Goal: Task Accomplishment & Management: Use online tool/utility

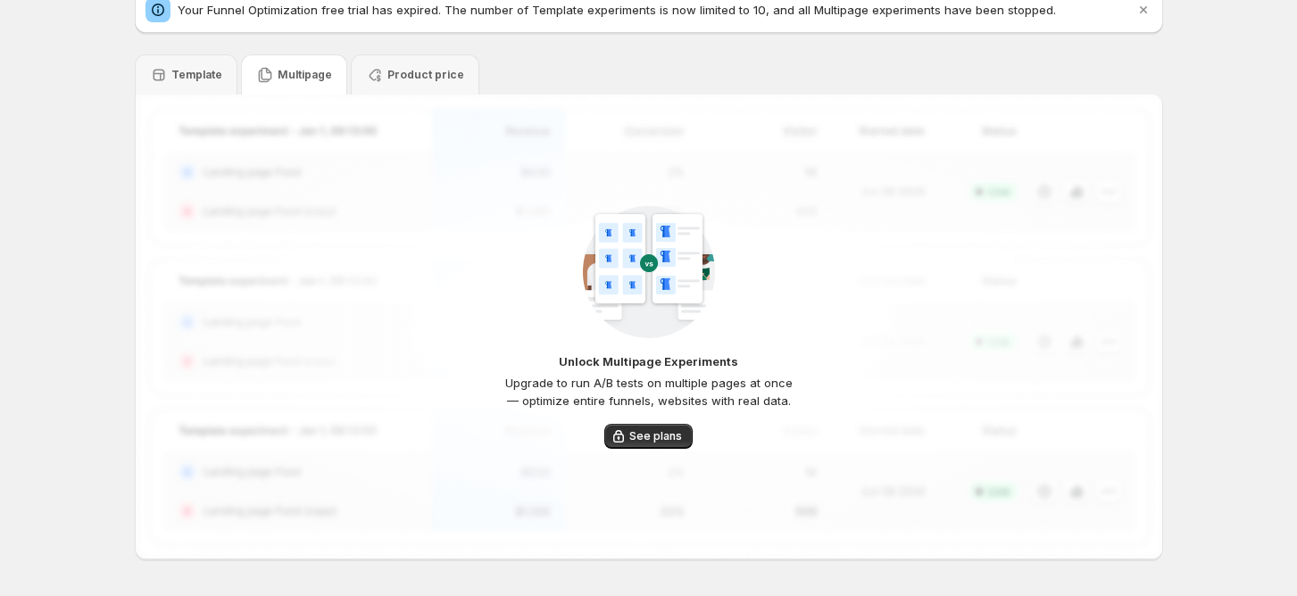
scroll to position [119, 0]
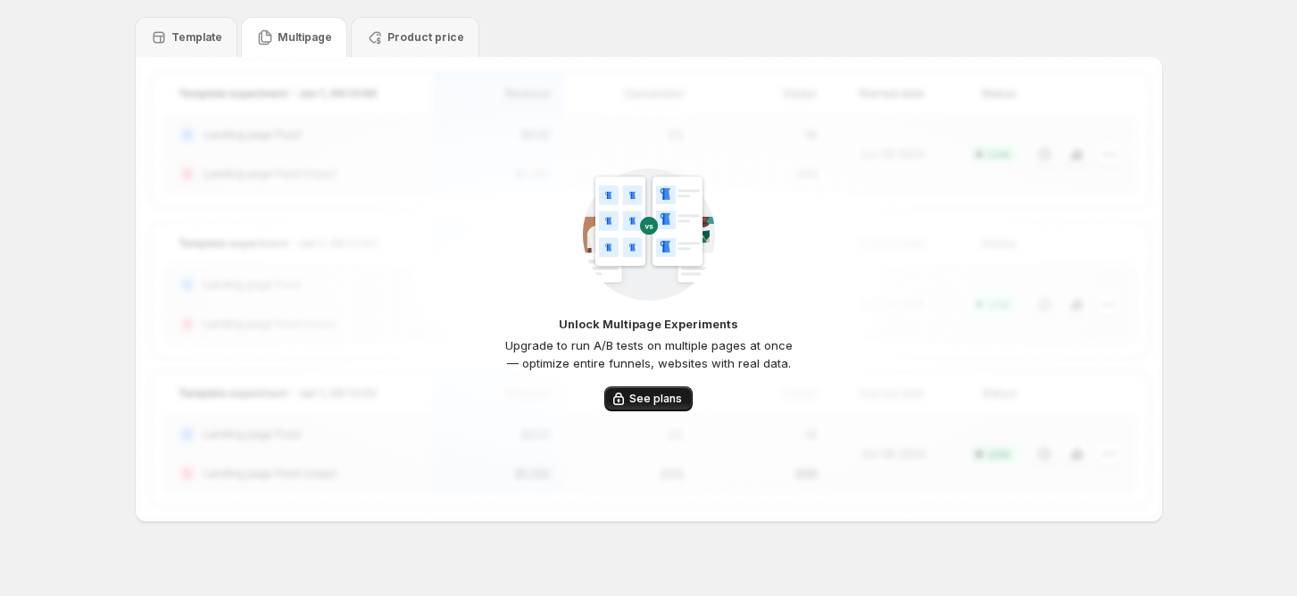
click at [653, 399] on span "See plans" at bounding box center [655, 399] width 53 height 14
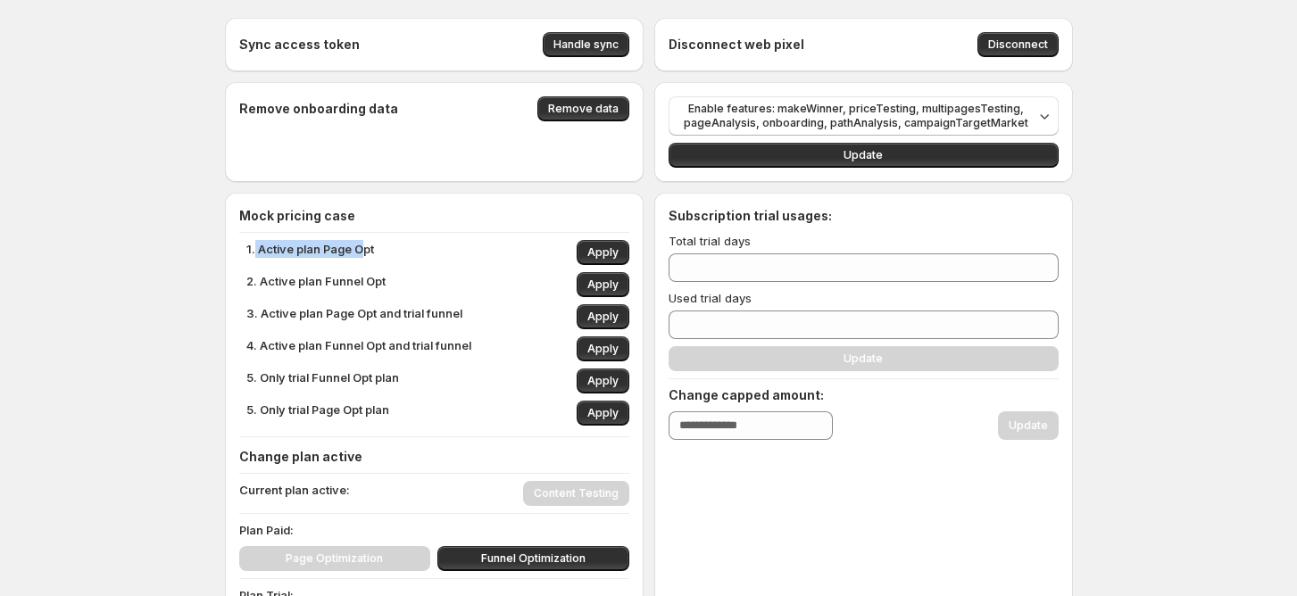
drag, startPoint x: 260, startPoint y: 252, endPoint x: 389, endPoint y: 250, distance: 129.4
click at [366, 250] on p "1. Active plan Page Opt" at bounding box center [310, 252] width 128 height 25
click at [394, 250] on div "1. Active plan Page Opt Apply" at bounding box center [437, 252] width 383 height 25
drag, startPoint x: 293, startPoint y: 253, endPoint x: 427, endPoint y: 253, distance: 133.9
click at [416, 253] on div "1. Active plan Page Opt Apply" at bounding box center [437, 252] width 383 height 25
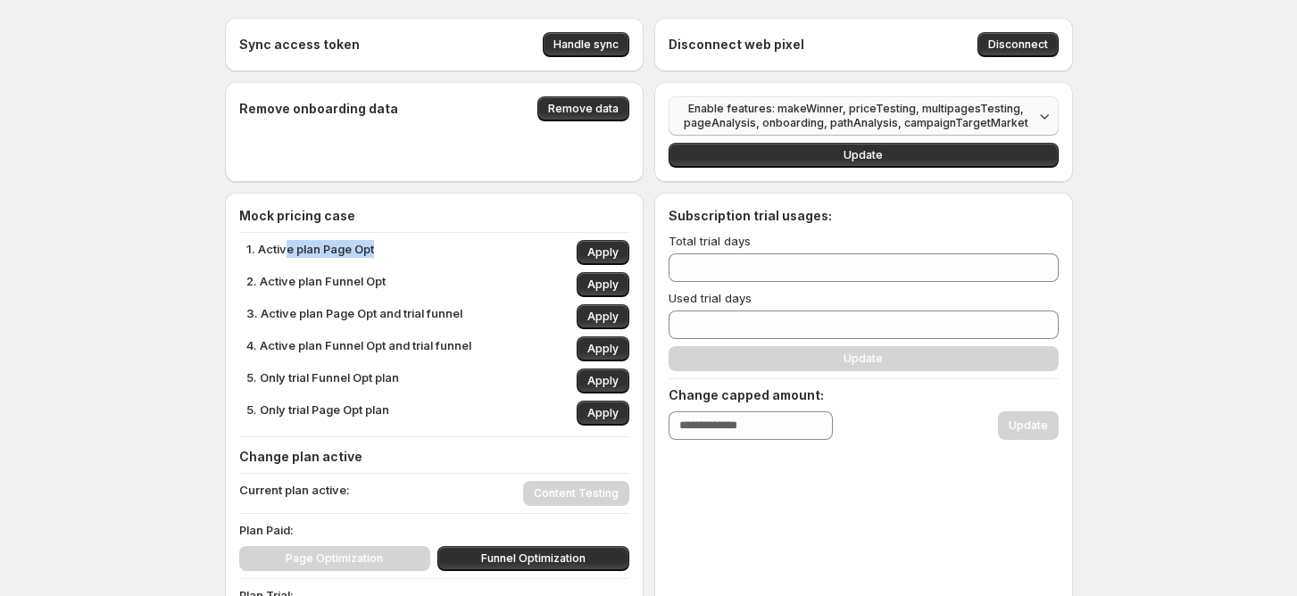
click at [801, 118] on span "Enable features: makeWinner, priceTesting, multipagesTesting, pageAnalysis, onb…" at bounding box center [856, 116] width 354 height 29
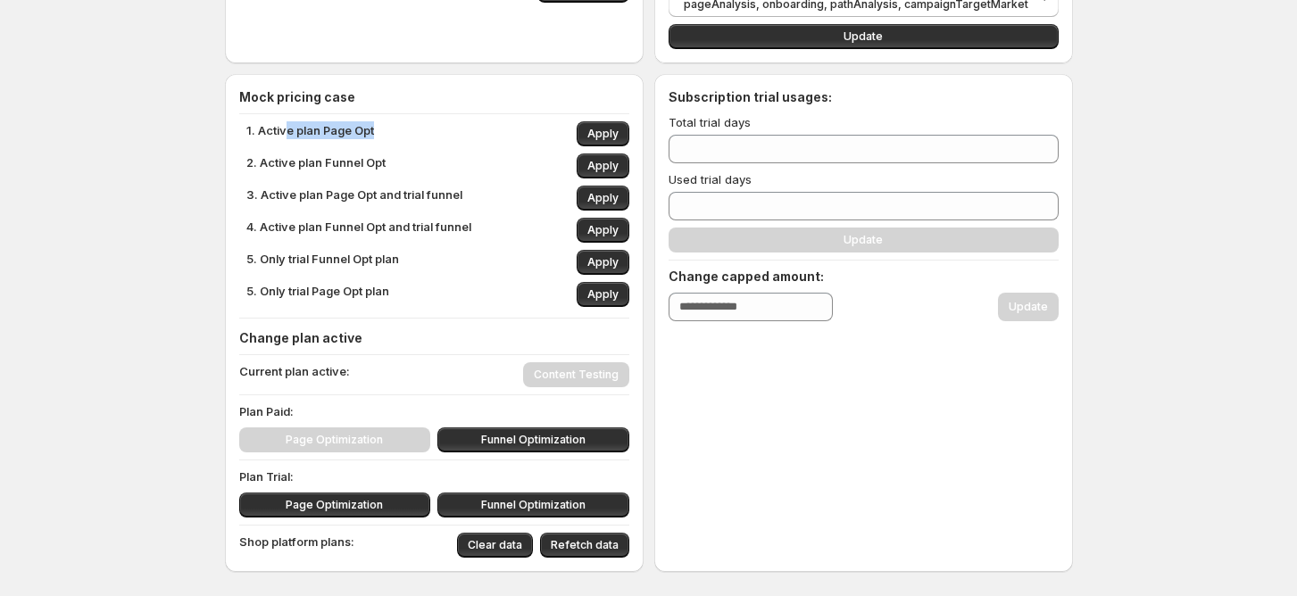
scroll to position [190, 0]
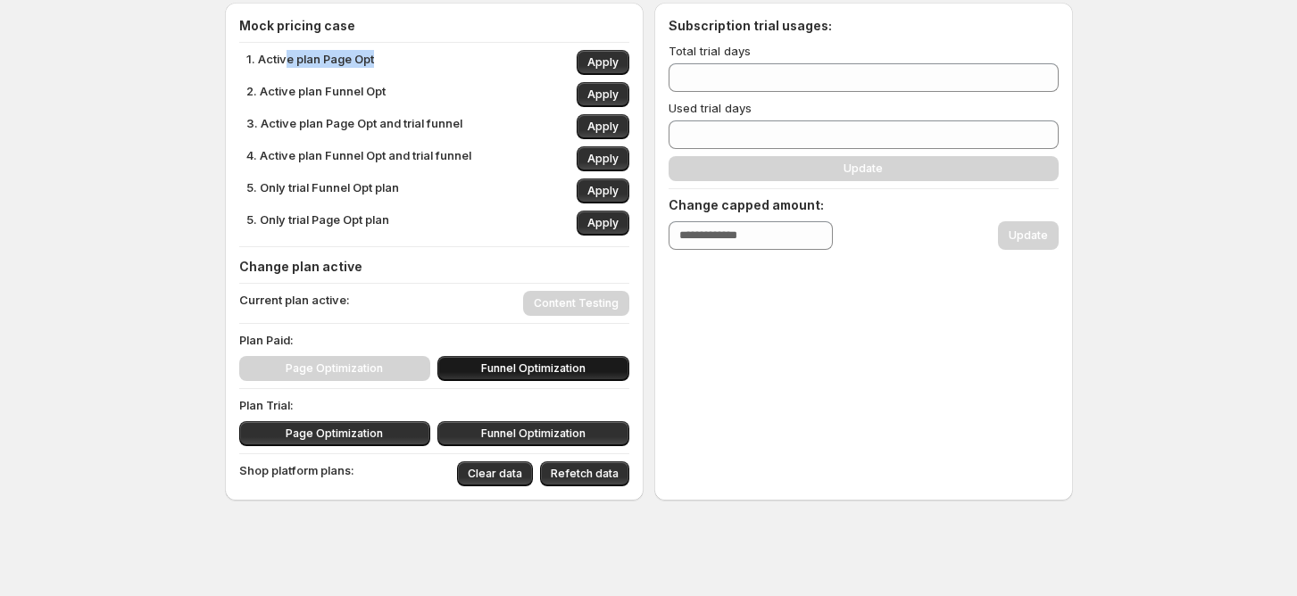
click at [535, 374] on span "Funnel Optimization" at bounding box center [533, 368] width 104 height 14
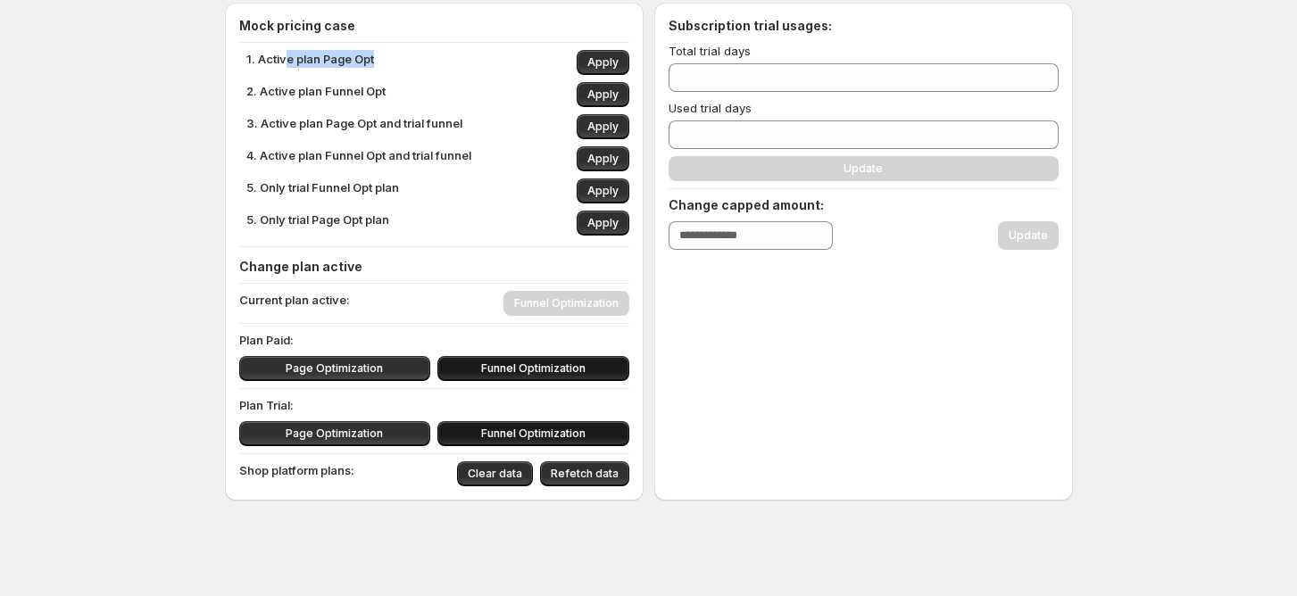
click at [541, 432] on span "Funnel Optimization" at bounding box center [533, 434] width 104 height 14
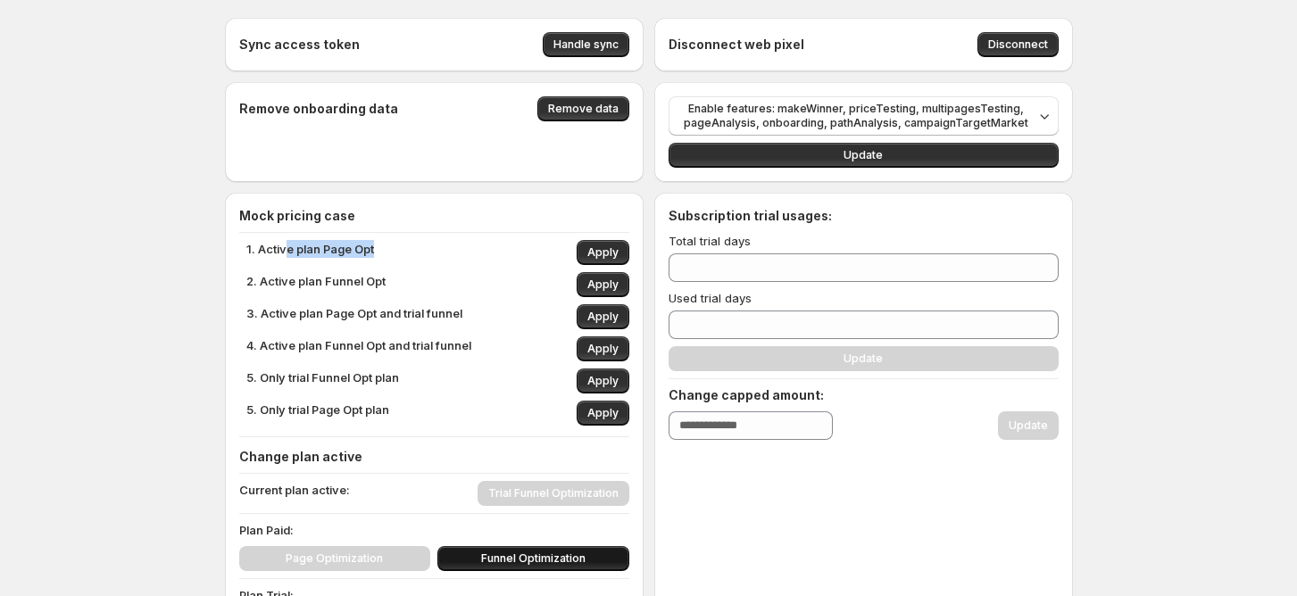
scroll to position [0, 0]
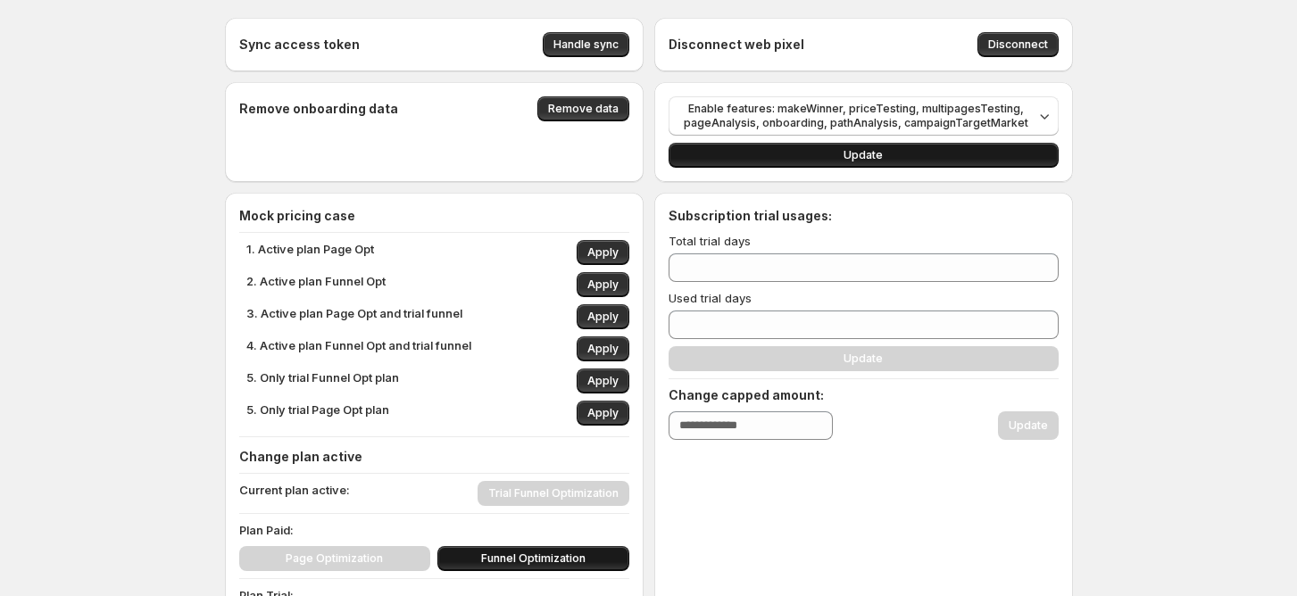
drag, startPoint x: 1150, startPoint y: 145, endPoint x: 992, endPoint y: 153, distance: 158.1
click at [1149, 146] on div "Sync access token Handle sync Disconnect web pixel Disconnect Remove onboarding…" at bounding box center [648, 393] width 1297 height 787
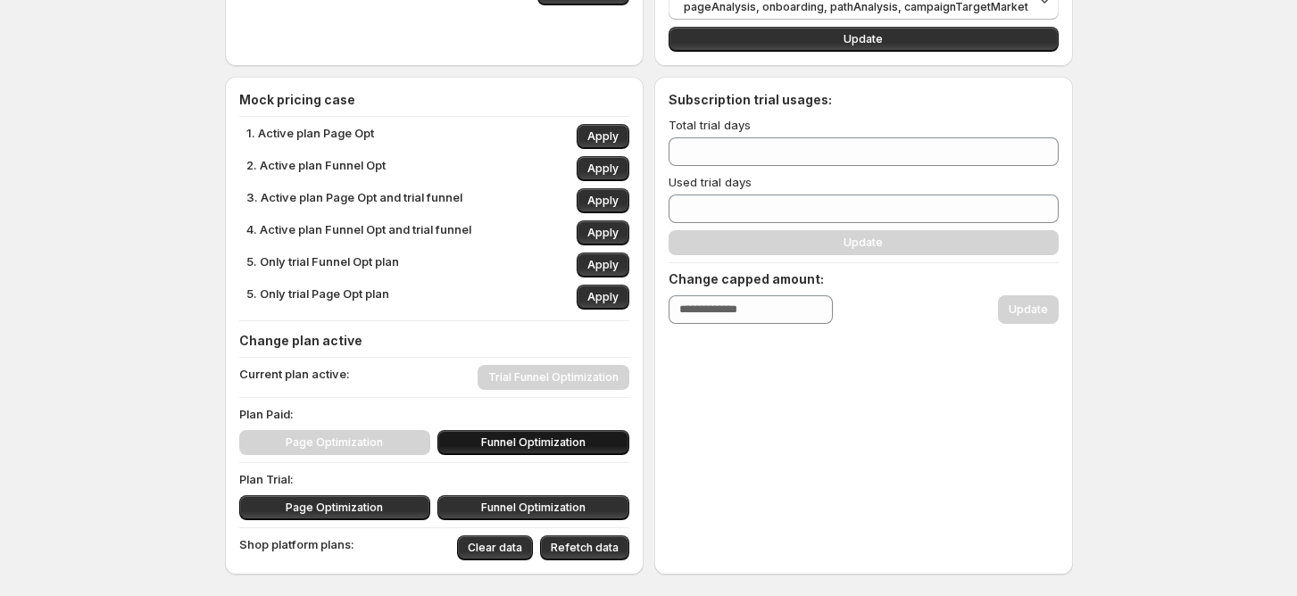
scroll to position [190, 0]
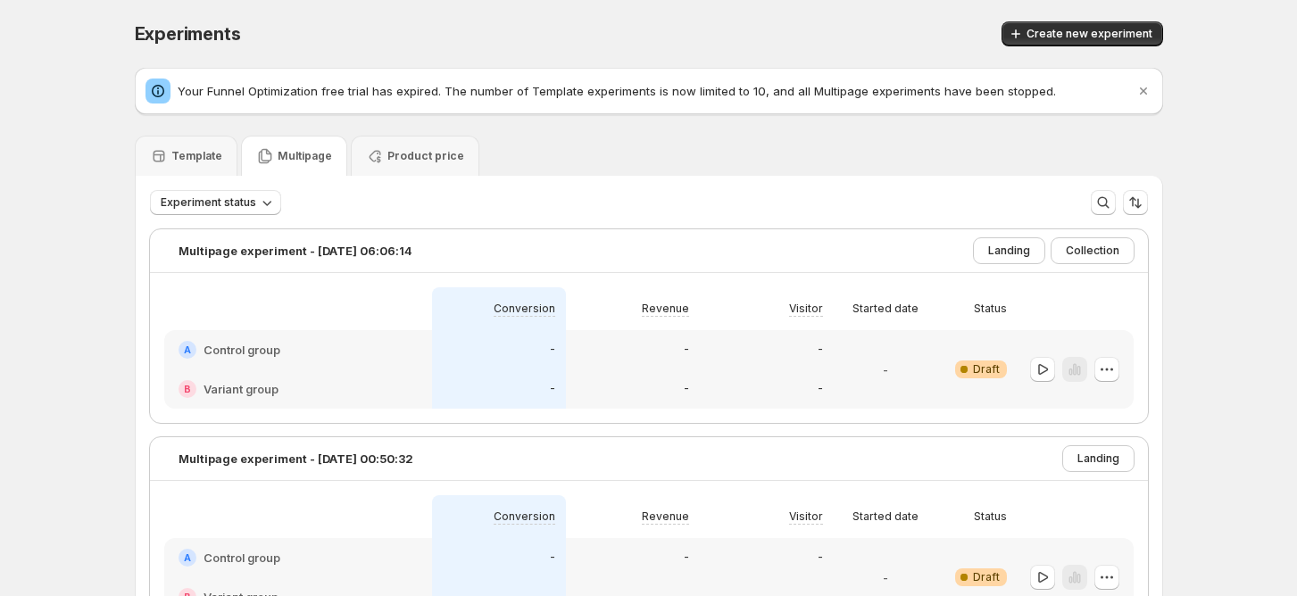
click at [305, 153] on p "Multipage" at bounding box center [305, 156] width 54 height 14
click at [286, 156] on p "Multipage" at bounding box center [305, 156] width 54 height 14
click at [222, 160] on p "Template" at bounding box center [196, 156] width 51 height 14
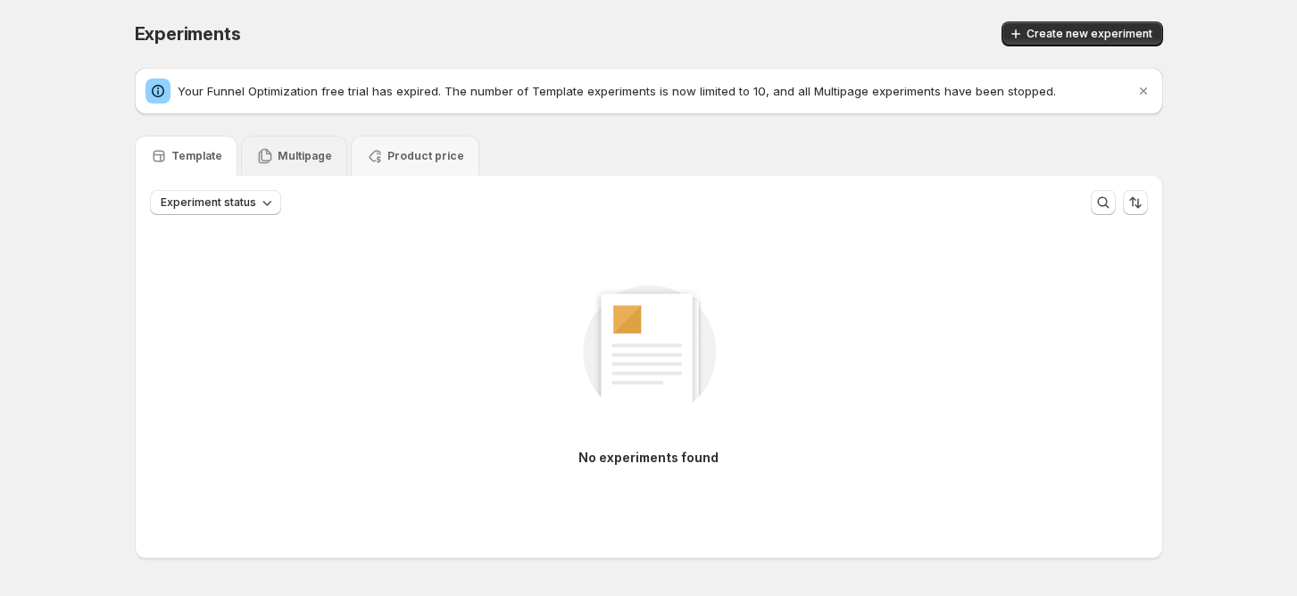
click at [307, 160] on p "Multipage" at bounding box center [305, 156] width 54 height 14
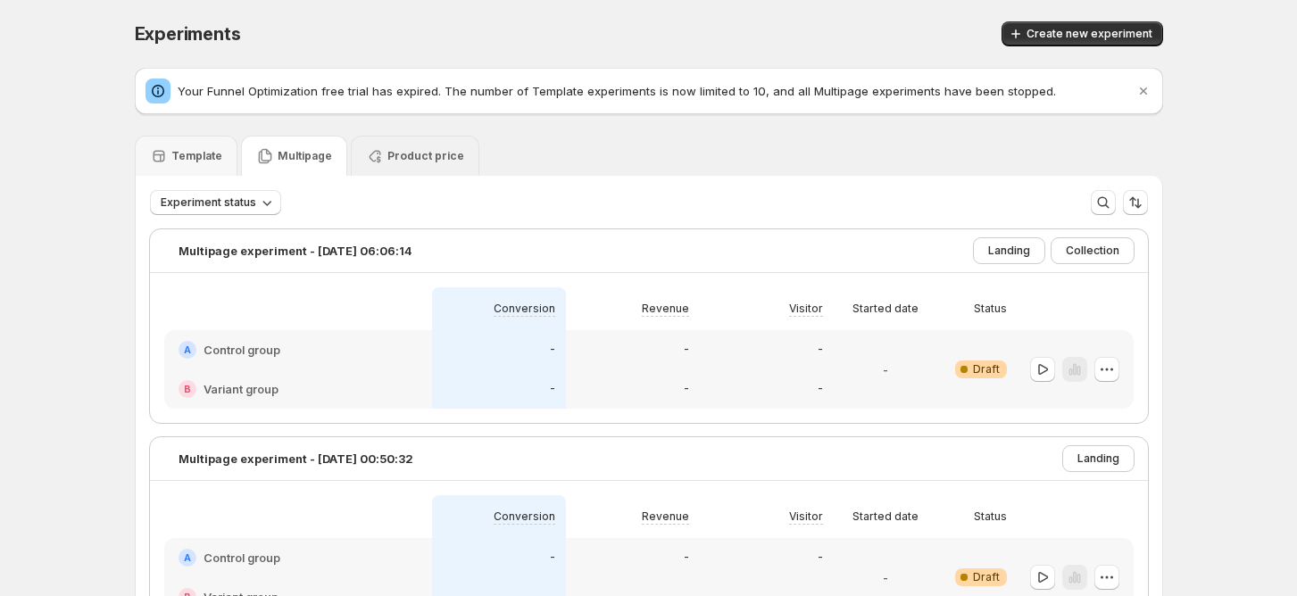
click at [386, 153] on div "Product price" at bounding box center [415, 156] width 98 height 18
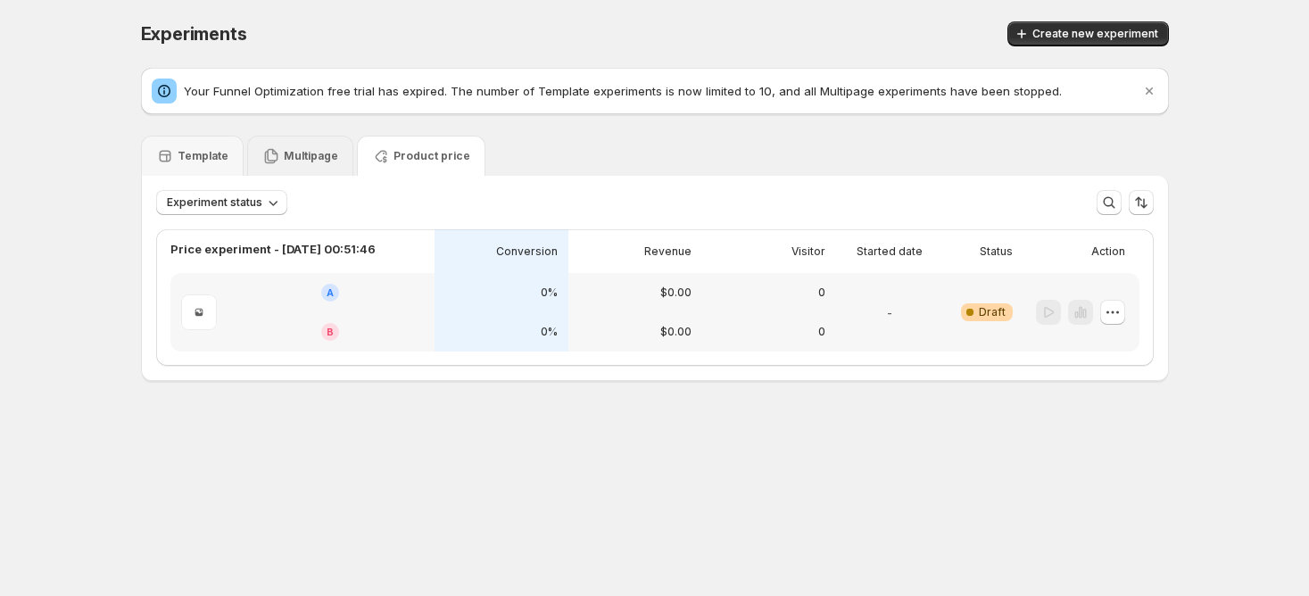
click at [284, 151] on p "Multipage" at bounding box center [311, 156] width 54 height 14
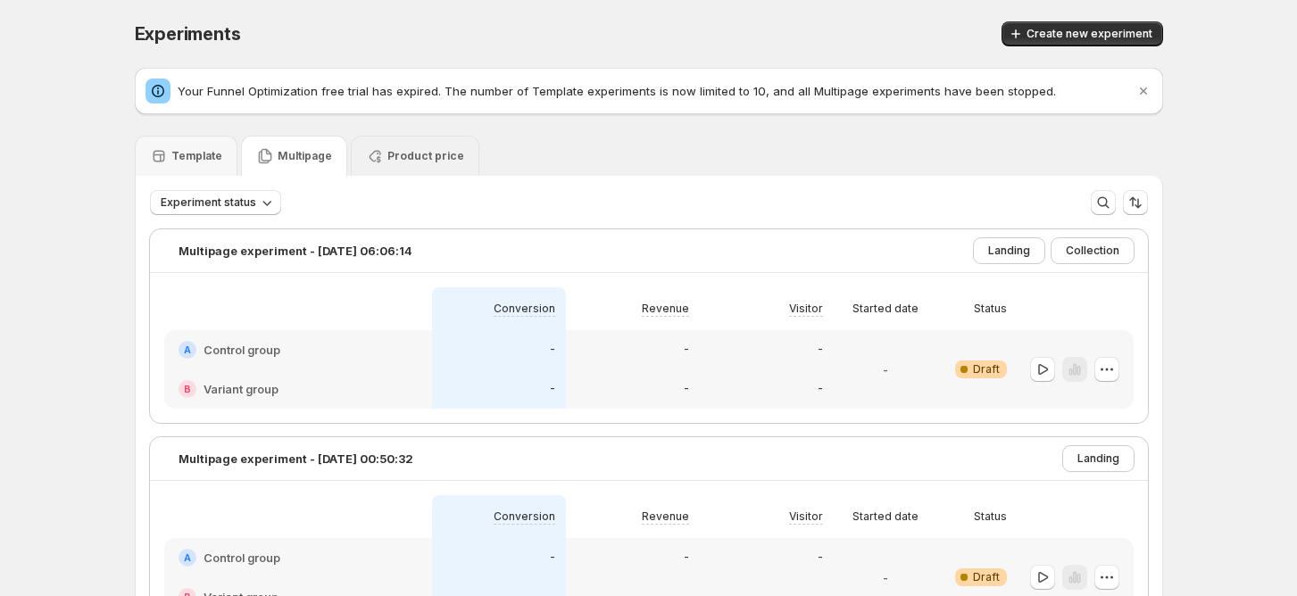
click at [422, 162] on p "Product price" at bounding box center [425, 156] width 77 height 14
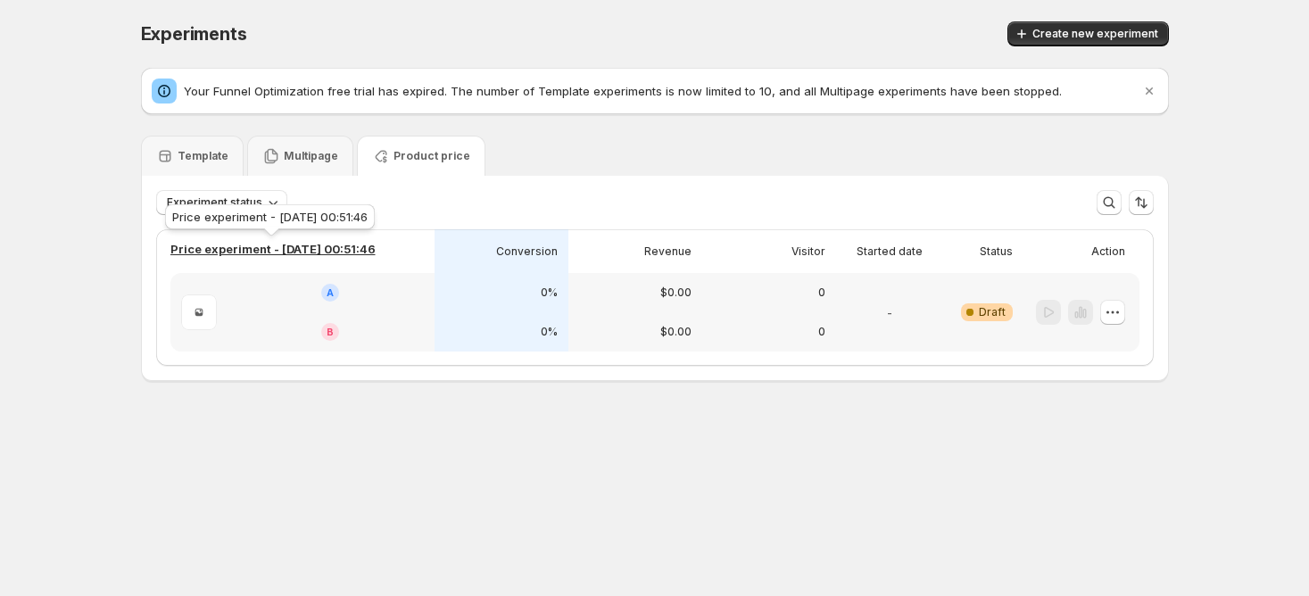
click at [275, 250] on p "Price experiment - [DATE] 00:51:46" at bounding box center [272, 249] width 205 height 18
click at [303, 163] on div "Multipage" at bounding box center [300, 156] width 76 height 18
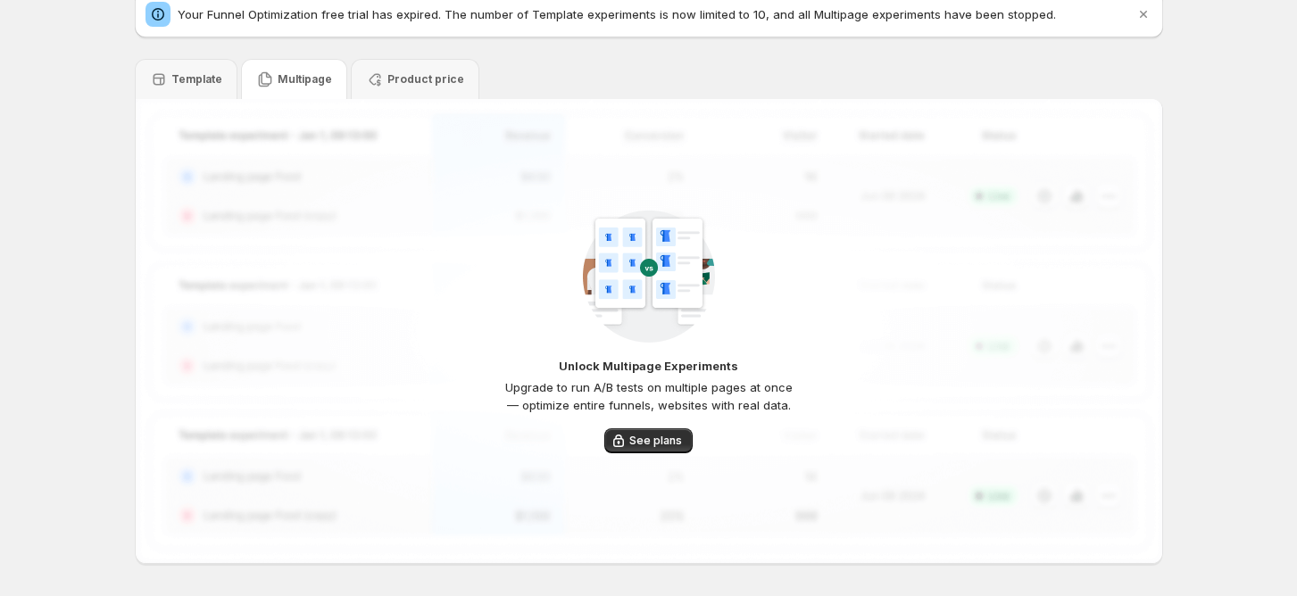
scroll to position [140, 0]
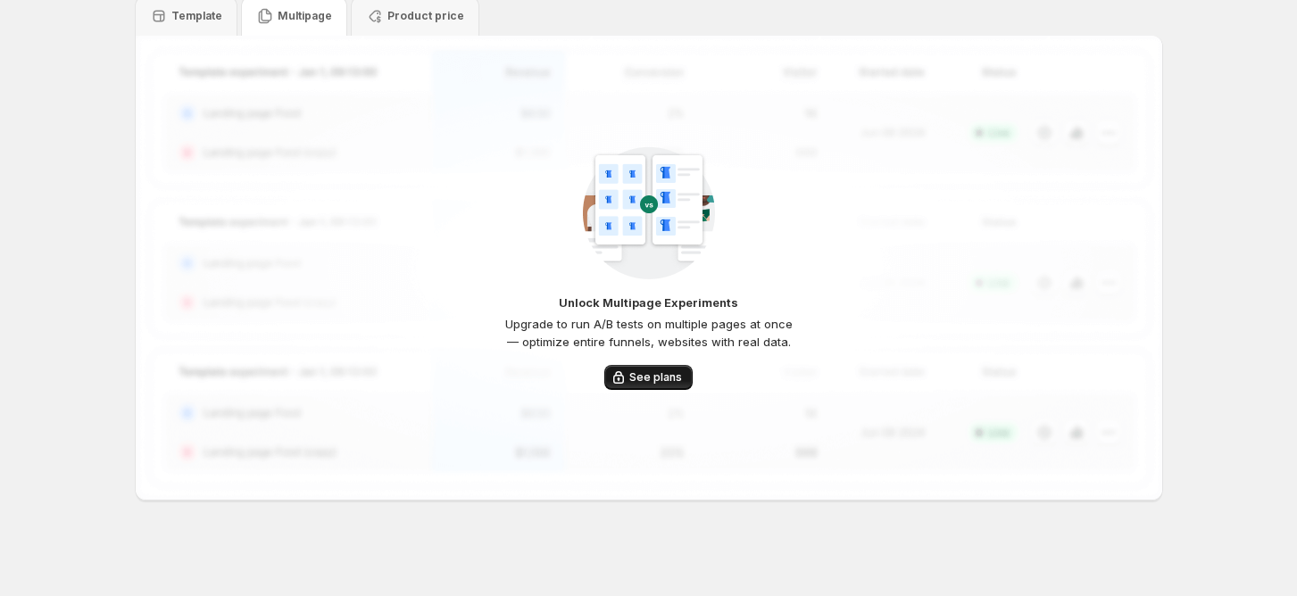
click at [652, 381] on span "See plans" at bounding box center [655, 377] width 53 height 14
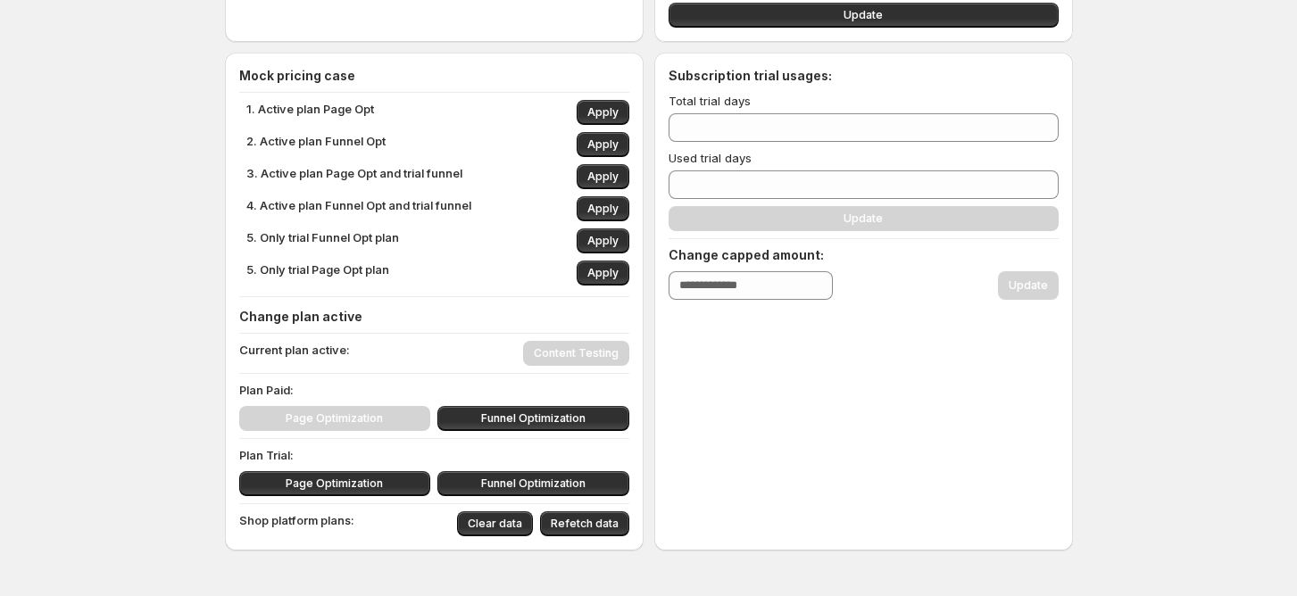
click at [332, 77] on h4 "Mock pricing case" at bounding box center [434, 76] width 390 height 18
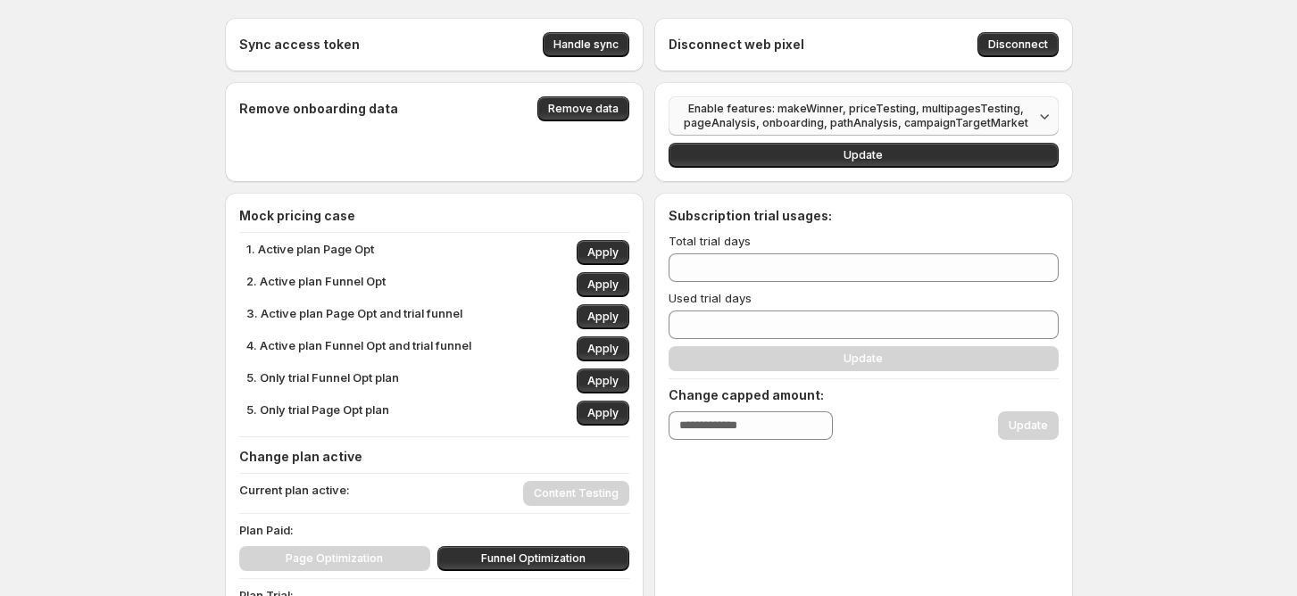
click at [879, 118] on span "Enable features: makeWinner, priceTesting, multipagesTesting, pageAnalysis, onb…" at bounding box center [856, 116] width 354 height 29
click at [629, 253] on button "Apply" at bounding box center [603, 252] width 53 height 25
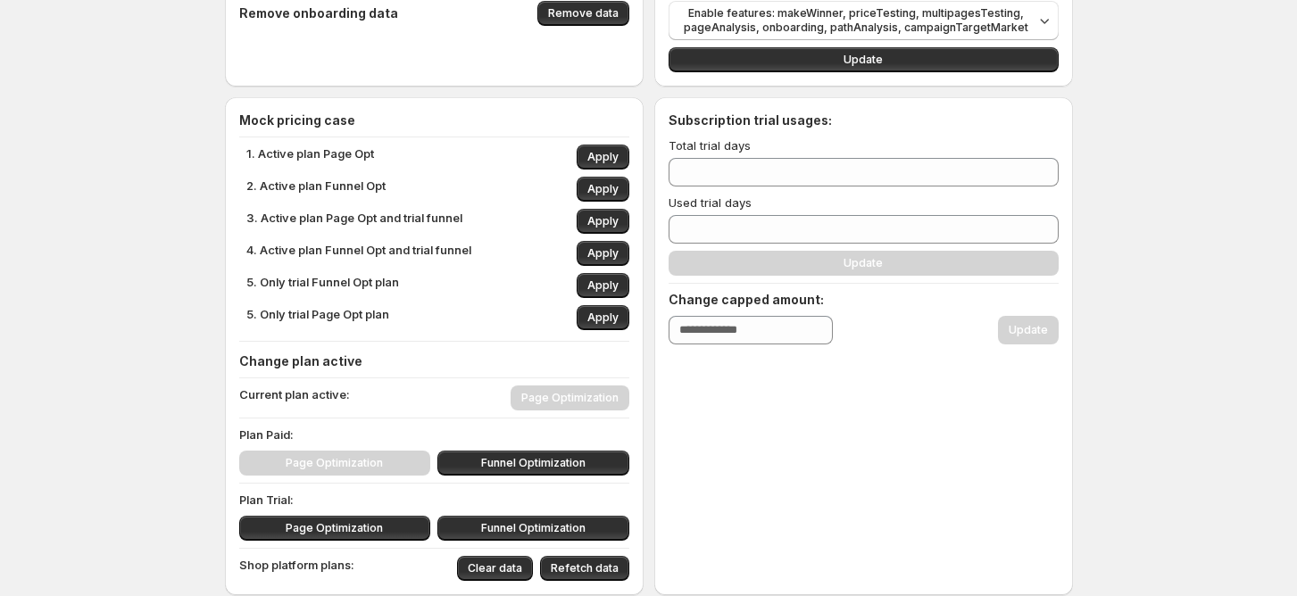
scroll to position [190, 0]
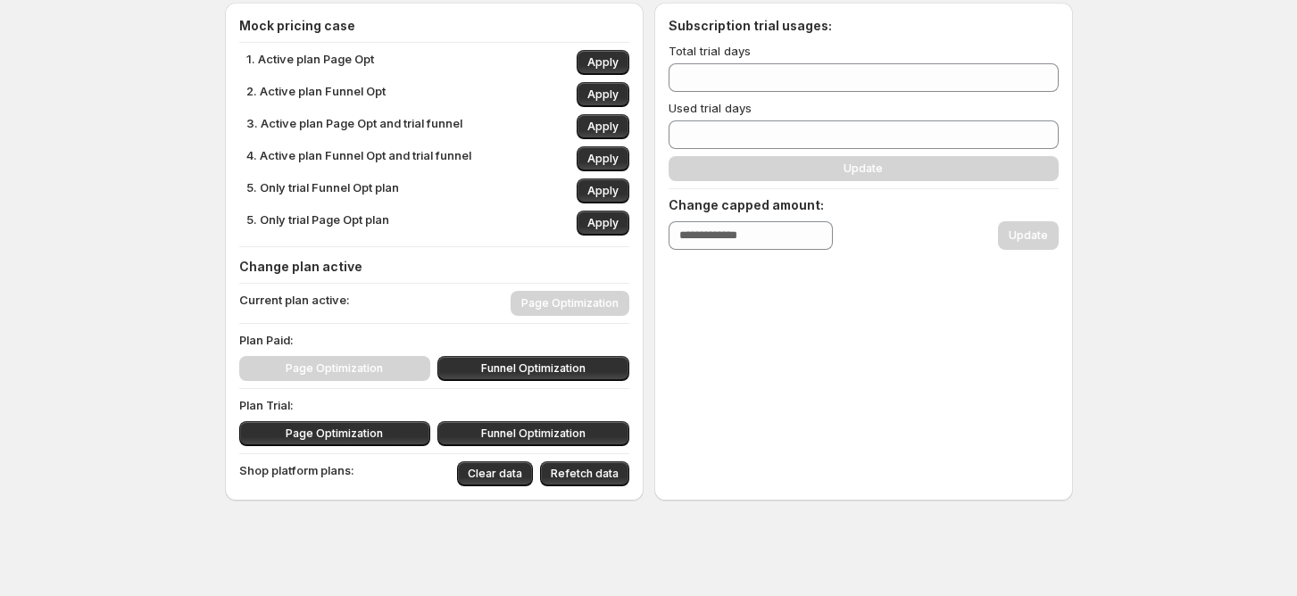
click at [340, 476] on p "Shop platform plans:" at bounding box center [296, 473] width 115 height 25
click at [596, 91] on span "Apply" at bounding box center [602, 94] width 31 height 14
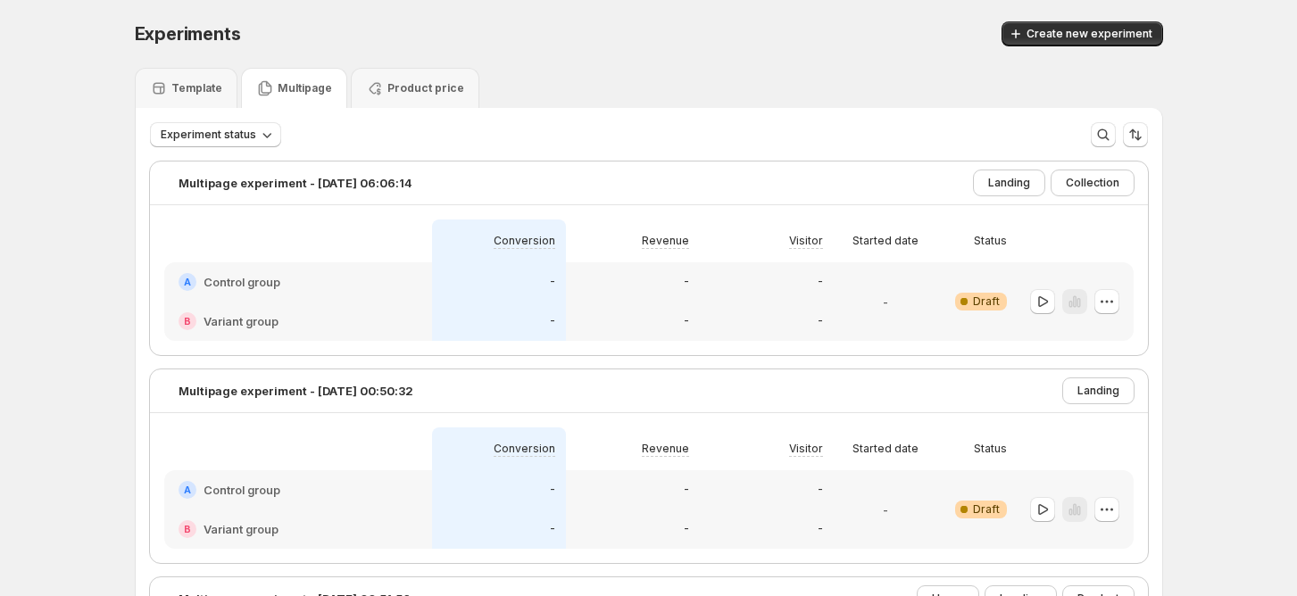
click at [311, 94] on p "Multipage" at bounding box center [305, 88] width 54 height 14
click at [203, 81] on p "Template" at bounding box center [196, 88] width 51 height 14
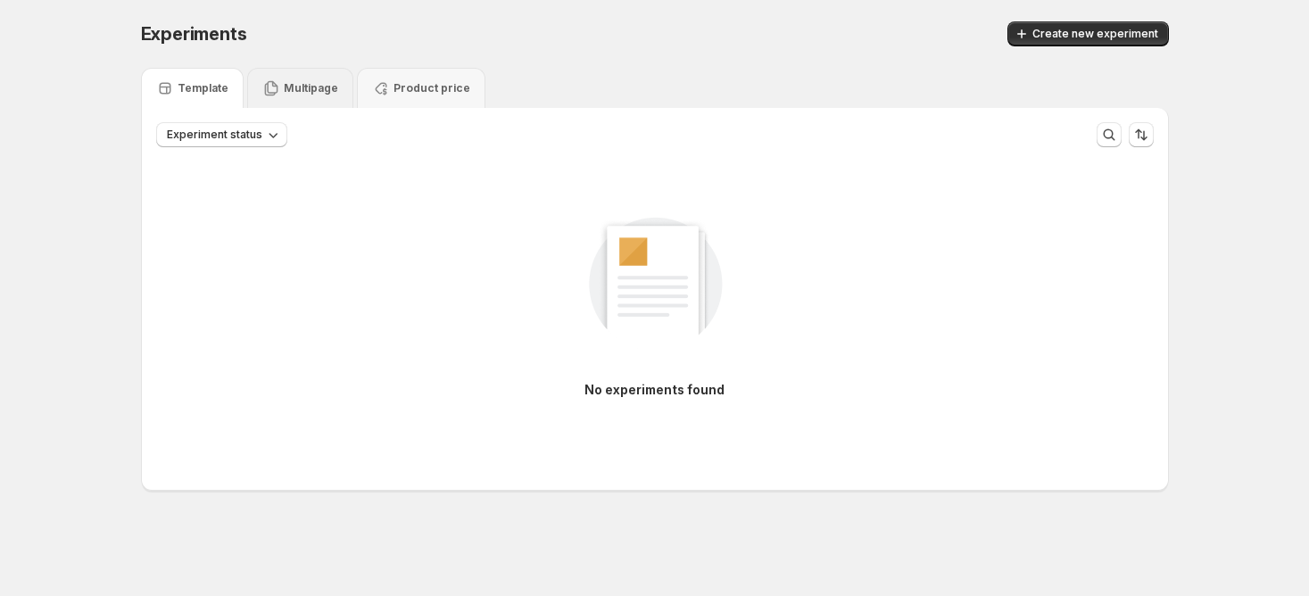
drag, startPoint x: 286, startPoint y: 81, endPoint x: 336, endPoint y: 106, distance: 55.9
click at [287, 81] on p "Multipage" at bounding box center [311, 88] width 54 height 14
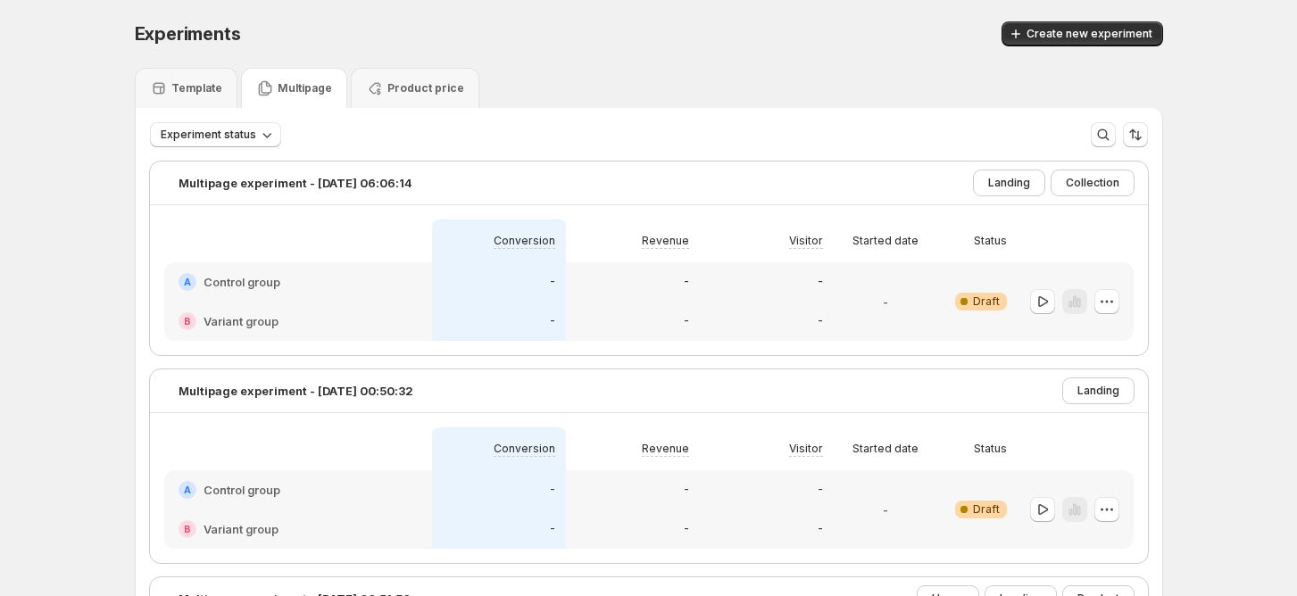
click at [237, 271] on div "A Control group" at bounding box center [298, 281] width 268 height 39
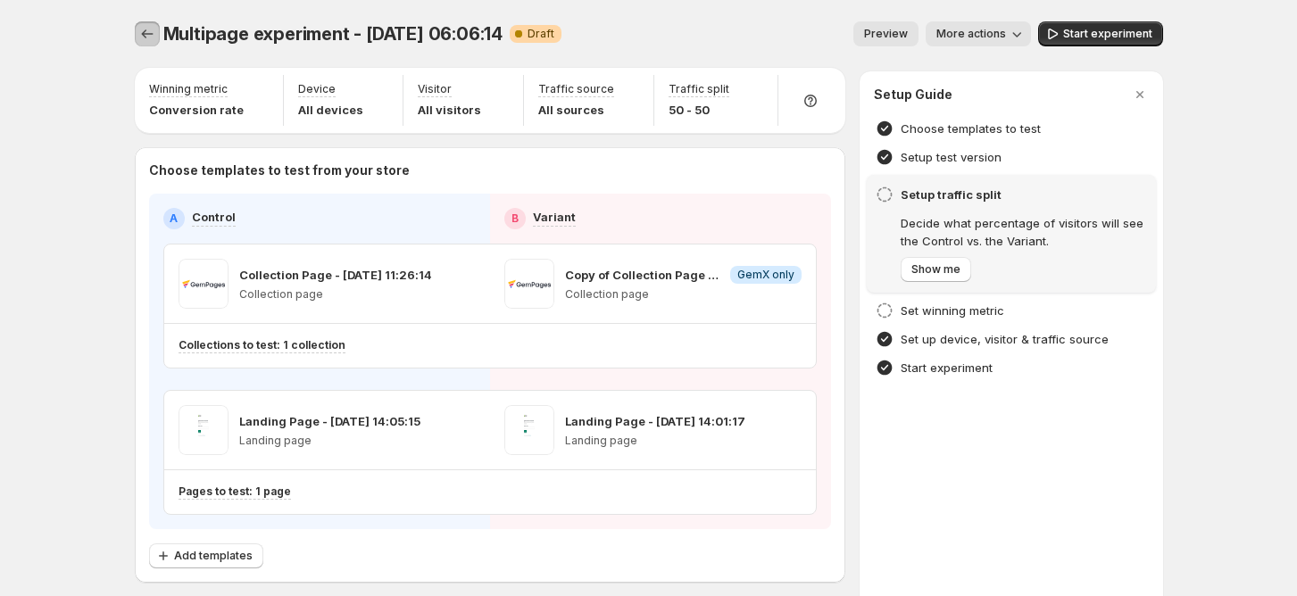
click at [154, 32] on icon "Experiments" at bounding box center [147, 34] width 18 height 18
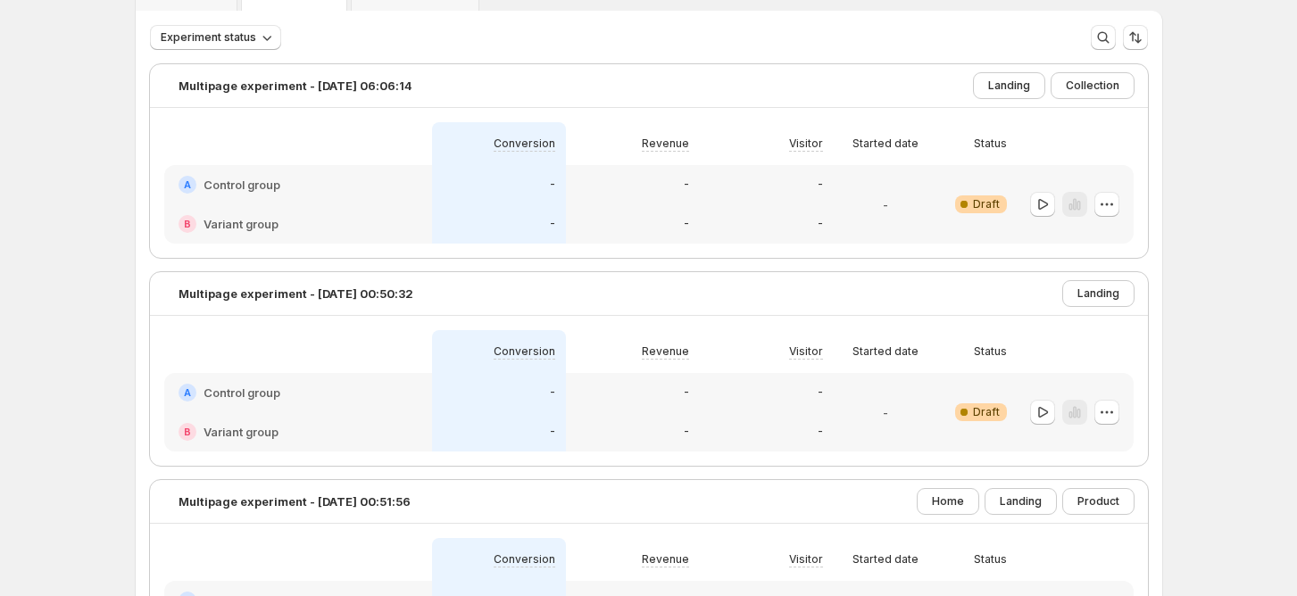
scroll to position [47, 0]
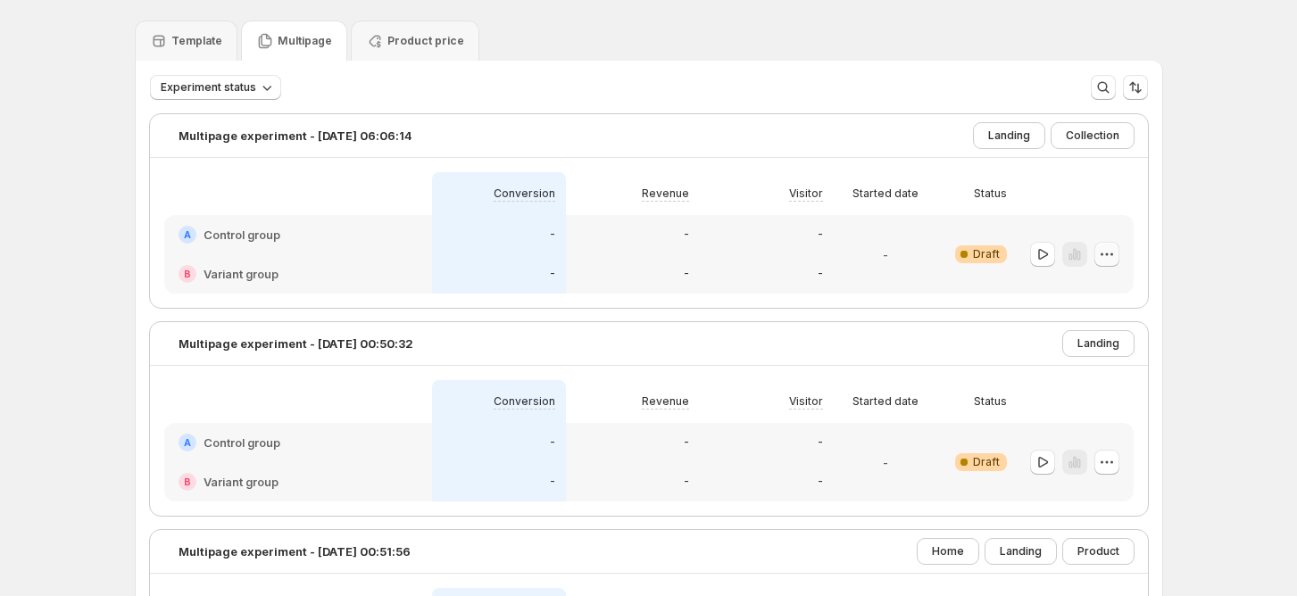
click at [1110, 245] on icon "button" at bounding box center [1107, 254] width 18 height 18
click at [1076, 368] on button "Delete" at bounding box center [1112, 381] width 120 height 29
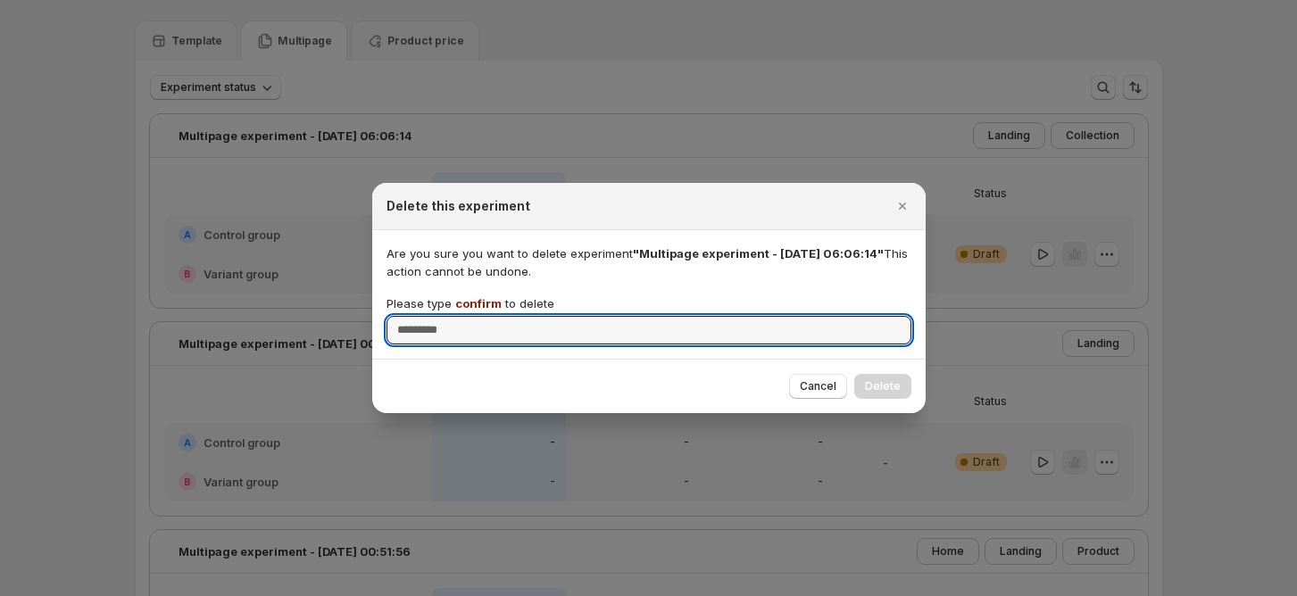
click at [480, 292] on div "Are you sure you want to delete experiment "Multipage experiment - Aug 14, 06:0…" at bounding box center [648, 295] width 525 height 100
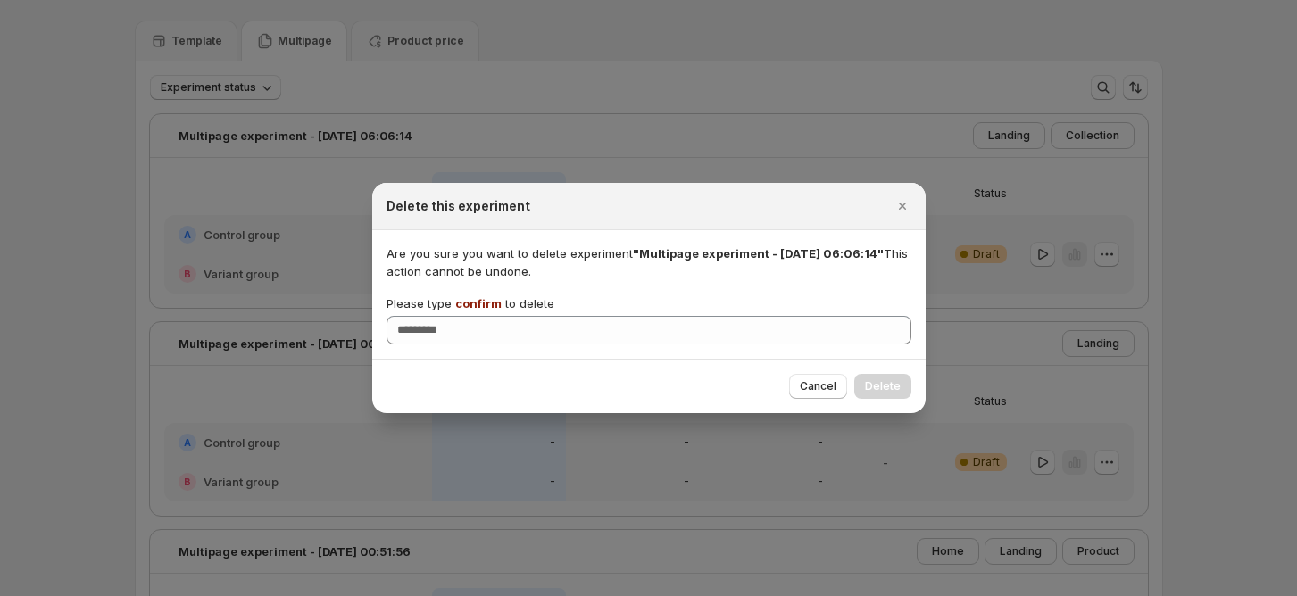
click at [478, 298] on span "confirm" at bounding box center [478, 303] width 46 height 14
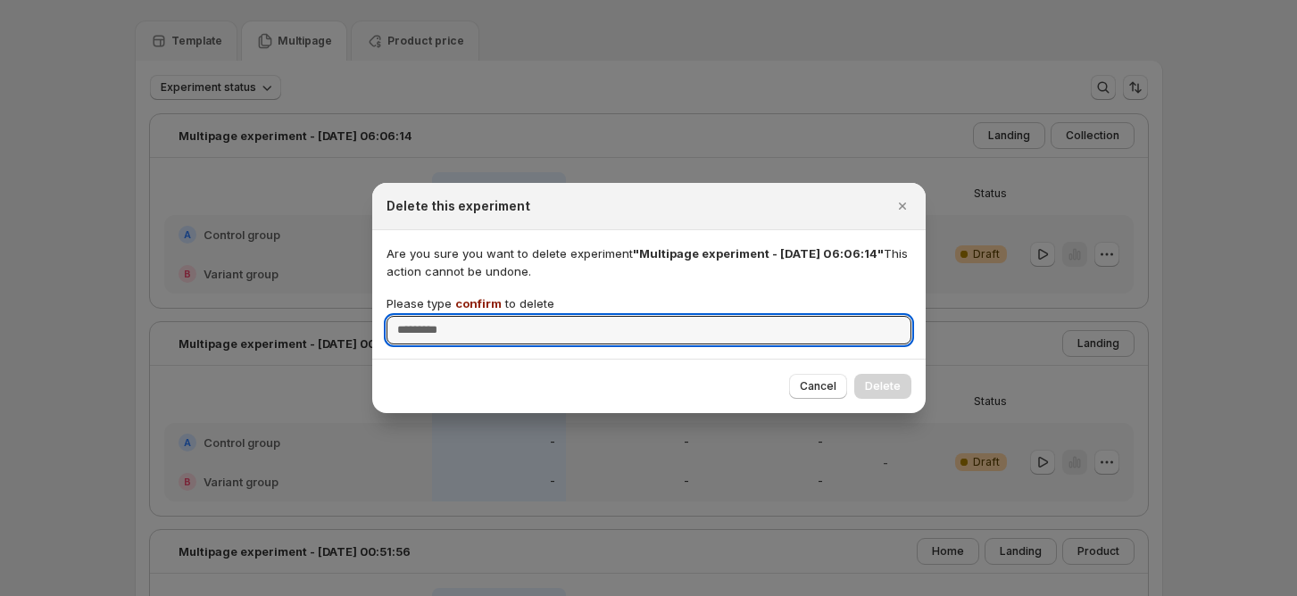
click at [478, 316] on input "Please type confirm to delete" at bounding box center [648, 330] width 525 height 29
click at [478, 298] on span "confirm" at bounding box center [478, 303] width 46 height 14
click at [478, 316] on input "Please type confirm to delete" at bounding box center [648, 330] width 525 height 29
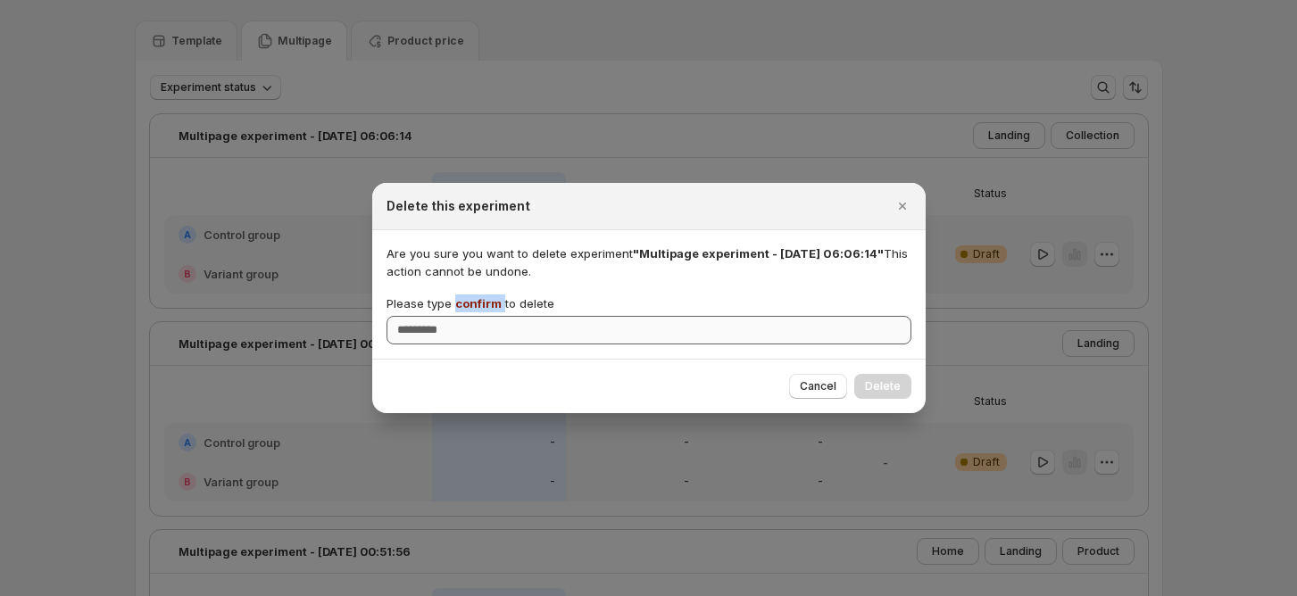
copy p "confirm"
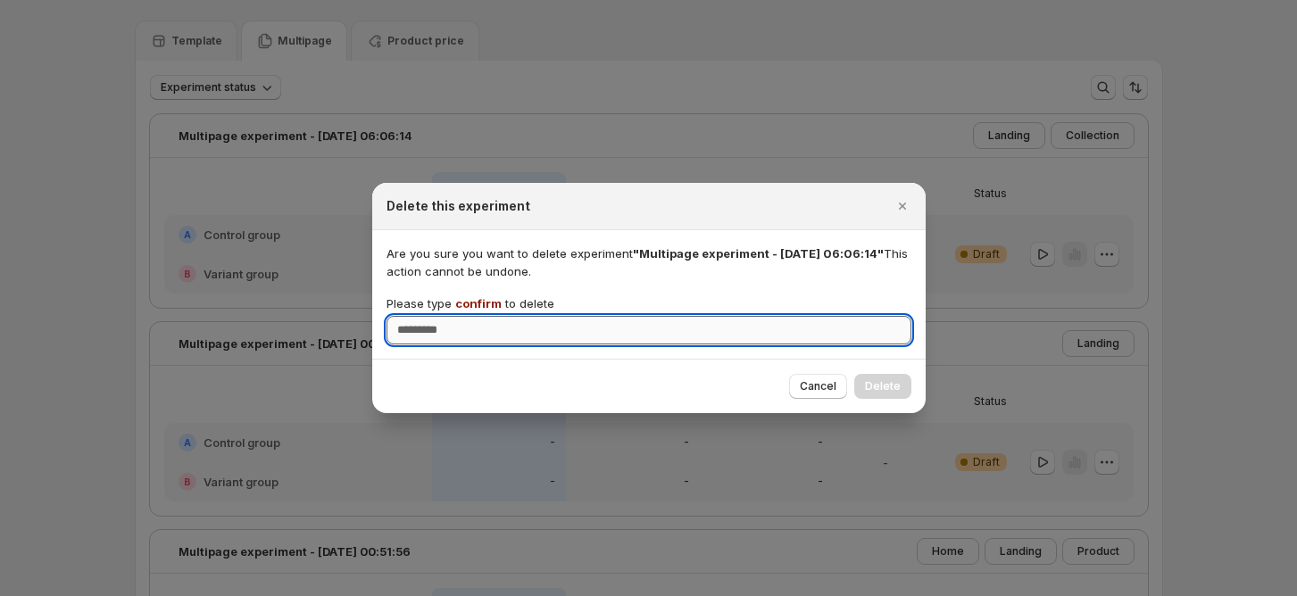
click at [482, 326] on input "Please type confirm to delete" at bounding box center [648, 330] width 525 height 29
paste input "*******"
type input "*******"
click at [899, 386] on span "Delete" at bounding box center [883, 386] width 36 height 14
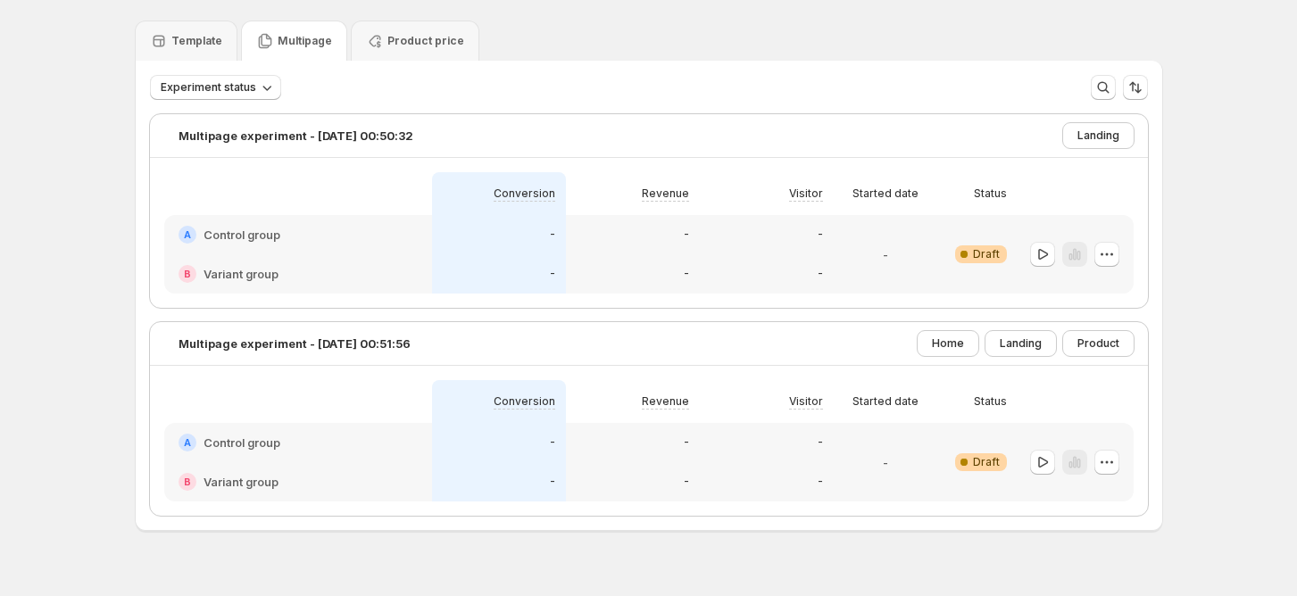
click at [1125, 261] on div at bounding box center [1075, 254] width 116 height 79
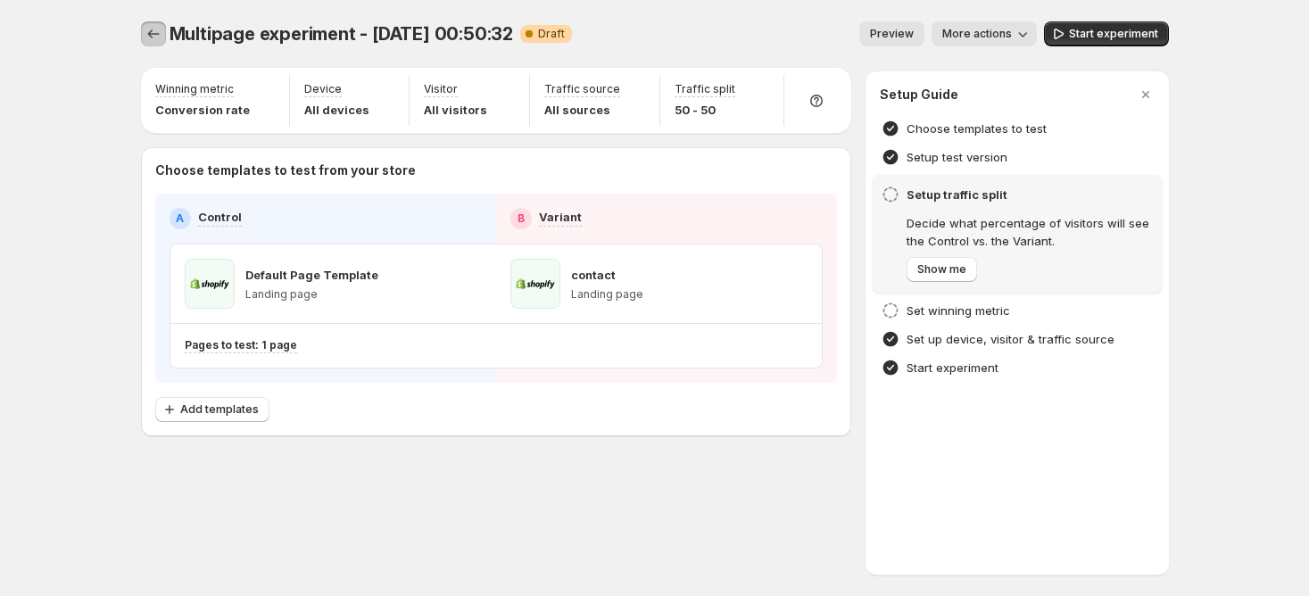
click at [154, 24] on button "Experiments" at bounding box center [153, 33] width 25 height 25
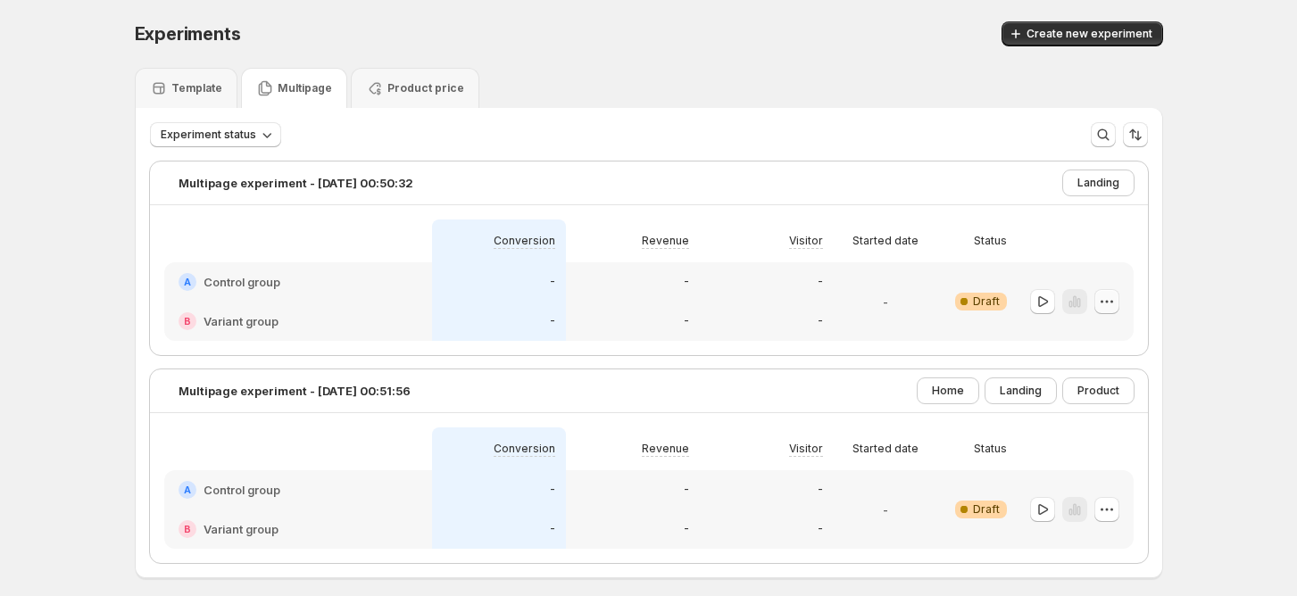
click at [1108, 302] on icon "button" at bounding box center [1107, 302] width 18 height 18
click at [1224, 377] on div "Experiments. This page is ready Experiments Create new experiment Template Mult…" at bounding box center [648, 337] width 1297 height 675
drag, startPoint x: 938, startPoint y: 392, endPoint x: 1175, endPoint y: 396, distance: 237.4
click at [1102, 396] on div "Home Landing Product" at bounding box center [1025, 390] width 216 height 25
click at [1217, 383] on div "Experiments. This page is ready Experiments Create new experiment Template Mult…" at bounding box center [648, 337] width 1297 height 675
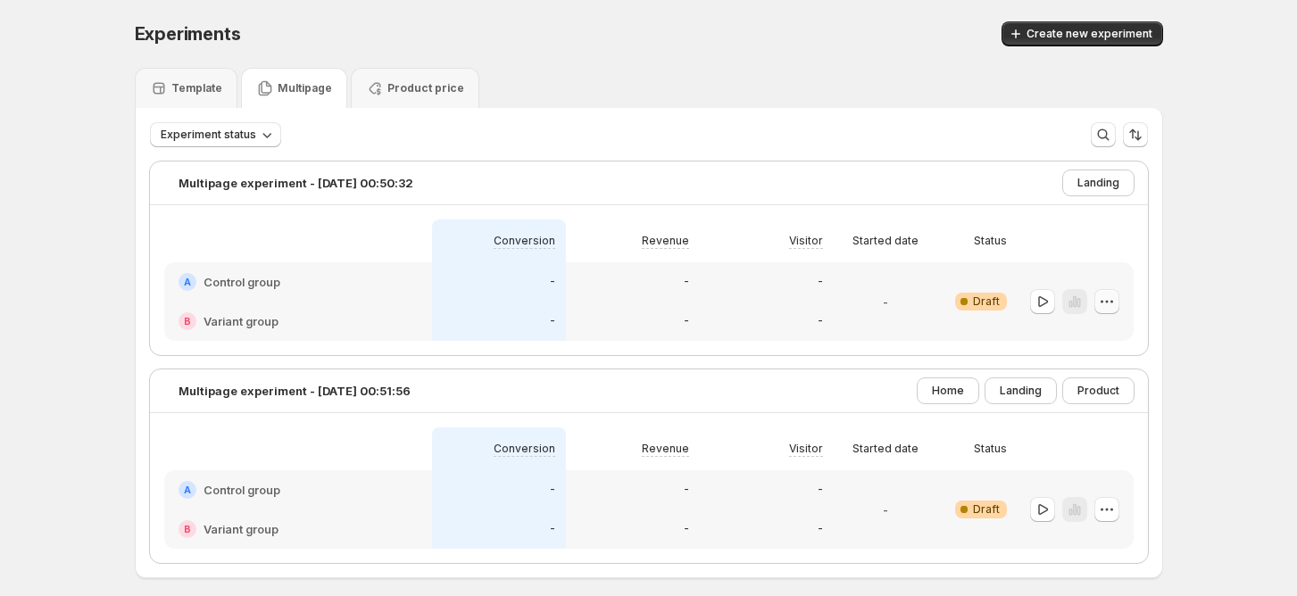
click at [1102, 292] on button "button" at bounding box center [1106, 301] width 25 height 25
click at [1092, 426] on span "Delete" at bounding box center [1099, 428] width 36 height 14
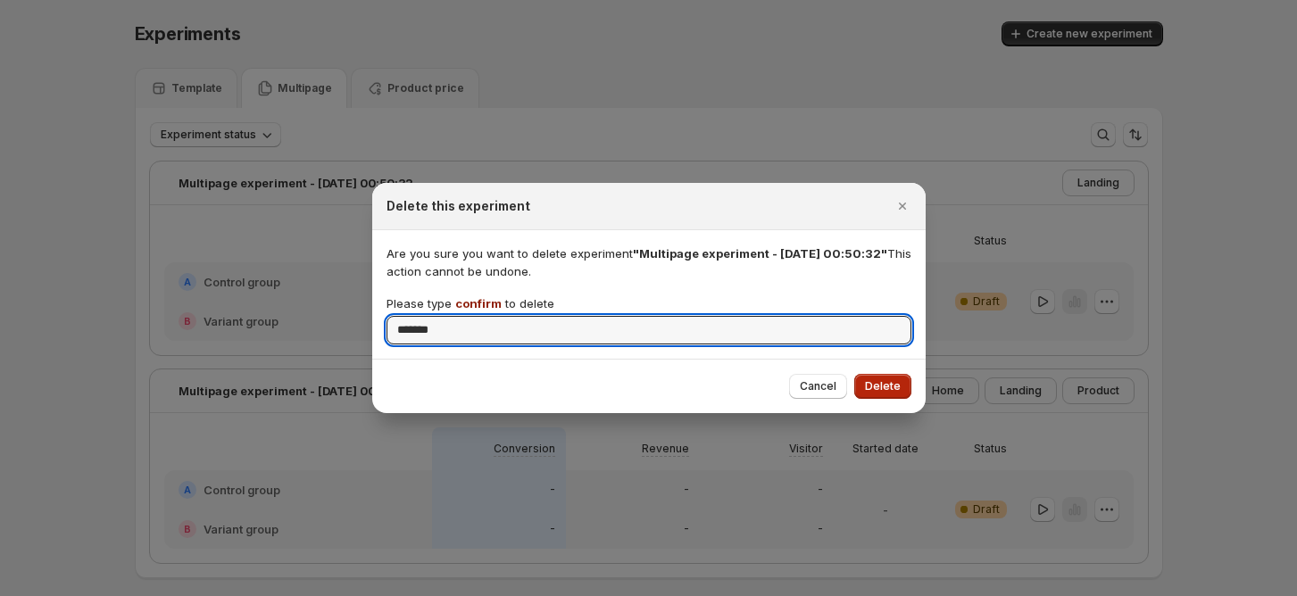
type input "*******"
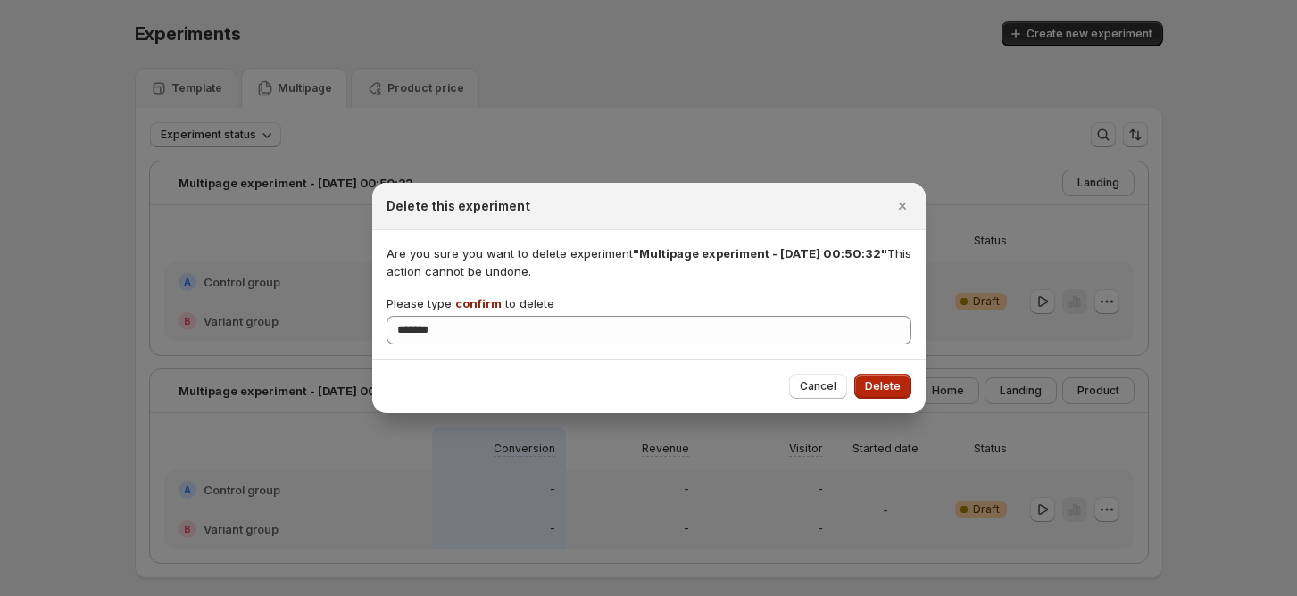
click at [901, 382] on button "Delete" at bounding box center [882, 386] width 57 height 25
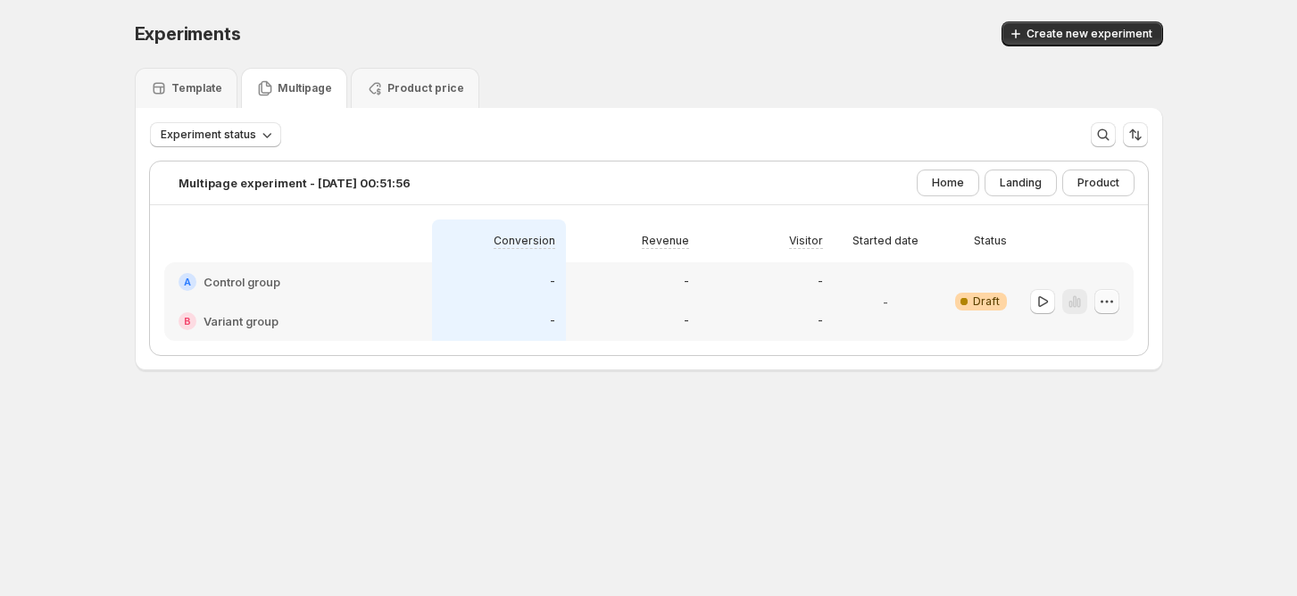
click at [1116, 306] on icon "button" at bounding box center [1107, 302] width 18 height 18
click at [1087, 420] on span "Delete" at bounding box center [1124, 428] width 87 height 18
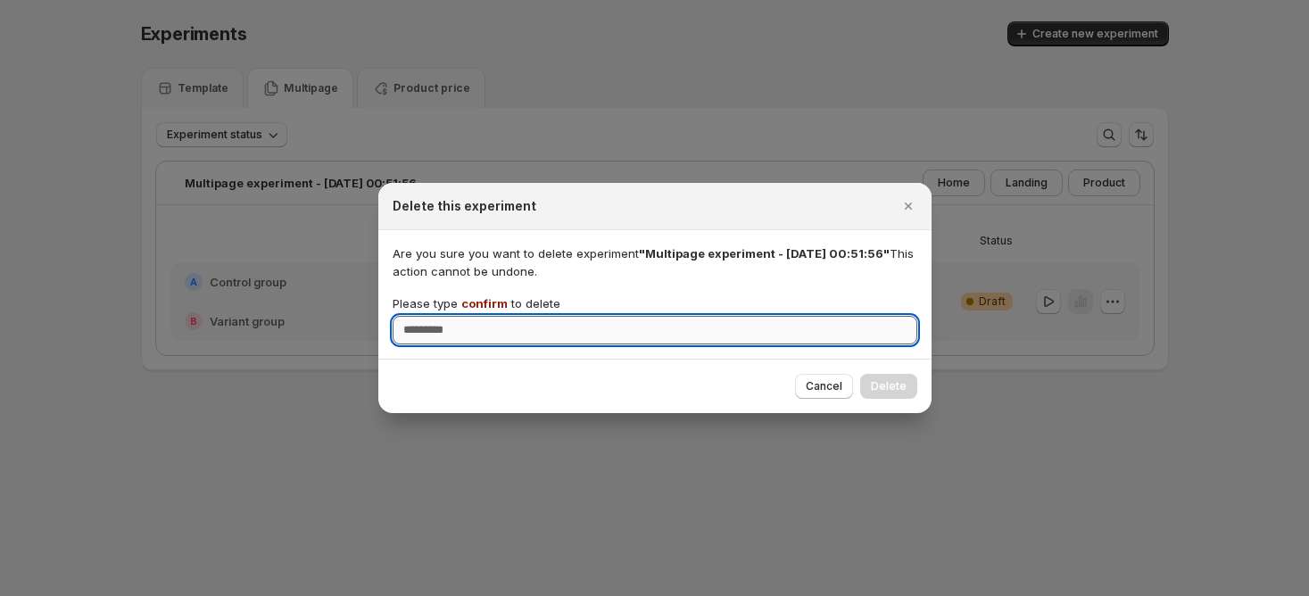
click at [696, 327] on input "Please type confirm to delete" at bounding box center [655, 330] width 525 height 29
click at [696, 328] on input "*******" at bounding box center [655, 330] width 525 height 29
type input "*******"
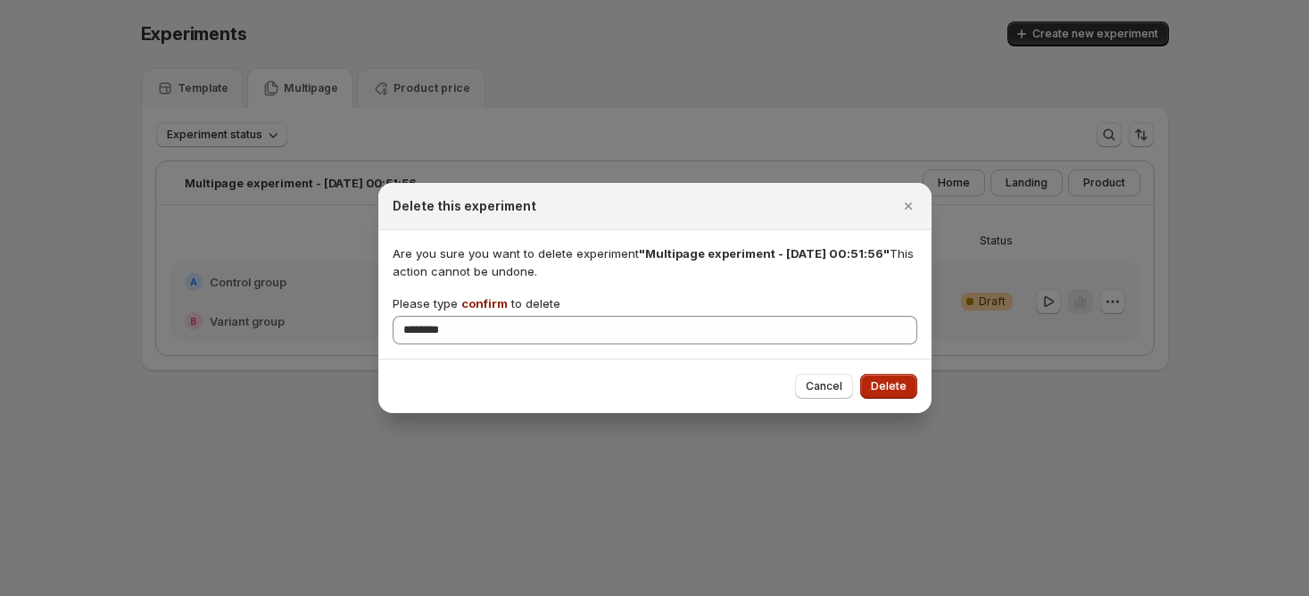
click at [906, 387] on span "Delete" at bounding box center [889, 386] width 36 height 14
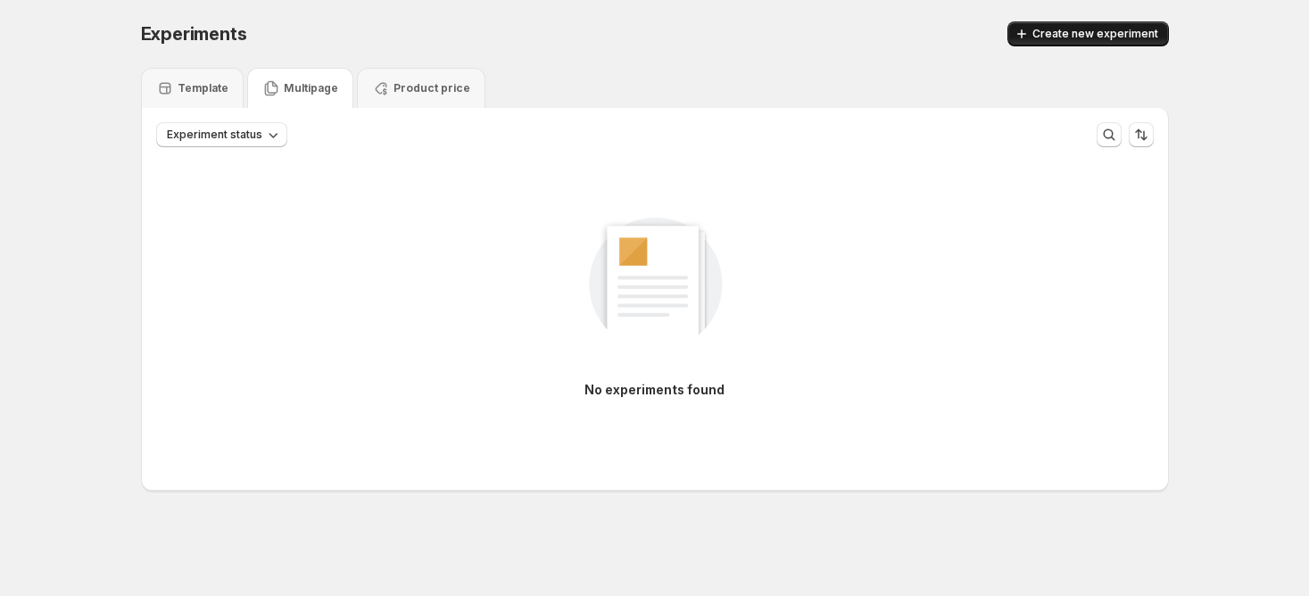
click at [1107, 36] on span "Create new experiment" at bounding box center [1096, 34] width 126 height 14
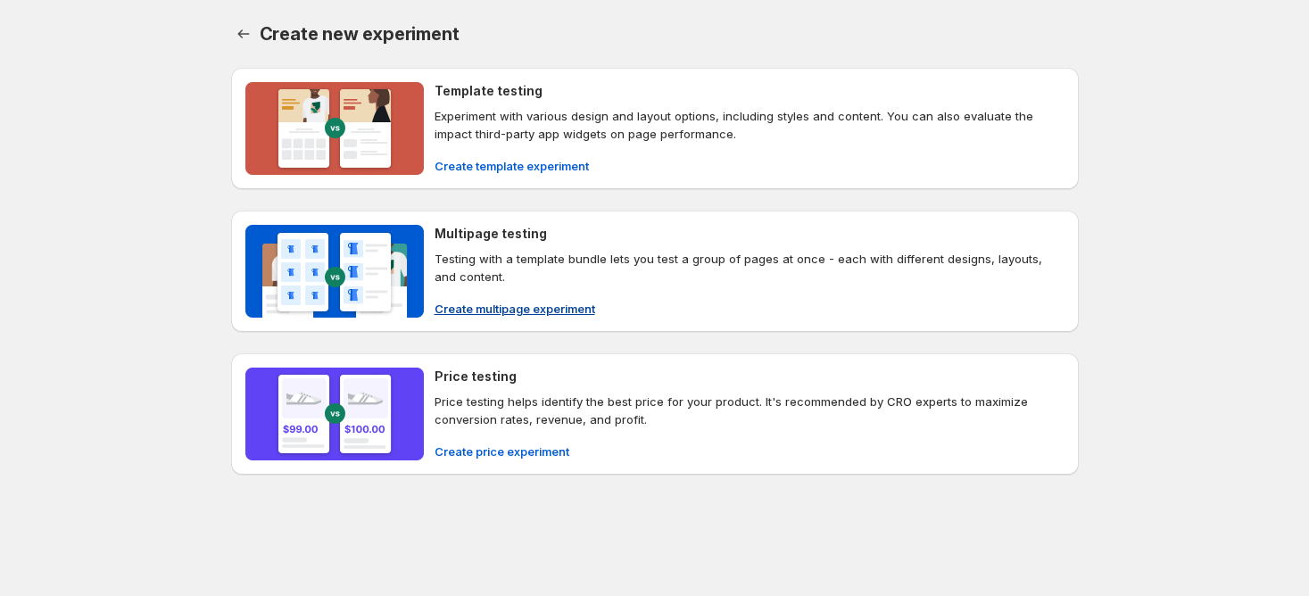
click at [451, 303] on span "Create multipage experiment" at bounding box center [515, 309] width 161 height 18
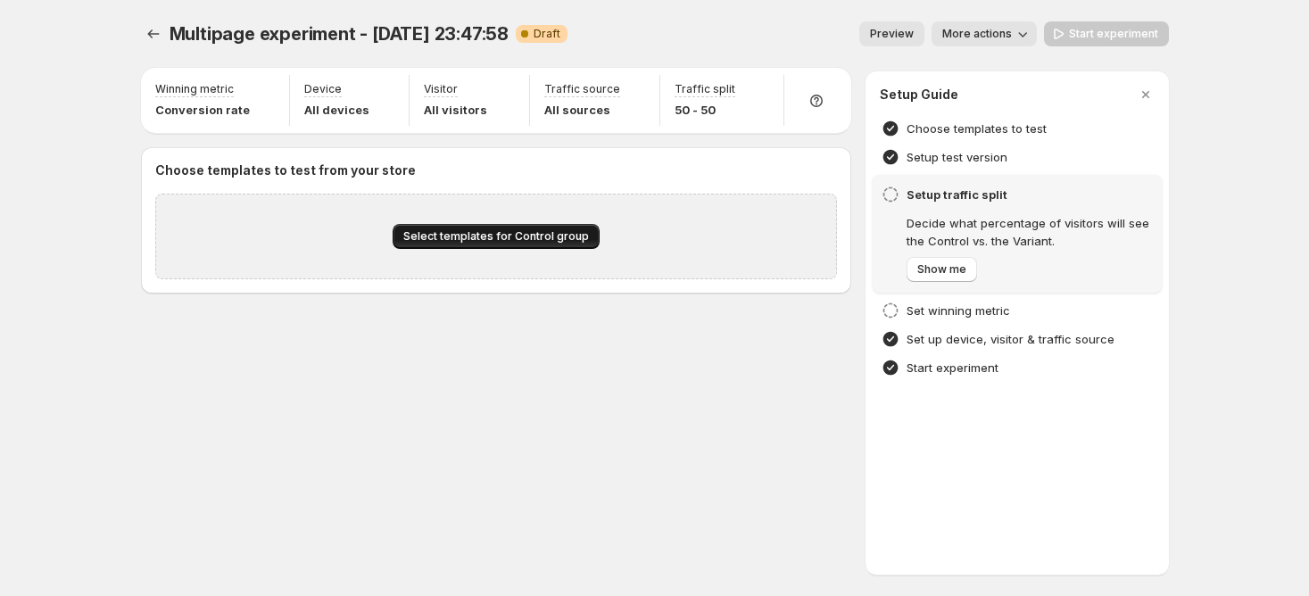
click at [560, 228] on button "Select templates for Control group" at bounding box center [496, 236] width 207 height 25
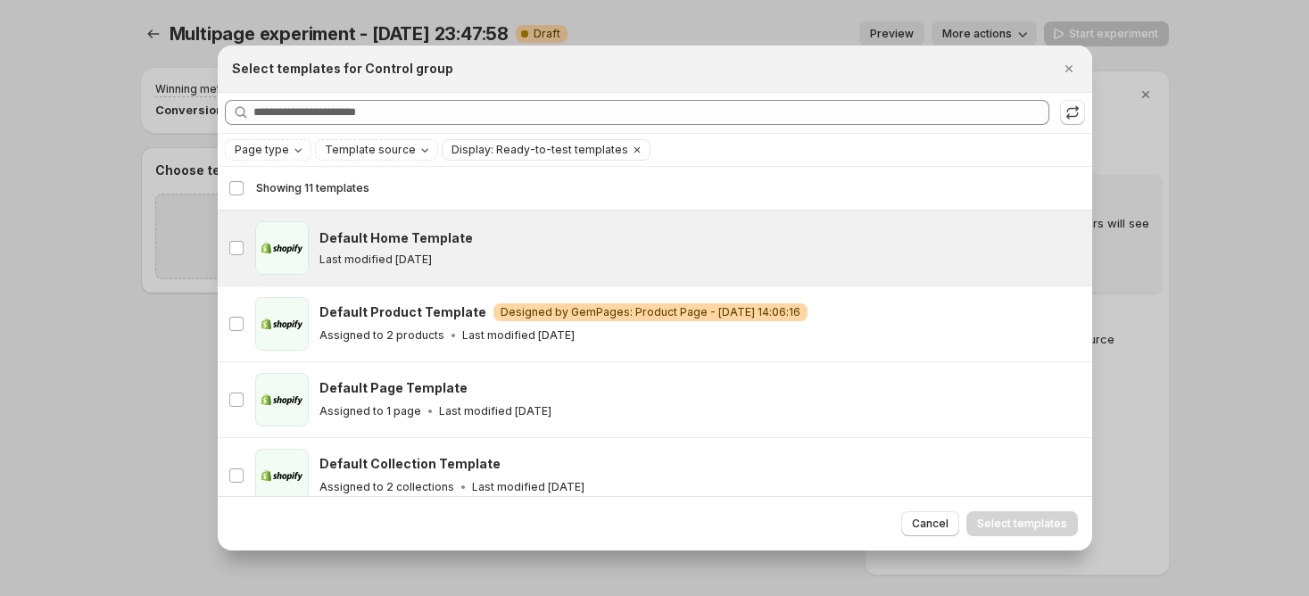
drag, startPoint x: 471, startPoint y: 252, endPoint x: 484, endPoint y: 257, distance: 13.6
click at [473, 253] on div "Last modified 11 days ago" at bounding box center [698, 260] width 757 height 14
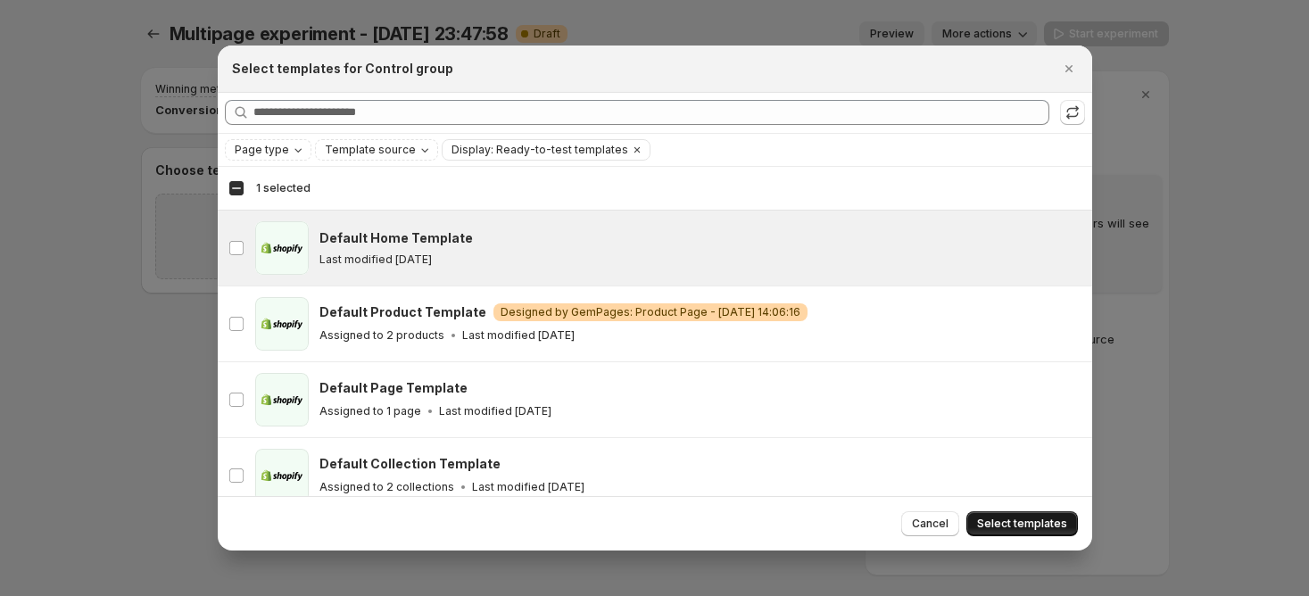
click at [1022, 523] on span "Select templates" at bounding box center [1022, 524] width 90 height 14
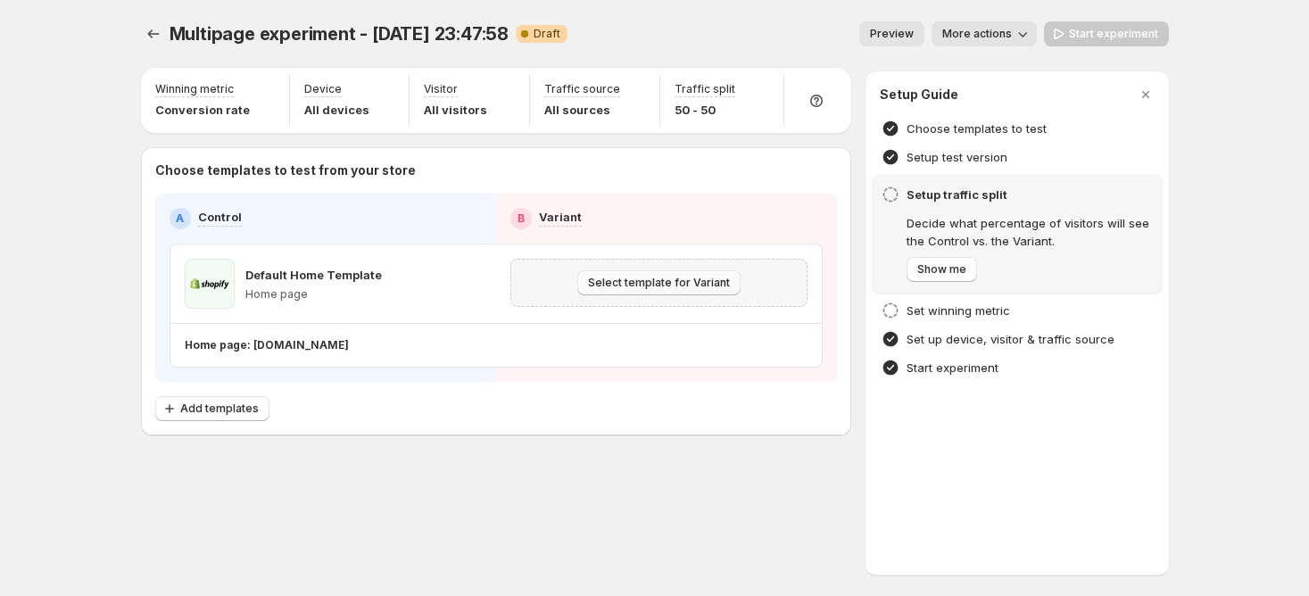
click at [637, 279] on span "Select template for Variant" at bounding box center [659, 283] width 142 height 14
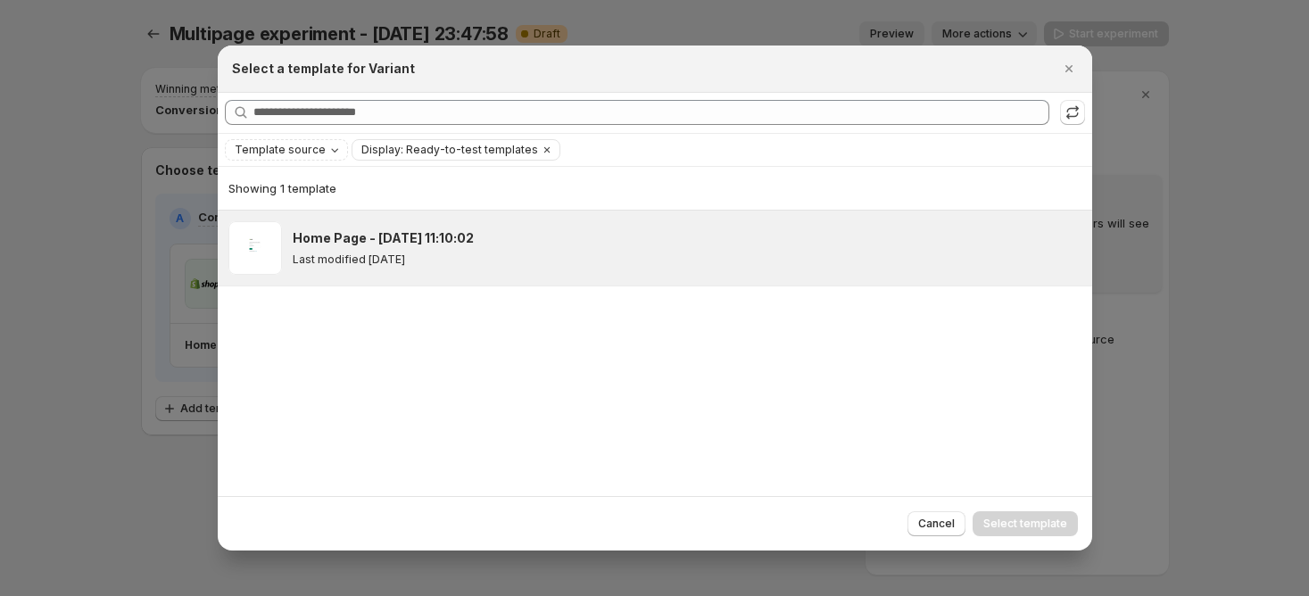
click at [466, 251] on div "Home Page - Jun 13, 11:10:02 Last modified 11 days ago" at bounding box center [685, 247] width 784 height 37
click at [1015, 522] on span "Select template" at bounding box center [1026, 524] width 84 height 14
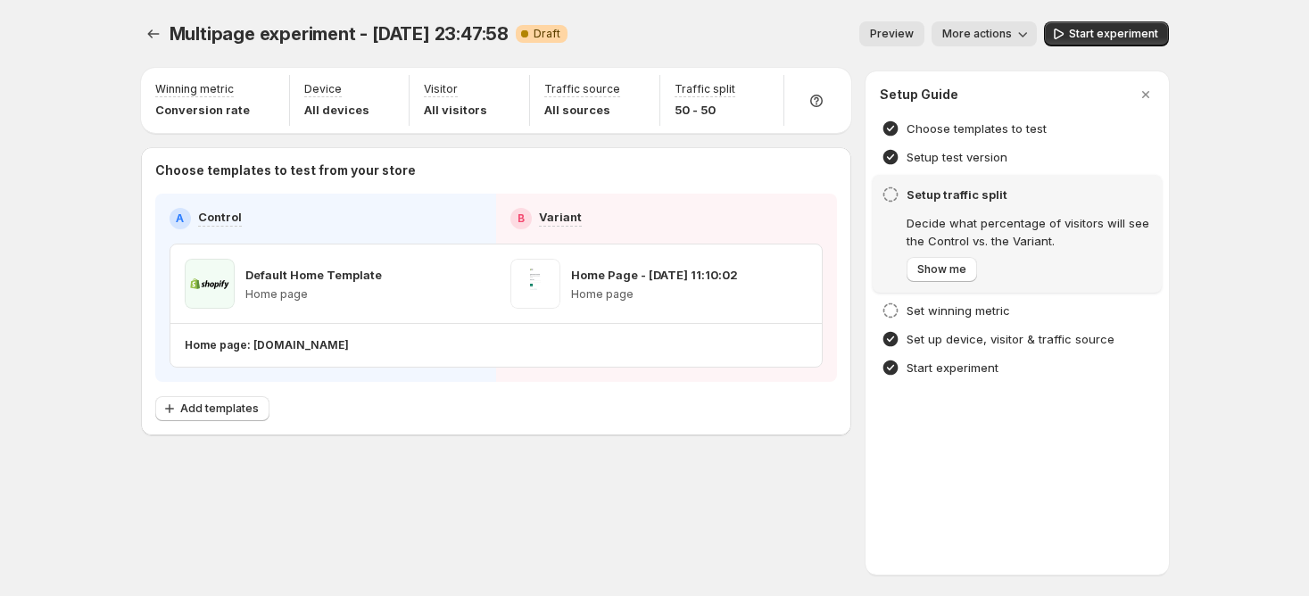
click at [219, 421] on div "Choose templates to test from your store A Control B Variant Default Home Templ…" at bounding box center [496, 291] width 710 height 288
click at [224, 411] on span "Add templates" at bounding box center [219, 409] width 79 height 14
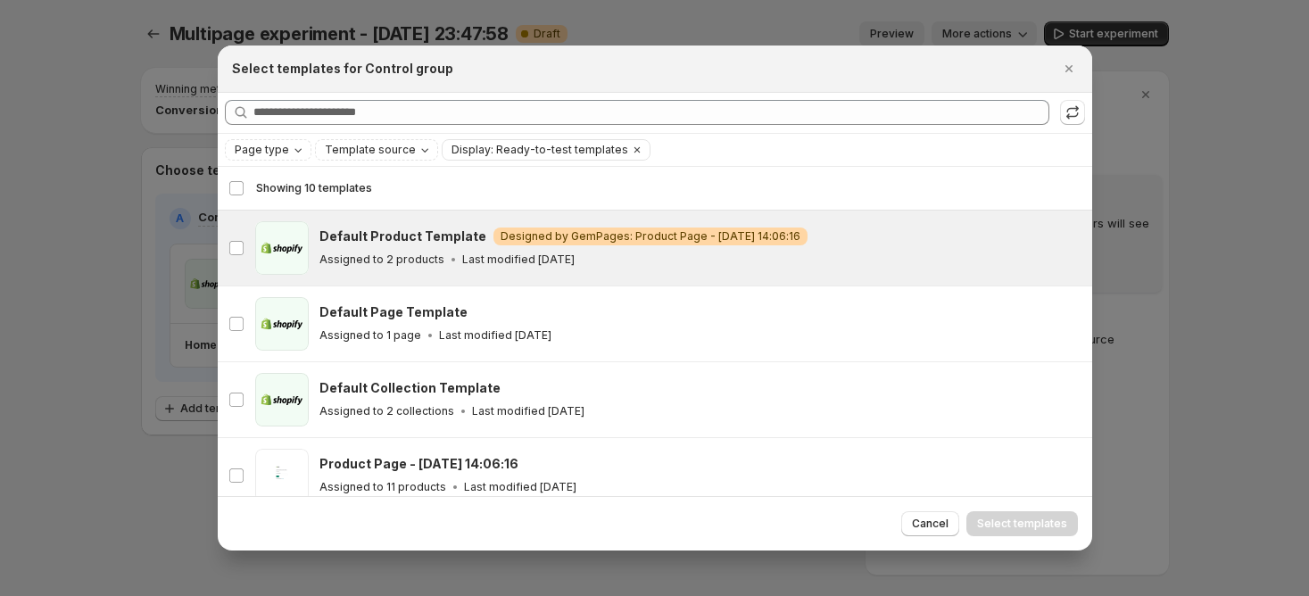
click at [632, 272] on div "Default Product Template Warning Designed by GemPages: Product Page - Jun 12, 1…" at bounding box center [701, 248] width 762 height 54
click at [1024, 525] on span "Select templates" at bounding box center [1022, 524] width 90 height 14
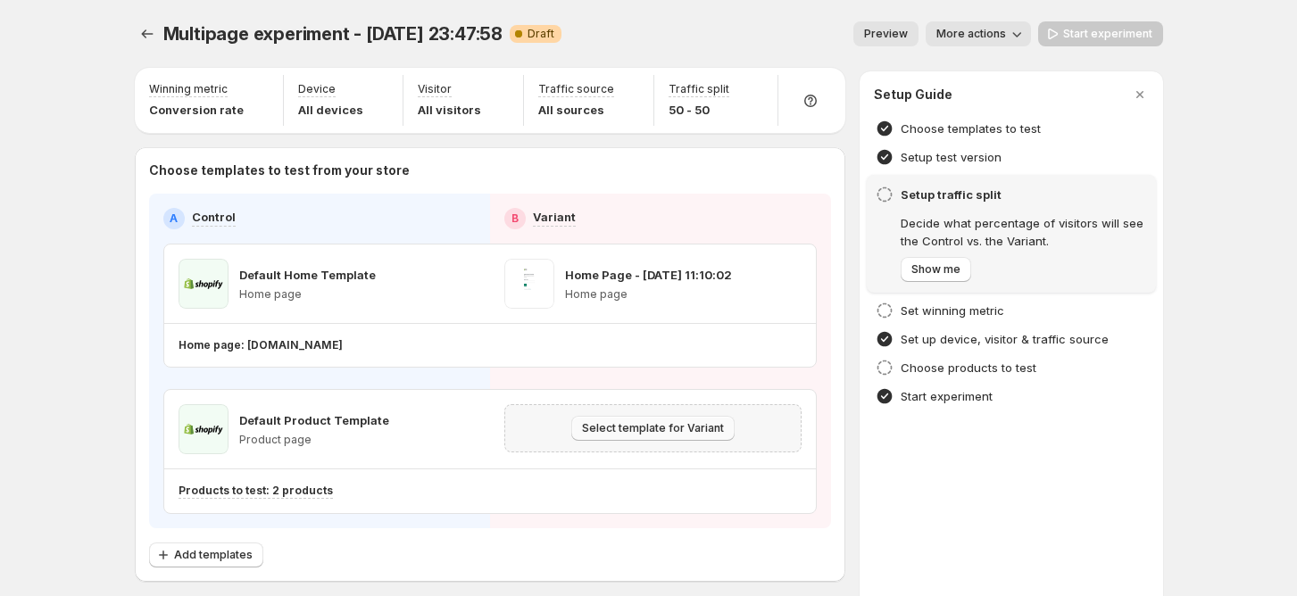
click at [654, 429] on span "Select template for Variant" at bounding box center [653, 428] width 142 height 14
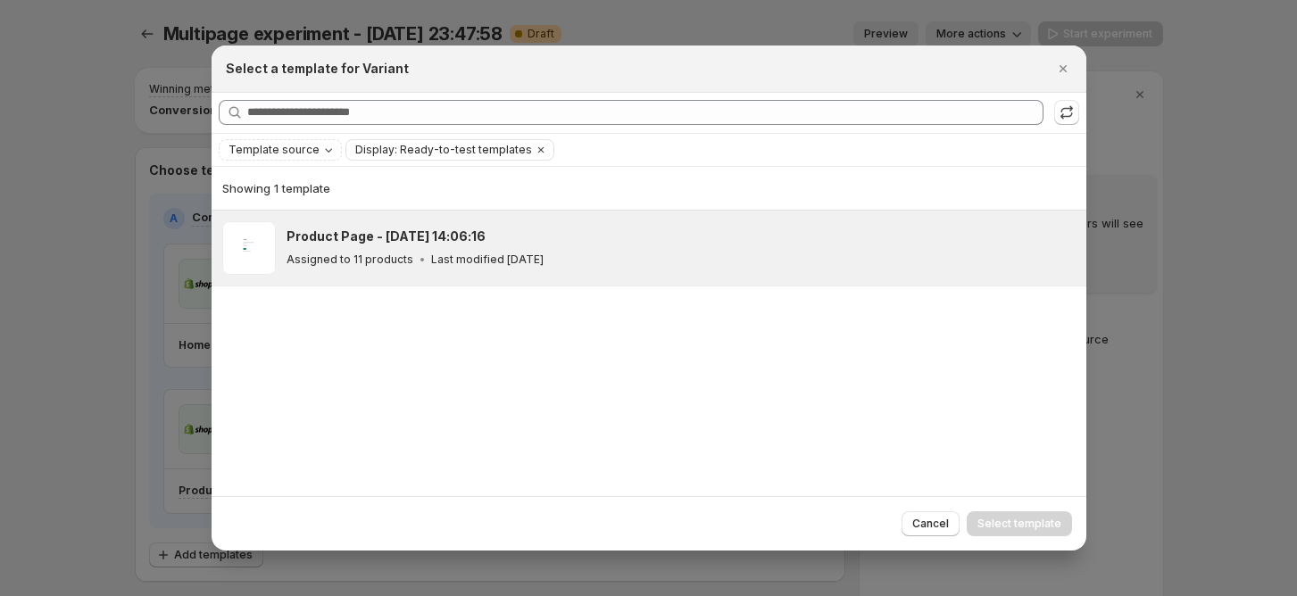
click at [643, 273] on div "Product Page - Jun 12, 14:06:16 Assigned to 11 products Last modified 25 days a…" at bounding box center [680, 248] width 789 height 54
click at [1009, 524] on span "Select template" at bounding box center [1019, 524] width 84 height 14
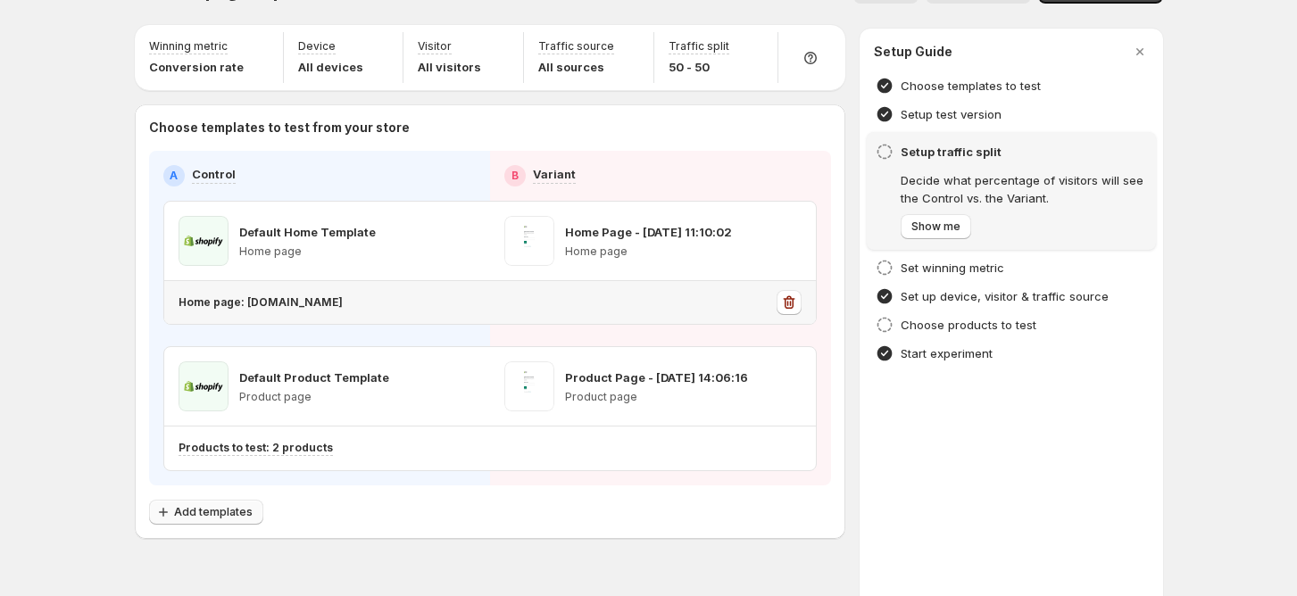
scroll to position [80, 0]
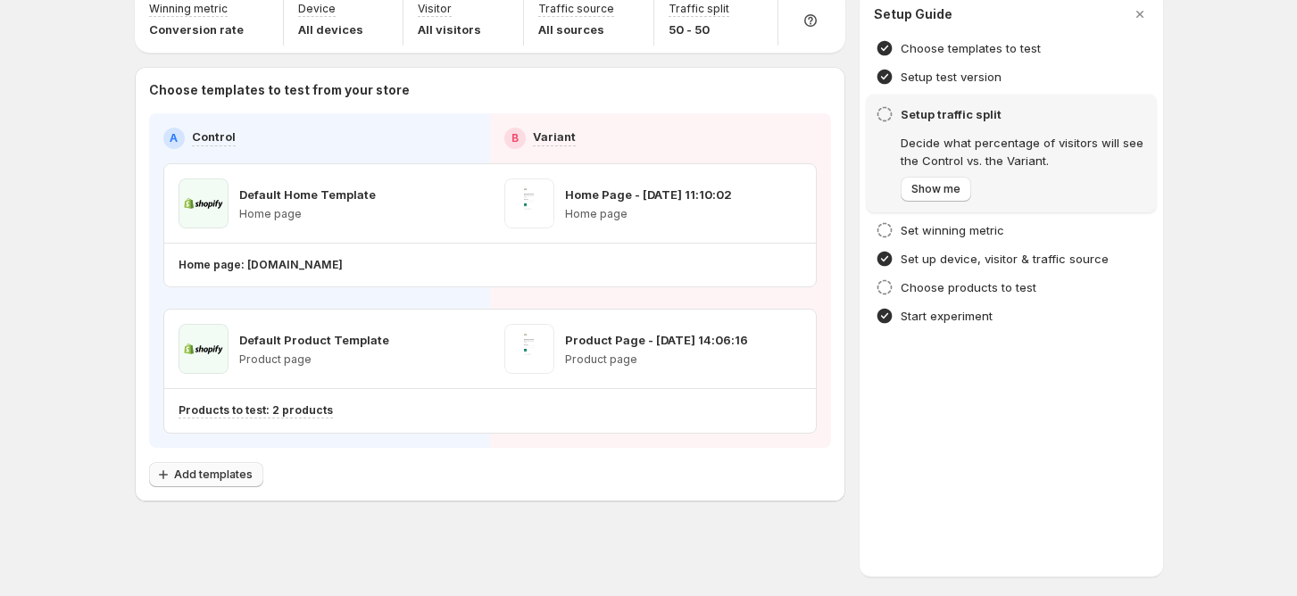
click at [220, 468] on span "Add templates" at bounding box center [213, 475] width 79 height 14
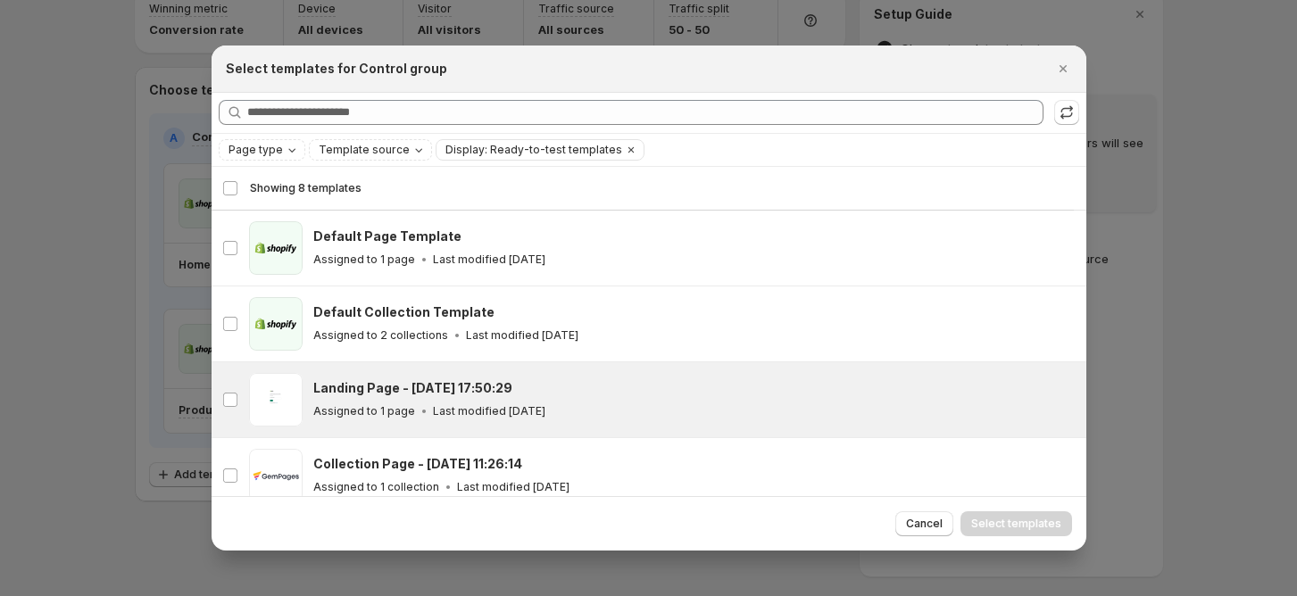
scroll to position [162, 0]
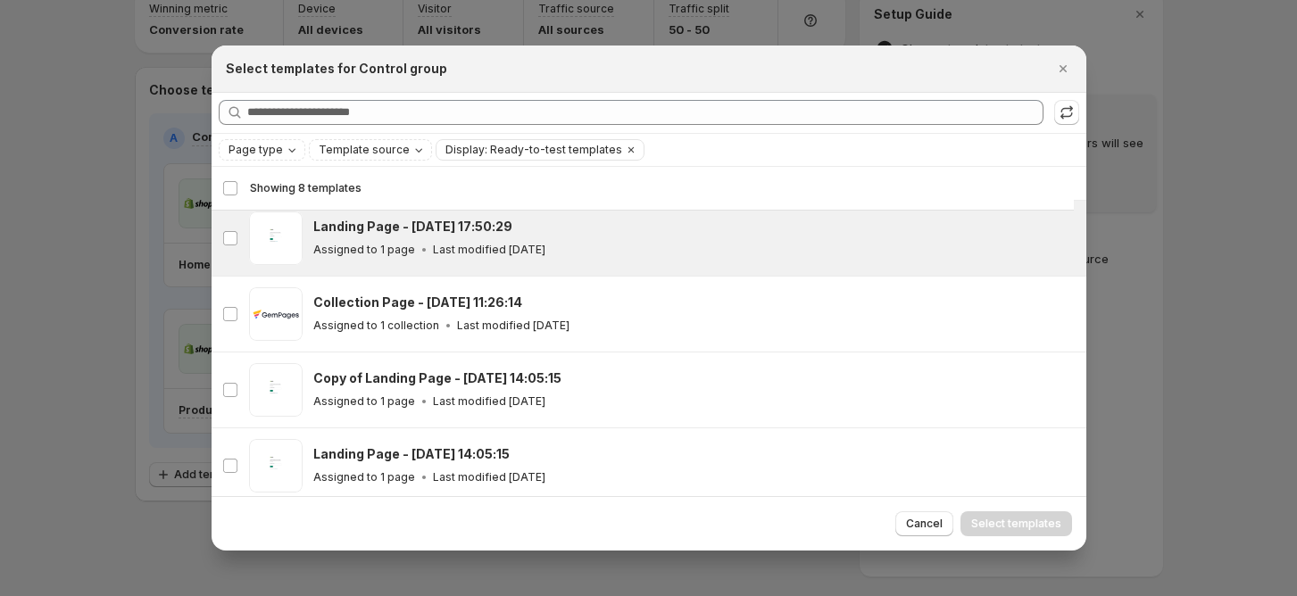
click at [593, 249] on div "Assigned to 1 page Last modified 2 months ago" at bounding box center [691, 250] width 757 height 18
click at [1028, 514] on button "Select templates" at bounding box center [1016, 523] width 112 height 25
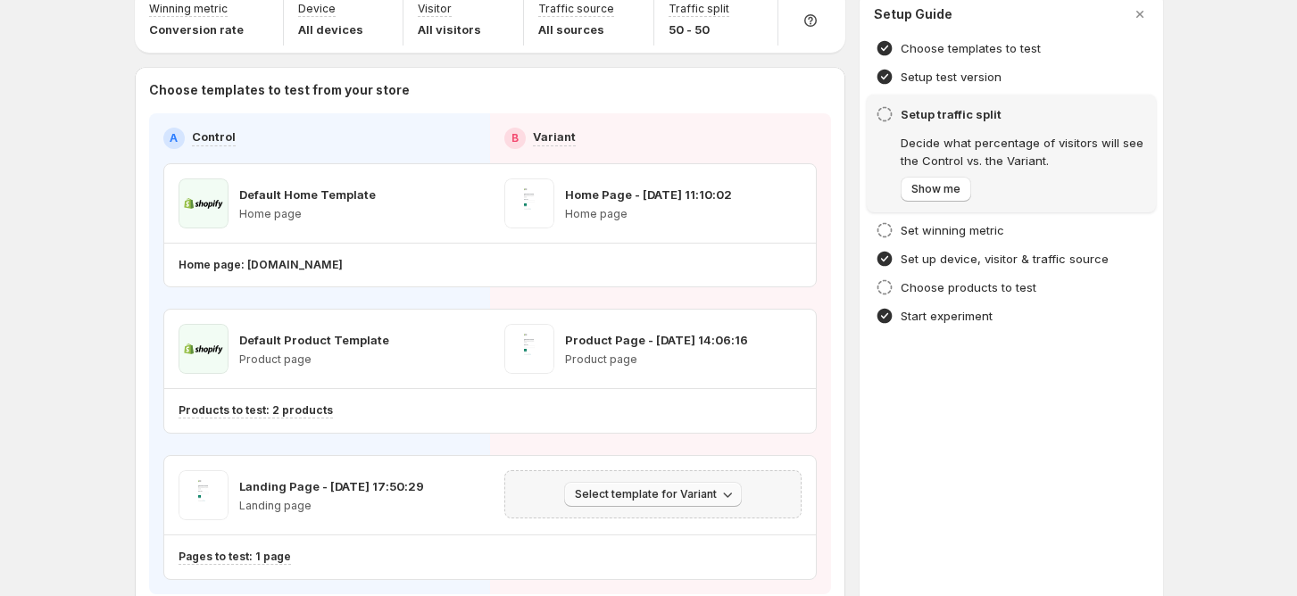
click at [638, 492] on span "Select template for Variant" at bounding box center [646, 494] width 142 height 14
click at [629, 523] on span "Select an existing template" at bounding box center [645, 530] width 151 height 14
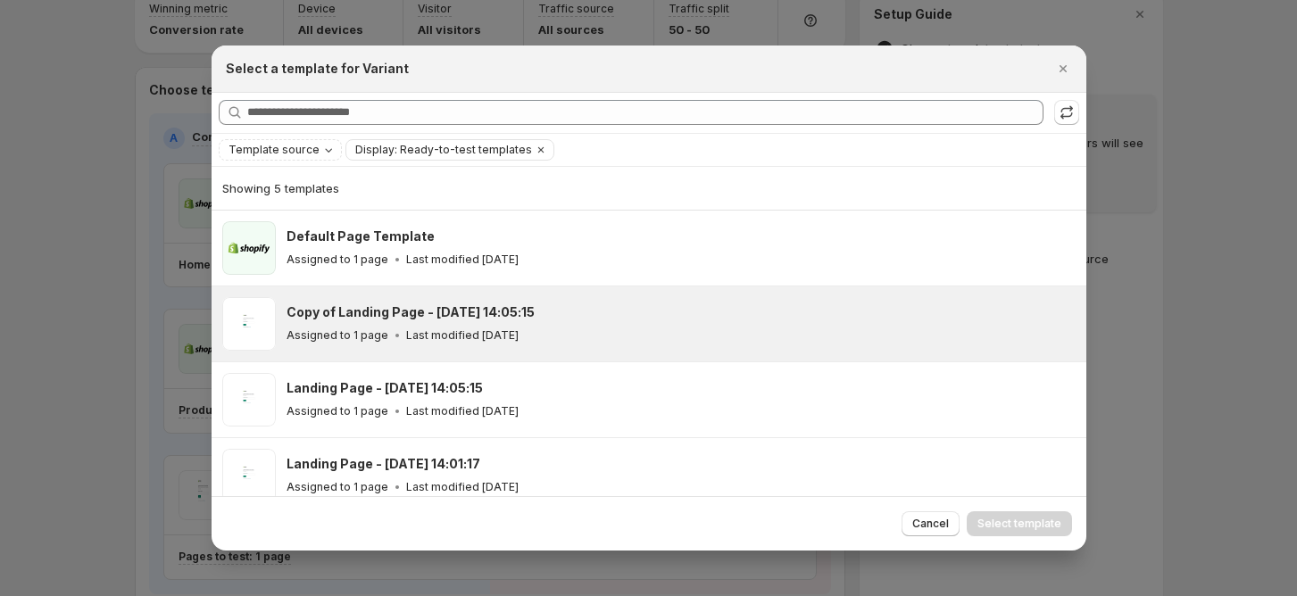
drag, startPoint x: 714, startPoint y: 272, endPoint x: 751, endPoint y: 299, distance: 45.3
click at [714, 272] on div "Default Page Template Assigned to 1 page Last modified 2 months ago" at bounding box center [680, 248] width 789 height 54
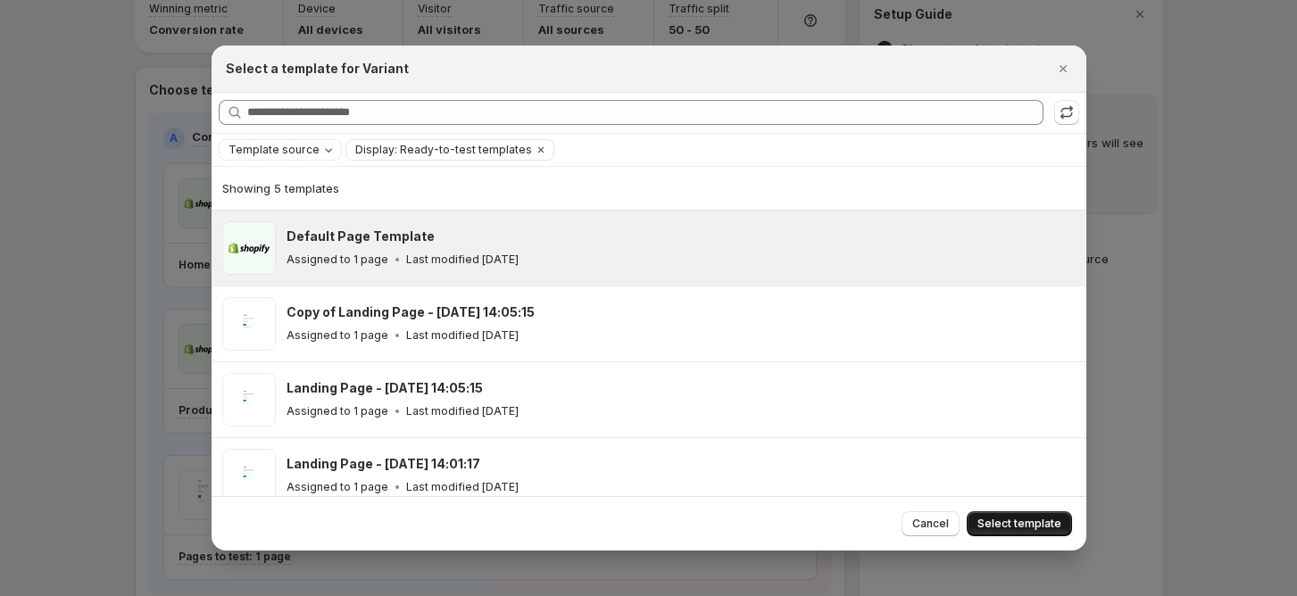
click at [1008, 516] on button "Select template" at bounding box center [1019, 523] width 105 height 25
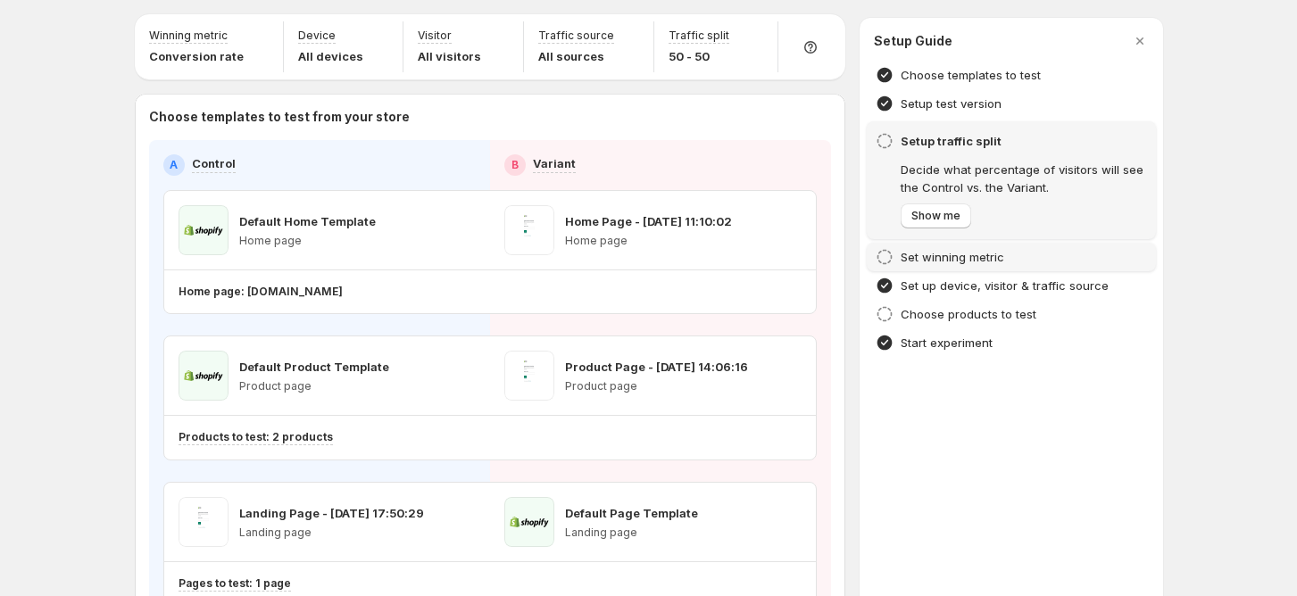
scroll to position [0, 0]
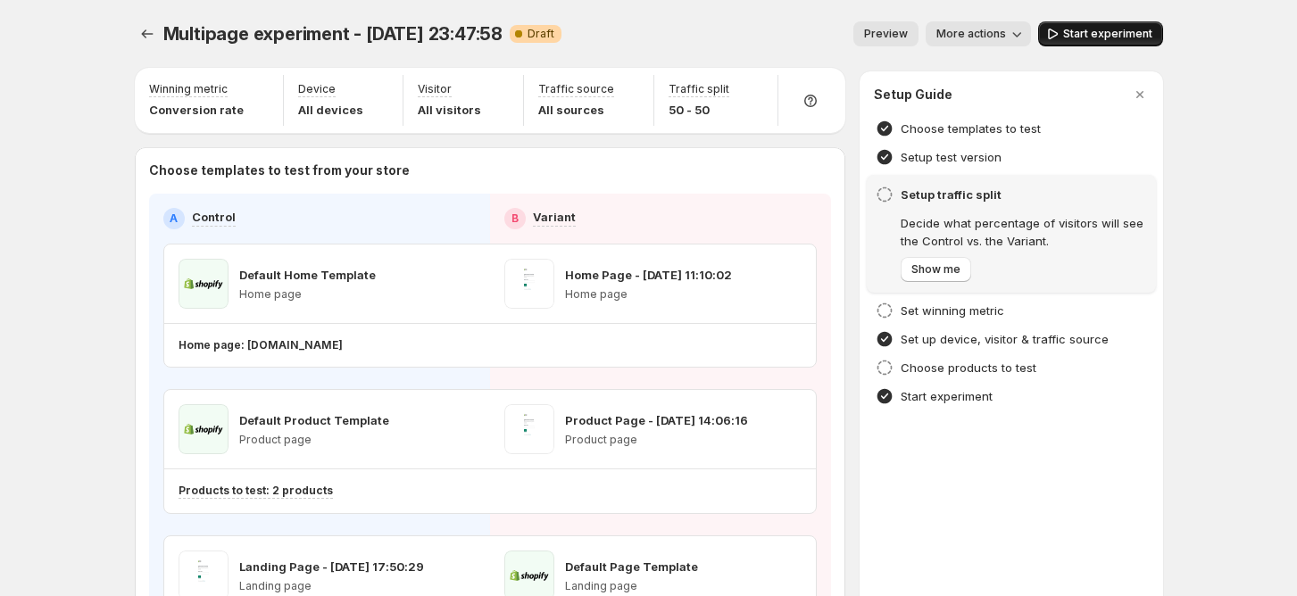
click at [1083, 40] on span "Start experiment" at bounding box center [1107, 34] width 89 height 14
click at [343, 346] on p "Home page: gc-ops-amber-dev.myshopify.com" at bounding box center [260, 345] width 164 height 14
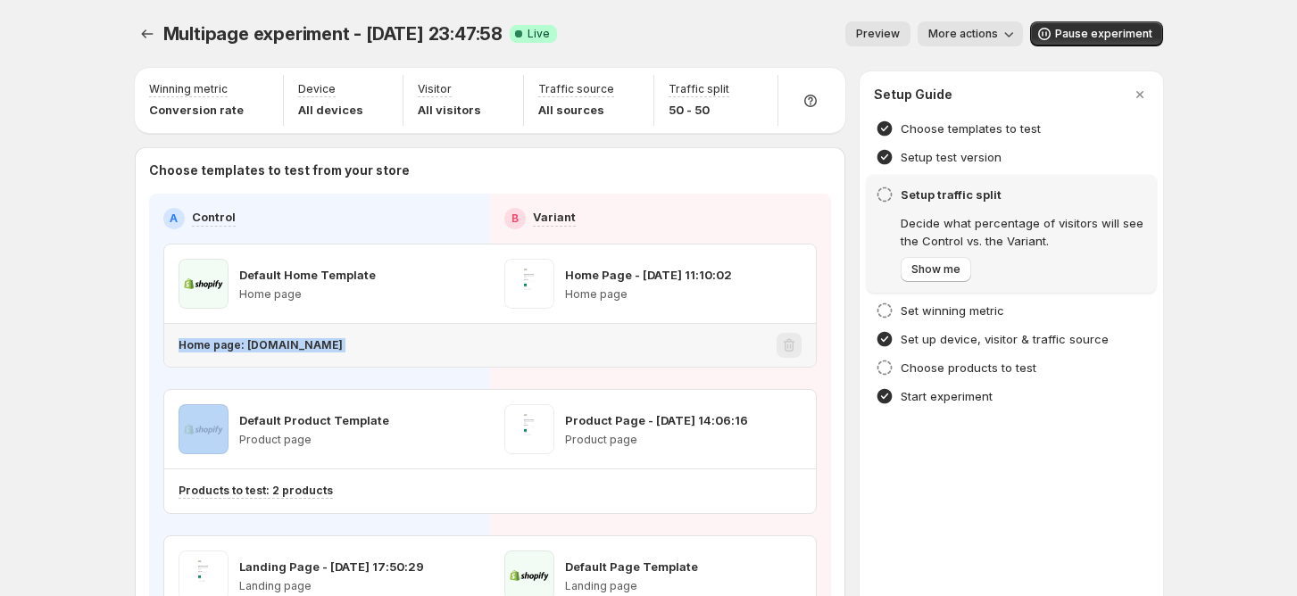
click at [343, 346] on p "Home page: gc-ops-amber-dev.myshopify.com" at bounding box center [260, 345] width 164 height 14
click at [343, 348] on p "Home page: gc-ops-amber-dev.myshopify.com" at bounding box center [260, 345] width 164 height 14
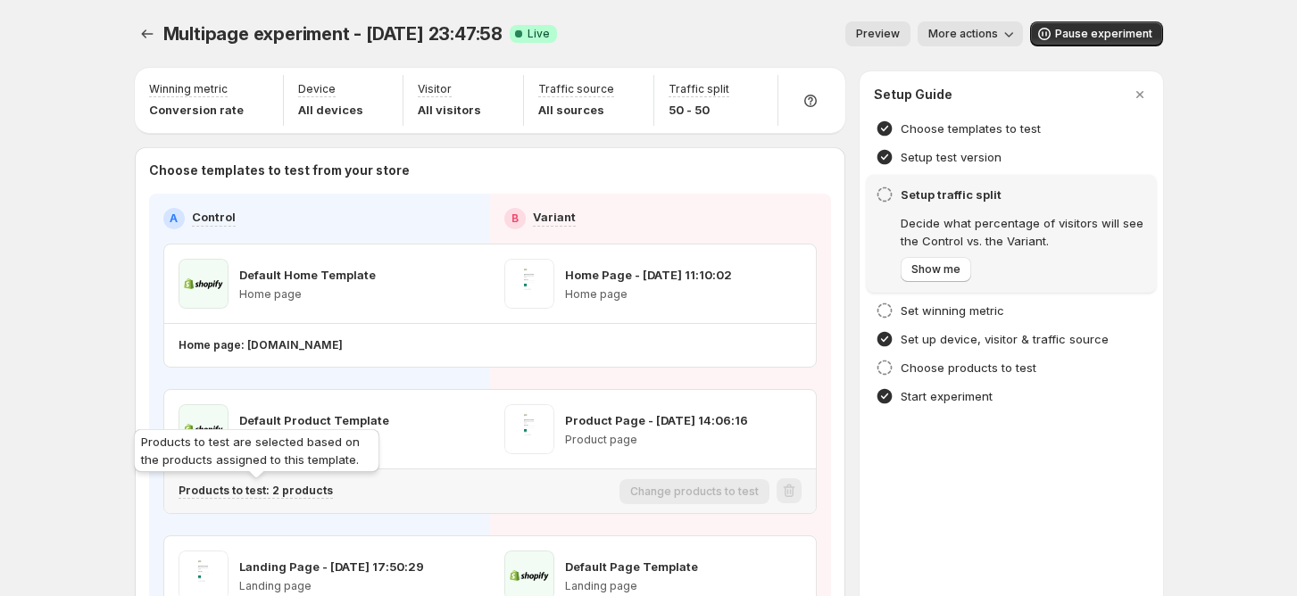
click at [295, 491] on p "Products to test: 2 products" at bounding box center [255, 491] width 154 height 14
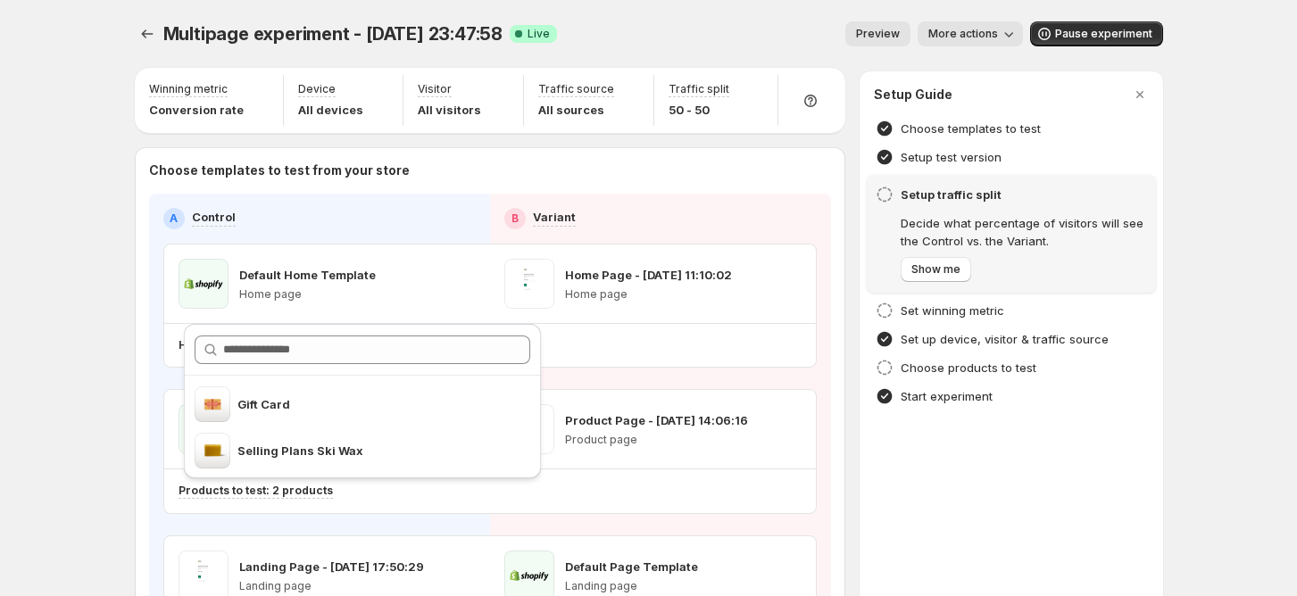
click at [660, 368] on div "Default Home Template Home page Home Page - Jun 13, 11:10:02 Home page Home pag…" at bounding box center [489, 452] width 653 height 417
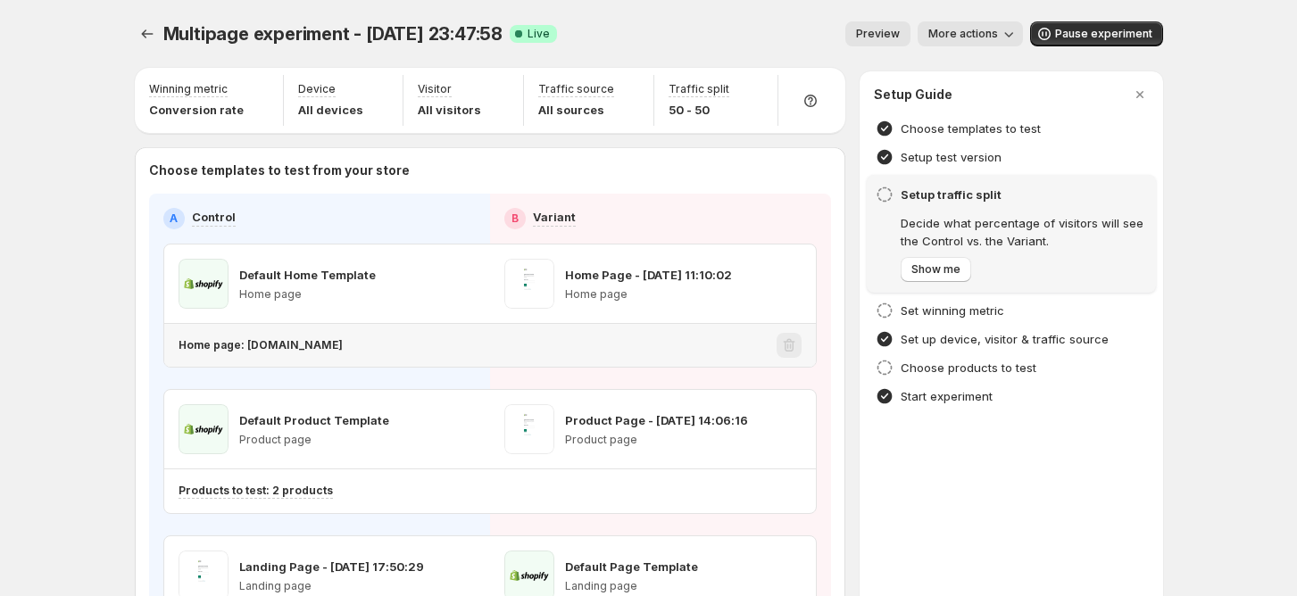
drag, startPoint x: 250, startPoint y: 342, endPoint x: 438, endPoint y: 342, distance: 188.3
click at [438, 342] on div "Home page: gc-ops-amber-dev.myshopify.com" at bounding box center [473, 345] width 591 height 14
copy p "gc-ops-amber-dev.myshopify.com"
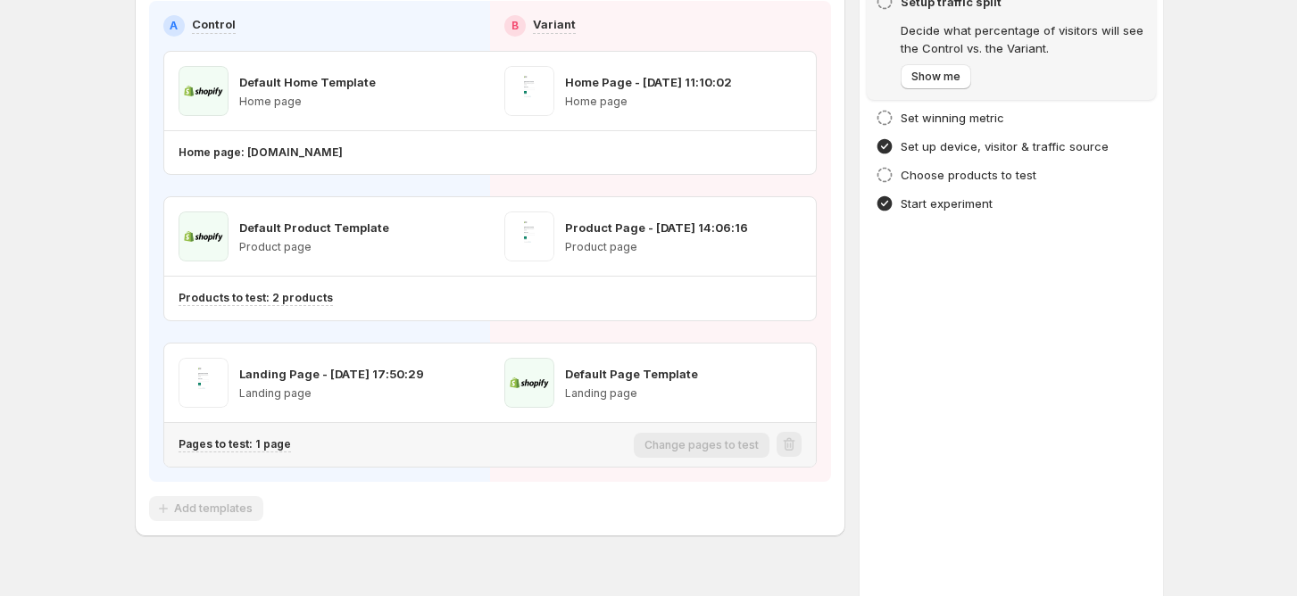
scroll to position [228, 0]
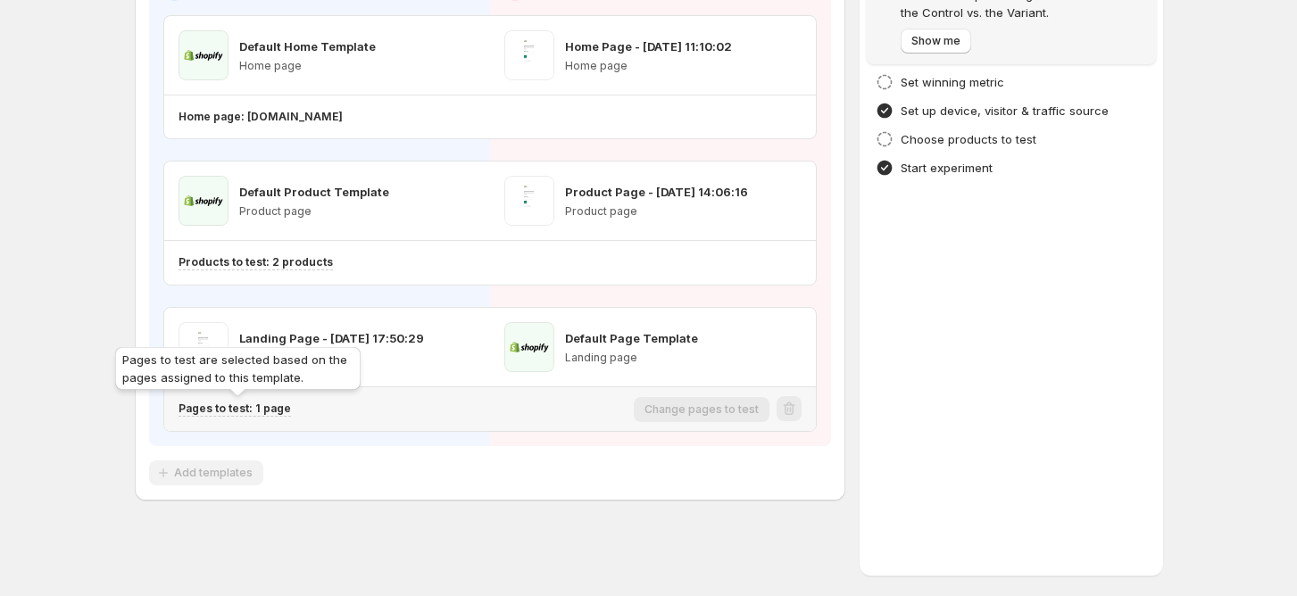
click at [279, 403] on p "Pages to test: 1 page" at bounding box center [234, 409] width 112 height 14
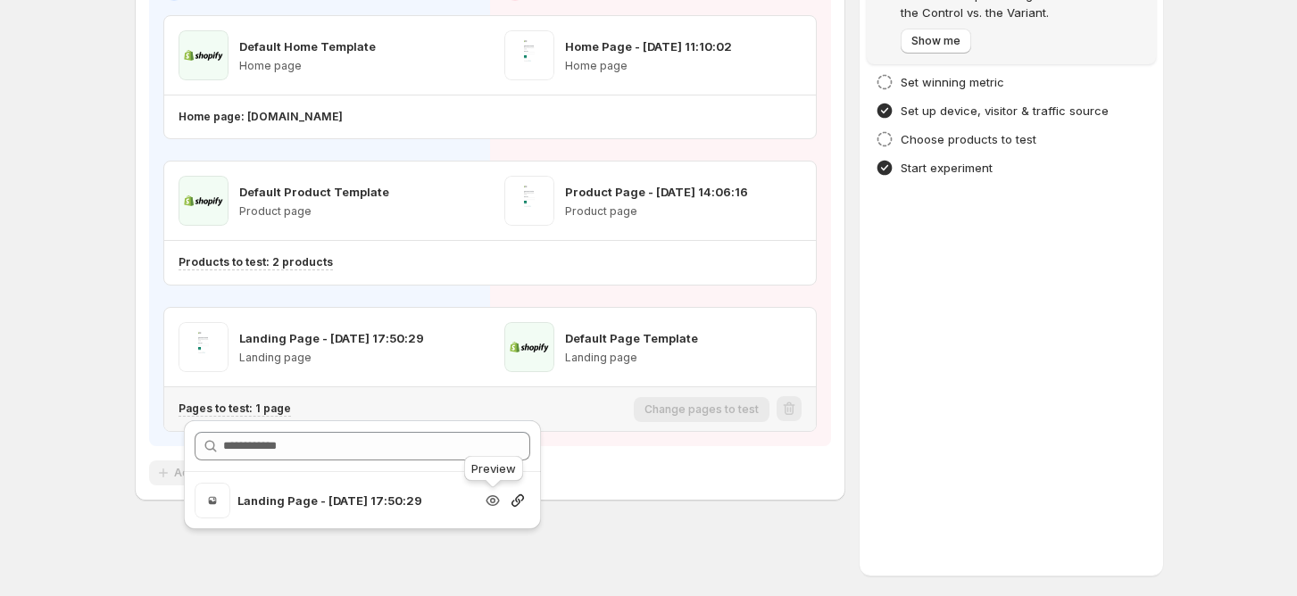
click at [498, 501] on icon "button" at bounding box center [492, 500] width 13 height 11
click at [521, 500] on icon "button" at bounding box center [517, 500] width 12 height 12
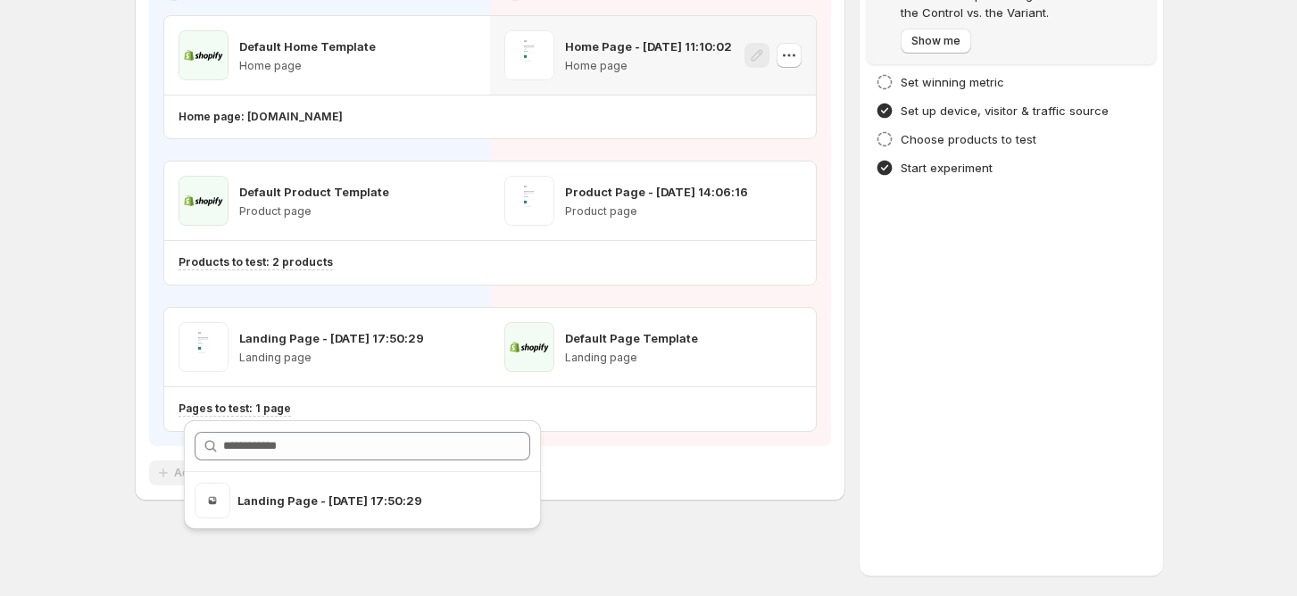
scroll to position [0, 0]
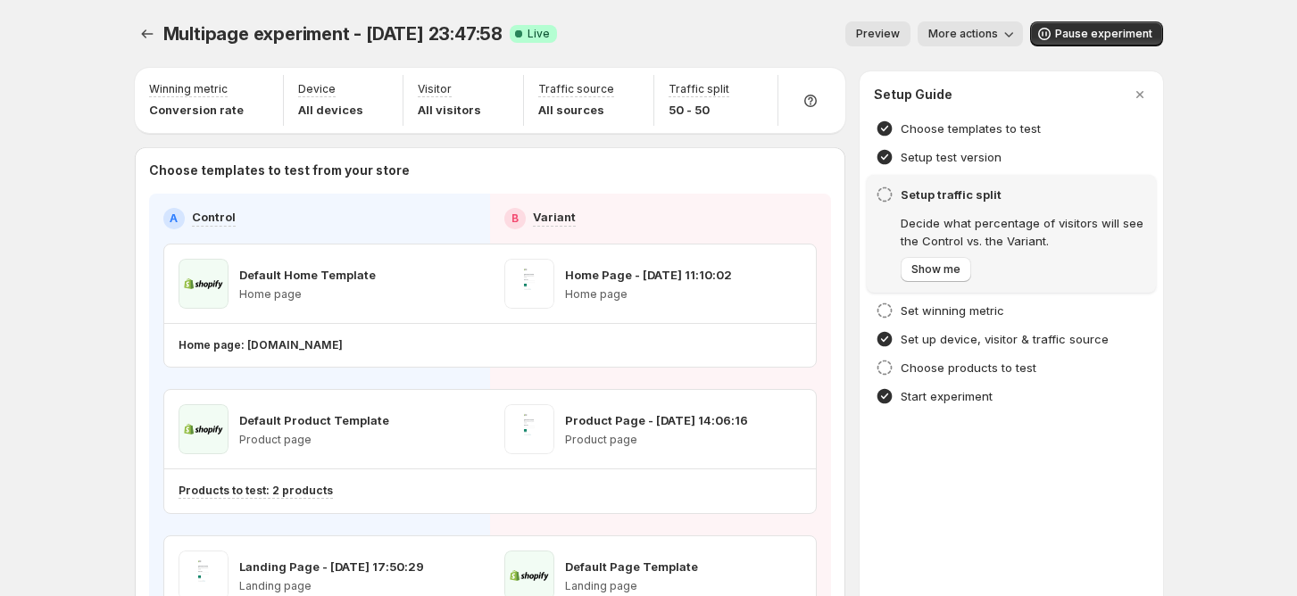
click at [859, 55] on div "Multipage experiment - Aug 24, 23:47:58. This page is ready Multipage experimen…" at bounding box center [649, 34] width 1028 height 68
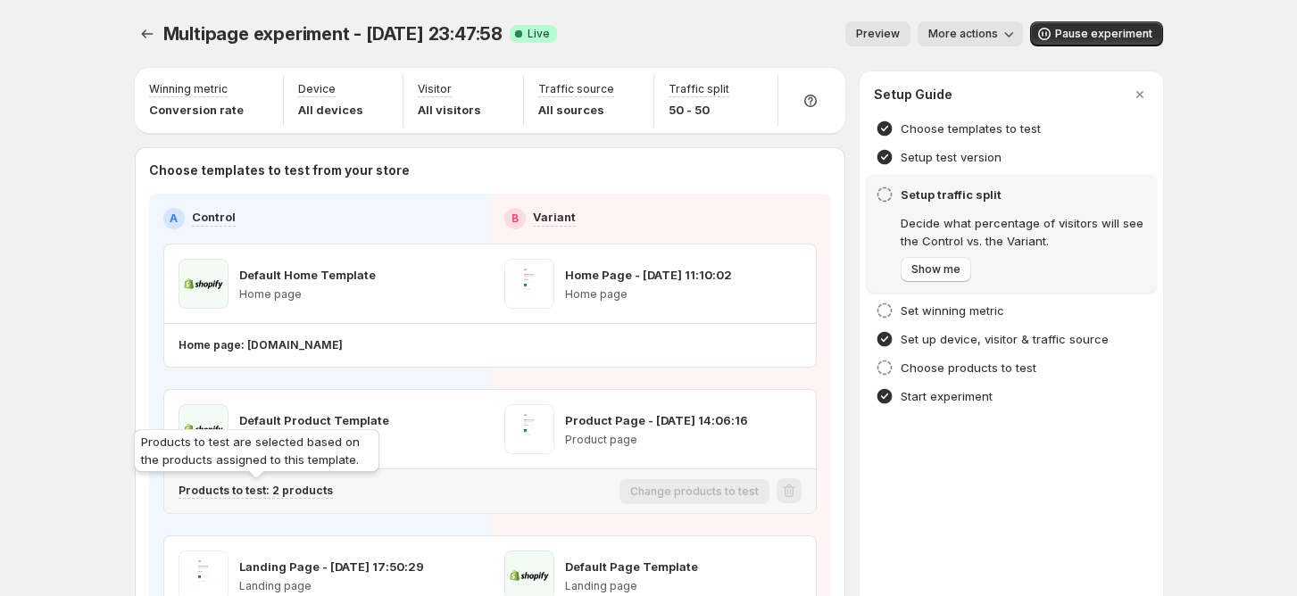
click at [274, 489] on p "Products to test: 2 products" at bounding box center [255, 491] width 154 height 14
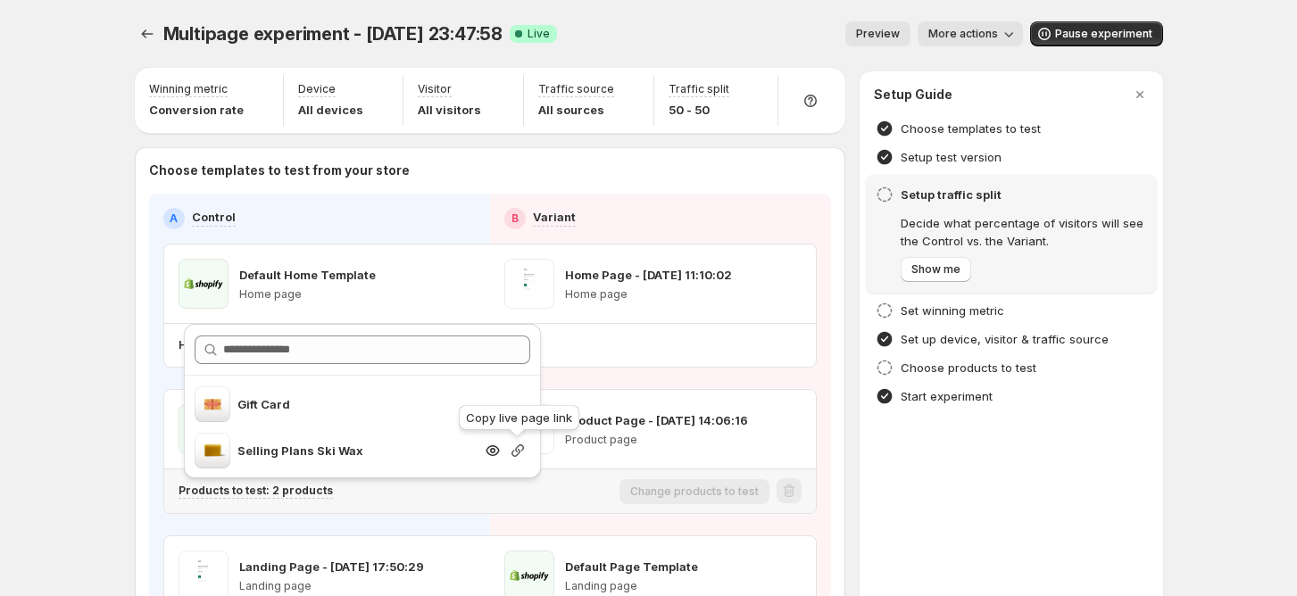
click at [520, 448] on icon "button" at bounding box center [518, 451] width 18 height 18
click at [147, 38] on icon "Experiments" at bounding box center [147, 34] width 18 height 18
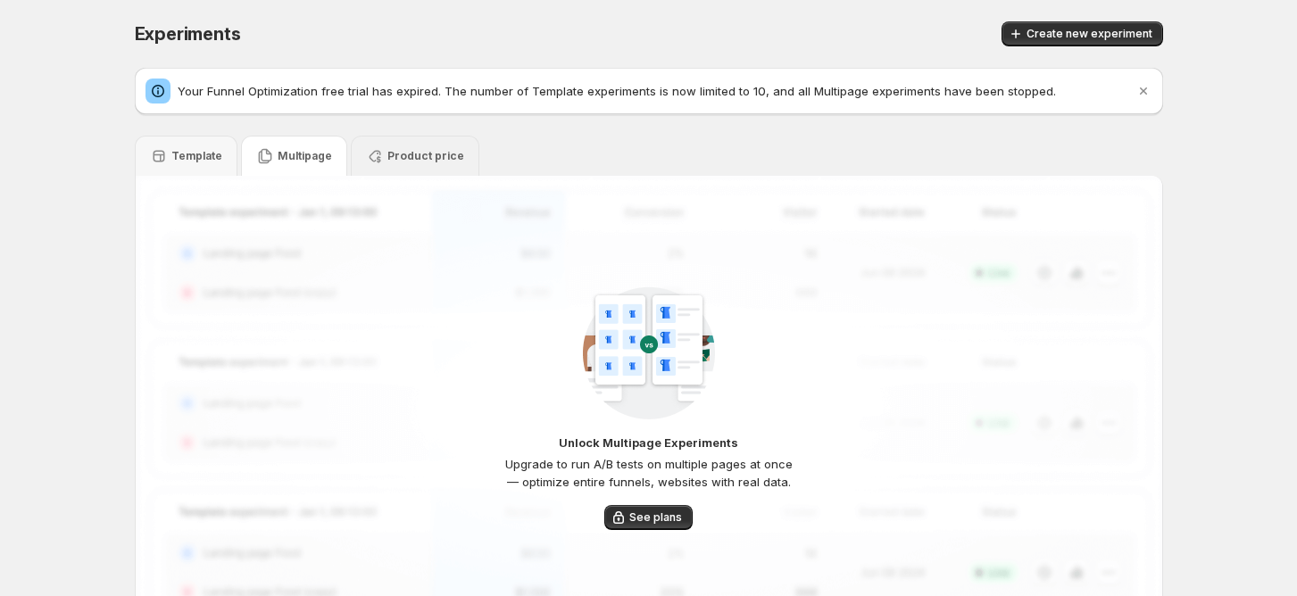
click at [378, 154] on icon at bounding box center [375, 156] width 18 height 18
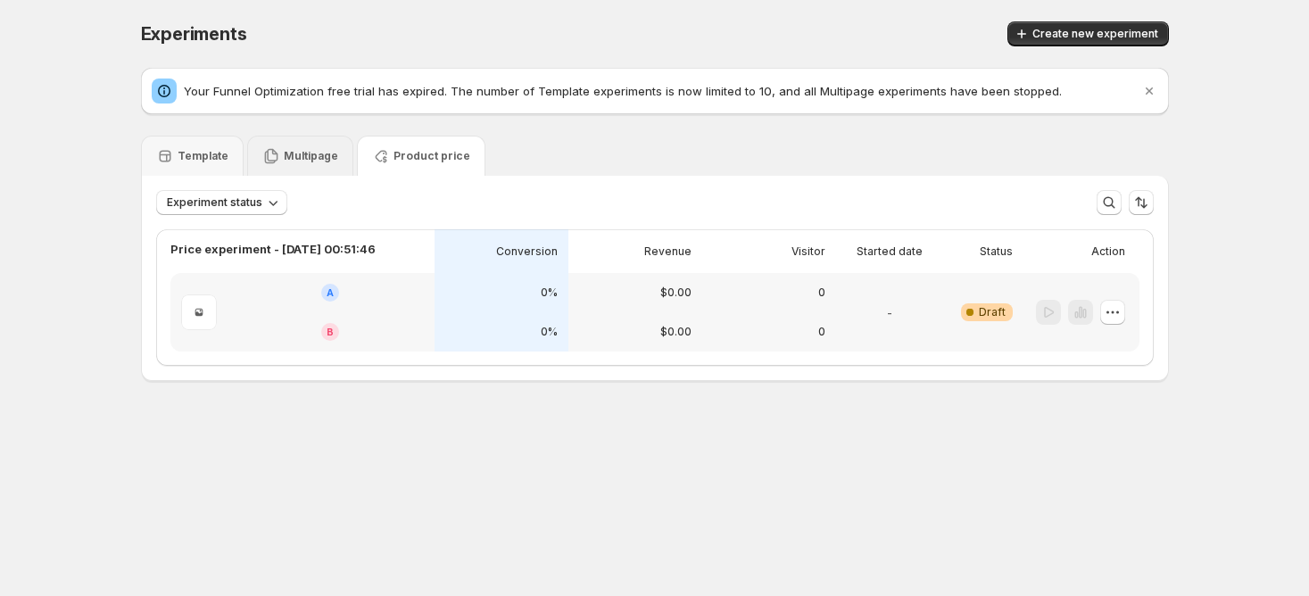
click at [300, 151] on p "Multipage" at bounding box center [311, 156] width 54 height 14
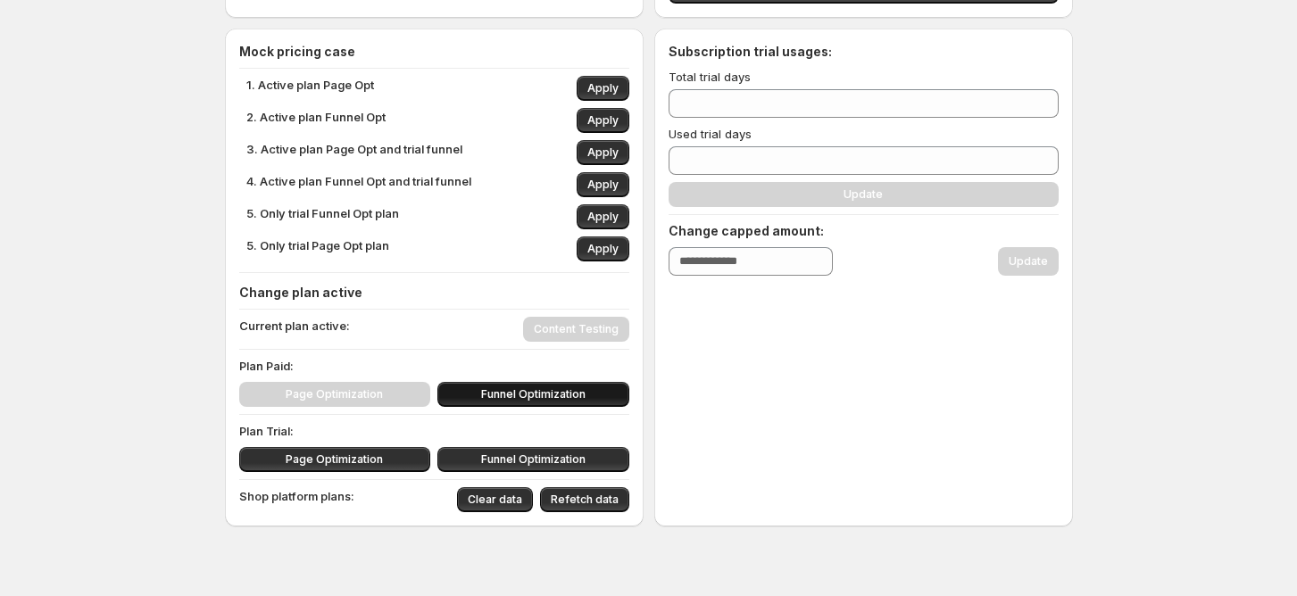
scroll to position [190, 0]
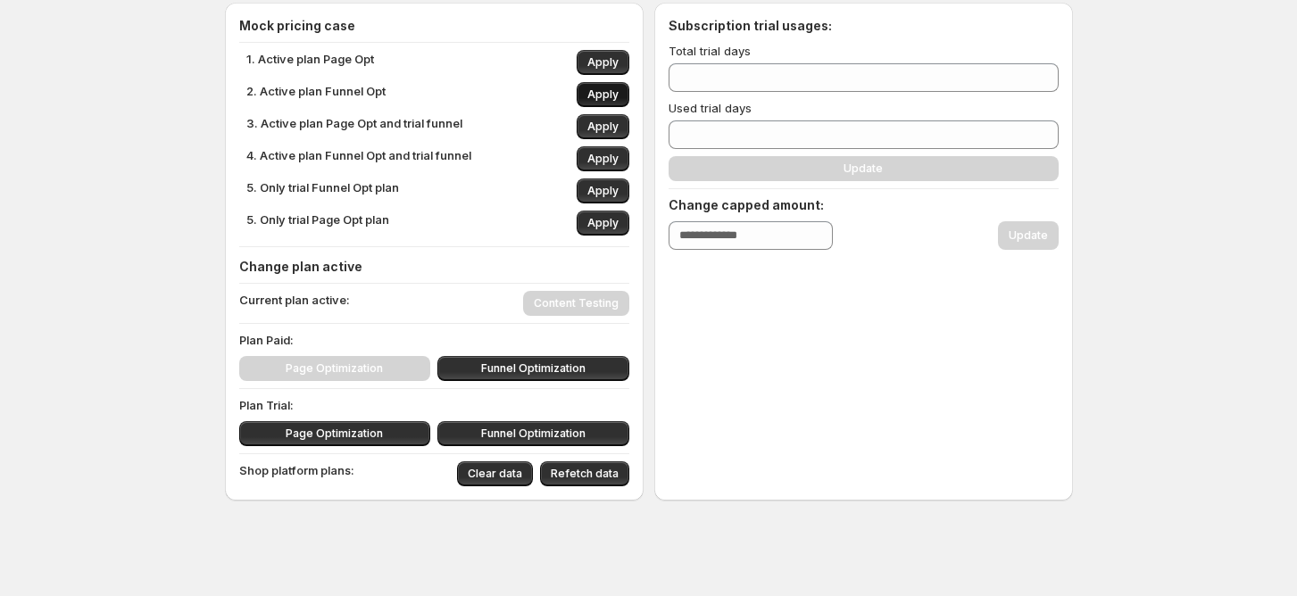
click at [607, 93] on span "Apply" at bounding box center [602, 94] width 31 height 14
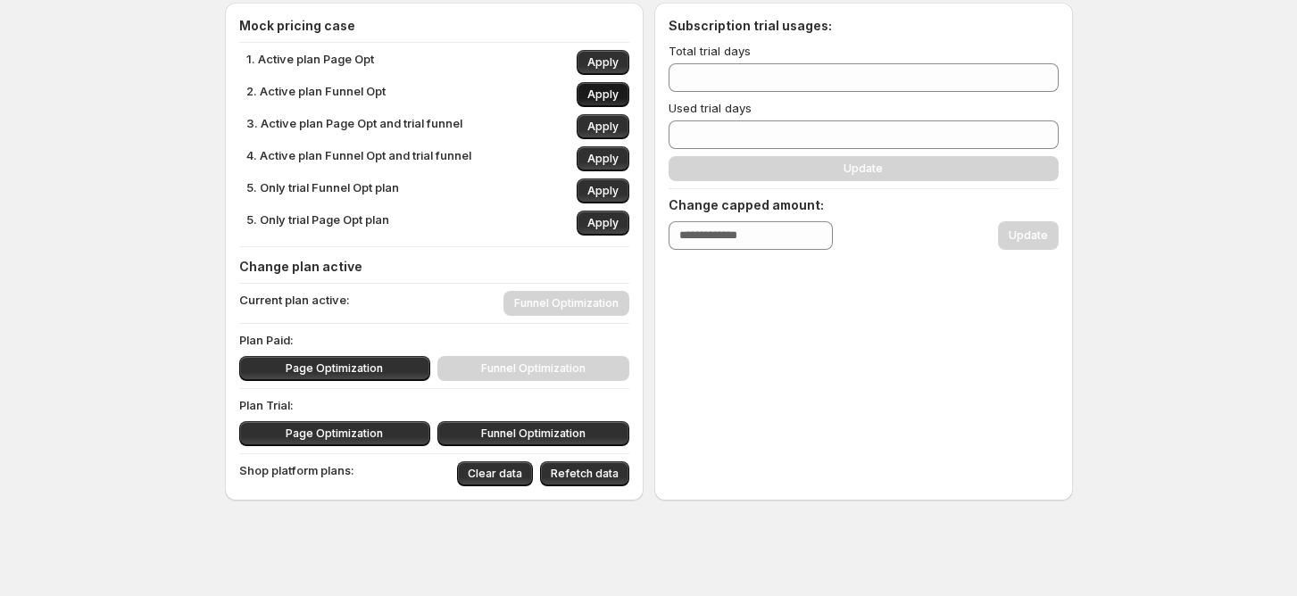
click at [617, 95] on span "Apply" at bounding box center [602, 94] width 31 height 14
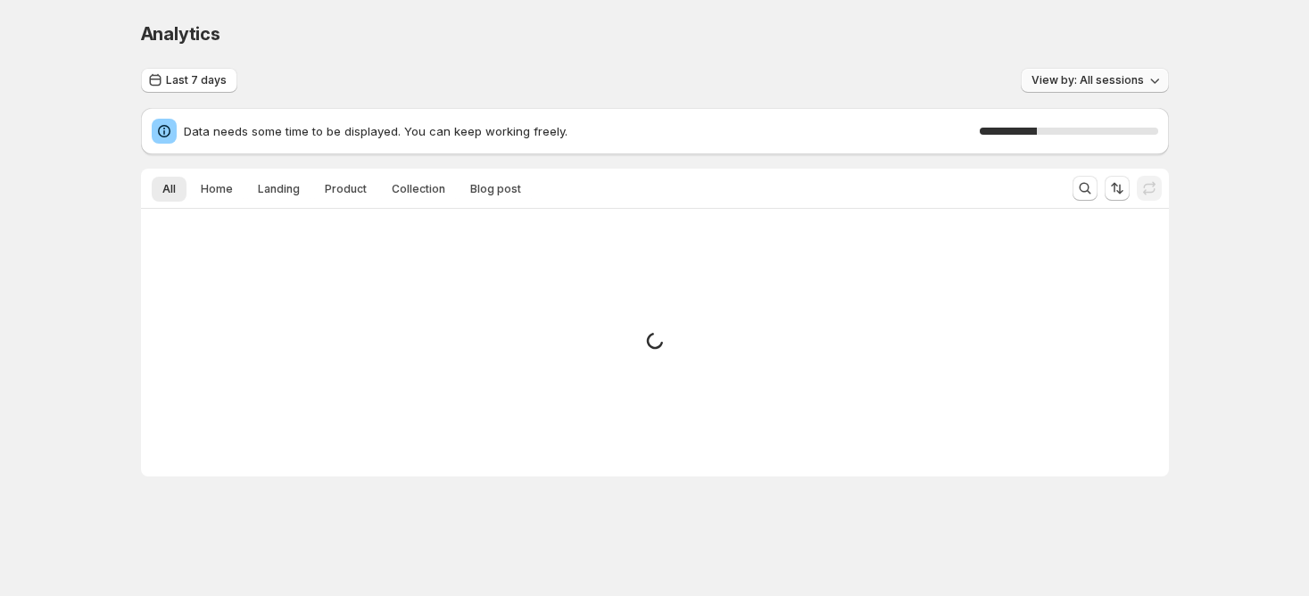
click at [1071, 73] on span "View by: All sessions" at bounding box center [1088, 80] width 112 height 14
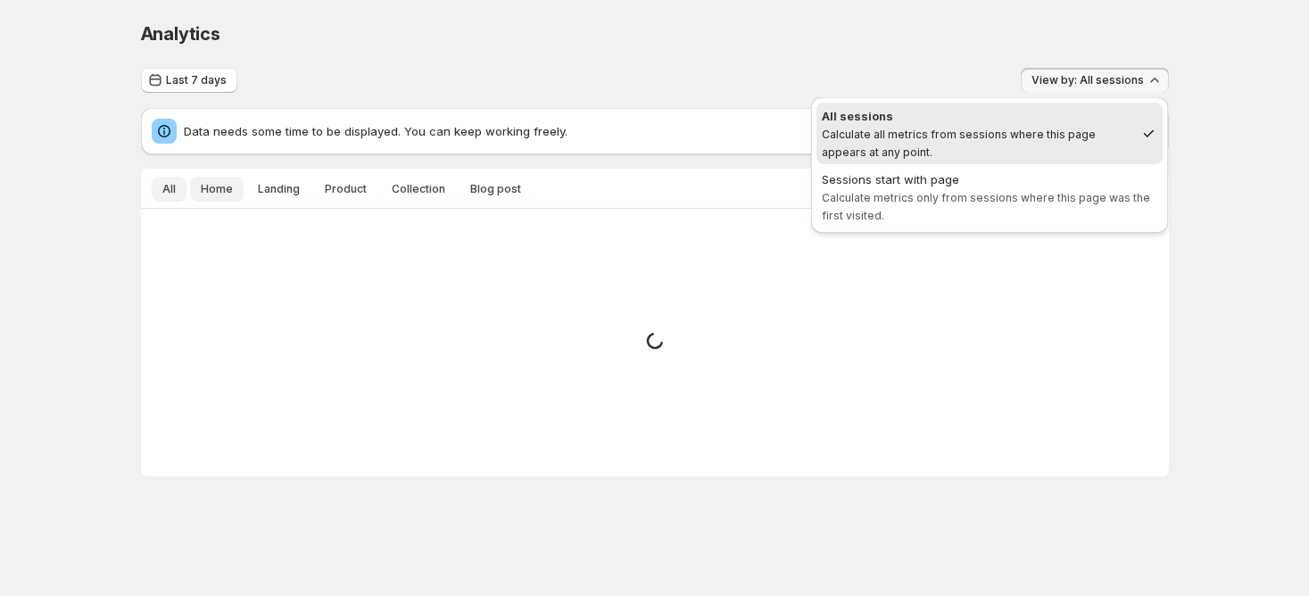
click at [218, 188] on span "Home" at bounding box center [217, 189] width 32 height 14
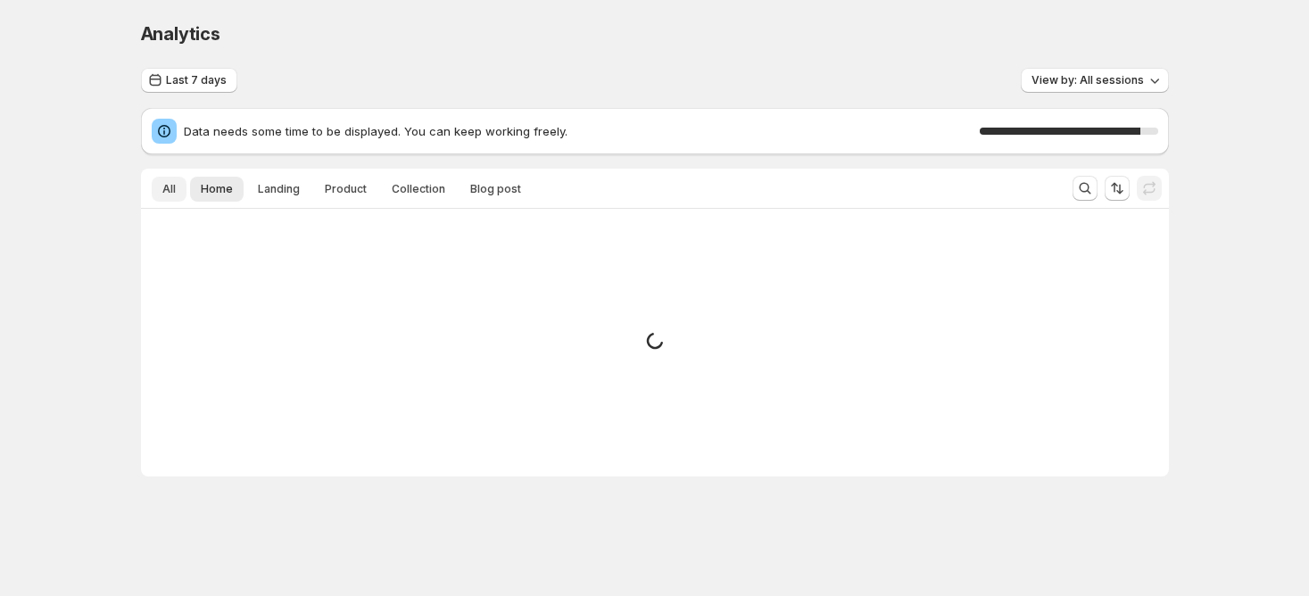
click at [164, 188] on span "All" at bounding box center [168, 189] width 13 height 14
click at [1150, 131] on div "90 %" at bounding box center [1069, 131] width 178 height 7
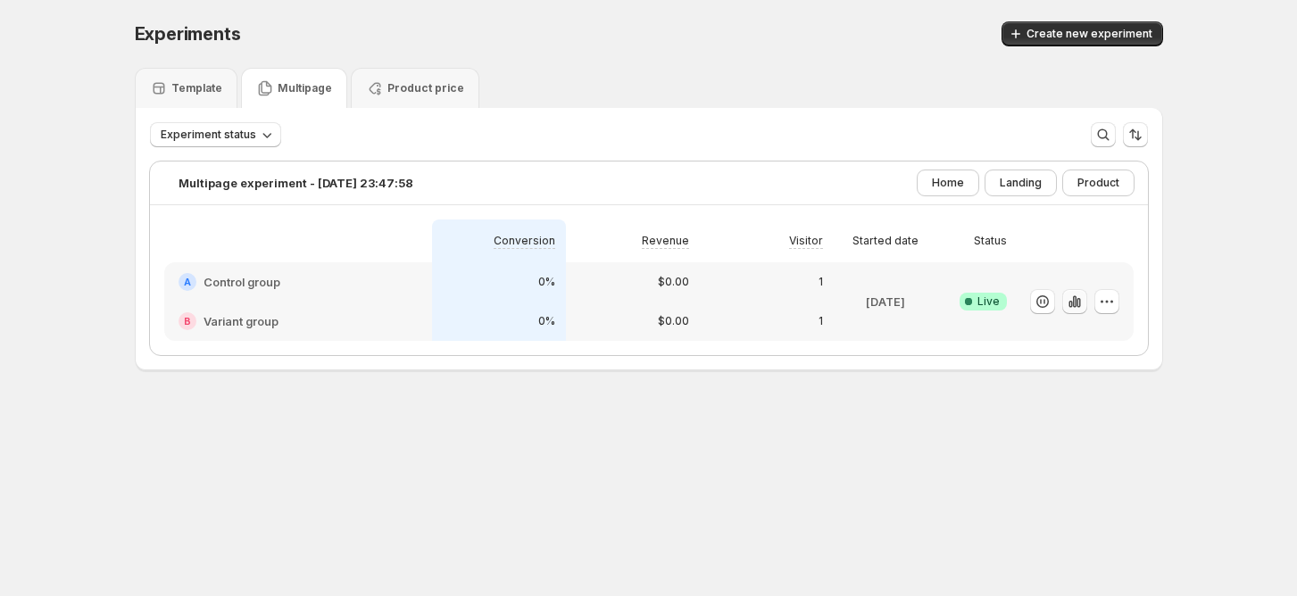
click at [1075, 299] on icon "button" at bounding box center [1074, 301] width 4 height 12
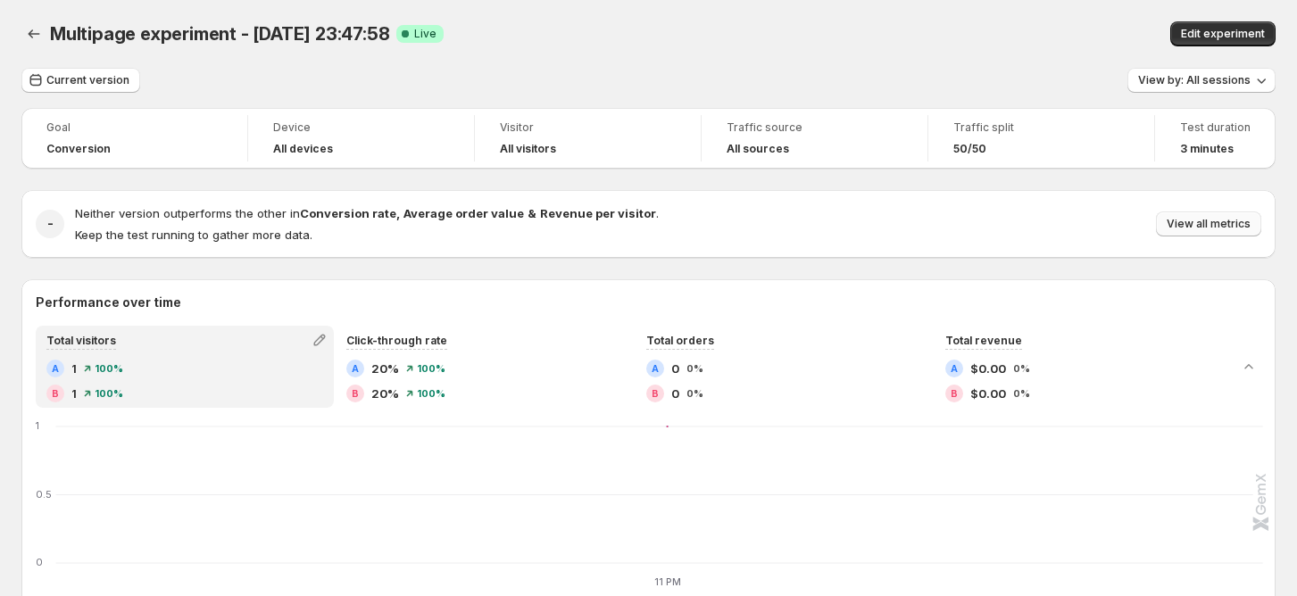
click at [1196, 222] on span "View all metrics" at bounding box center [1208, 224] width 84 height 14
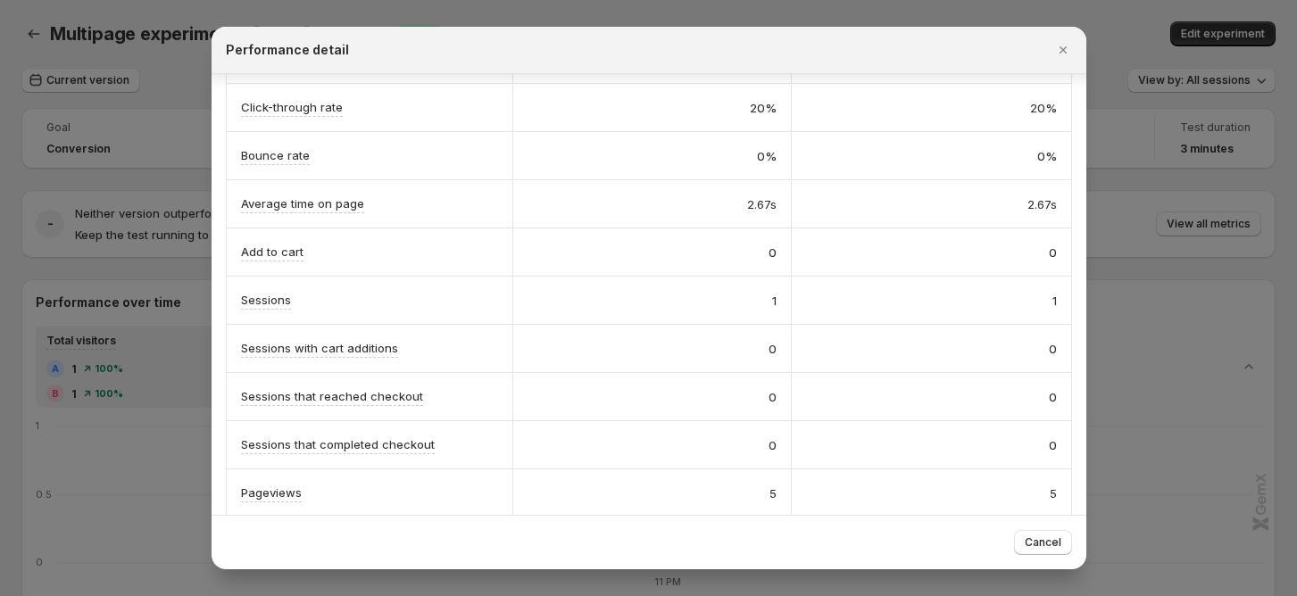
scroll to position [354, 0]
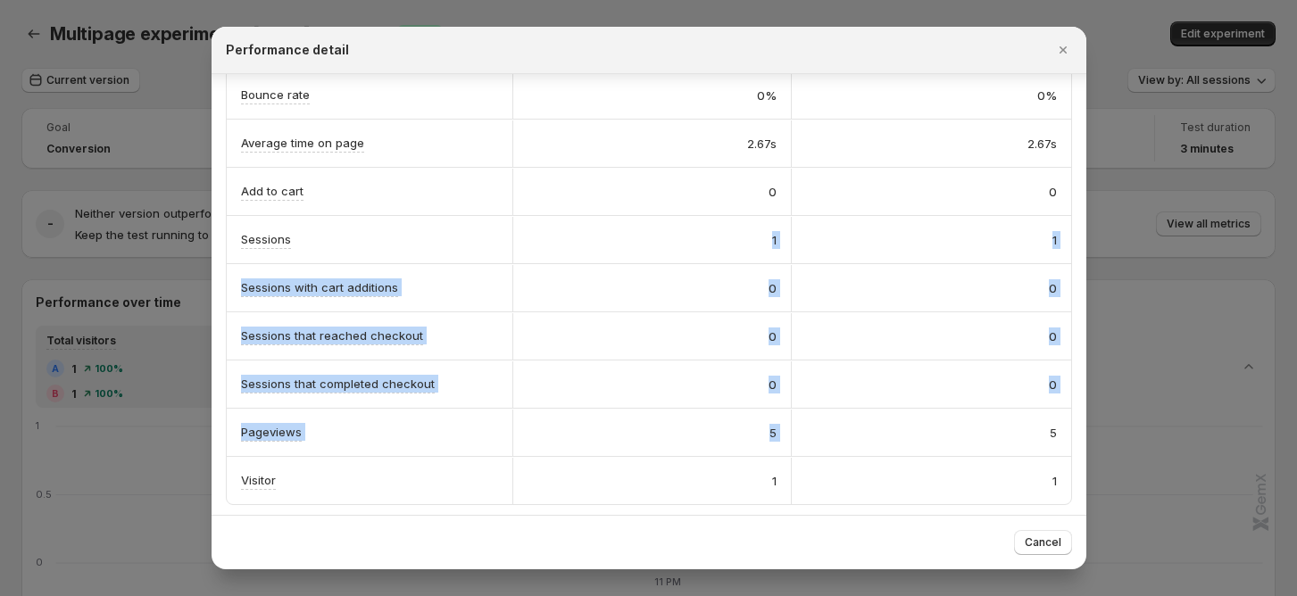
drag, startPoint x: 702, startPoint y: 239, endPoint x: 975, endPoint y: 449, distance: 344.3
click at [977, 447] on div "A Control B Variant Conversion rate Info Goal 0% 0% Orders 0 0 Revenue $0.00 $0…" at bounding box center [649, 119] width 844 height 769
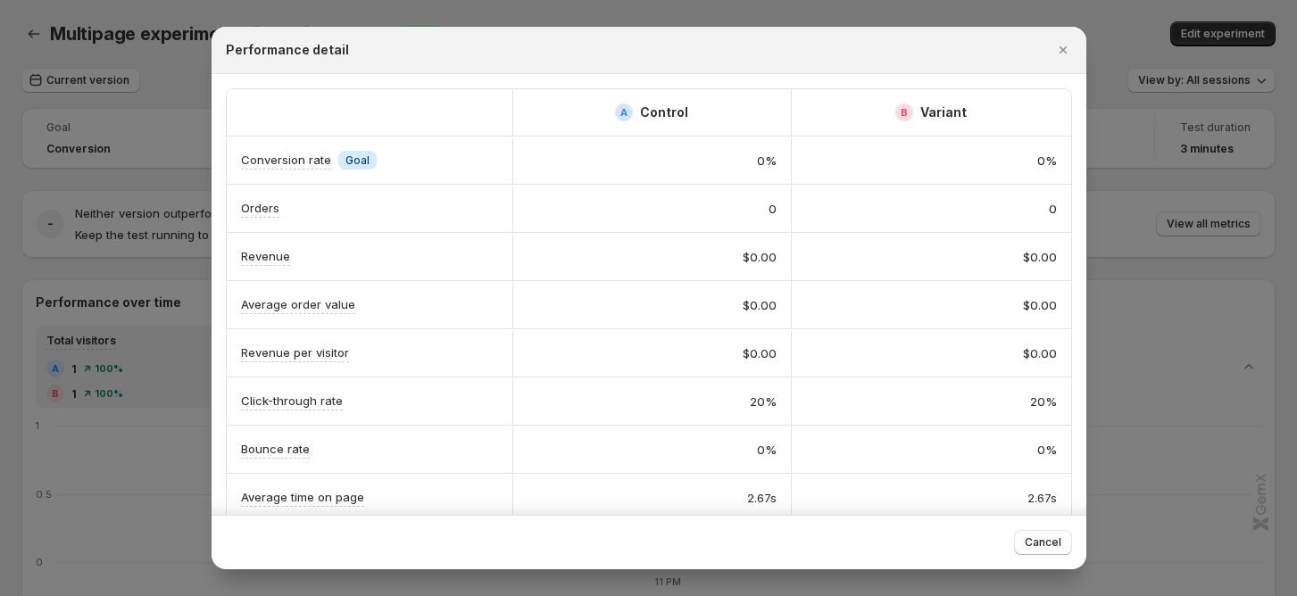
click at [188, 85] on div at bounding box center [648, 298] width 1297 height 596
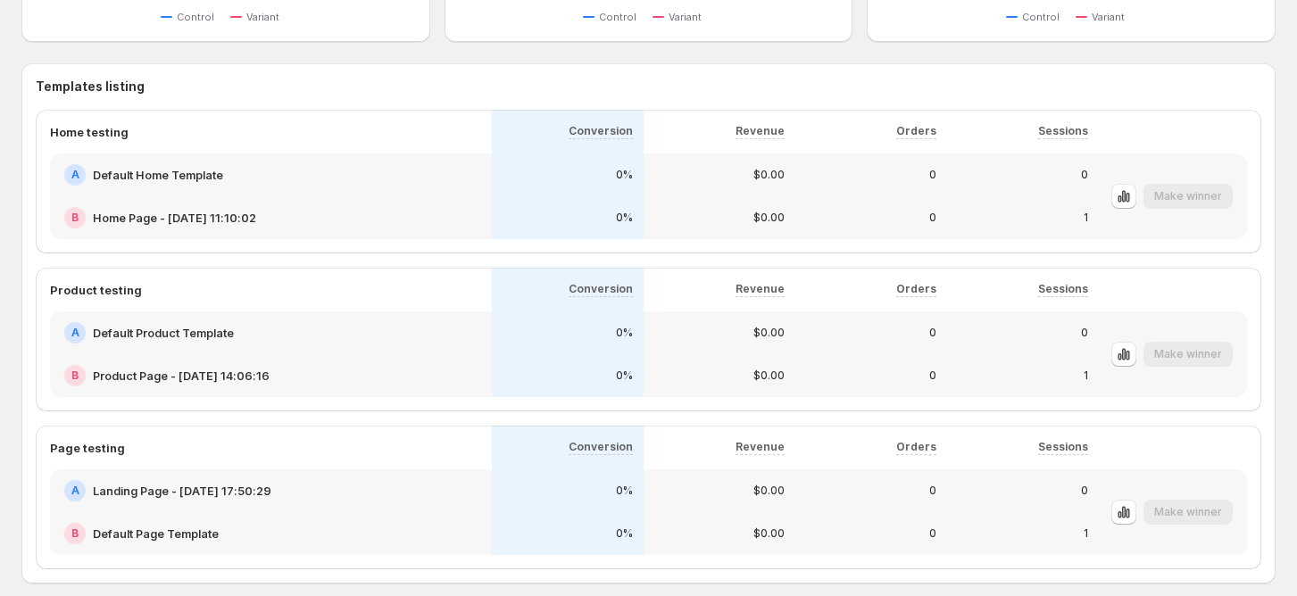
scroll to position [900, 0]
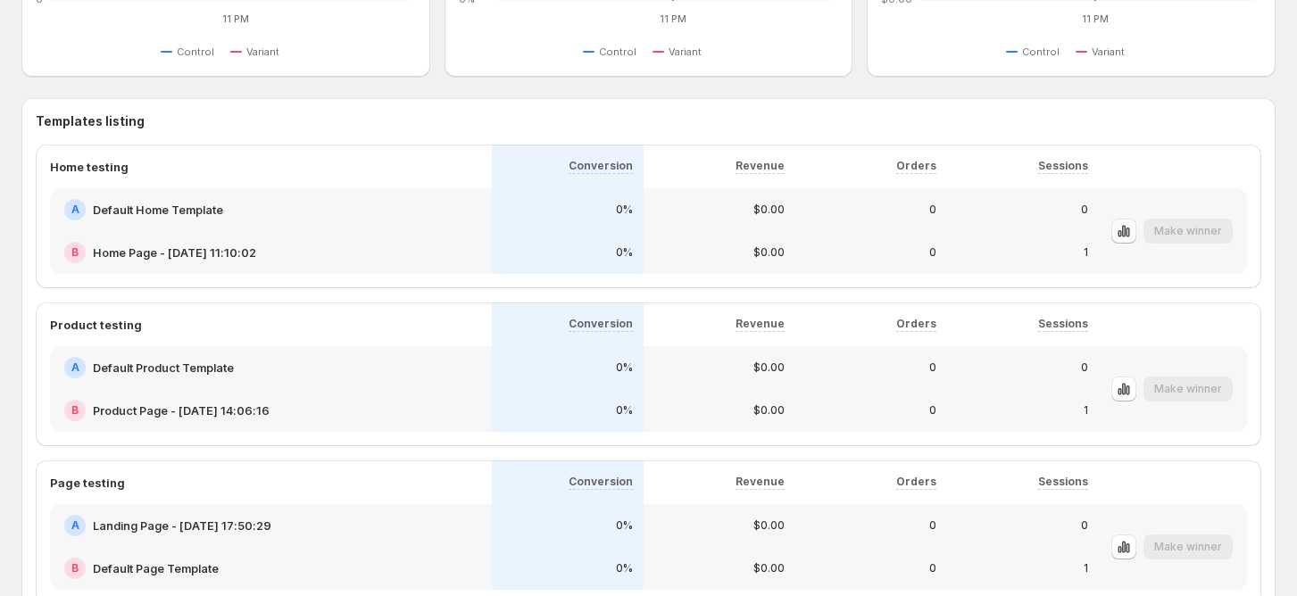
click at [1125, 230] on icon "button" at bounding box center [1124, 231] width 4 height 12
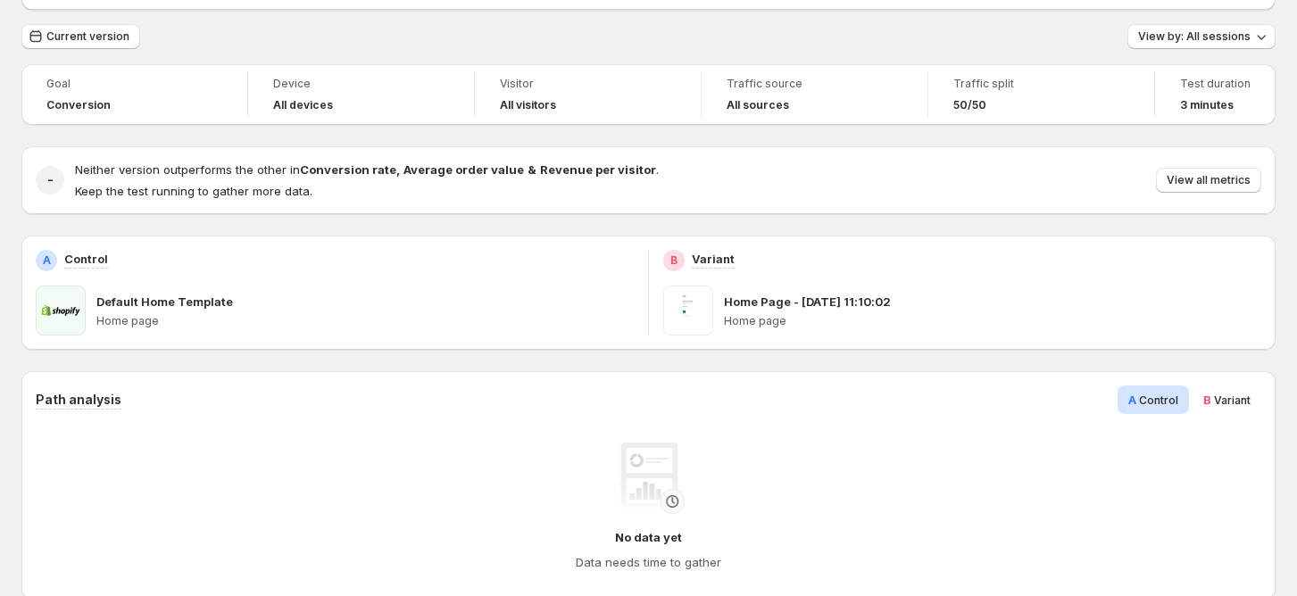
scroll to position [237, 0]
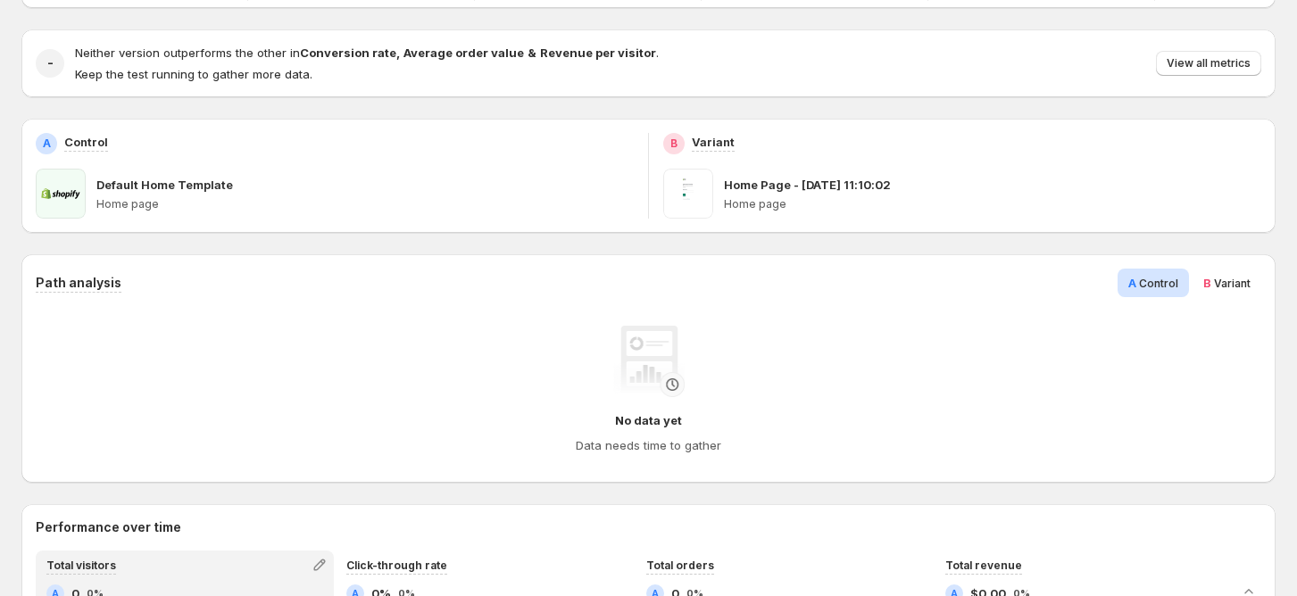
click at [1240, 274] on span "B Variant" at bounding box center [1226, 283] width 47 height 18
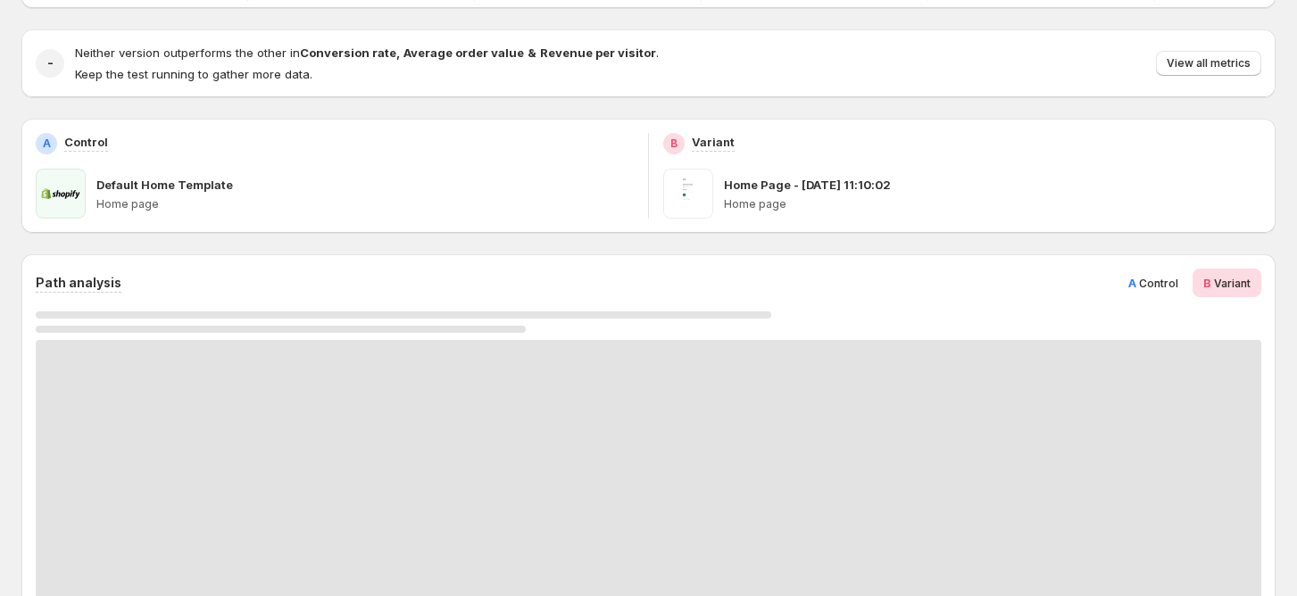
click at [1171, 277] on span "Control" at bounding box center [1158, 283] width 39 height 13
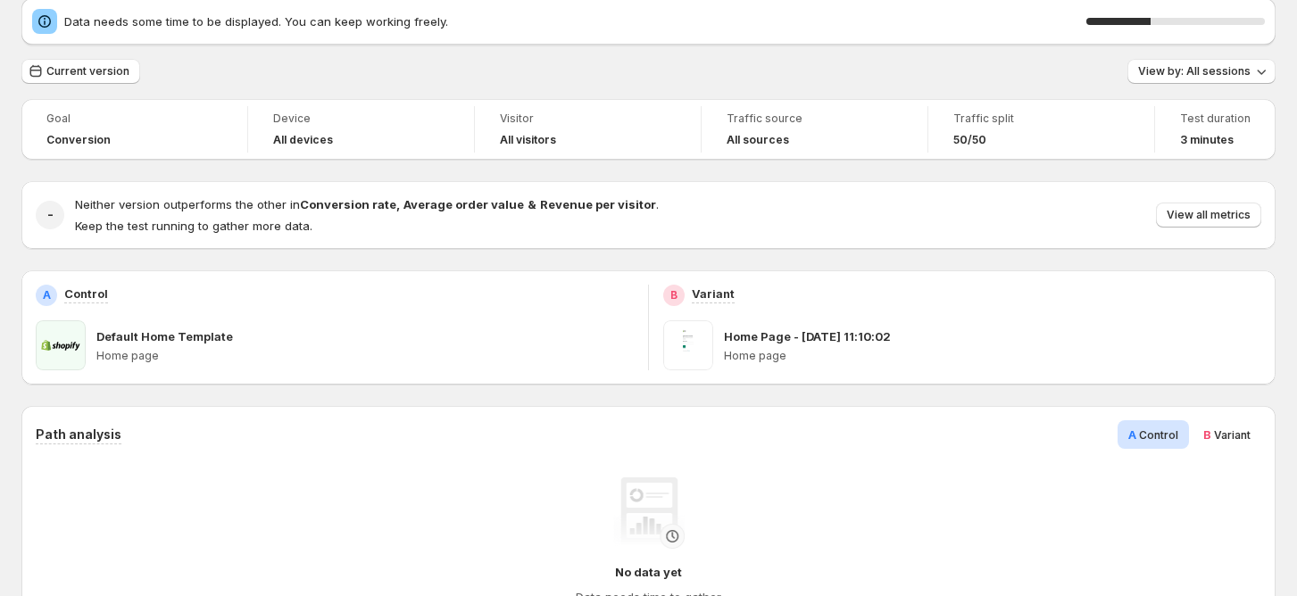
scroll to position [0, 0]
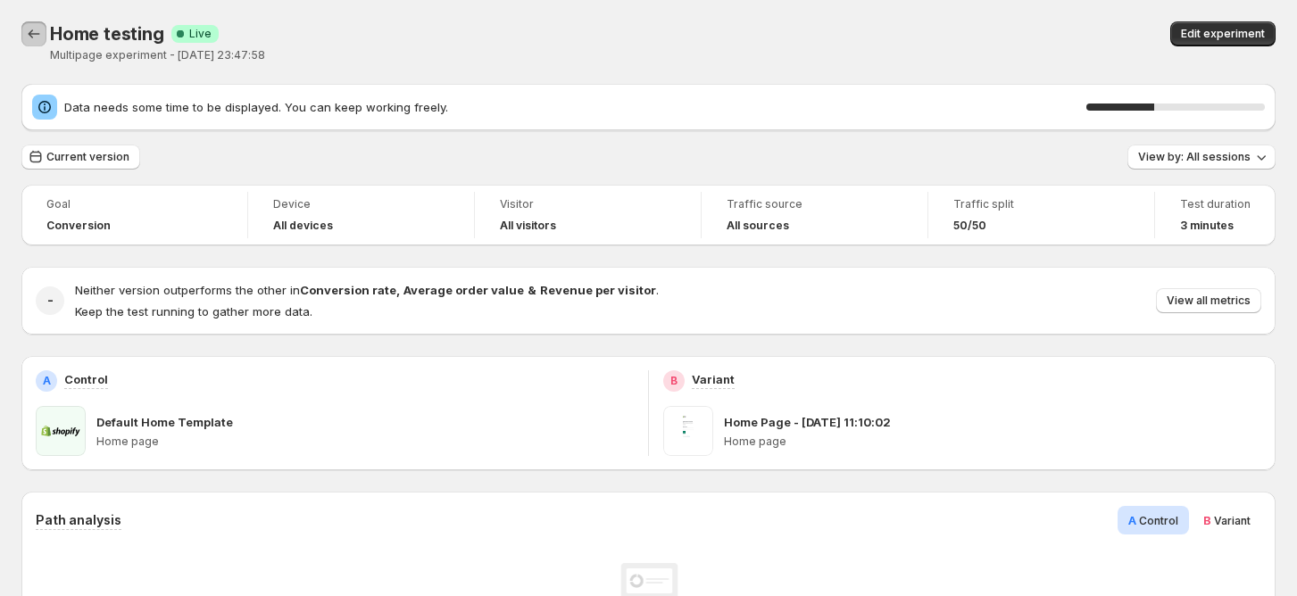
click at [41, 25] on icon "Back" at bounding box center [34, 34] width 18 height 18
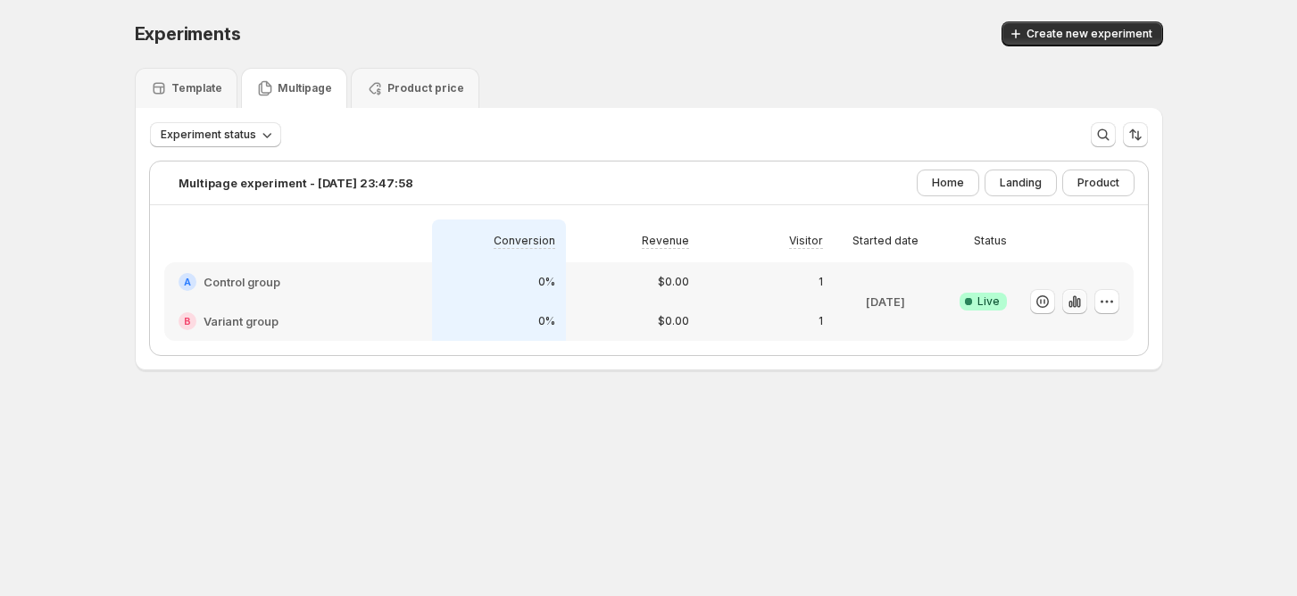
click at [1080, 300] on icon "button" at bounding box center [1078, 303] width 4 height 10
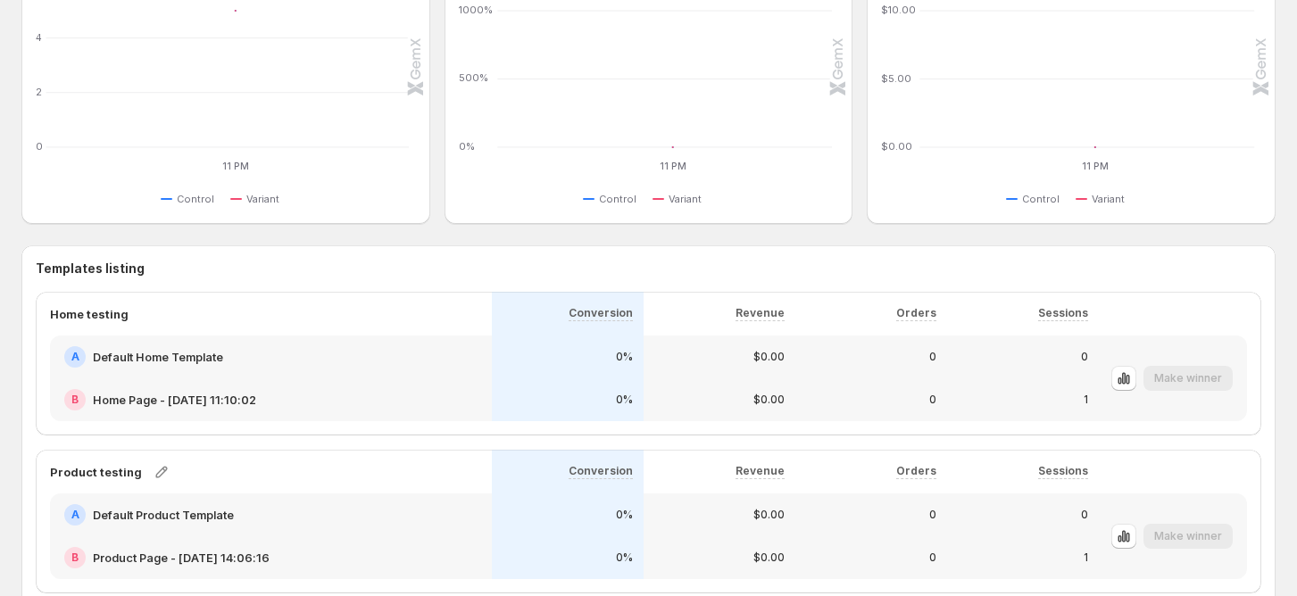
scroll to position [951, 0]
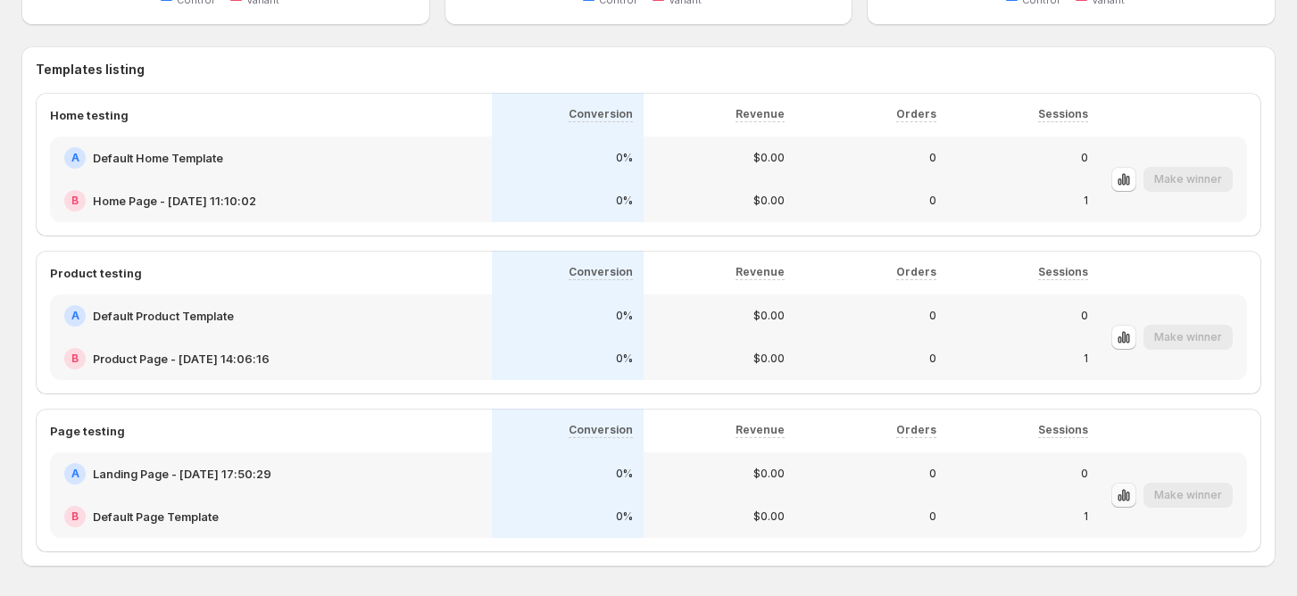
click at [1125, 497] on icon "button" at bounding box center [1124, 495] width 4 height 12
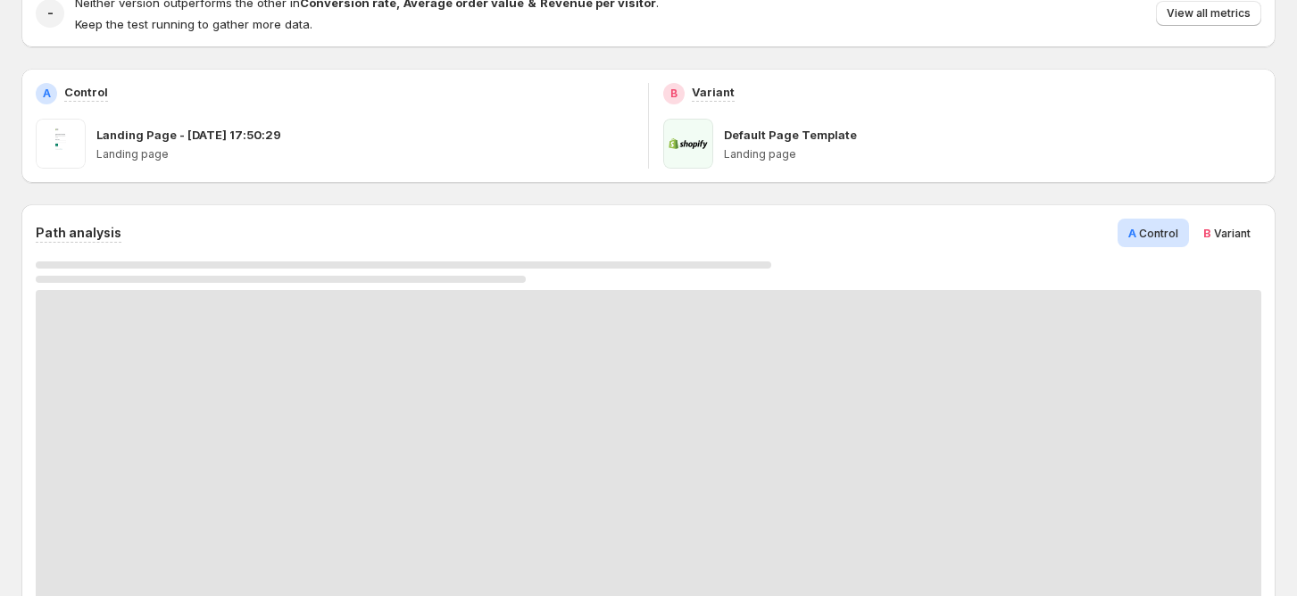
scroll to position [357, 0]
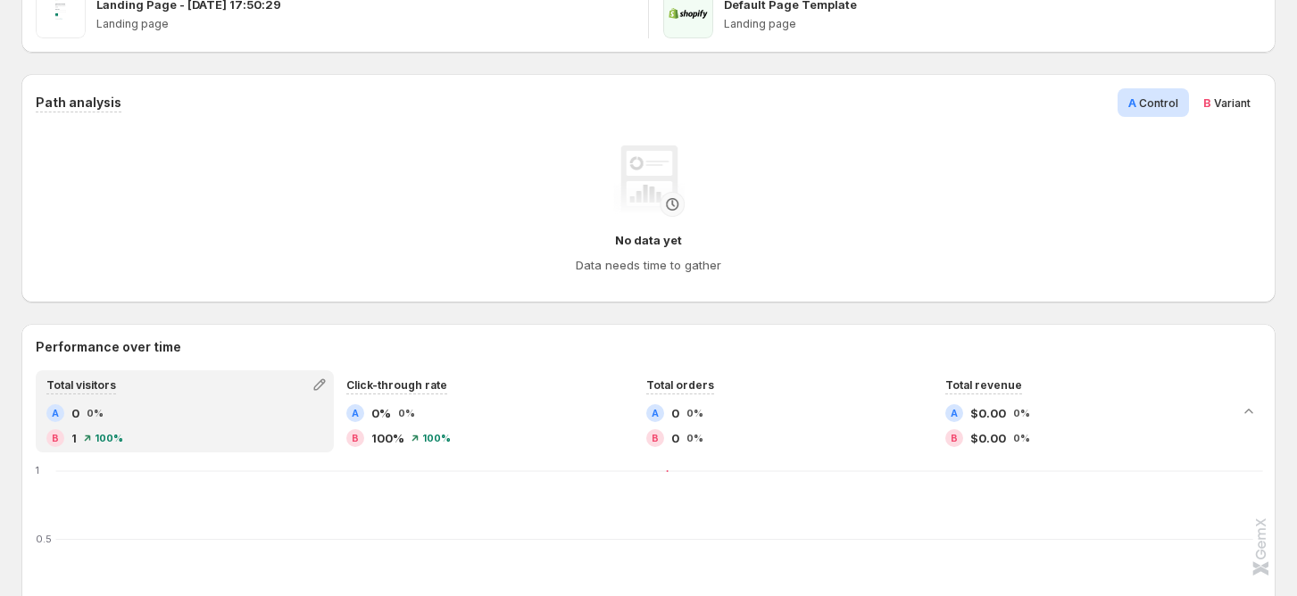
drag, startPoint x: 1218, startPoint y: 101, endPoint x: 1202, endPoint y: 105, distance: 16.7
click at [1211, 102] on span "B" at bounding box center [1207, 102] width 8 height 14
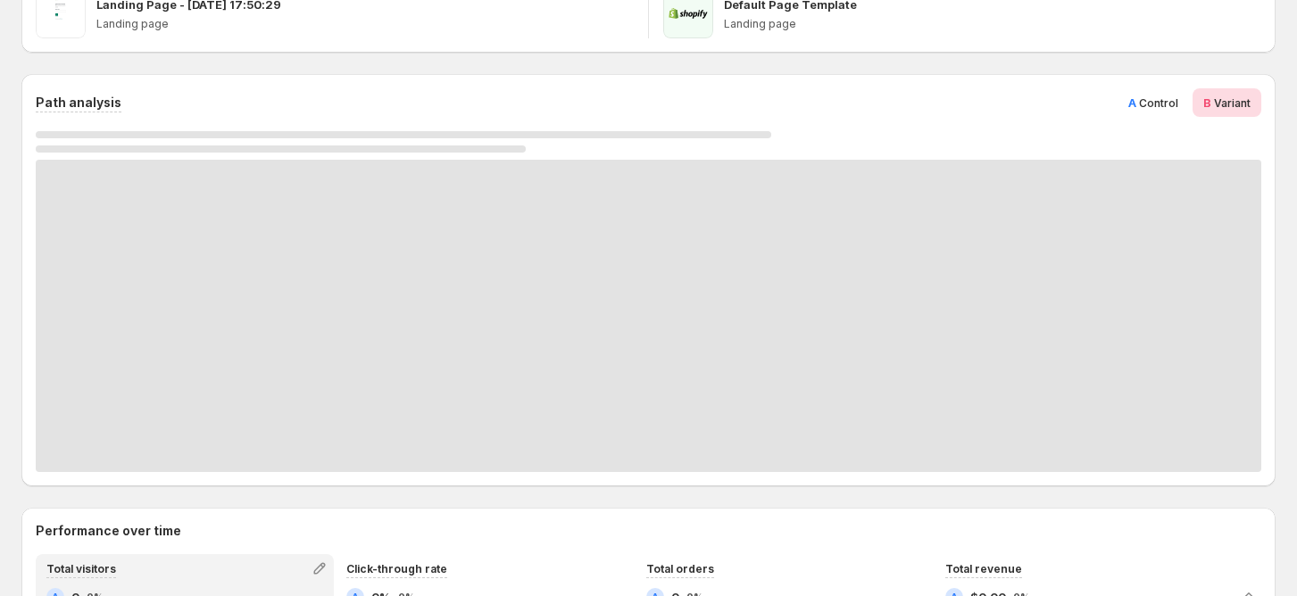
click at [1189, 105] on div "A Control" at bounding box center [1152, 102] width 71 height 29
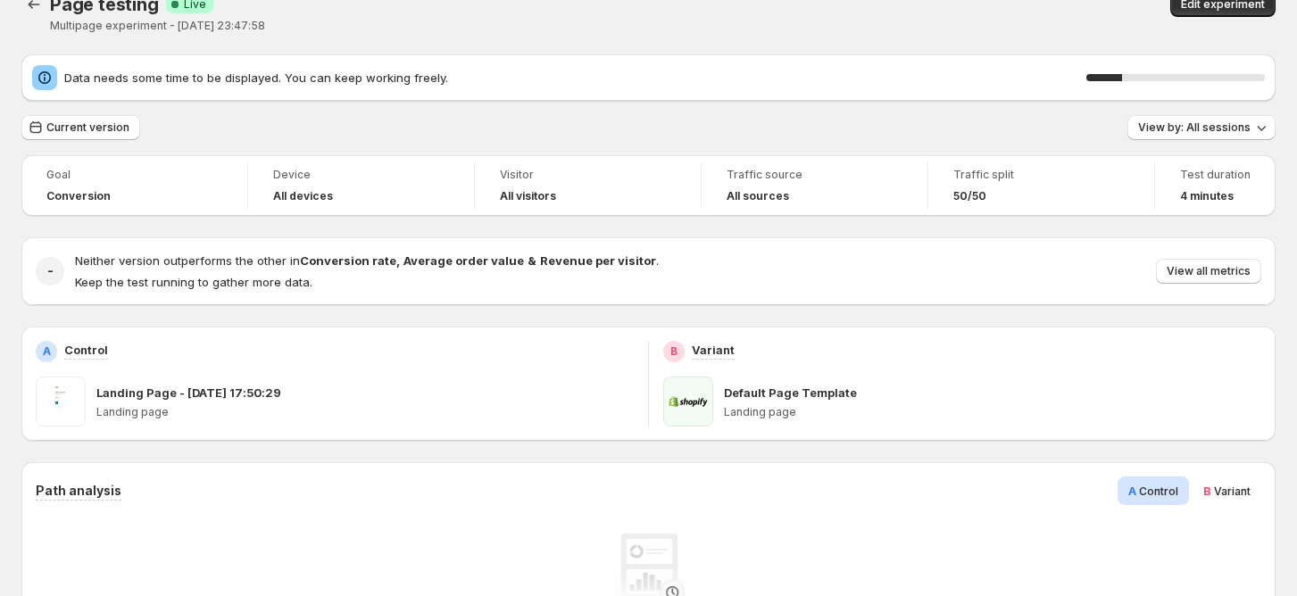
scroll to position [0, 0]
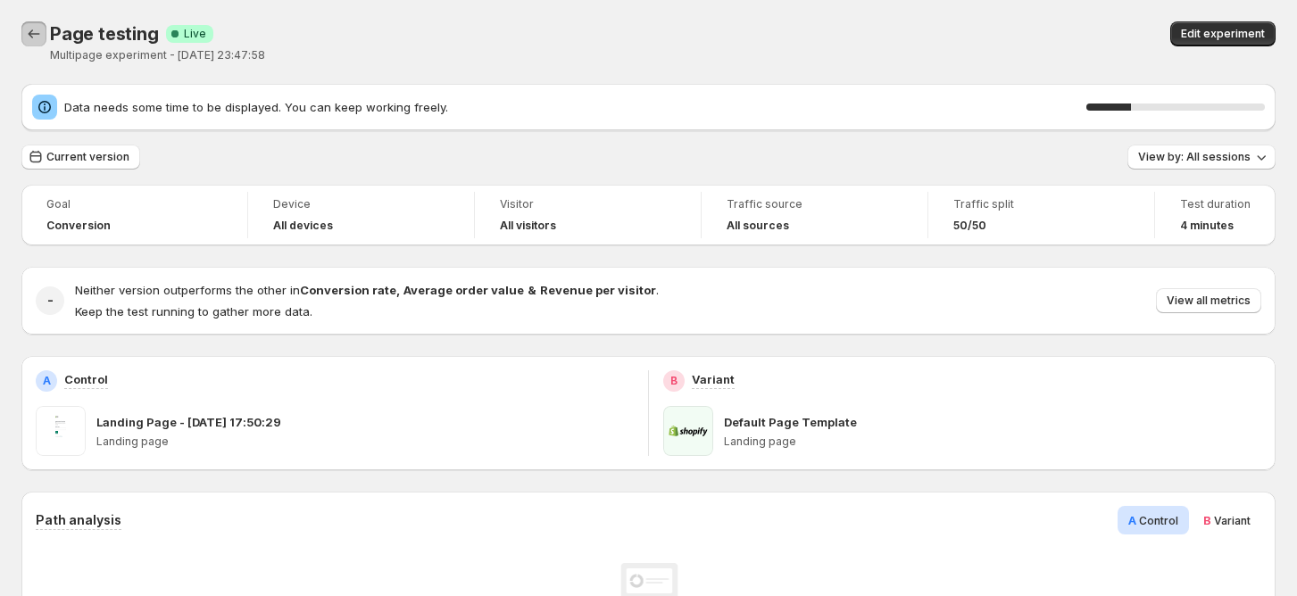
click at [34, 37] on icon "Back" at bounding box center [34, 34] width 18 height 18
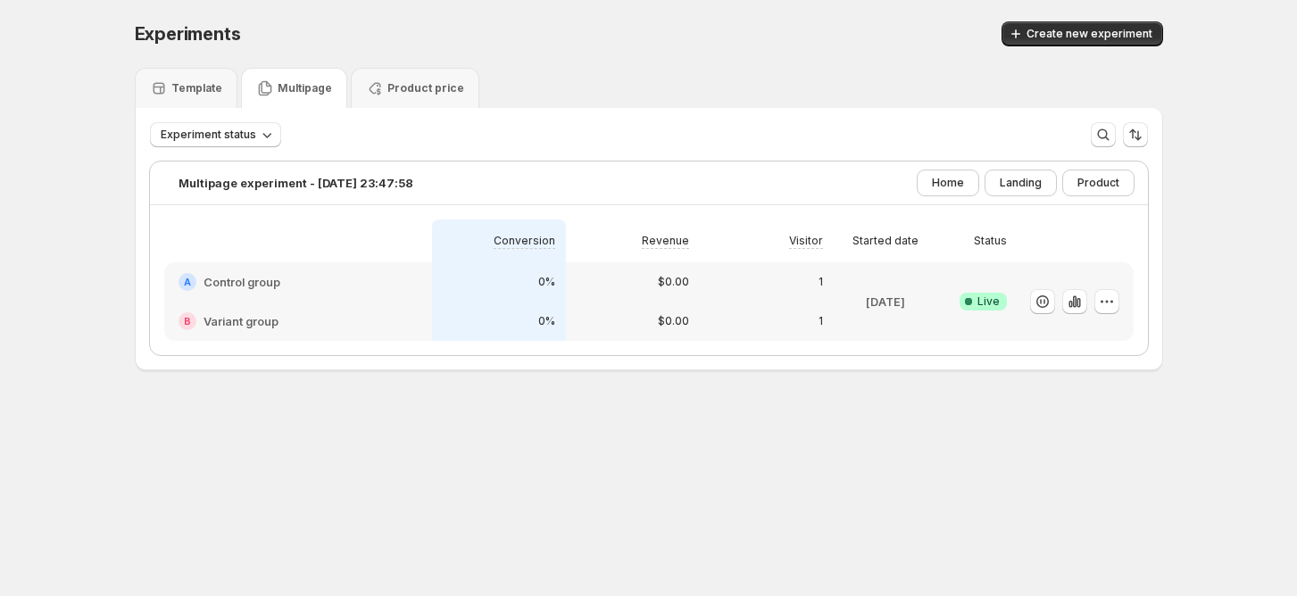
click at [264, 280] on h2 "Control group" at bounding box center [241, 282] width 77 height 18
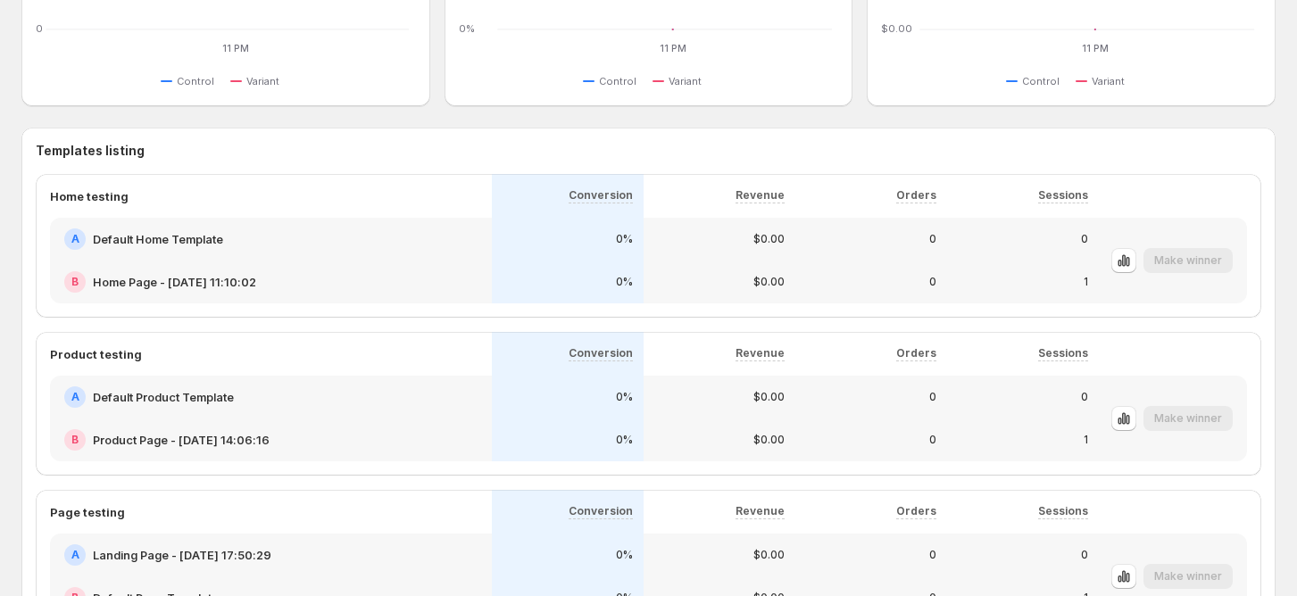
scroll to position [951, 0]
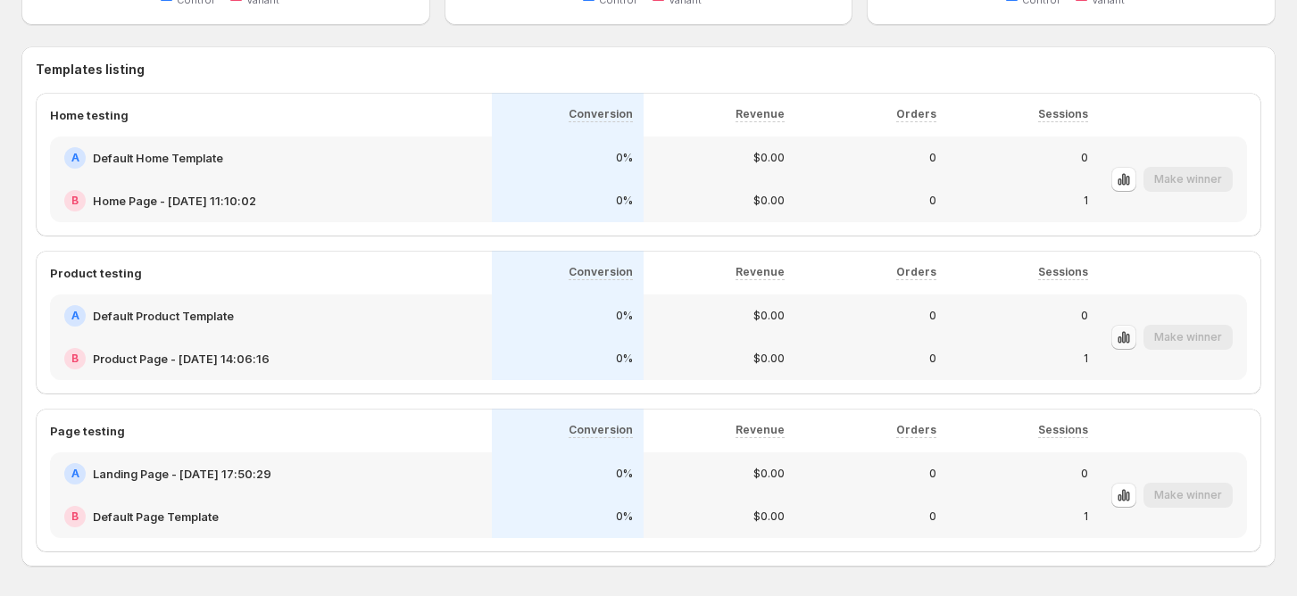
click at [1129, 339] on icon "button" at bounding box center [1127, 339] width 4 height 10
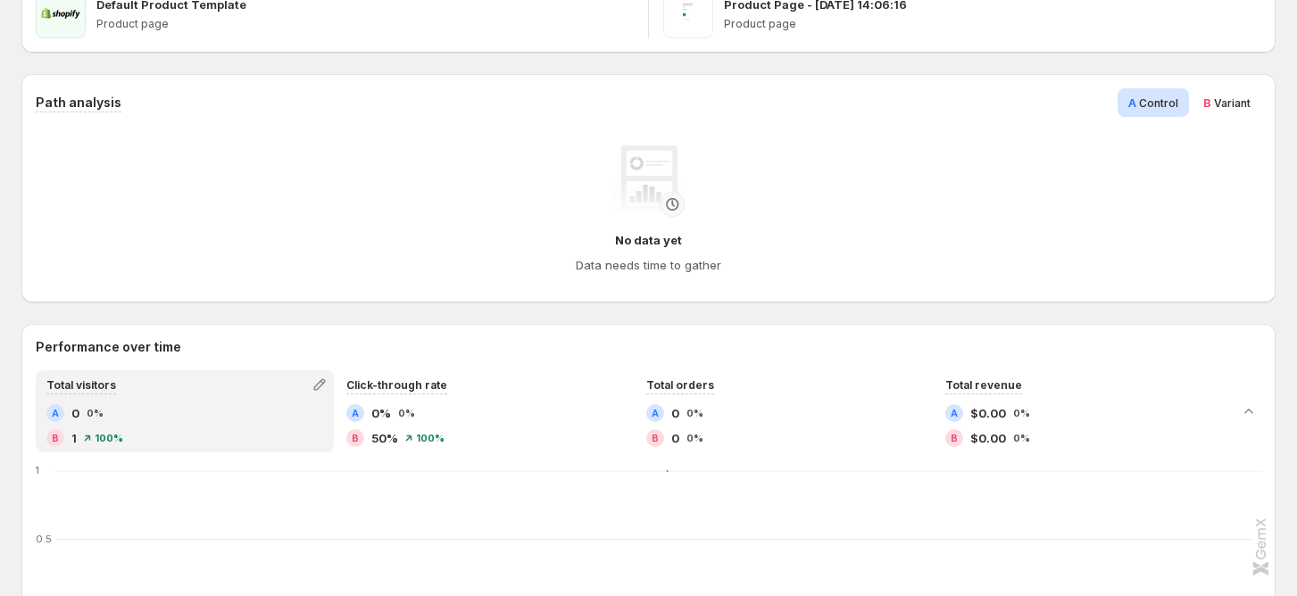
click at [1245, 102] on span "Variant" at bounding box center [1232, 102] width 37 height 13
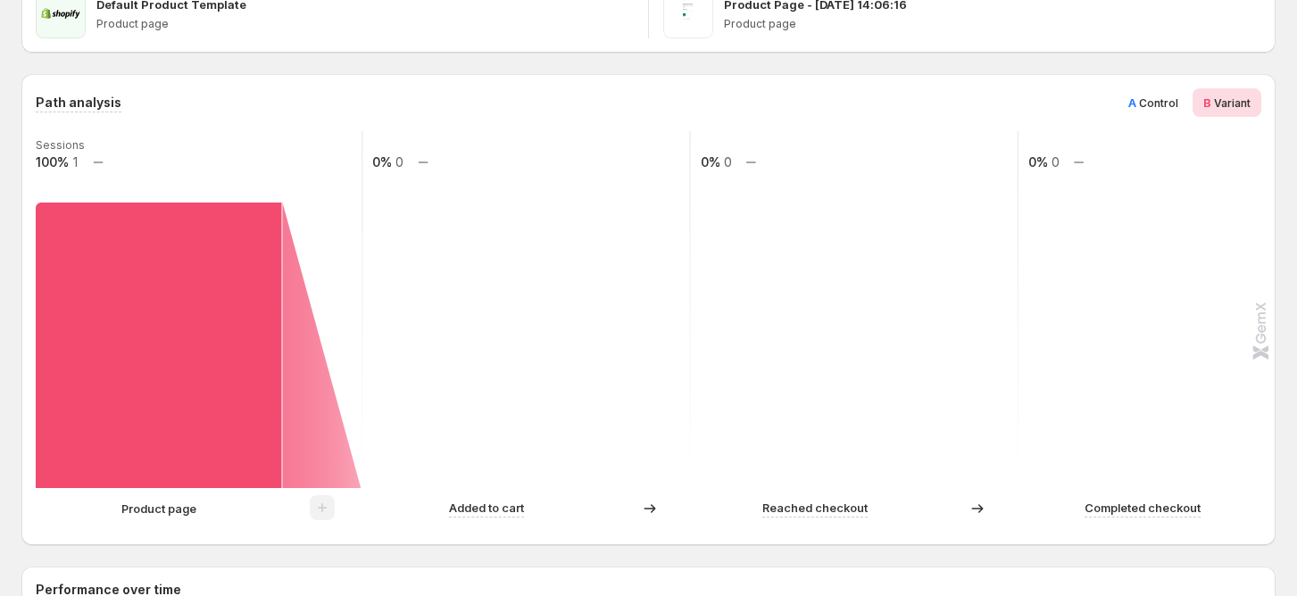
click at [145, 266] on rect at bounding box center [158, 346] width 245 height 286
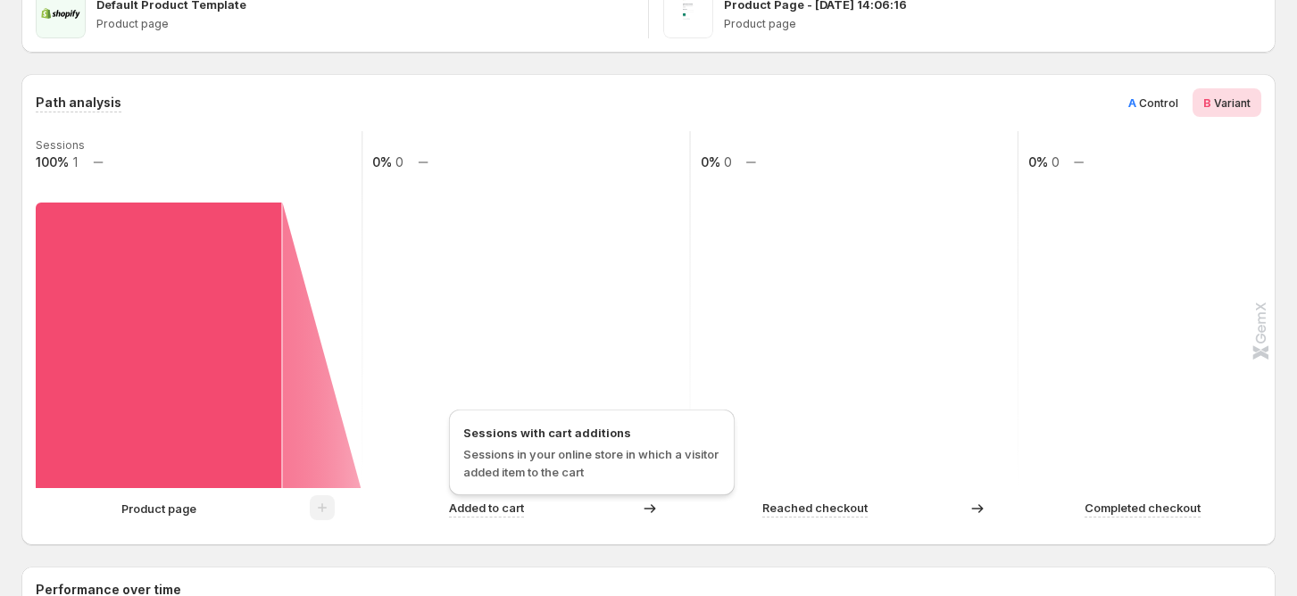
click at [483, 510] on p "Added to cart" at bounding box center [486, 508] width 75 height 18
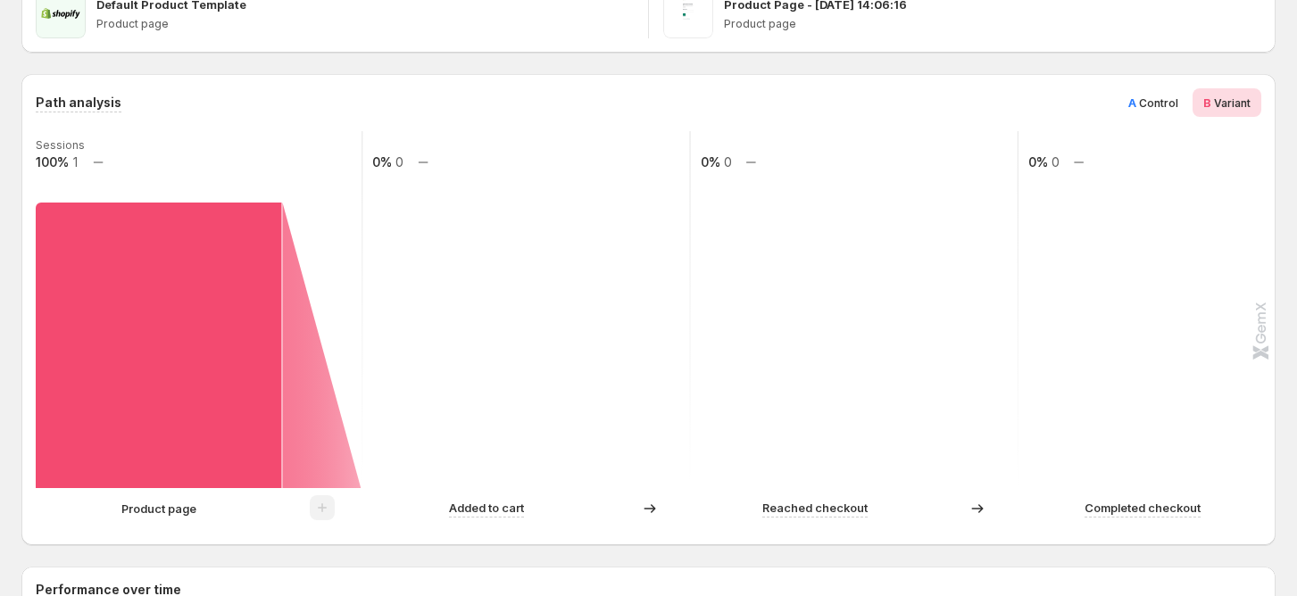
click at [652, 510] on icon at bounding box center [650, 509] width 18 height 18
click at [328, 510] on span at bounding box center [322, 512] width 25 height 14
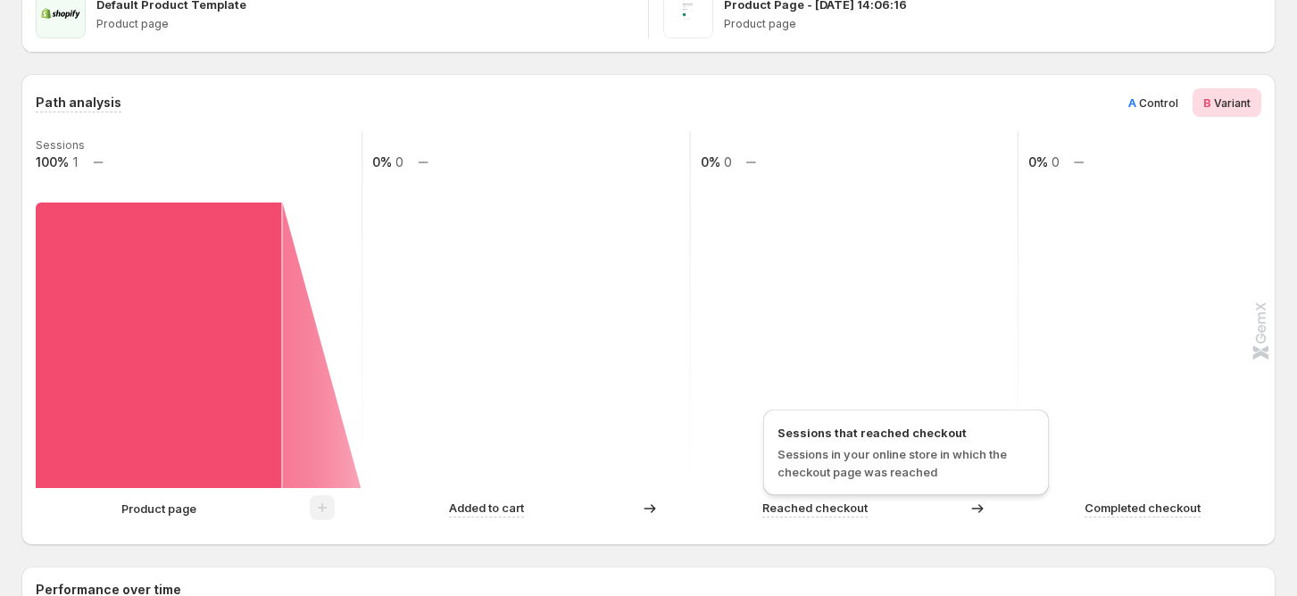
click at [843, 515] on p "Reached checkout" at bounding box center [814, 508] width 105 height 18
drag, startPoint x: 850, startPoint y: 512, endPoint x: 999, endPoint y: 512, distance: 149.0
click at [858, 512] on p "Reached checkout" at bounding box center [814, 508] width 105 height 18
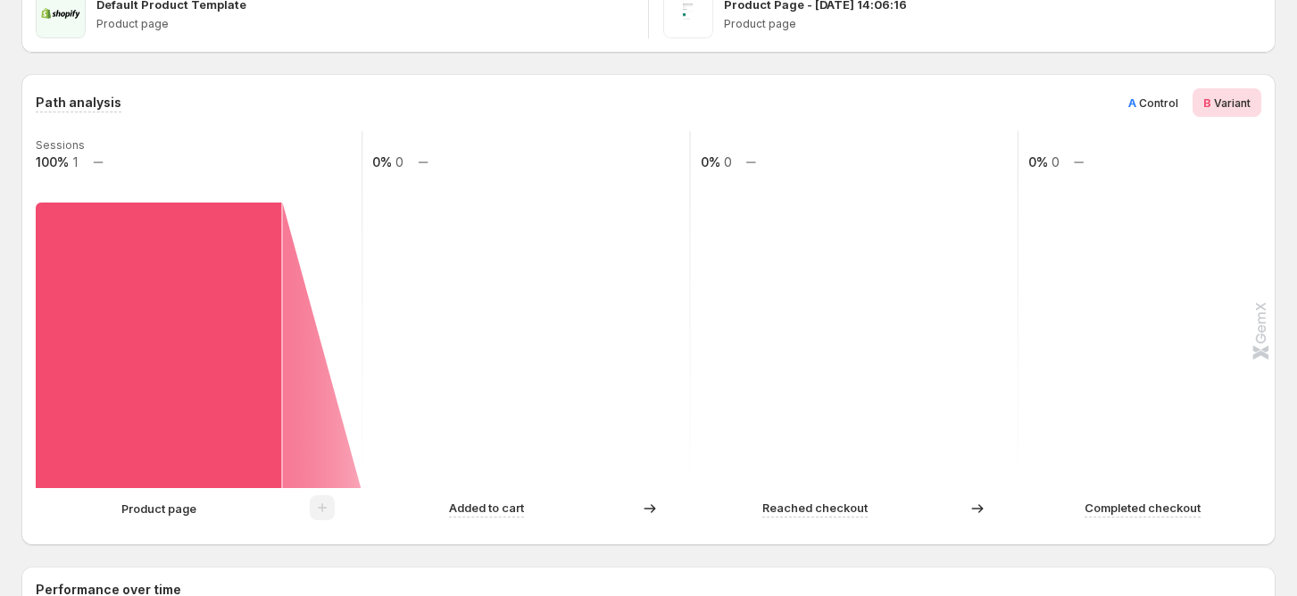
drag, startPoint x: 1011, startPoint y: 512, endPoint x: 955, endPoint y: 510, distance: 56.3
click at [995, 512] on div at bounding box center [977, 509] width 79 height 18
drag, startPoint x: 222, startPoint y: 351, endPoint x: 235, endPoint y: 361, distance: 16.5
click at [223, 351] on rect at bounding box center [158, 346] width 245 height 286
drag, startPoint x: 187, startPoint y: 282, endPoint x: 510, endPoint y: 413, distance: 348.7
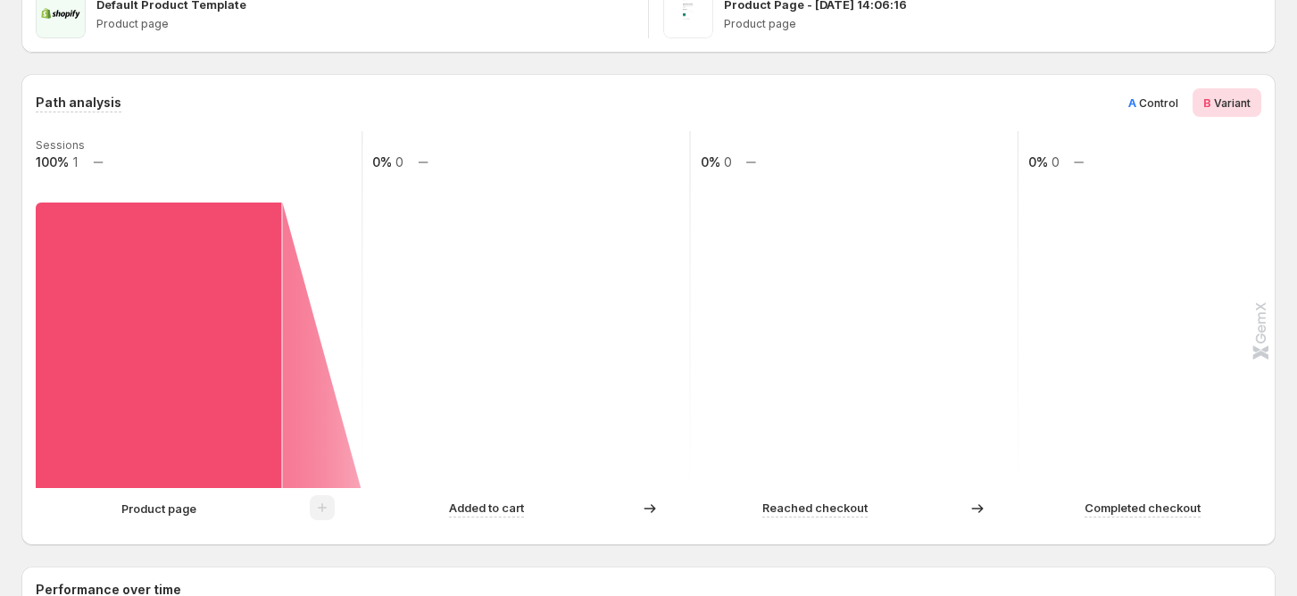
click at [510, 413] on g "Sessions 100% 1 0% 0 0% 0 0% 0" at bounding box center [690, 309] width 1313 height 357
click at [488, 421] on rect at bounding box center [525, 309] width 329 height 357
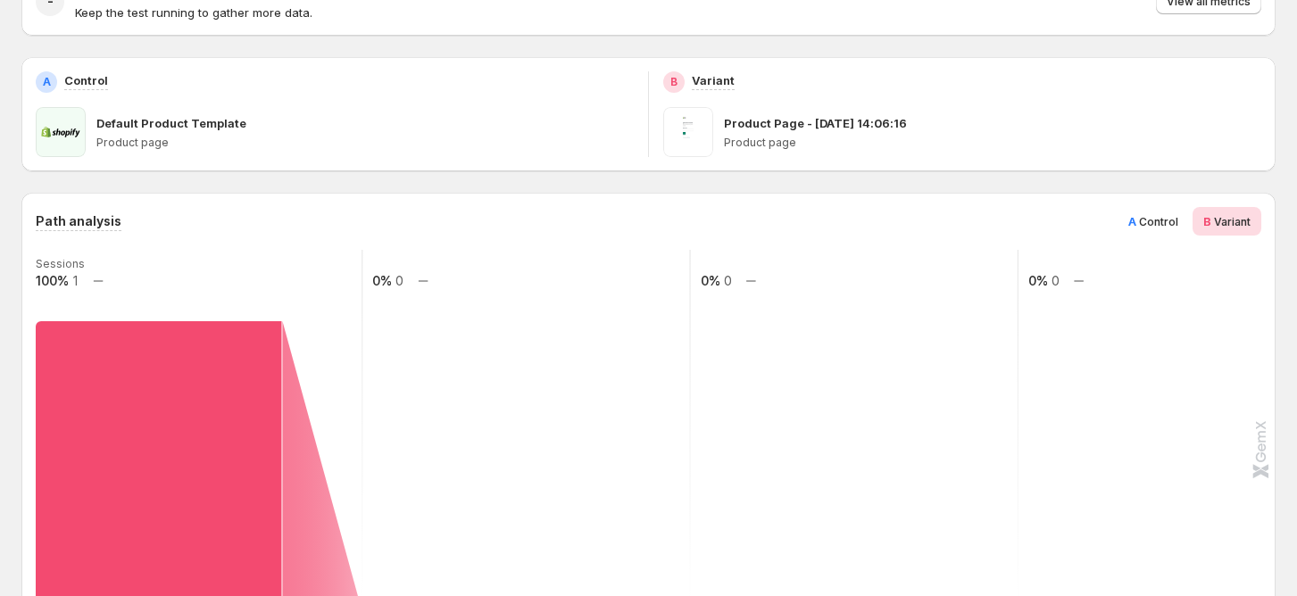
click at [1166, 225] on span "Control" at bounding box center [1158, 221] width 39 height 13
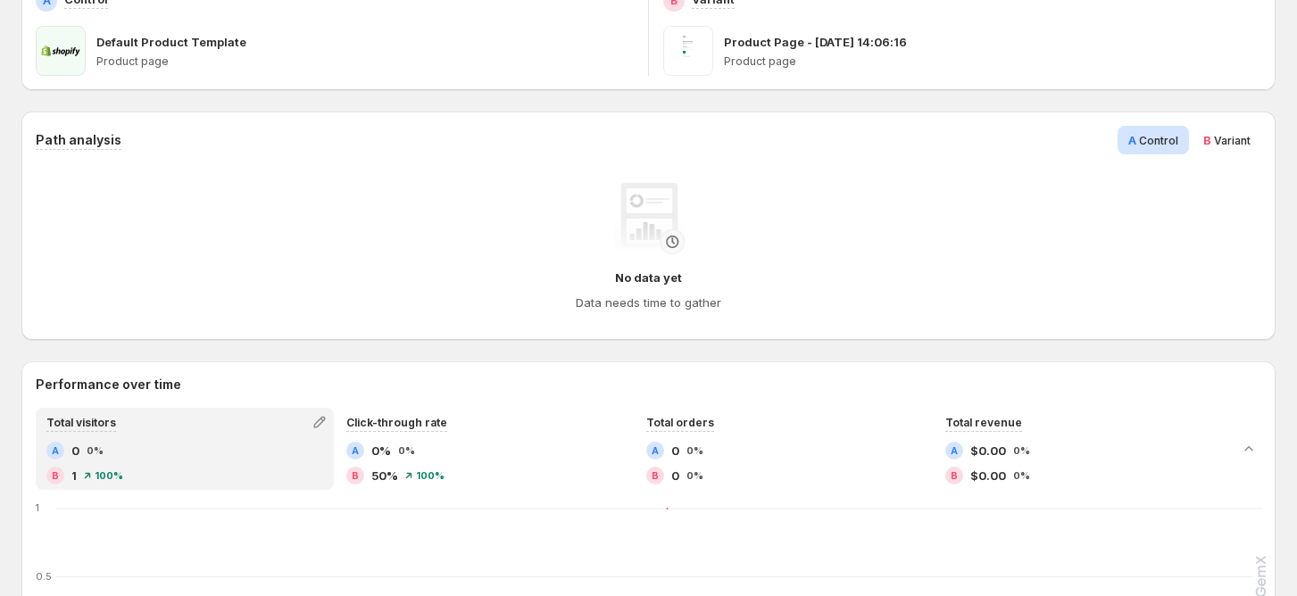
scroll to position [418, 0]
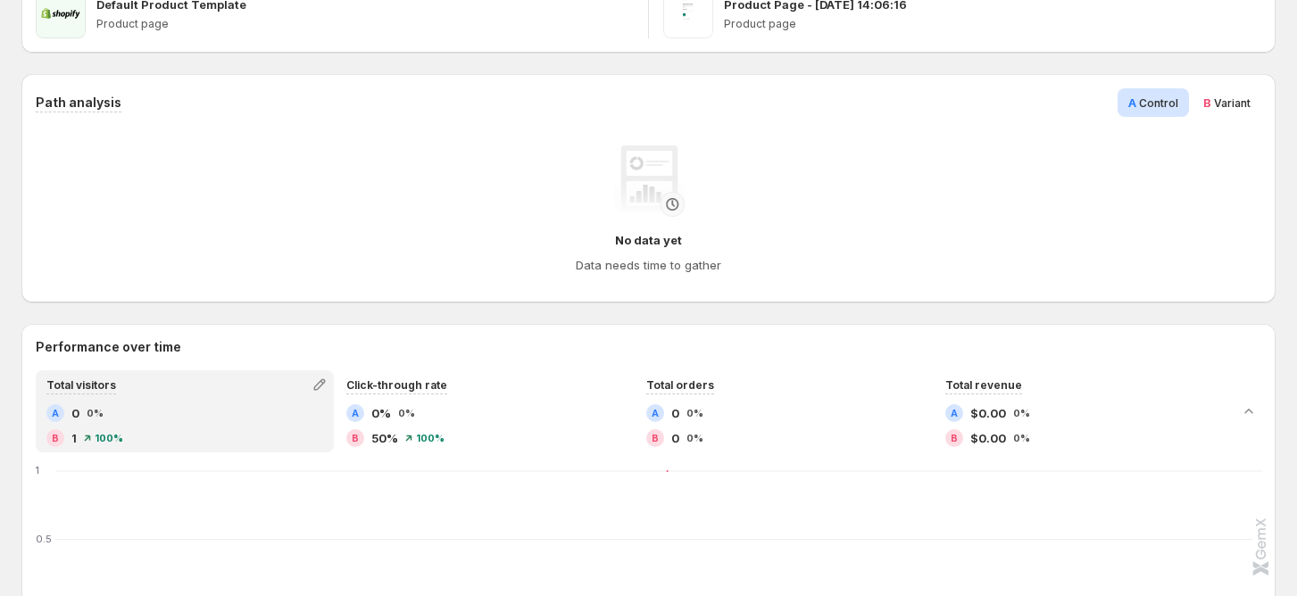
click at [1227, 95] on span "B Variant" at bounding box center [1226, 103] width 47 height 18
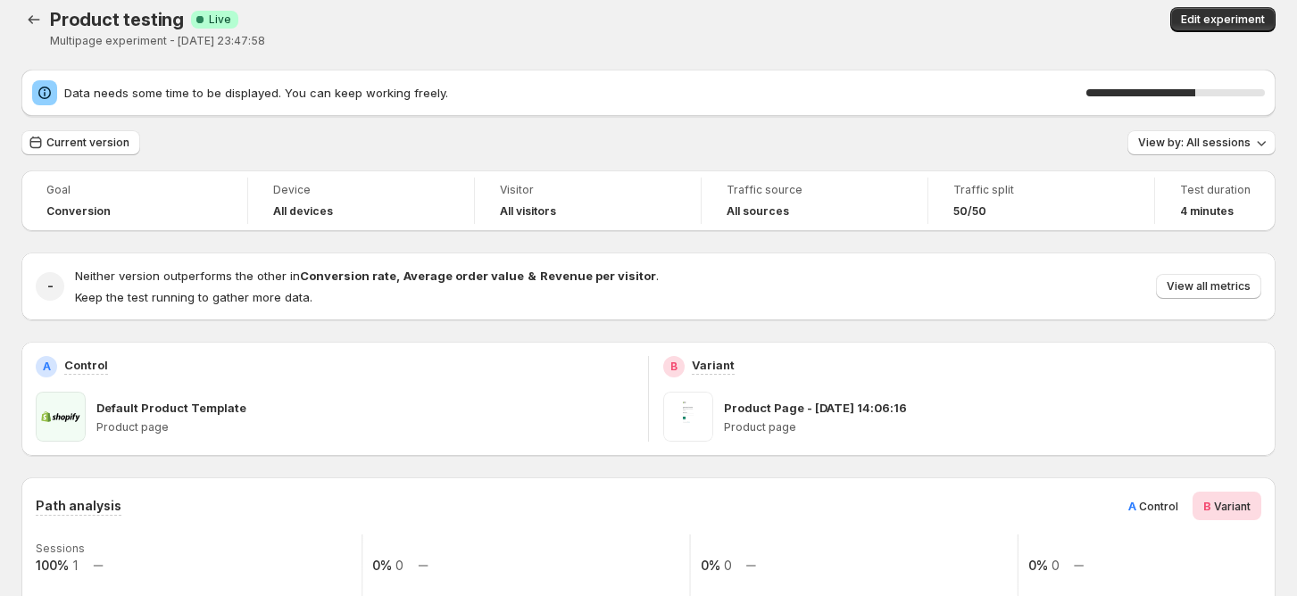
scroll to position [0, 0]
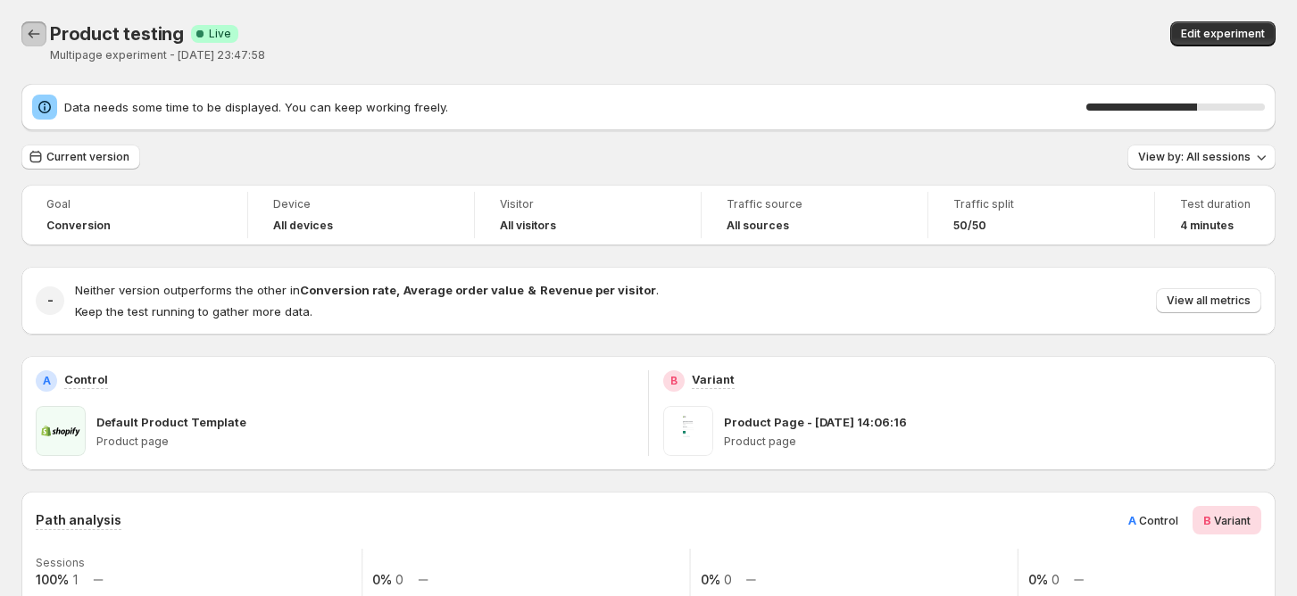
click at [23, 34] on button "Back" at bounding box center [33, 33] width 25 height 25
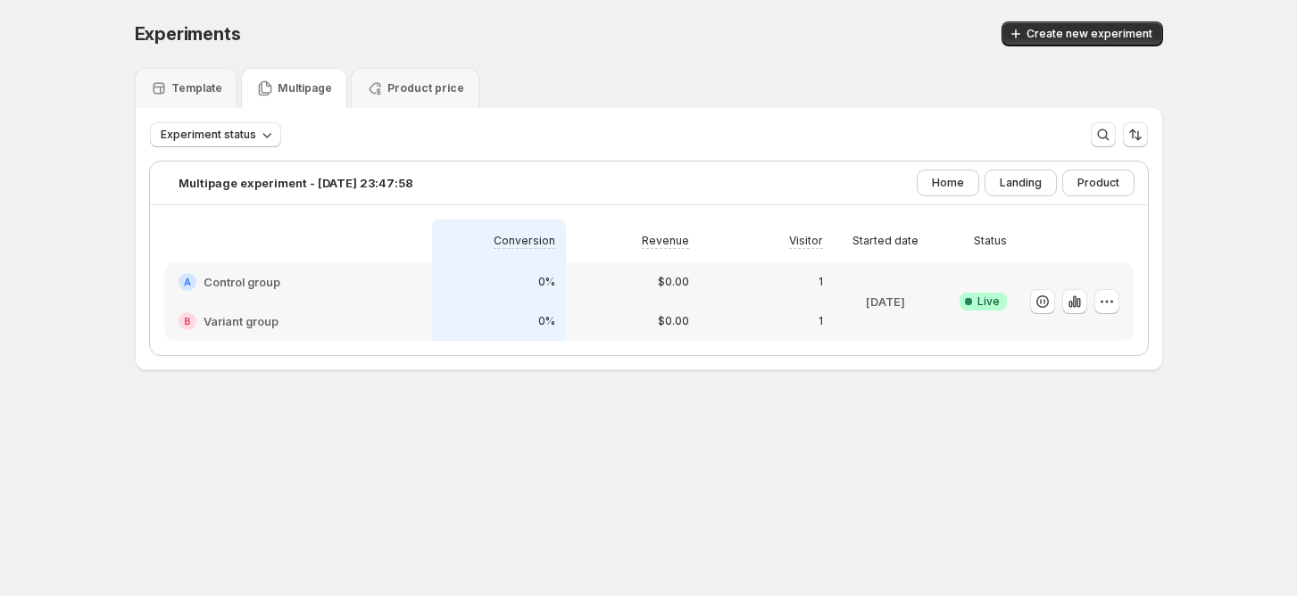
click at [264, 290] on div "A Control group" at bounding box center [298, 281] width 268 height 39
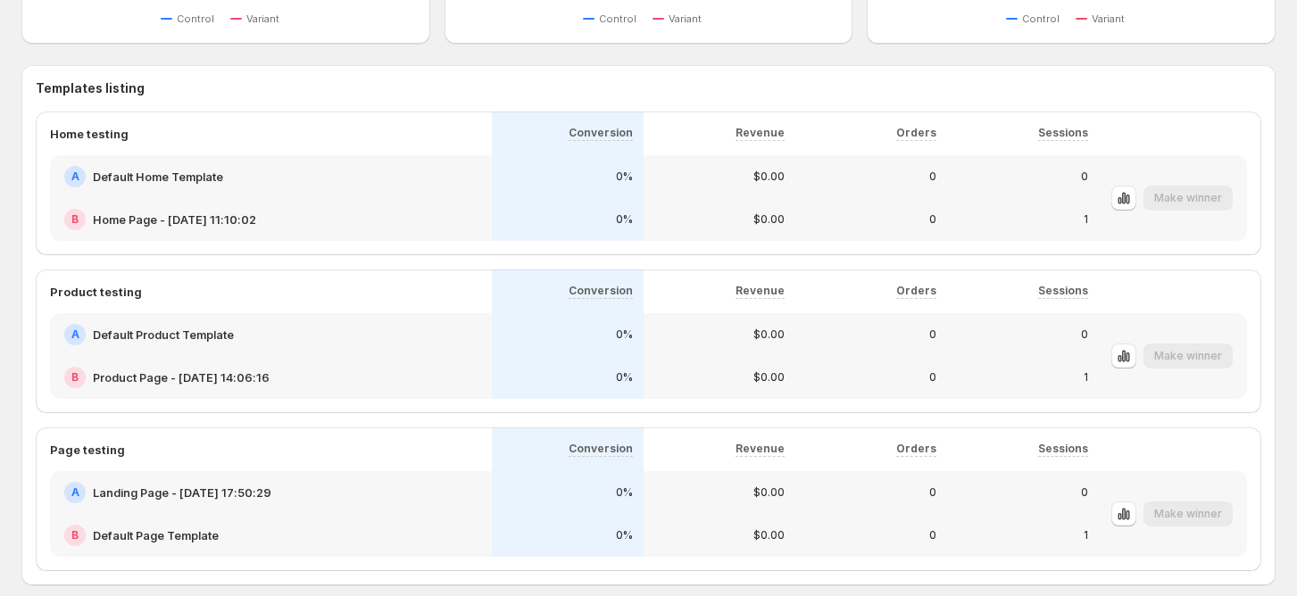
scroll to position [951, 0]
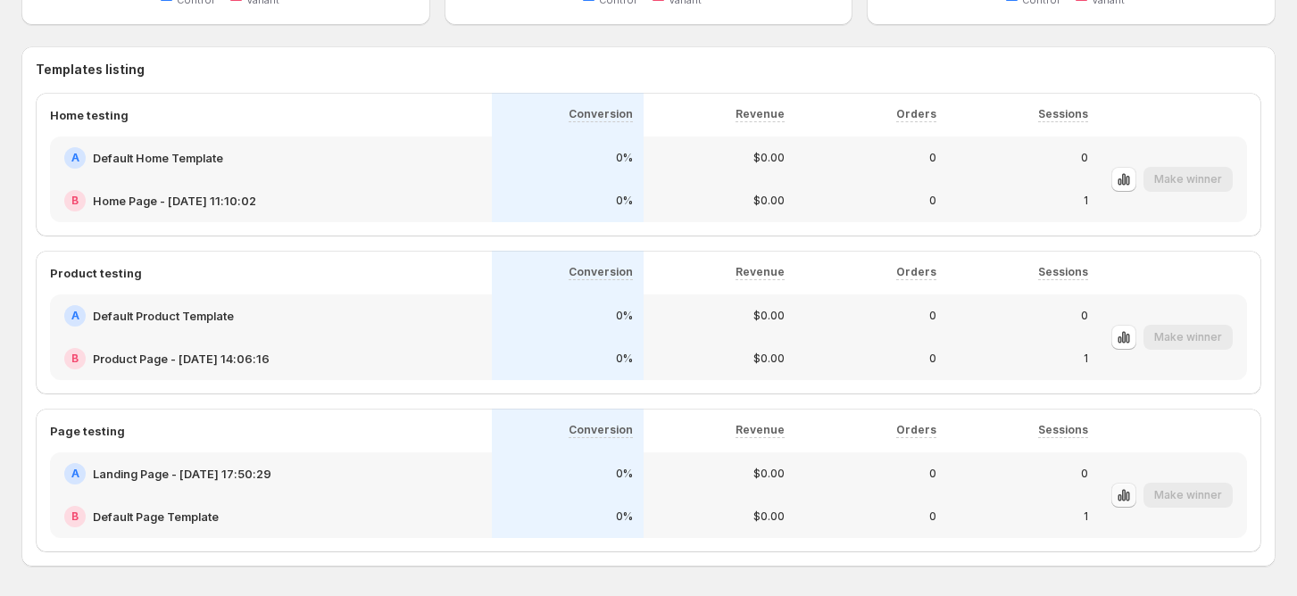
click at [1133, 496] on icon "button" at bounding box center [1124, 495] width 18 height 18
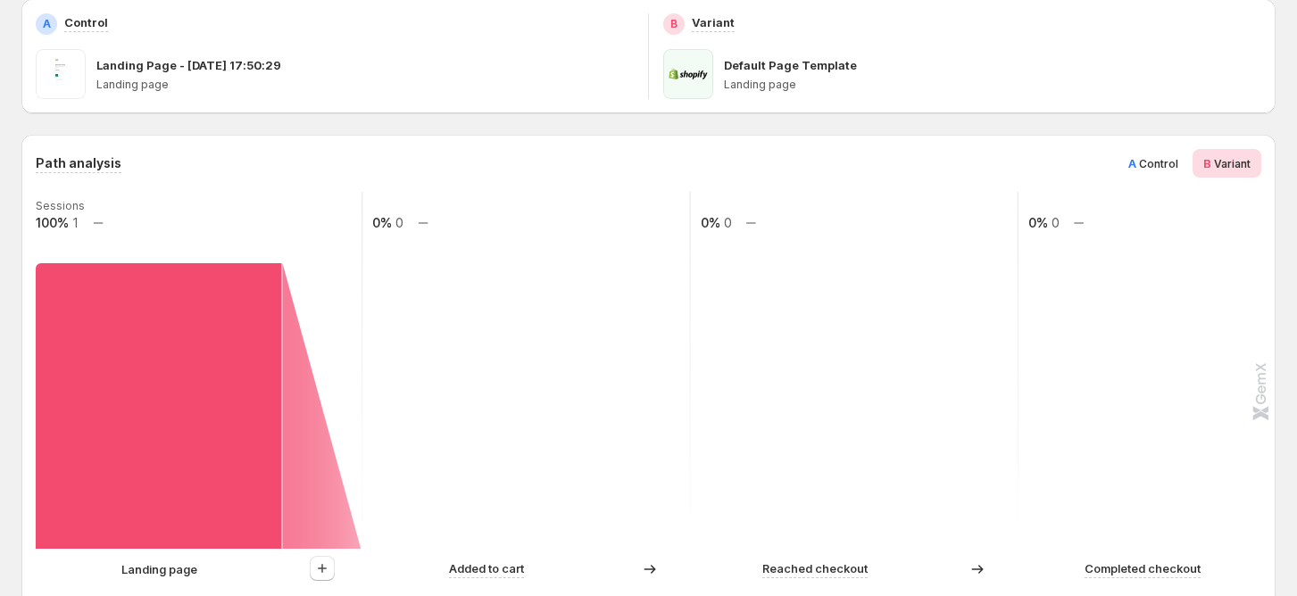
scroll to position [418, 0]
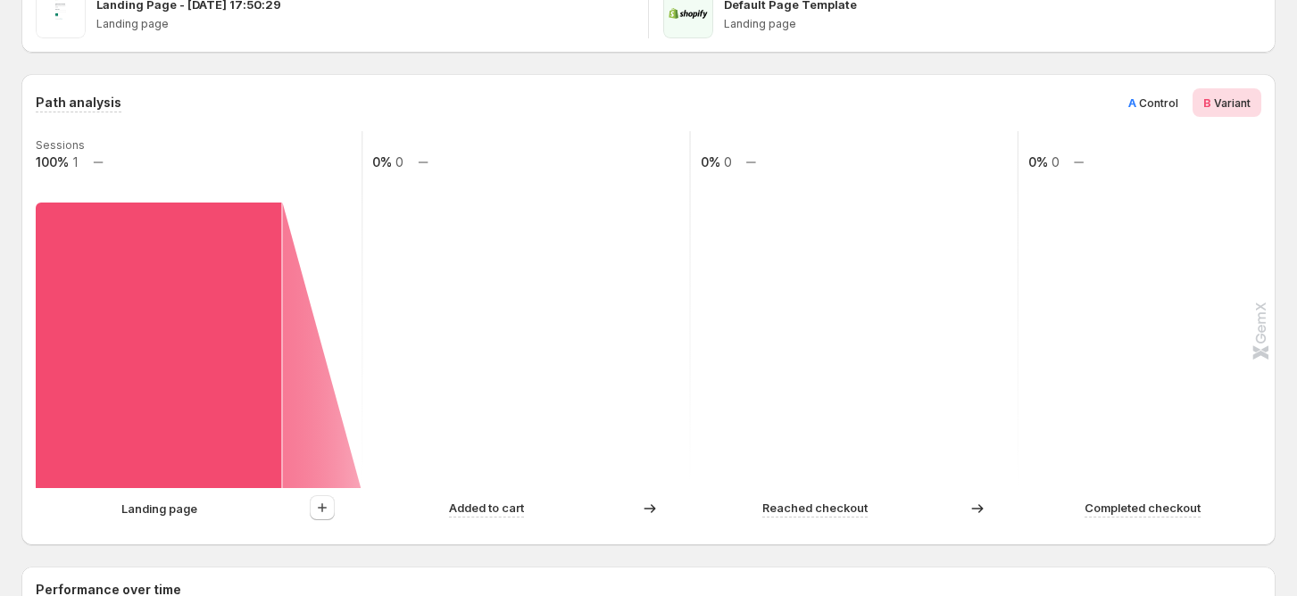
click at [1164, 108] on span "Control" at bounding box center [1158, 102] width 39 height 13
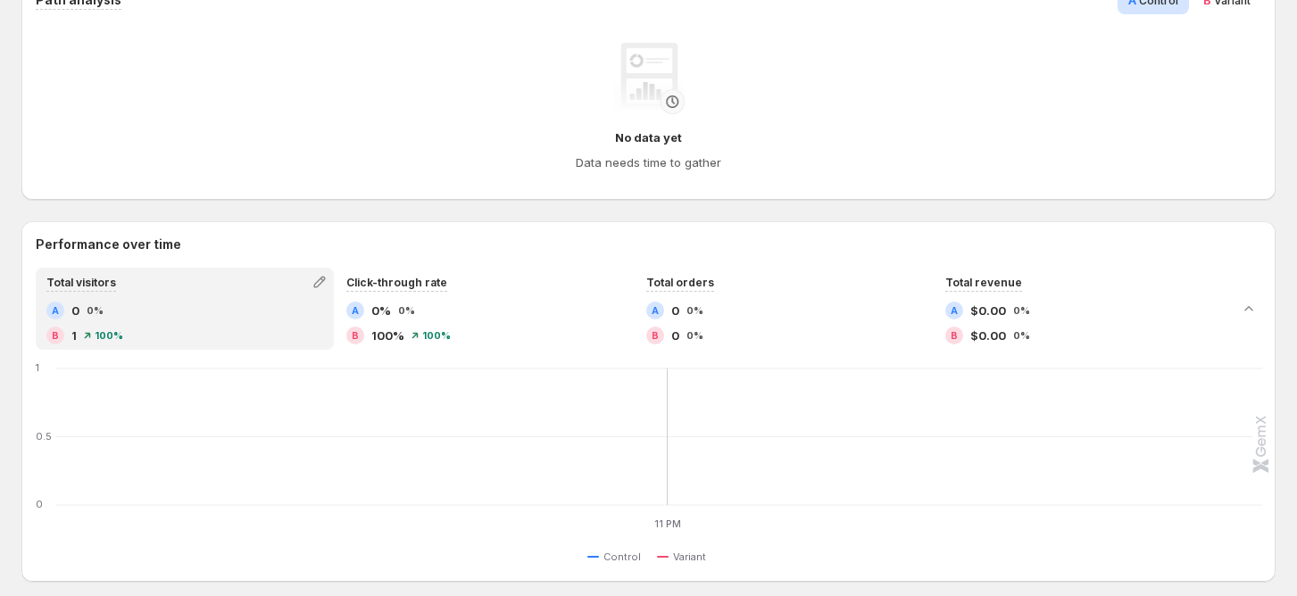
scroll to position [299, 0]
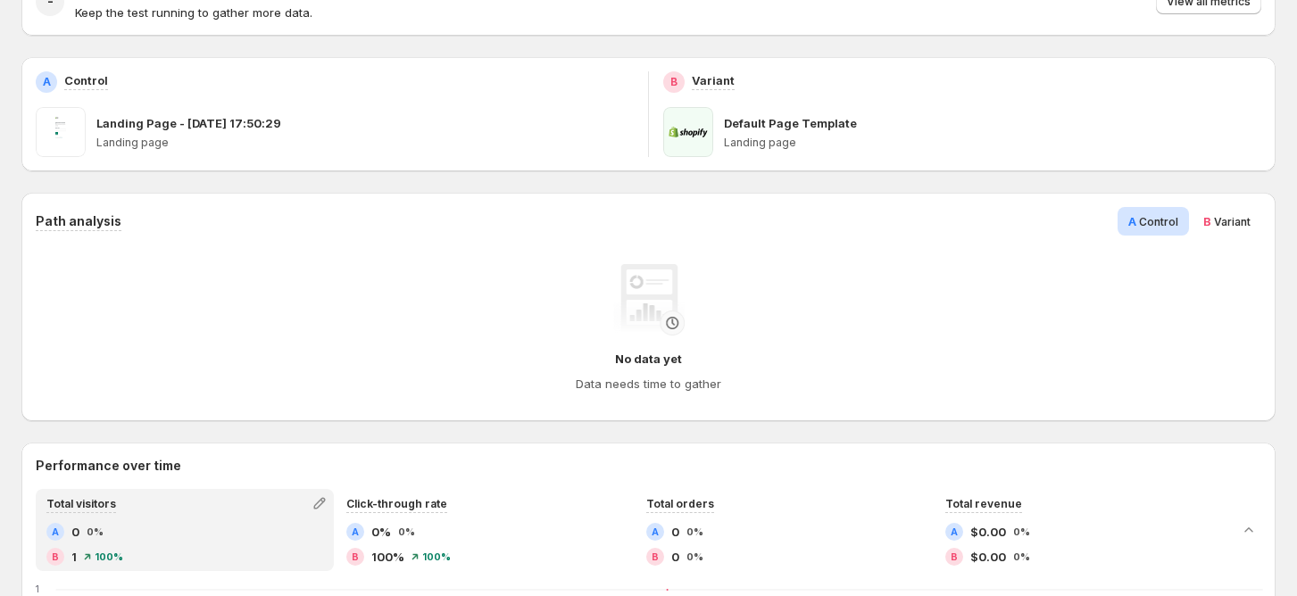
click at [1224, 224] on span "B Variant" at bounding box center [1226, 221] width 47 height 18
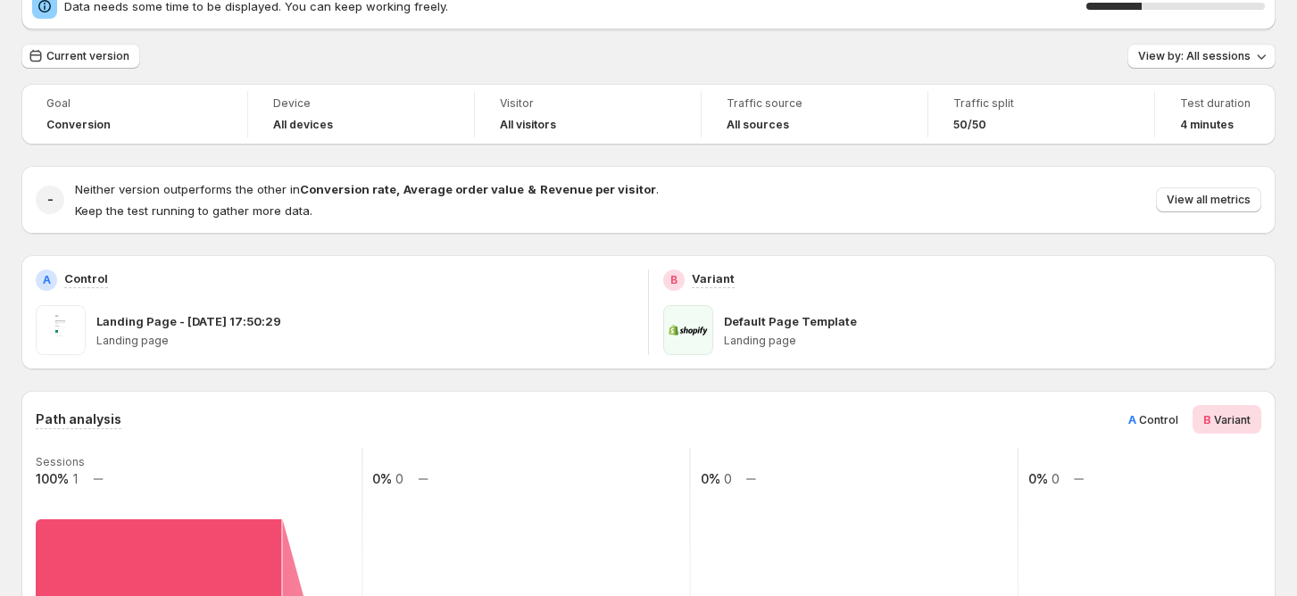
scroll to position [0, 0]
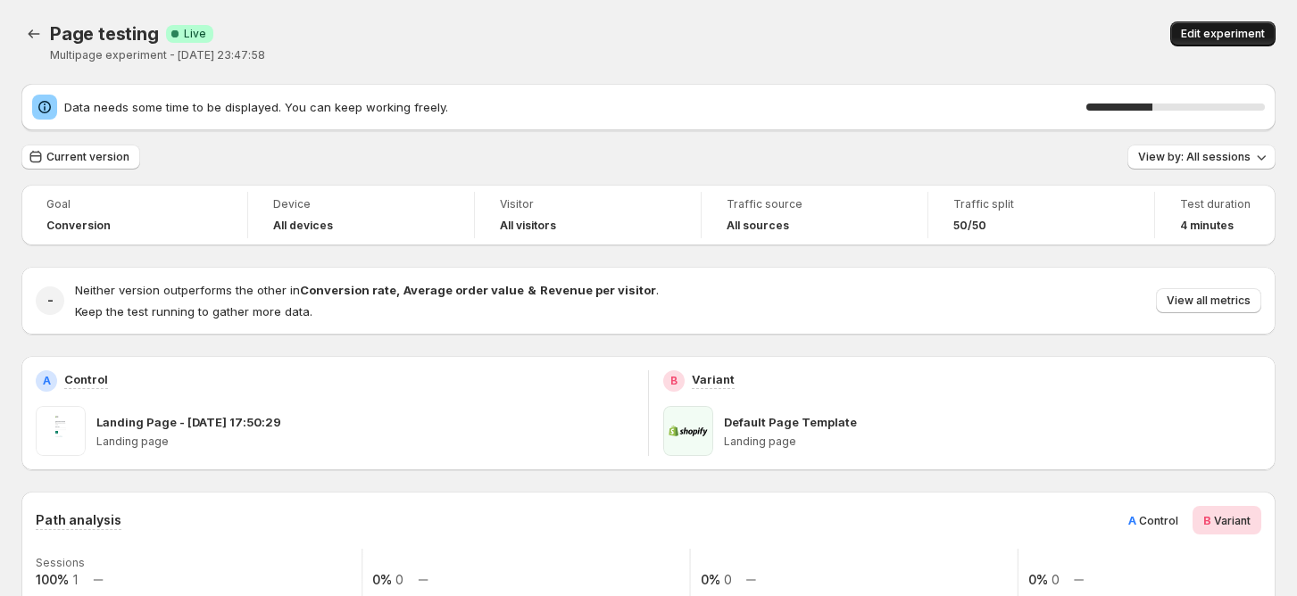
click at [1237, 37] on span "Edit experiment" at bounding box center [1223, 34] width 84 height 14
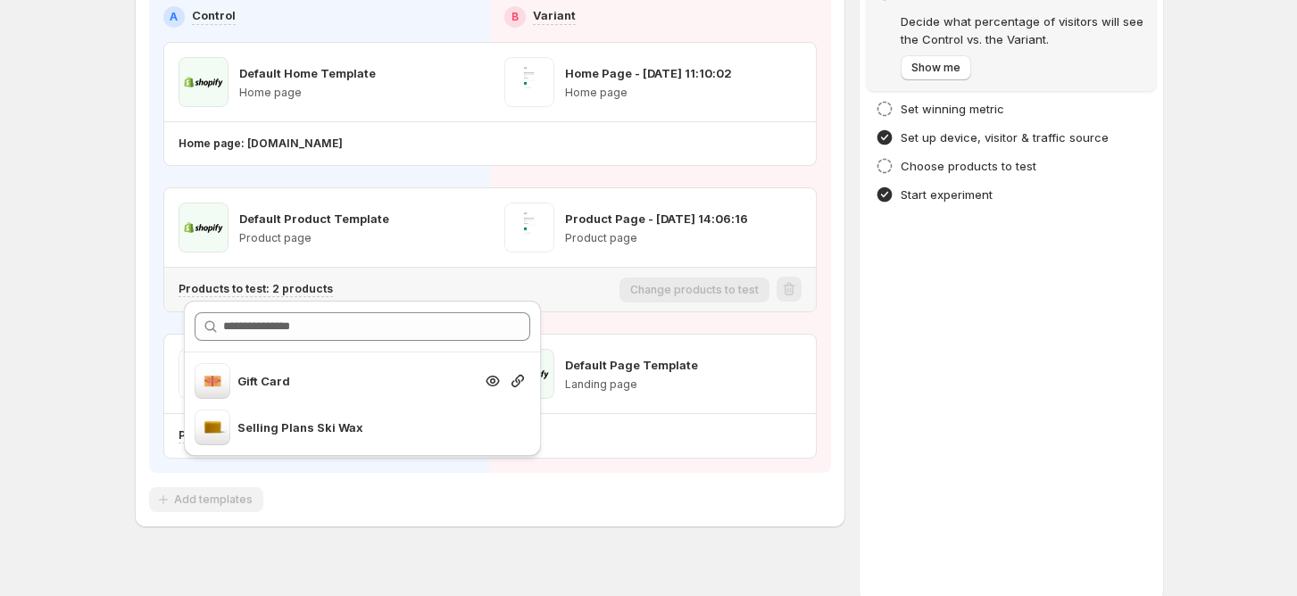
scroll to position [228, 0]
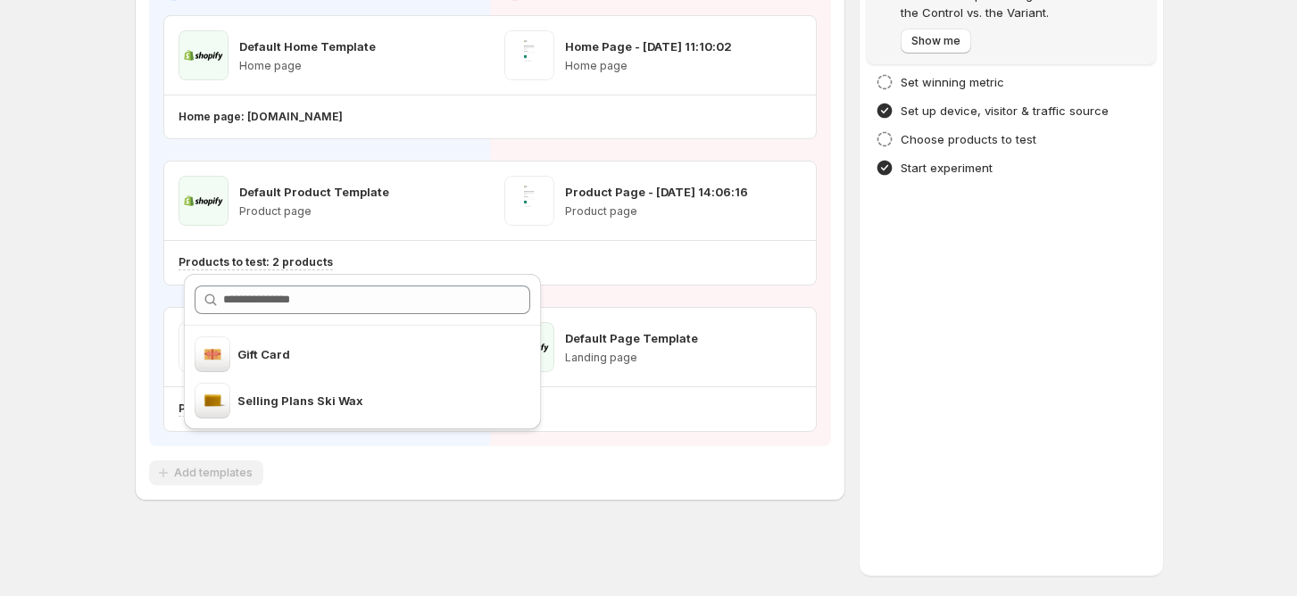
click at [550, 548] on div "Multipage experiment - Aug 24, 23:47:58. This page is ready Multipage experimen…" at bounding box center [648, 185] width 1071 height 826
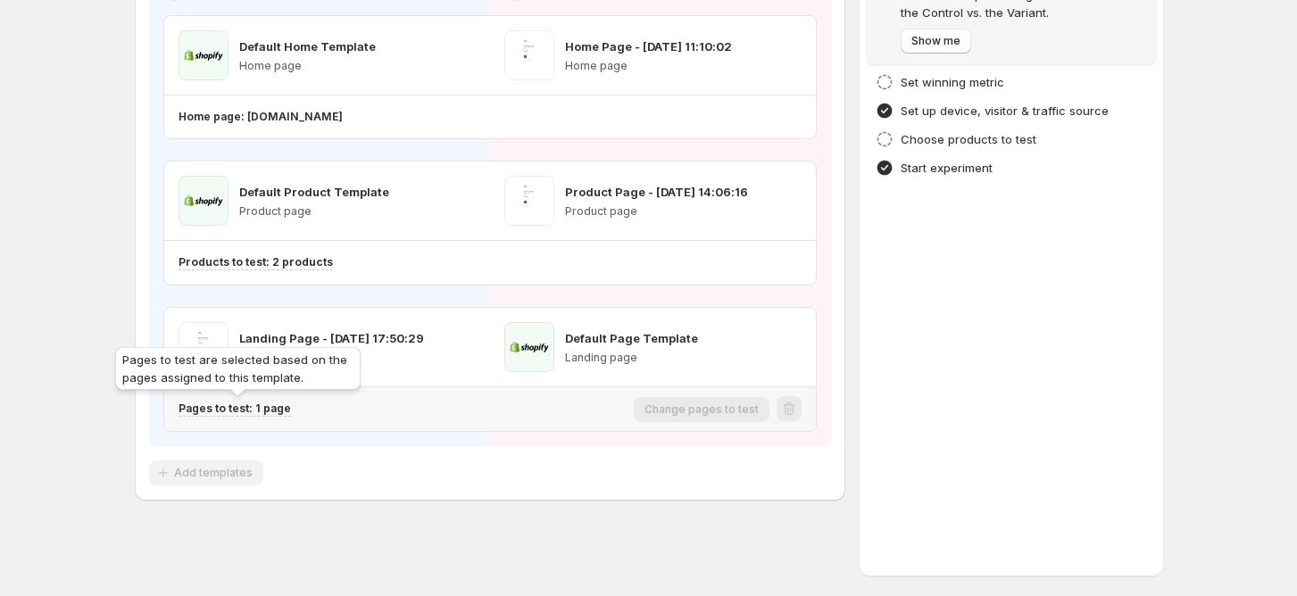
click at [261, 410] on p "Pages to test: 1 page" at bounding box center [234, 409] width 112 height 14
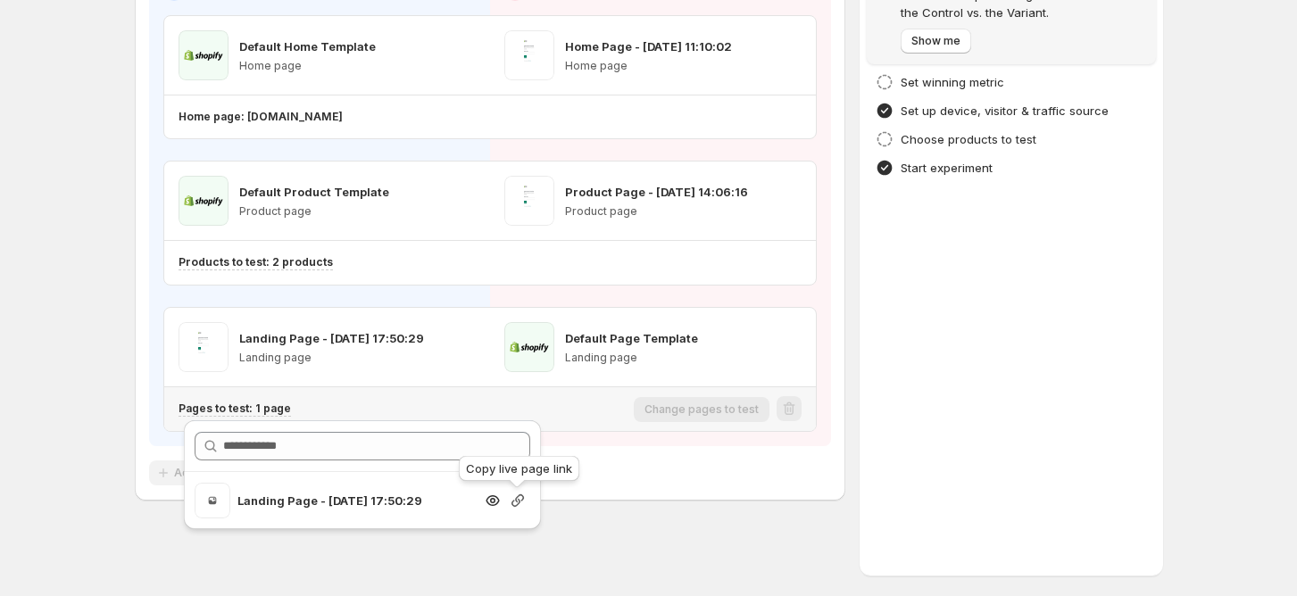
click at [516, 503] on icon "button" at bounding box center [518, 501] width 18 height 18
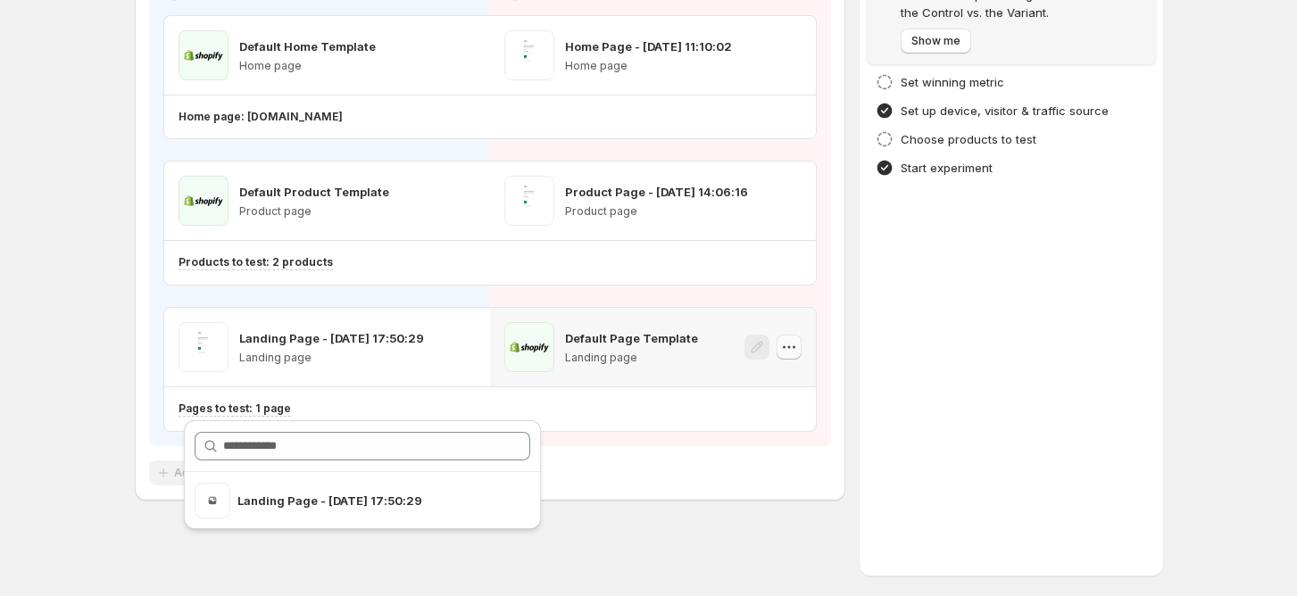
click at [791, 350] on icon "button" at bounding box center [789, 347] width 18 height 18
click at [461, 348] on icon "button" at bounding box center [463, 347] width 18 height 18
click at [868, 355] on div "Setup Guide Choose templates to test Setup test version Setup traffic split Dec…" at bounding box center [1010, 209] width 303 height 733
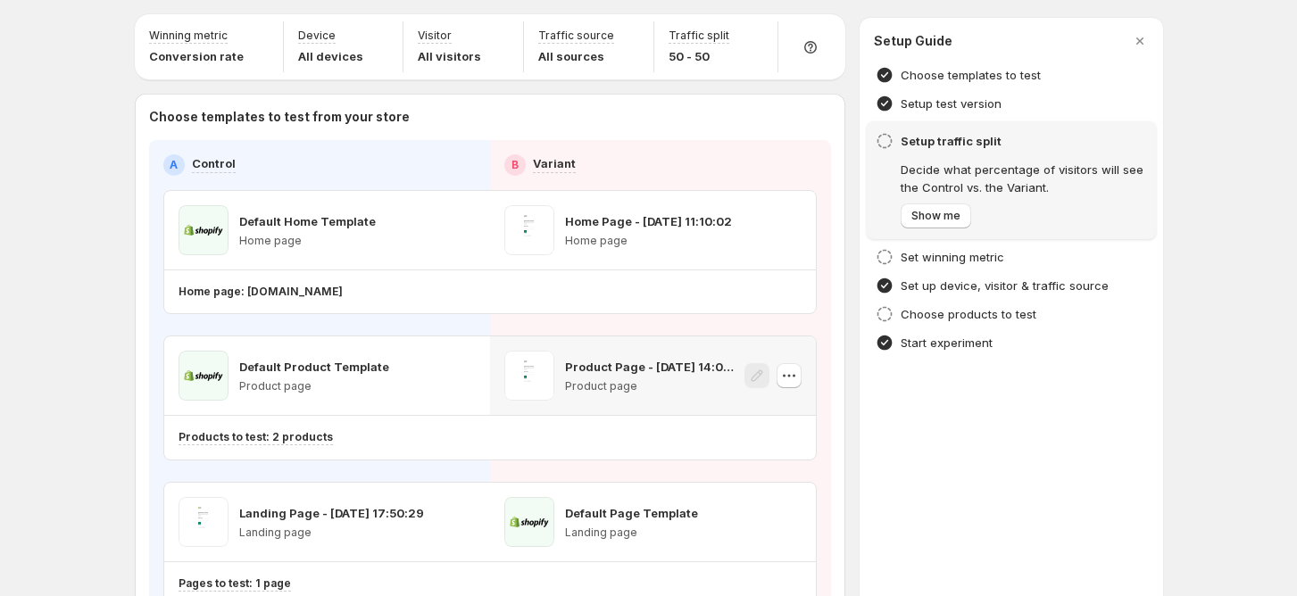
scroll to position [0, 0]
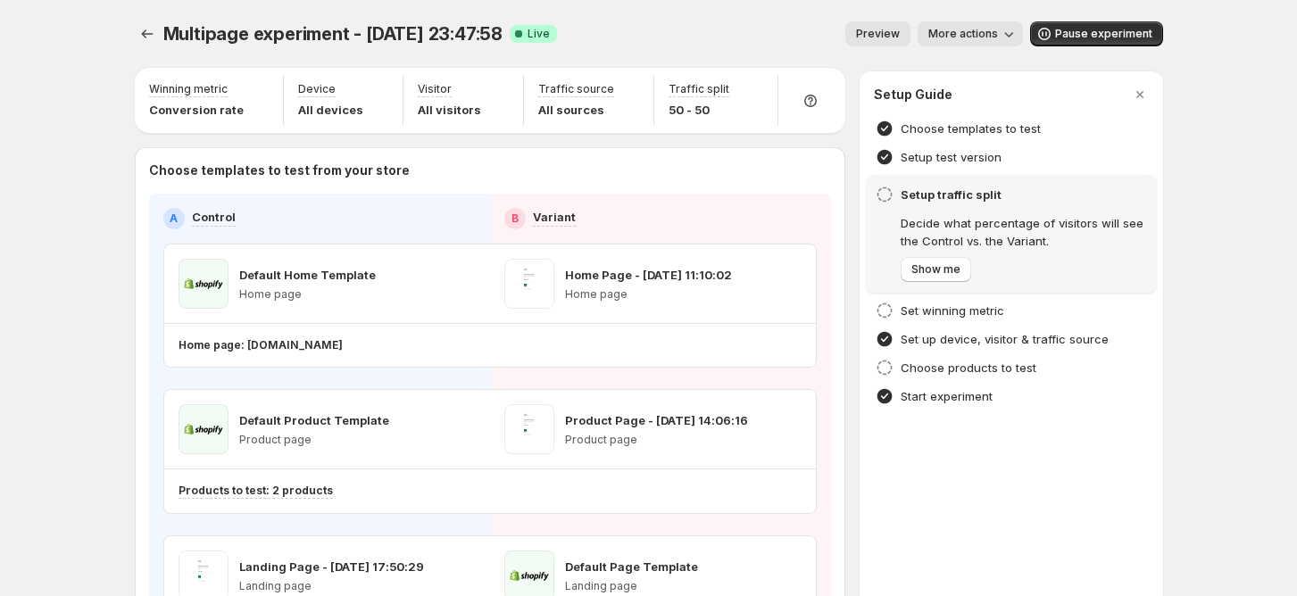
click at [129, 29] on div "Multipage experiment - Aug 24, 23:47:58. This page is ready Multipage experimen…" at bounding box center [648, 413] width 1071 height 826
click at [137, 31] on div "Multipage experiment - Aug 24, 23:47:58. This page is ready Multipage experimen…" at bounding box center [648, 413] width 1071 height 826
click at [145, 35] on icon "Experiments" at bounding box center [147, 34] width 18 height 18
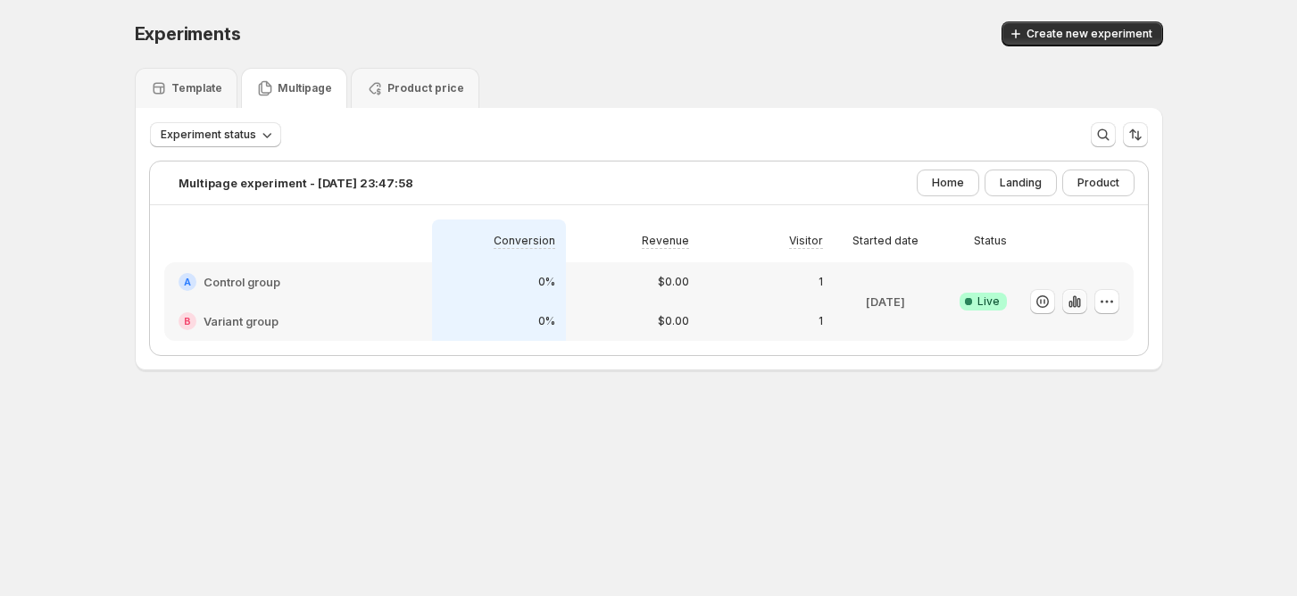
click at [1074, 295] on icon "button" at bounding box center [1075, 302] width 18 height 18
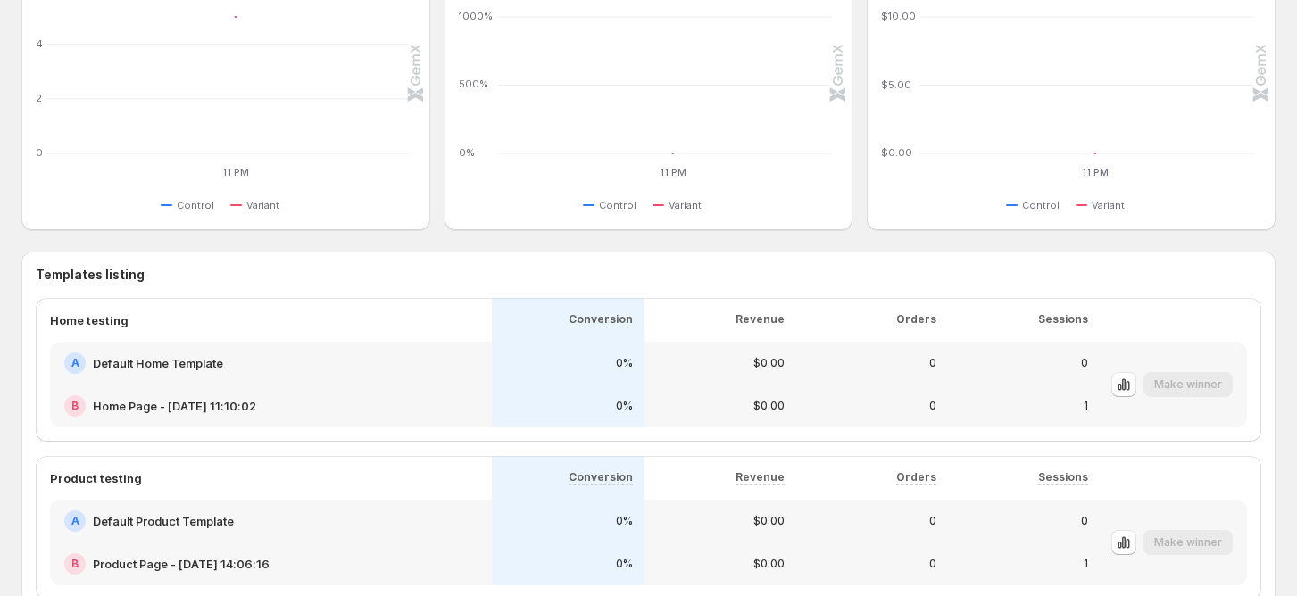
scroll to position [1018, 0]
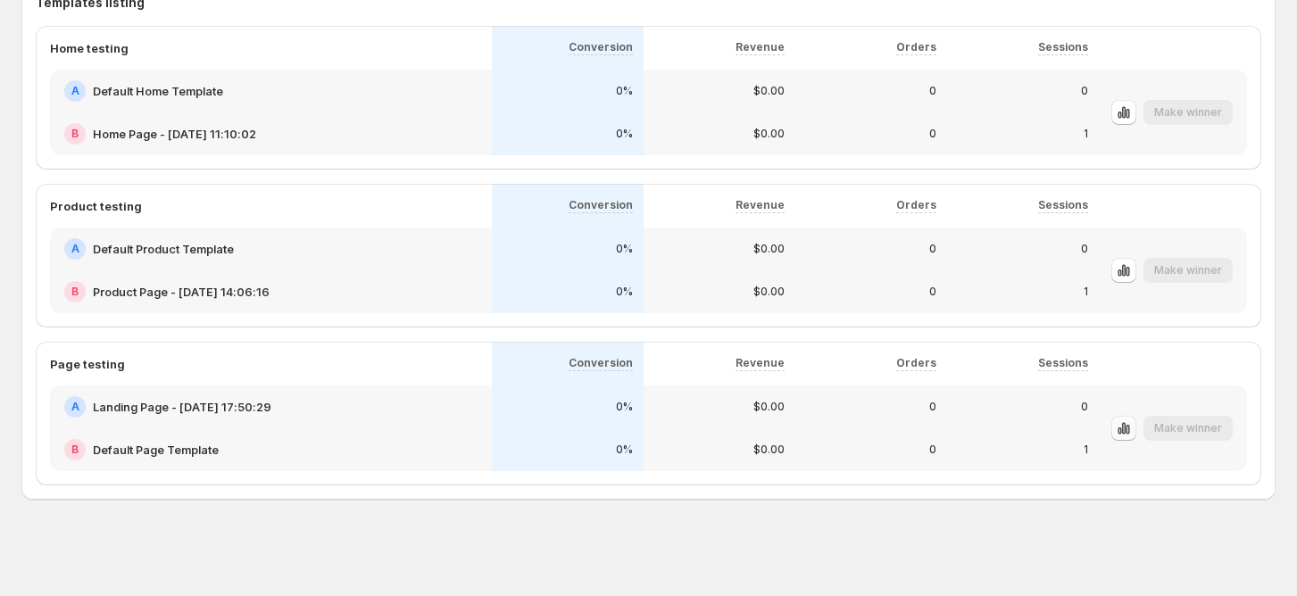
click at [1133, 428] on icon "button" at bounding box center [1124, 428] width 18 height 18
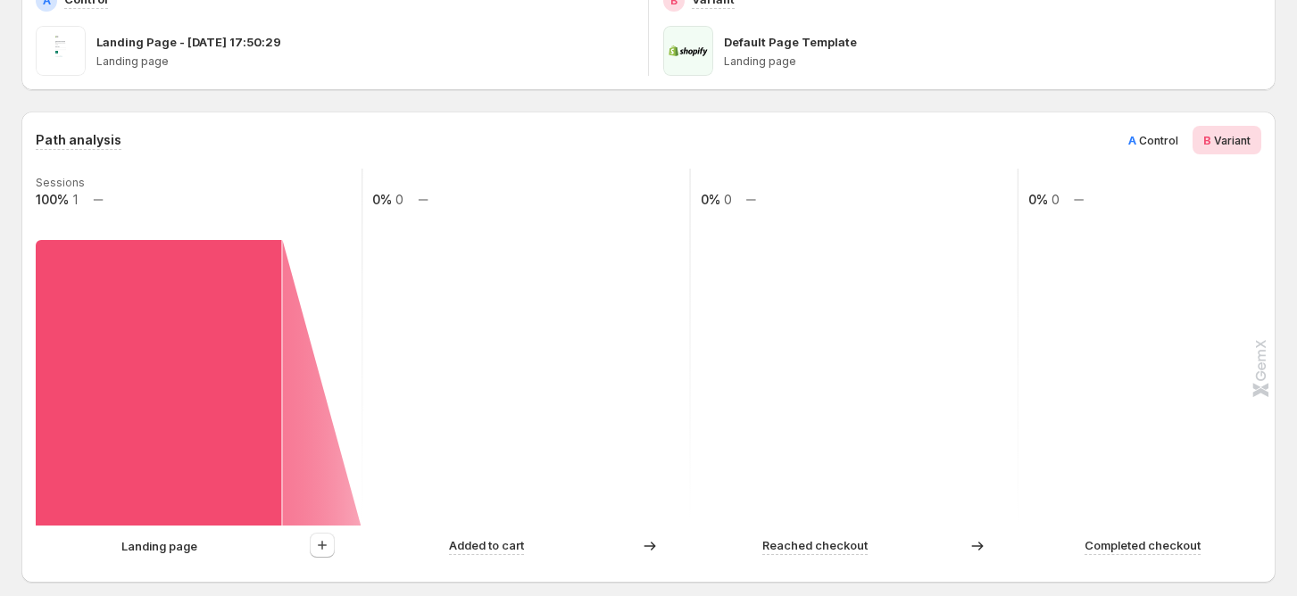
scroll to position [237, 0]
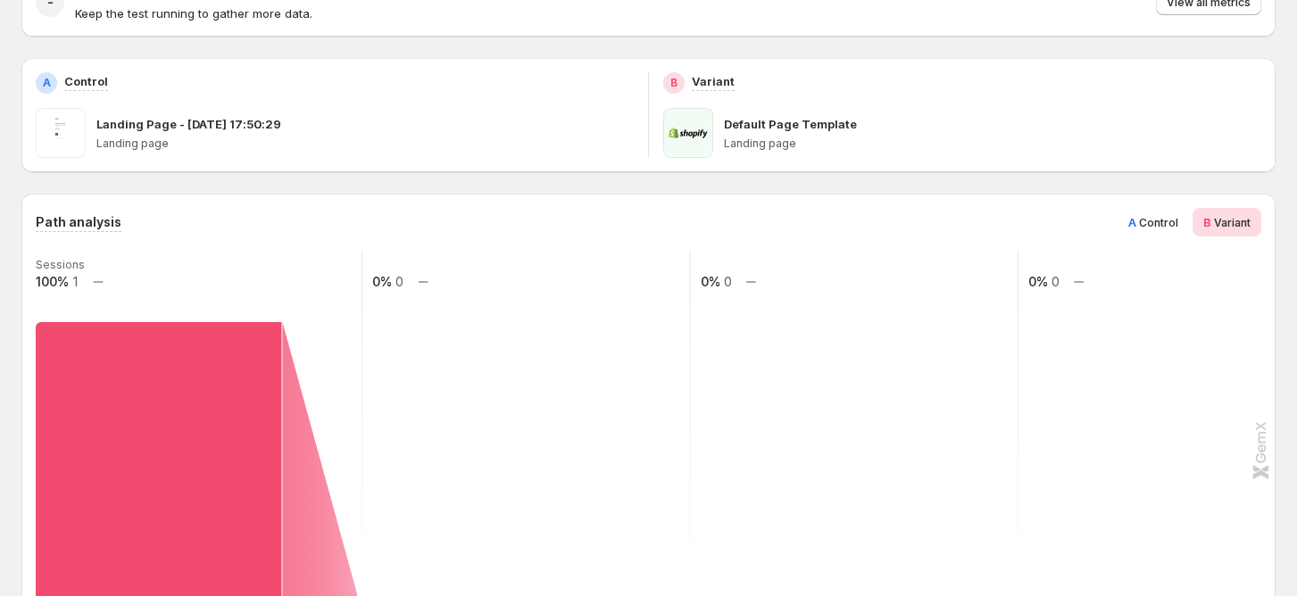
click at [1157, 225] on span "Control" at bounding box center [1158, 222] width 39 height 13
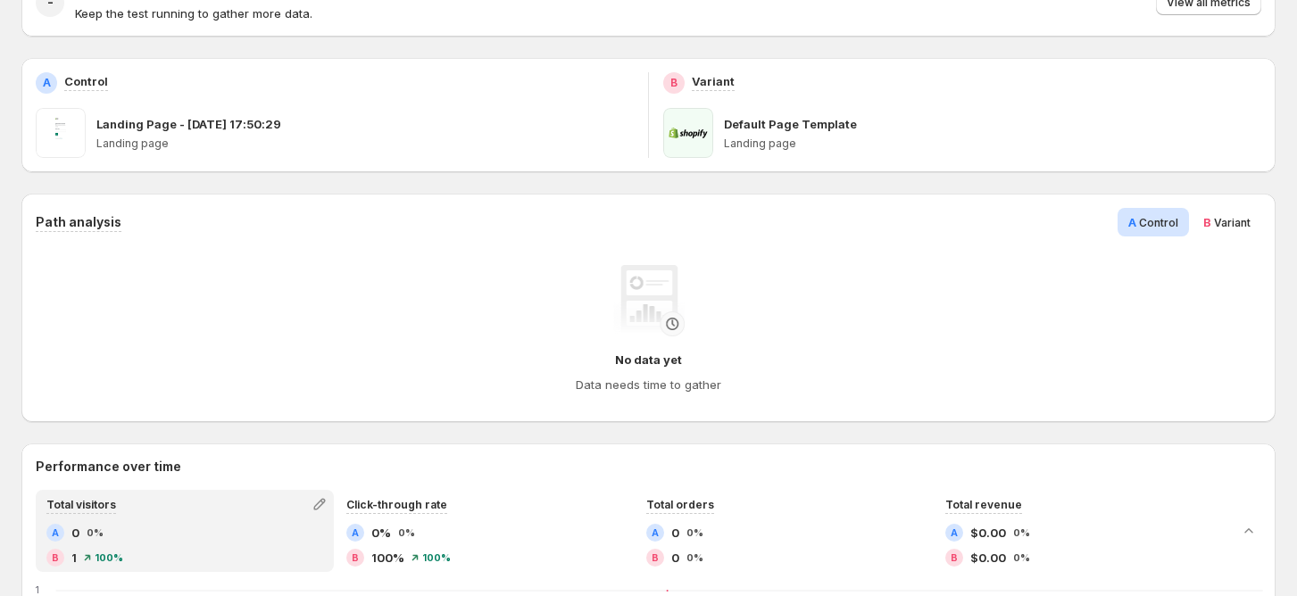
drag, startPoint x: 1237, startPoint y: 222, endPoint x: 1187, endPoint y: 232, distance: 50.9
click at [1236, 220] on span "Variant" at bounding box center [1232, 222] width 37 height 13
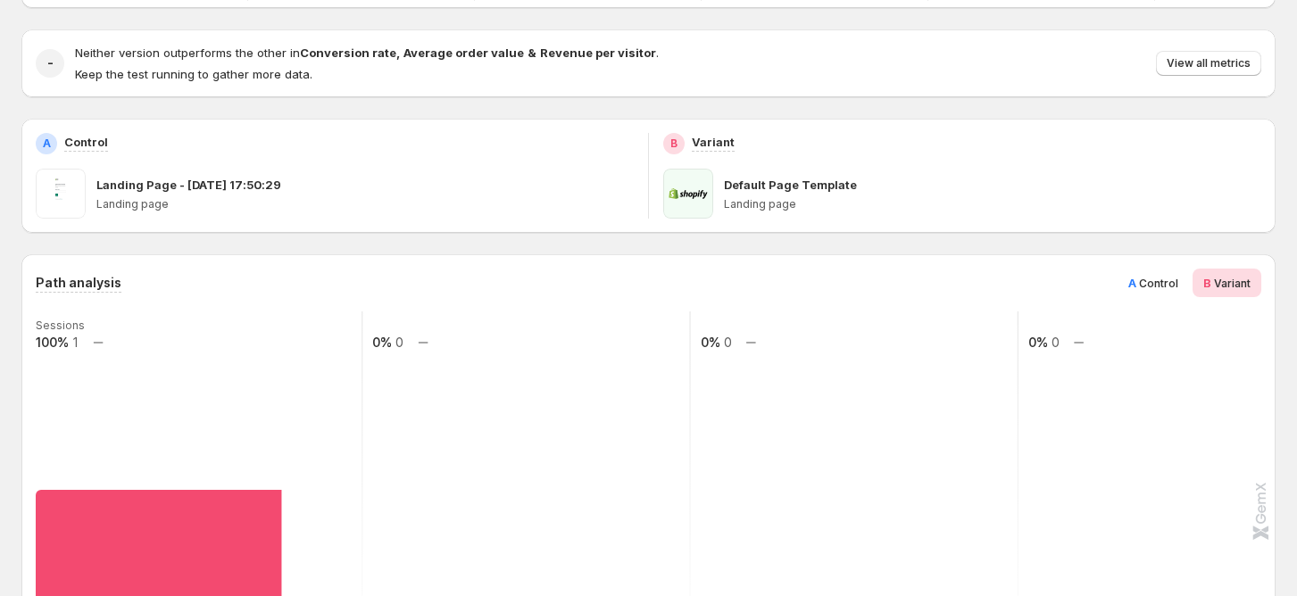
scroll to position [298, 0]
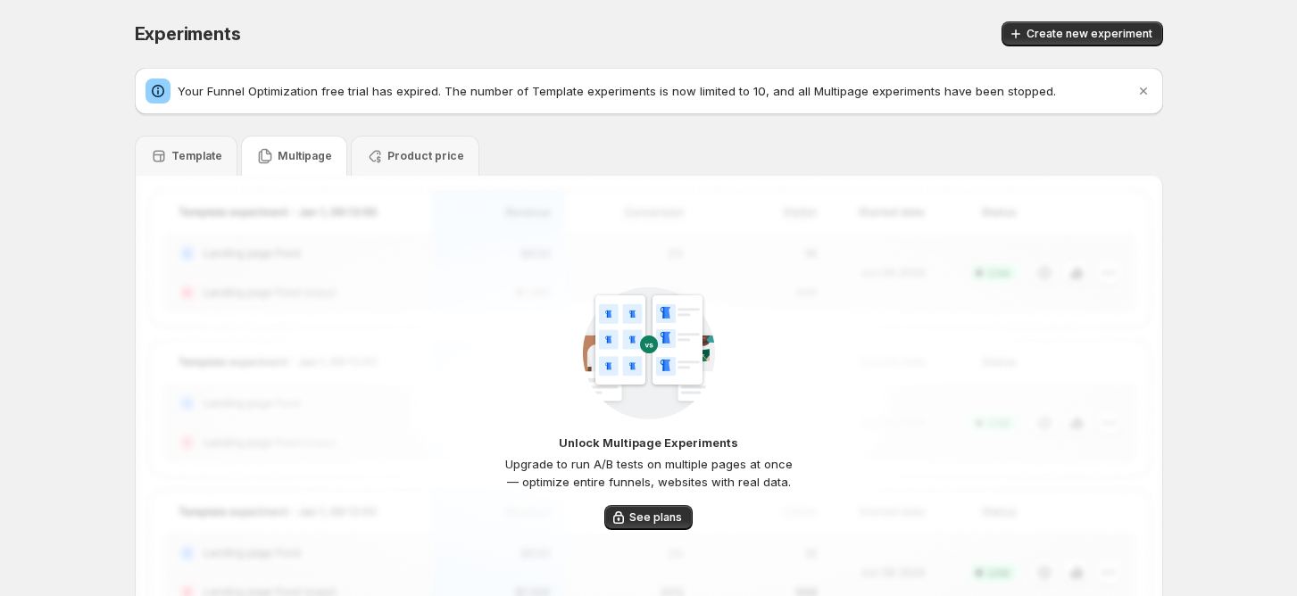
click at [293, 154] on p "Multipage" at bounding box center [305, 156] width 54 height 14
click at [388, 156] on p "Product price" at bounding box center [425, 156] width 77 height 14
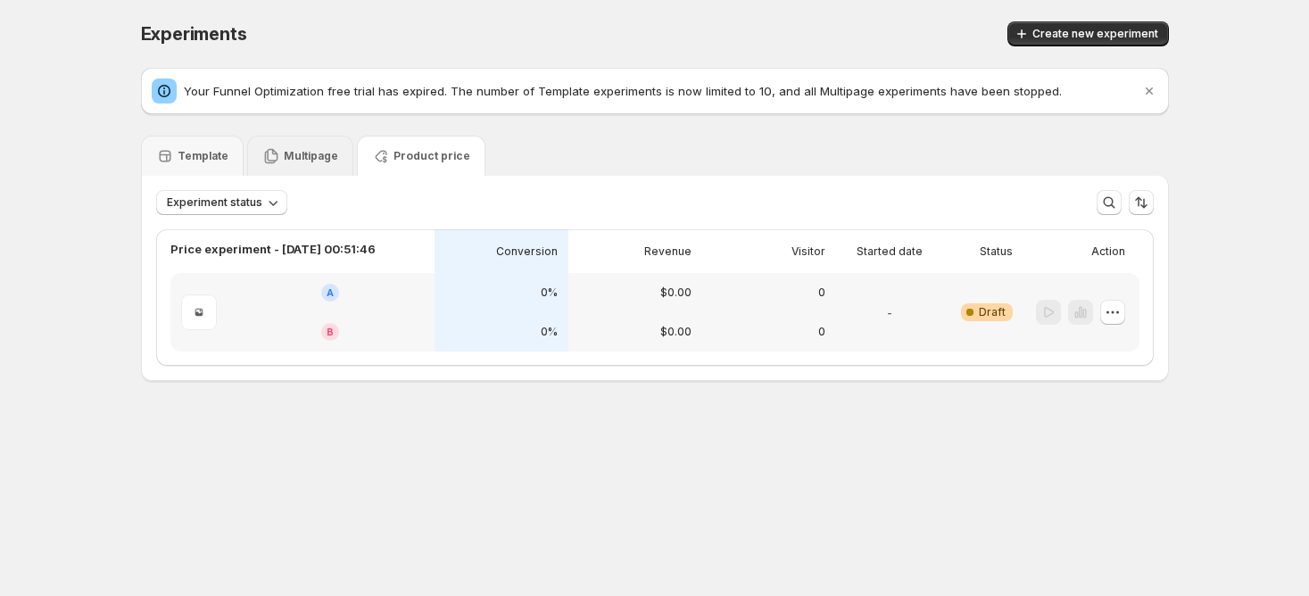
click at [268, 140] on div "Multipage" at bounding box center [300, 156] width 106 height 40
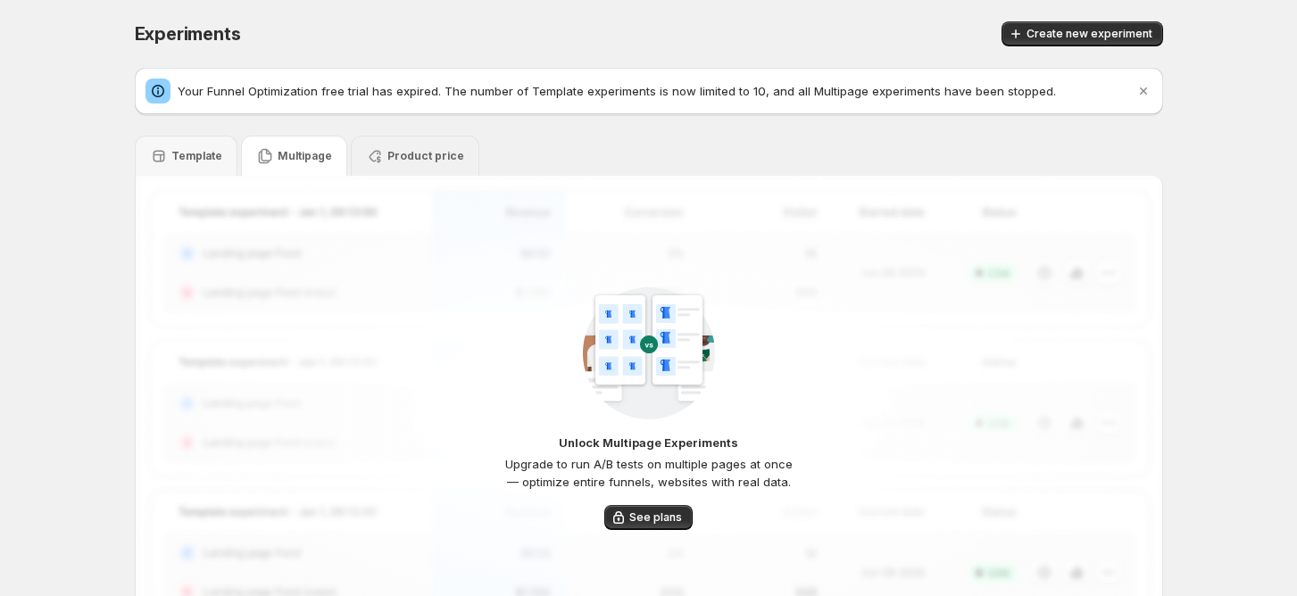
click at [851, 265] on div "Unlock Multipage Experiments Upgrade to run A/B tests on multiple pages at once…" at bounding box center [649, 408] width 1026 height 464
click at [885, 163] on div "Template Multipage Product price" at bounding box center [649, 156] width 1028 height 40
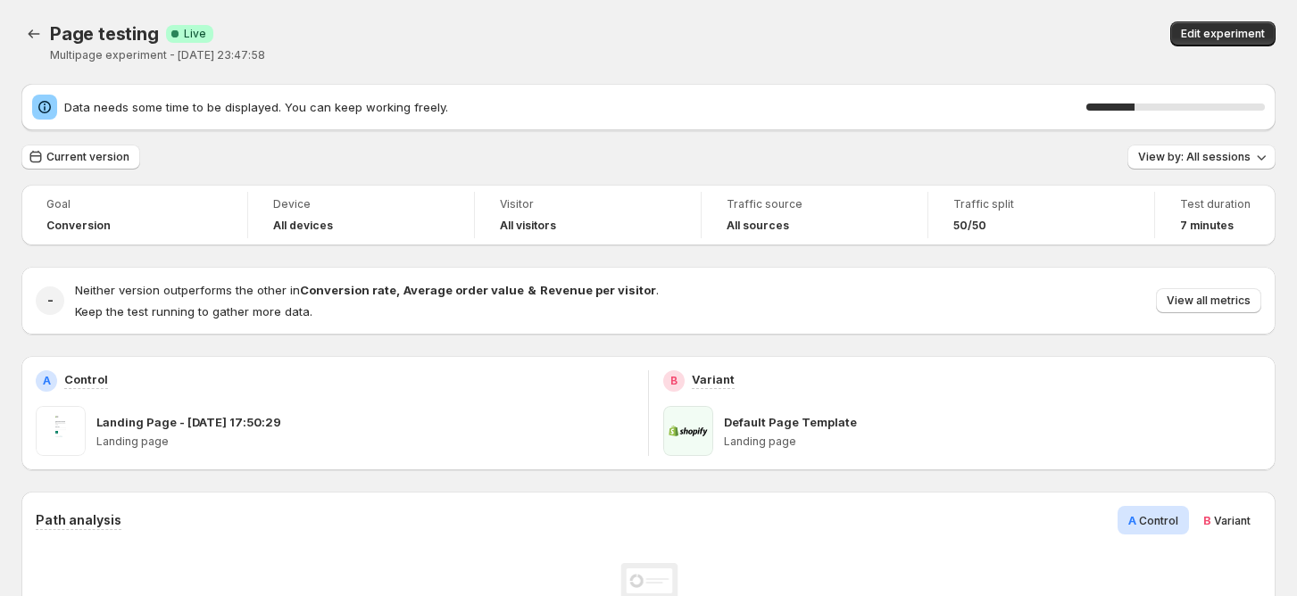
click at [1235, 512] on span "B Variant" at bounding box center [1226, 520] width 47 height 18
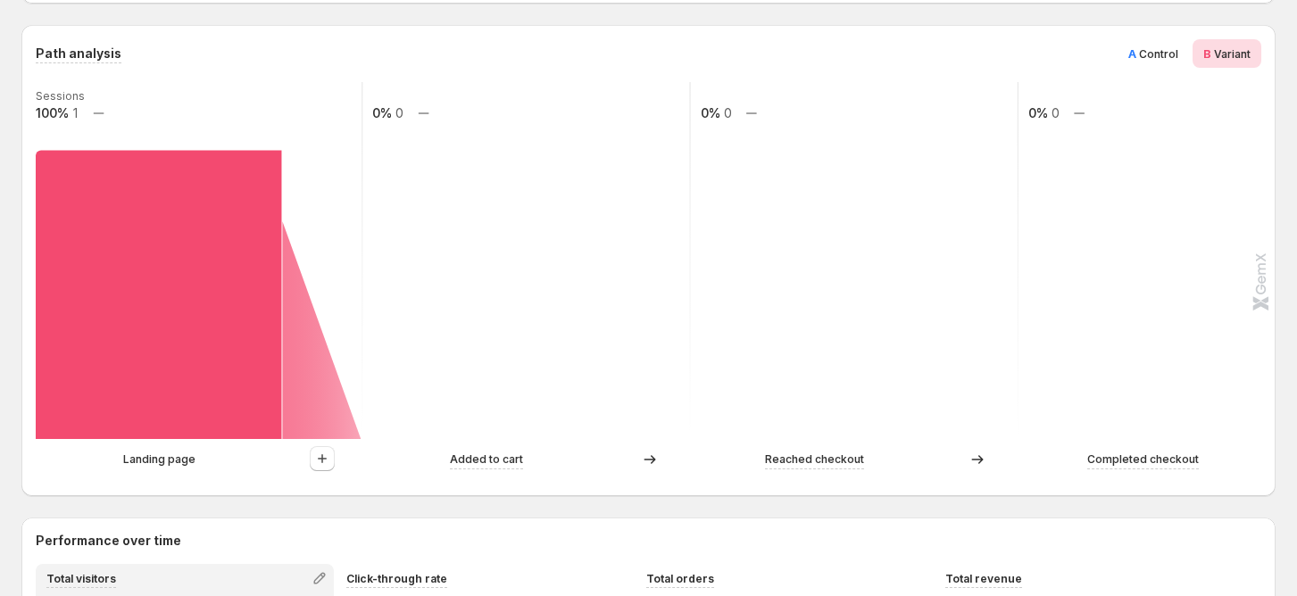
scroll to position [476, 0]
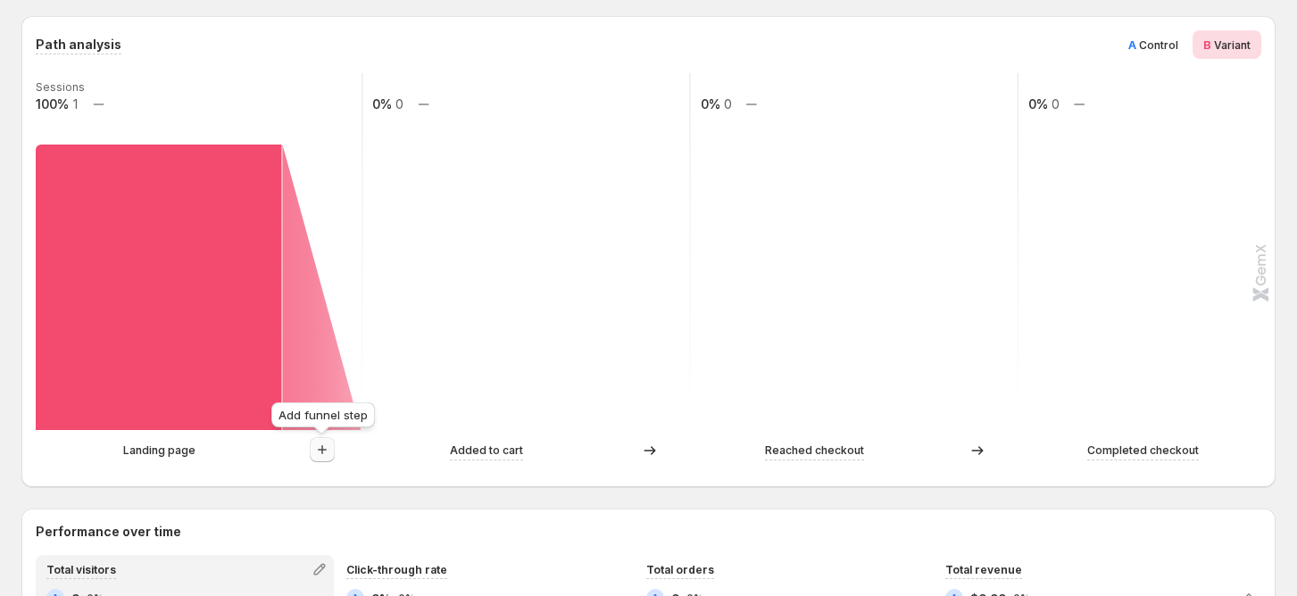
click at [324, 448] on icon "button" at bounding box center [322, 450] width 18 height 18
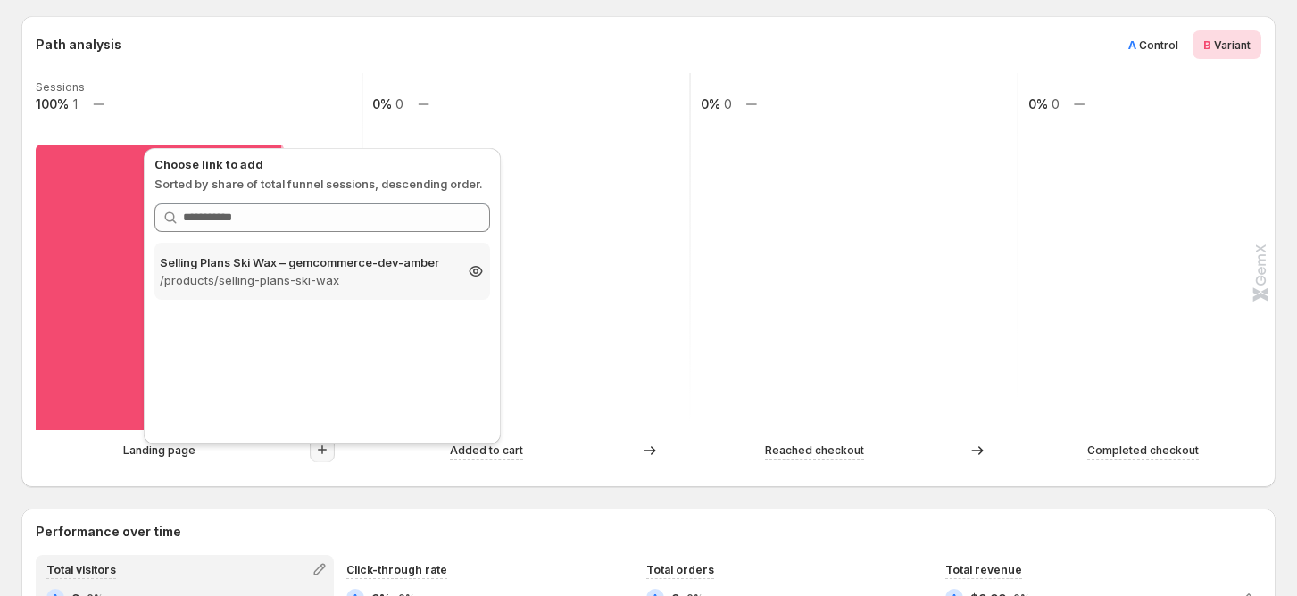
click at [226, 269] on p "Selling Plans Ski Wax – gemcommerce-dev-amber" at bounding box center [306, 262] width 293 height 18
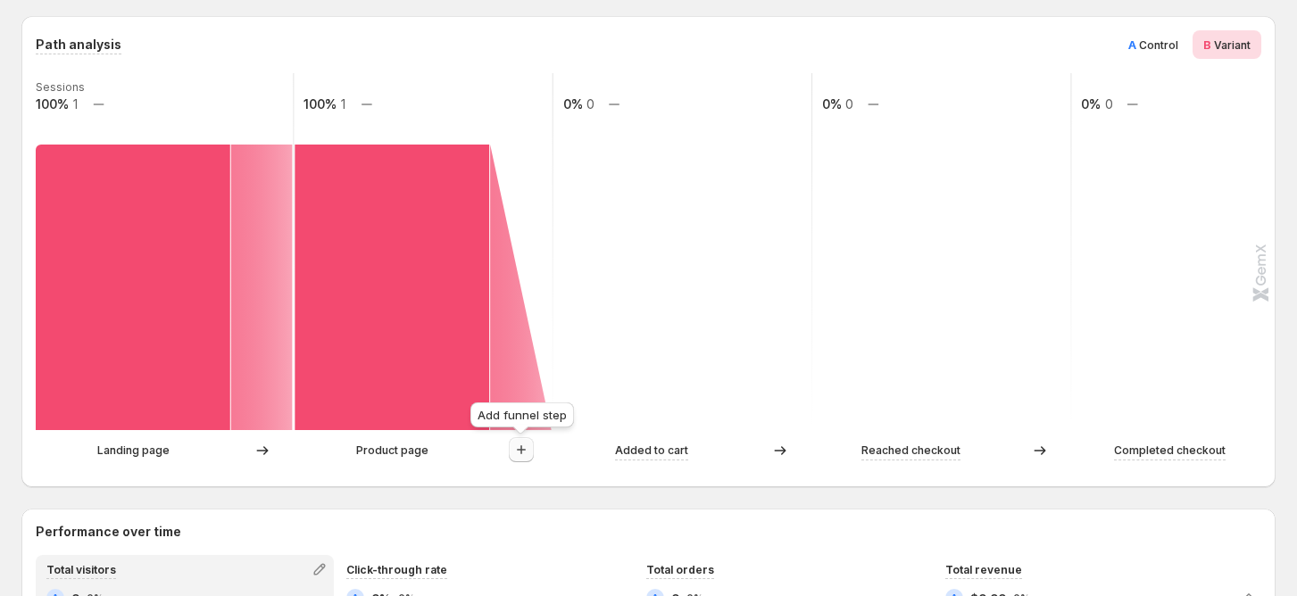
click at [519, 448] on icon "button" at bounding box center [521, 450] width 18 height 18
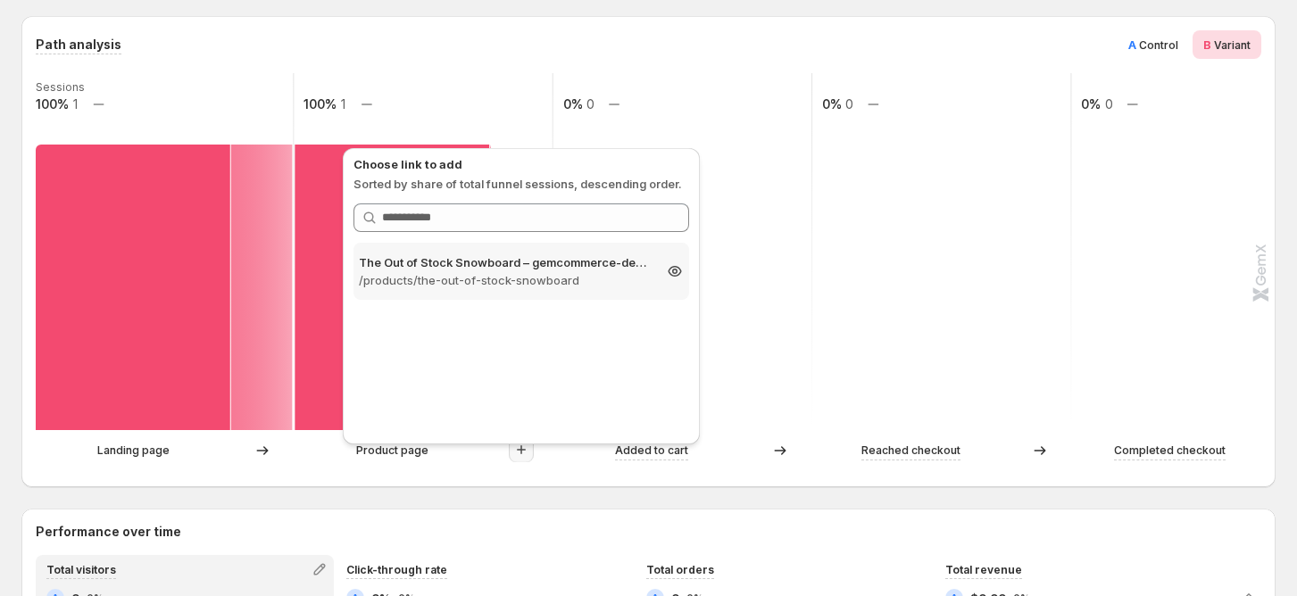
click at [488, 278] on p "/products/the-out-of-stock-snowboard" at bounding box center [505, 280] width 293 height 18
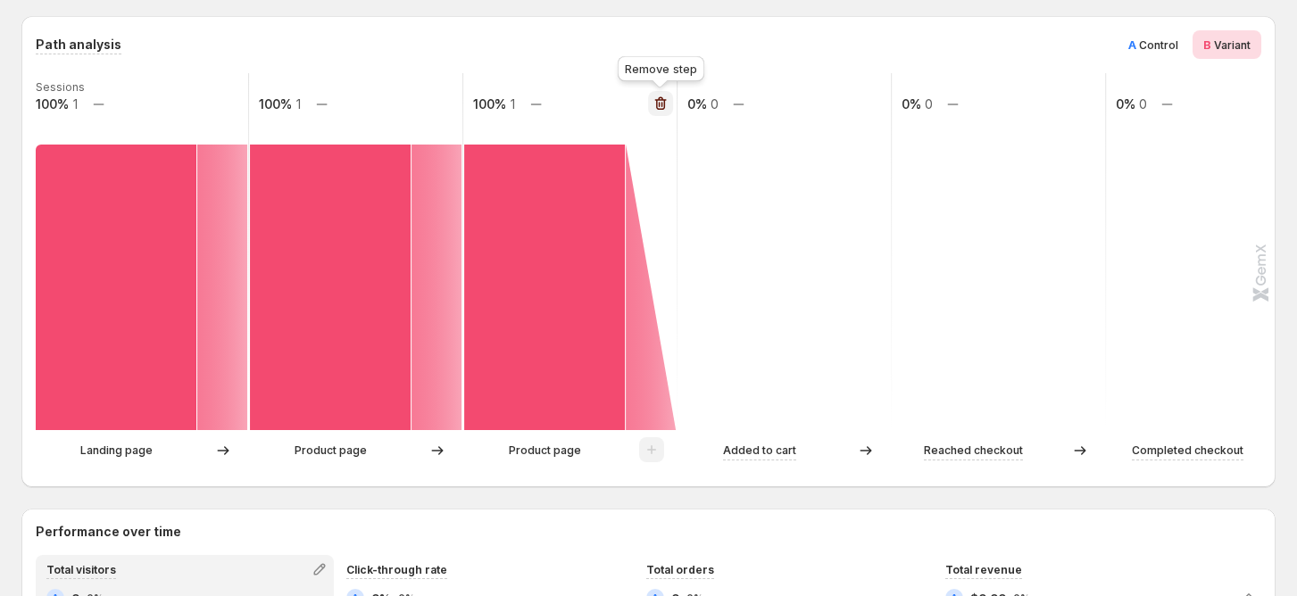
click at [660, 108] on icon "button" at bounding box center [661, 104] width 18 height 18
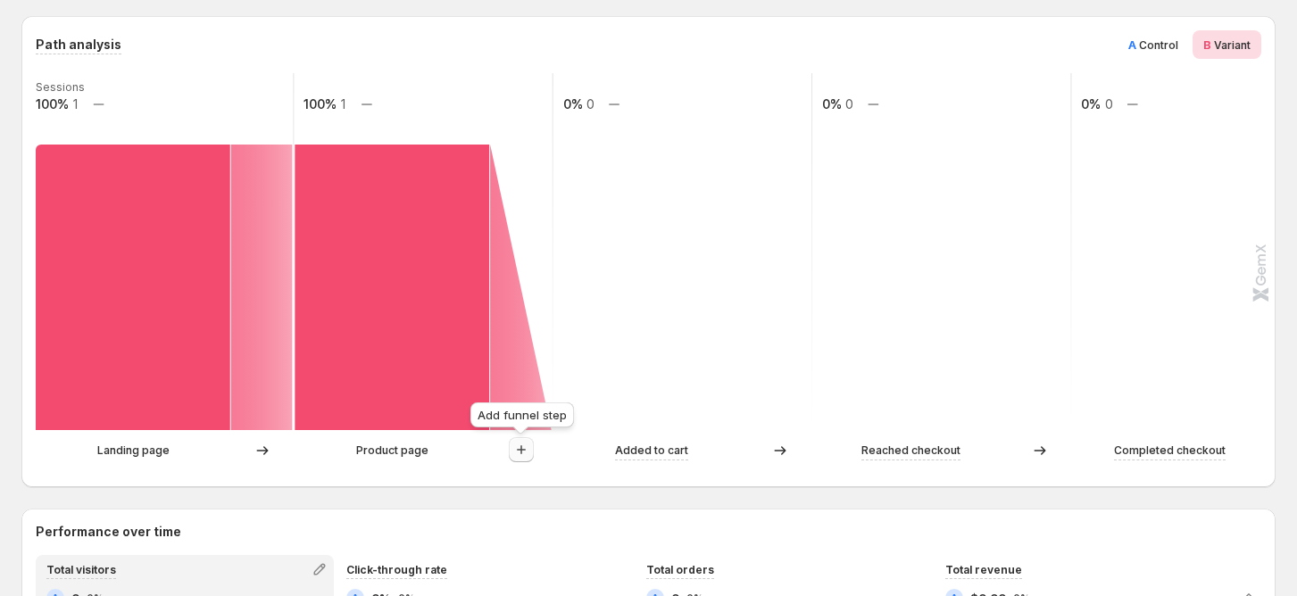
click at [527, 455] on icon "button" at bounding box center [521, 450] width 18 height 18
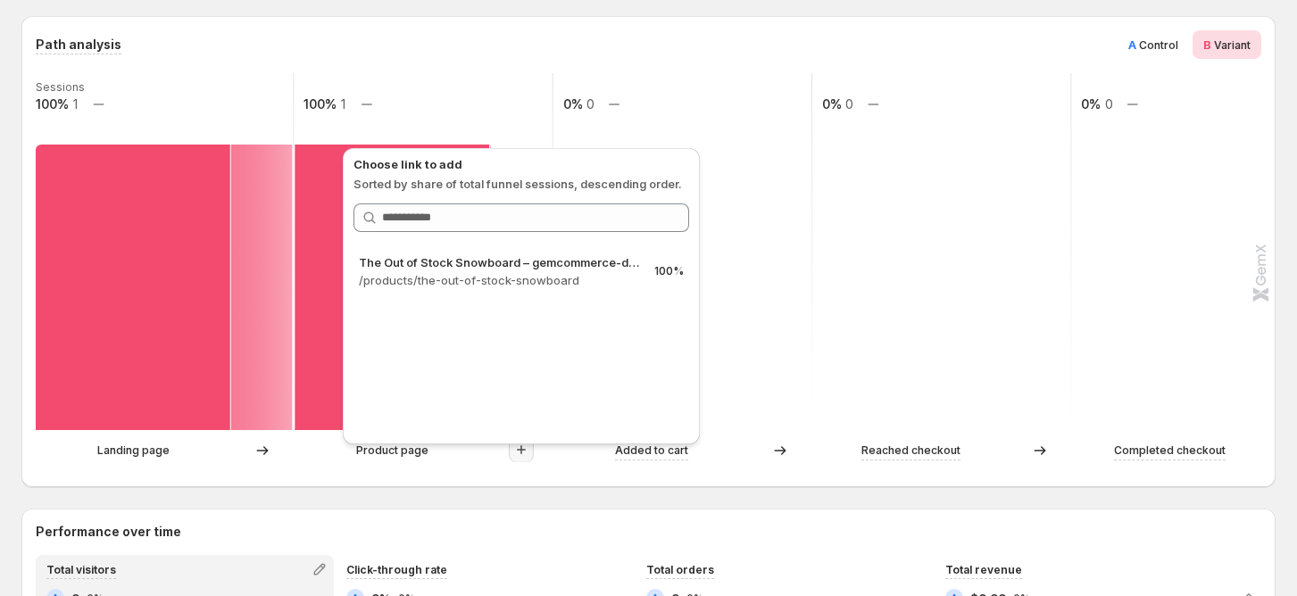
click at [673, 18] on div "Path analysis A Control B Variant Sessions 100% 1 100% 1 0% 0 0% 0 0% 0 Landing…" at bounding box center [648, 251] width 1254 height 471
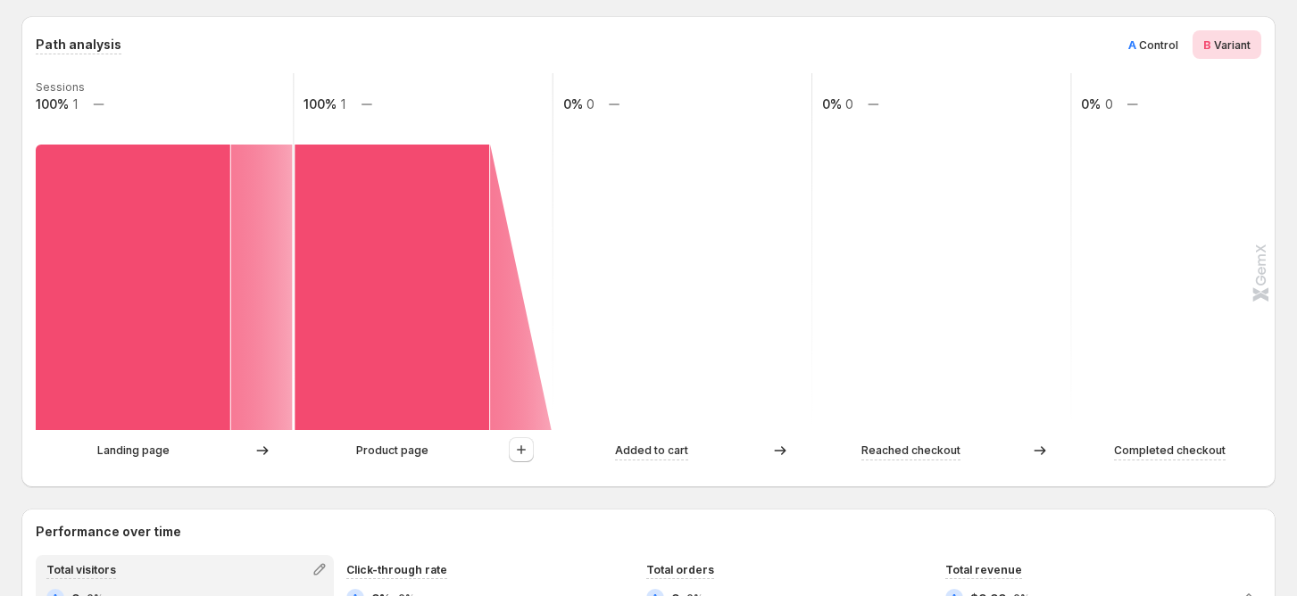
click at [409, 452] on p "Product page" at bounding box center [392, 451] width 72 height 18
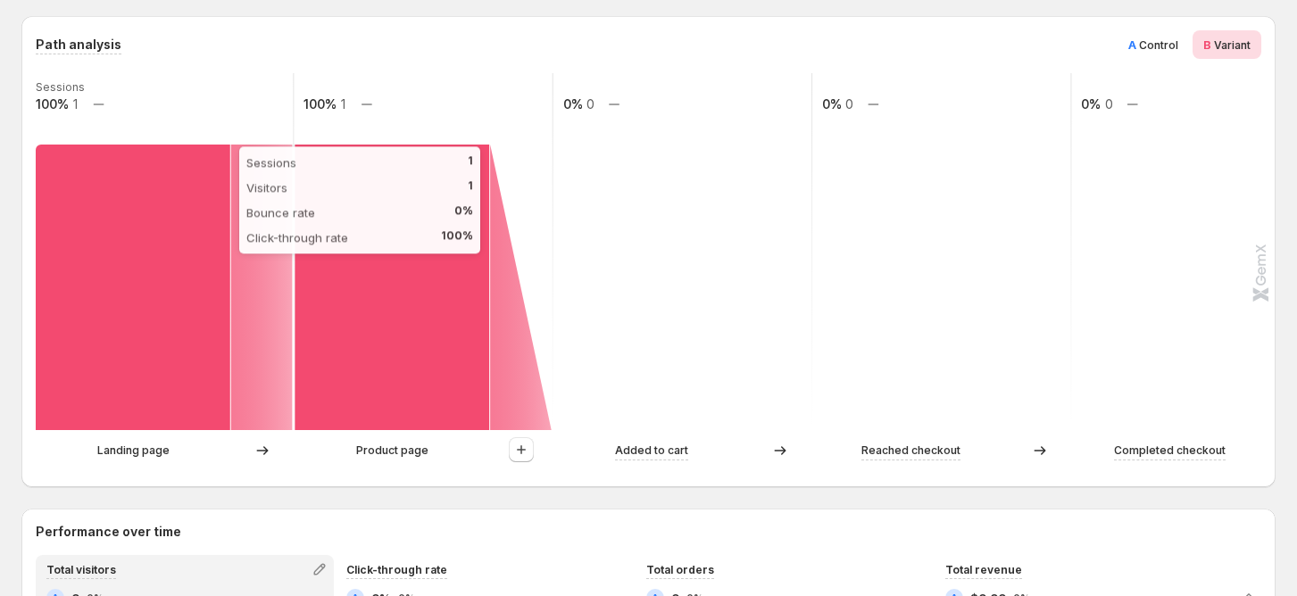
drag, startPoint x: 173, startPoint y: 411, endPoint x: 144, endPoint y: 428, distance: 34.0
click at [161, 415] on rect at bounding box center [133, 288] width 195 height 286
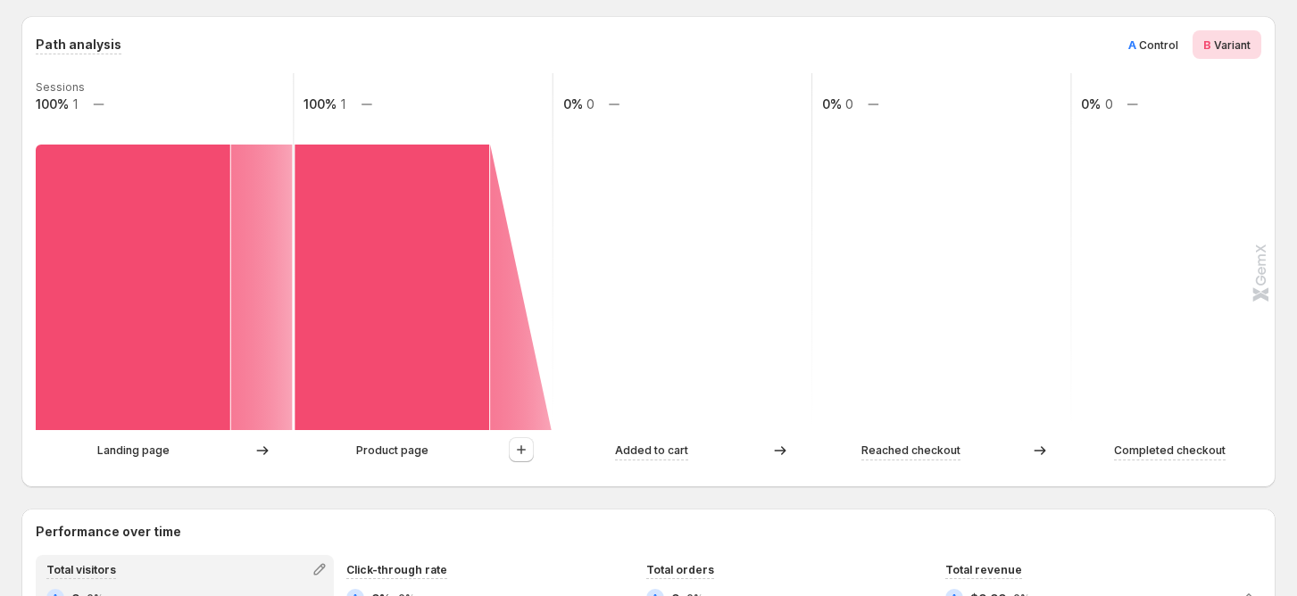
drag, startPoint x: 145, startPoint y: 453, endPoint x: 419, endPoint y: 325, distance: 303.4
click at [146, 452] on p "Landing page" at bounding box center [133, 451] width 72 height 18
click at [376, 444] on p "Product page" at bounding box center [392, 451] width 72 height 18
click at [438, 342] on rect at bounding box center [392, 288] width 195 height 286
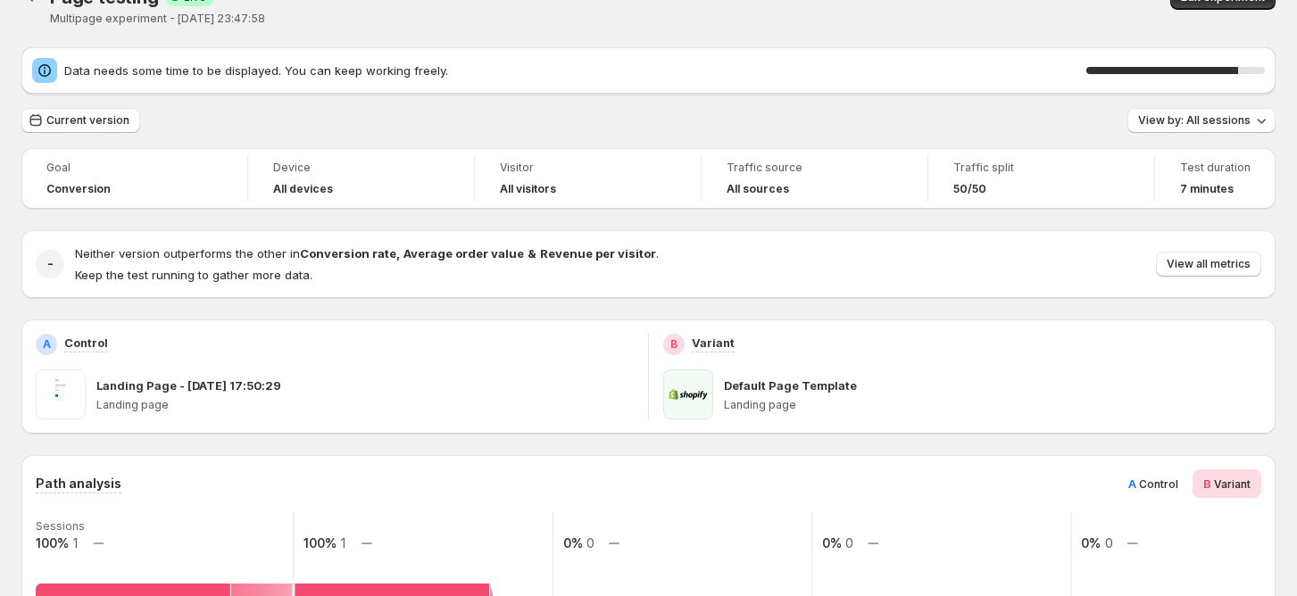
scroll to position [0, 0]
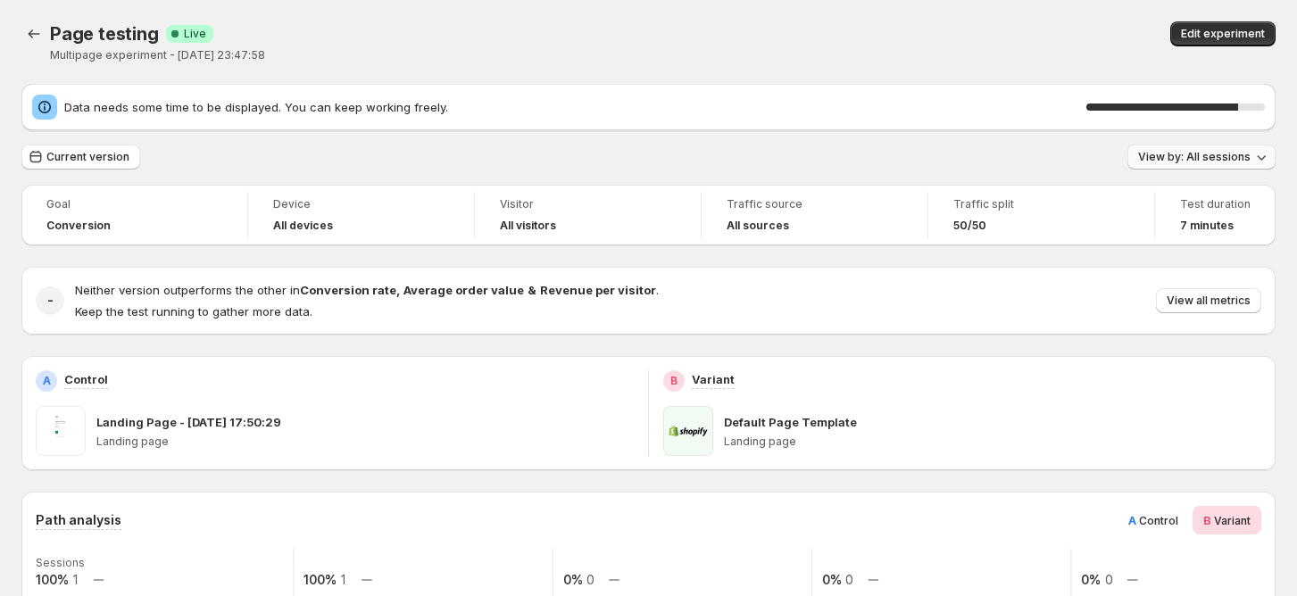
click at [1171, 153] on span "View by: All sessions" at bounding box center [1194, 157] width 112 height 14
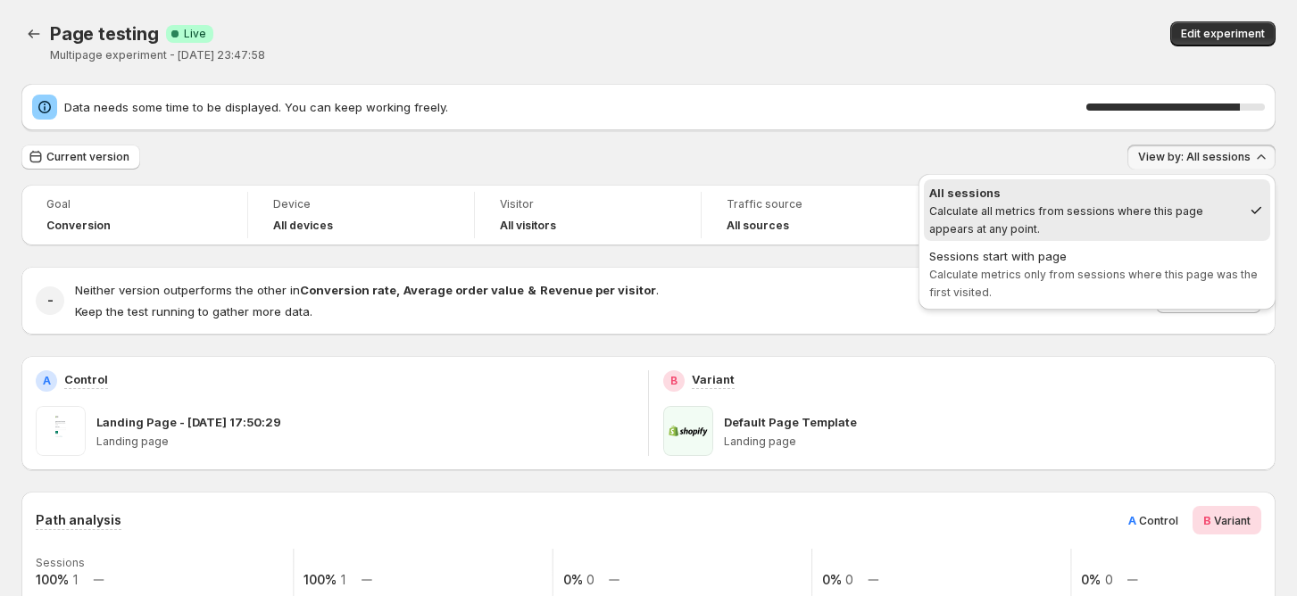
click at [946, 149] on div "Current version View by: All sessions" at bounding box center [648, 158] width 1254 height 26
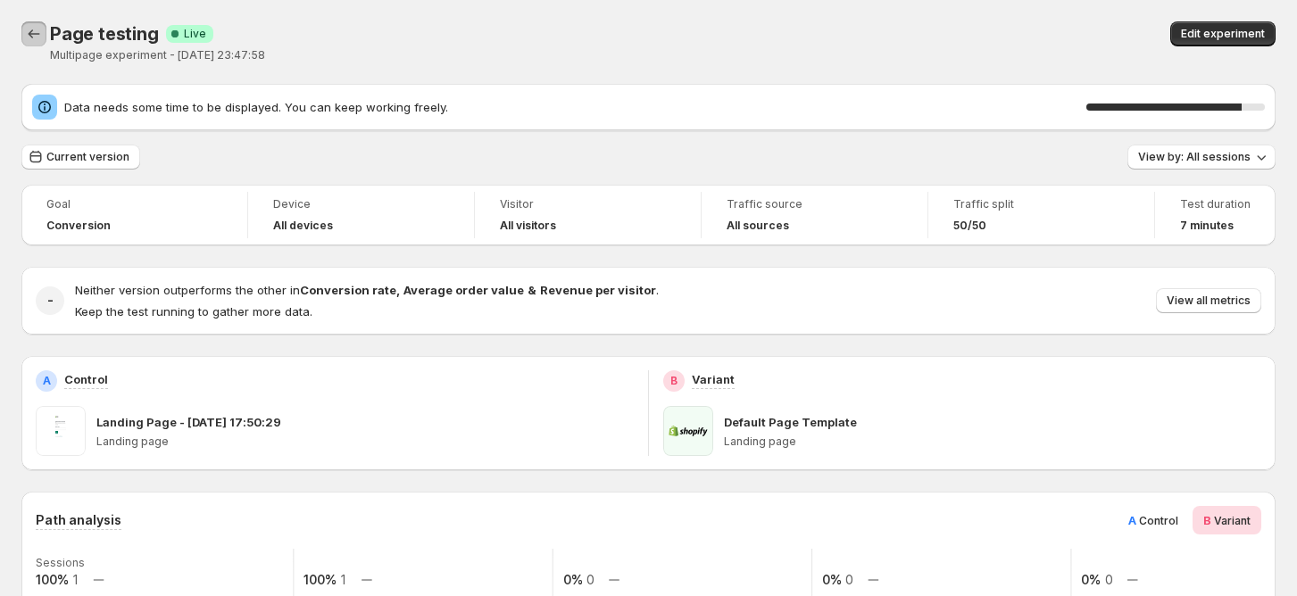
click at [27, 37] on icon "Back" at bounding box center [34, 34] width 18 height 18
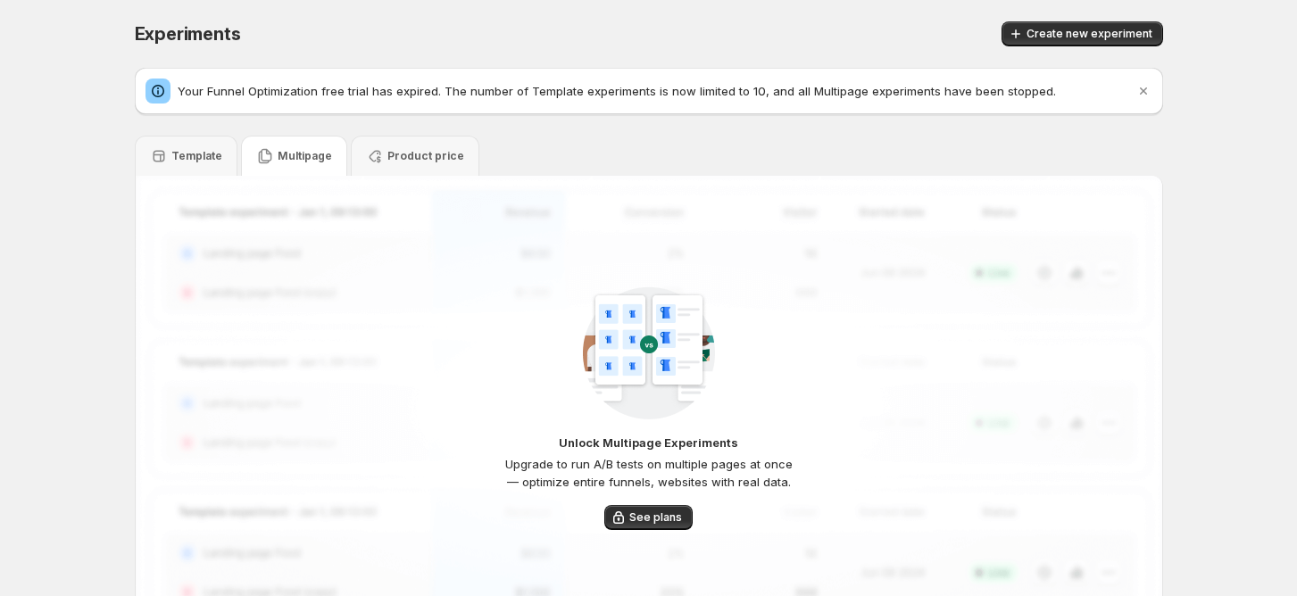
click at [286, 142] on div "Multipage" at bounding box center [294, 156] width 106 height 40
click at [195, 147] on div "Template" at bounding box center [186, 156] width 72 height 18
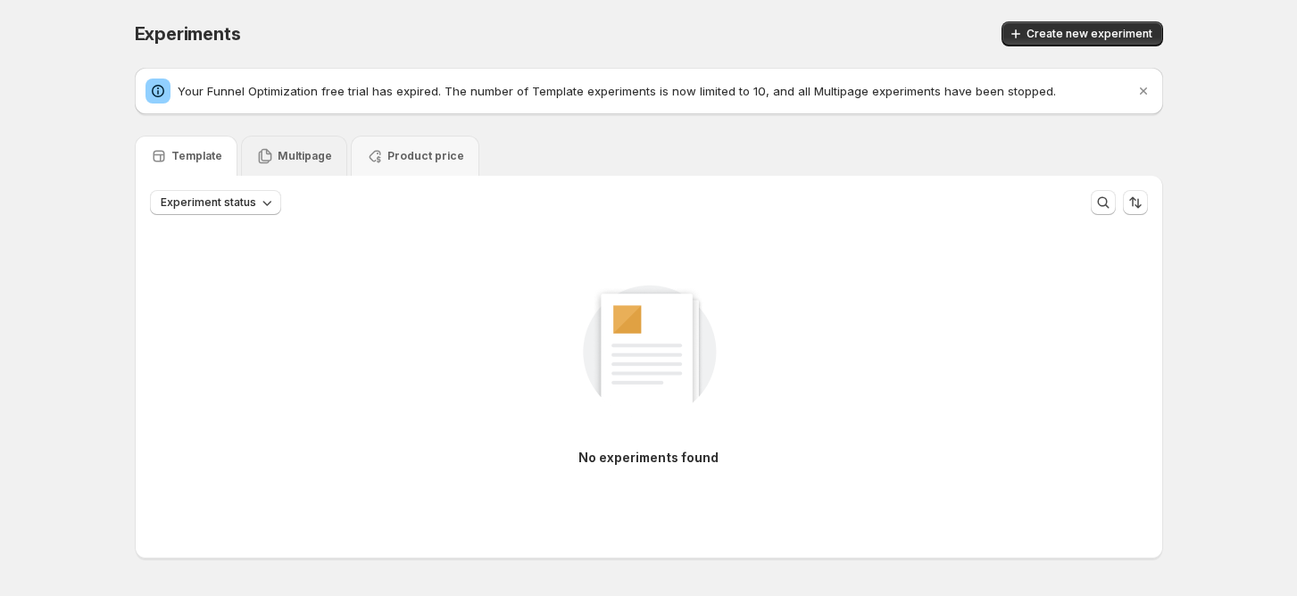
click at [299, 147] on div "Multipage" at bounding box center [294, 156] width 76 height 18
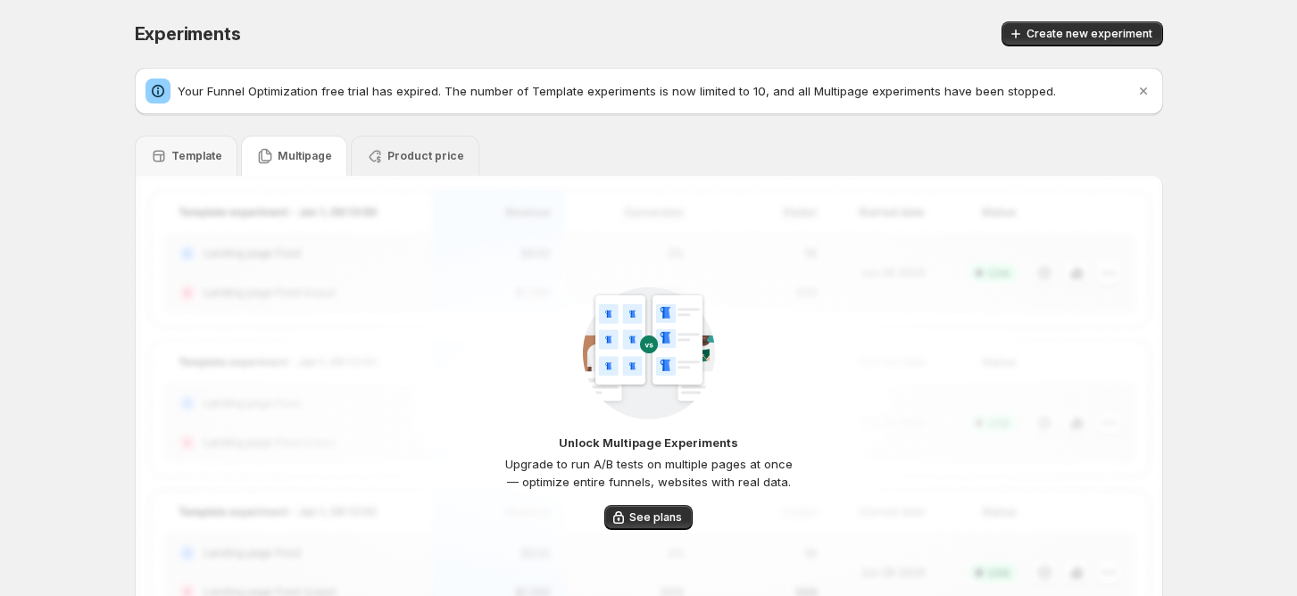
drag, startPoint x: 394, startPoint y: 147, endPoint x: 352, endPoint y: 161, distance: 44.9
click at [392, 154] on div "Product price" at bounding box center [415, 156] width 98 height 18
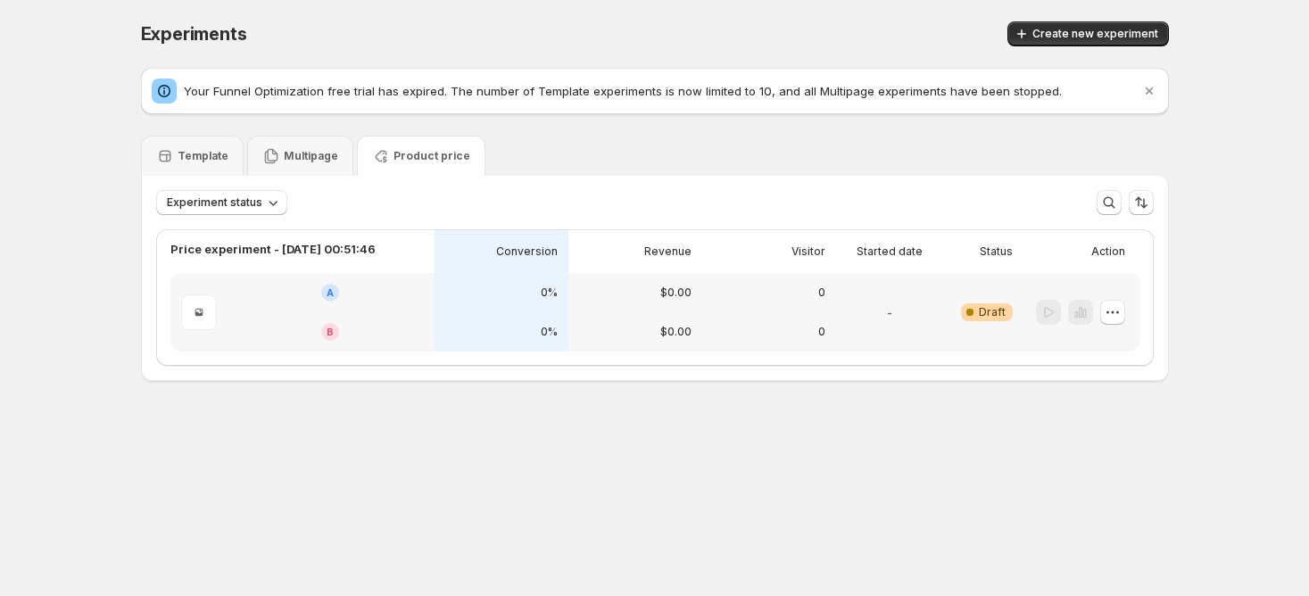
click at [344, 161] on div "Multipage" at bounding box center [300, 156] width 106 height 40
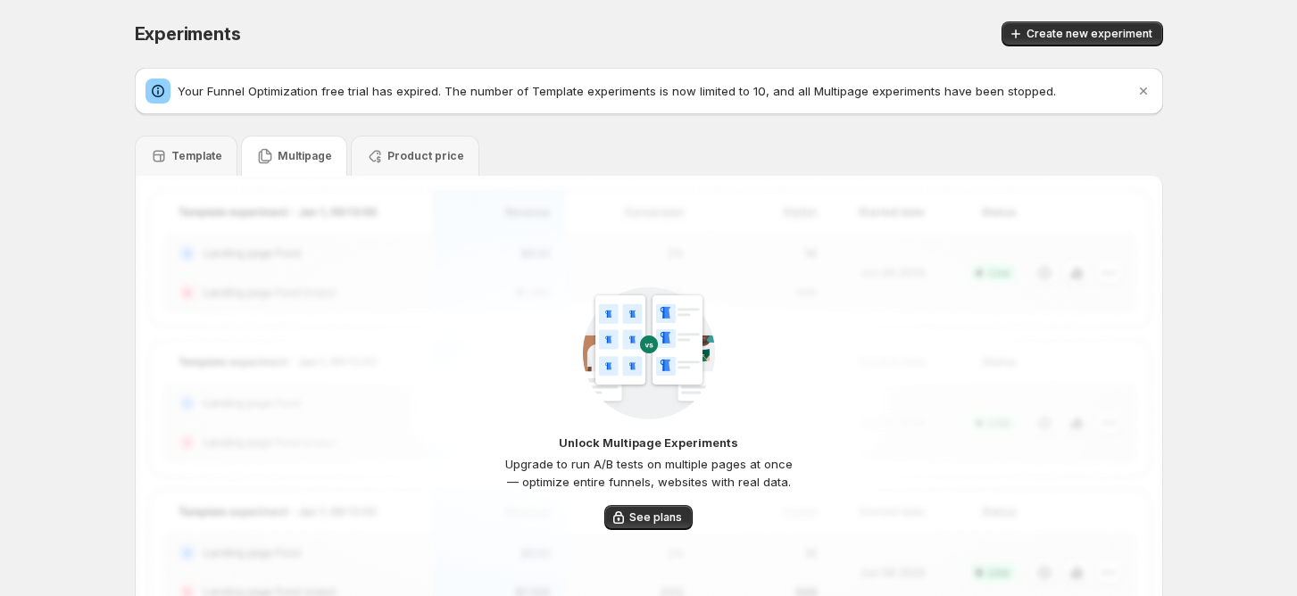
click at [400, 164] on div "Product price" at bounding box center [415, 156] width 98 height 18
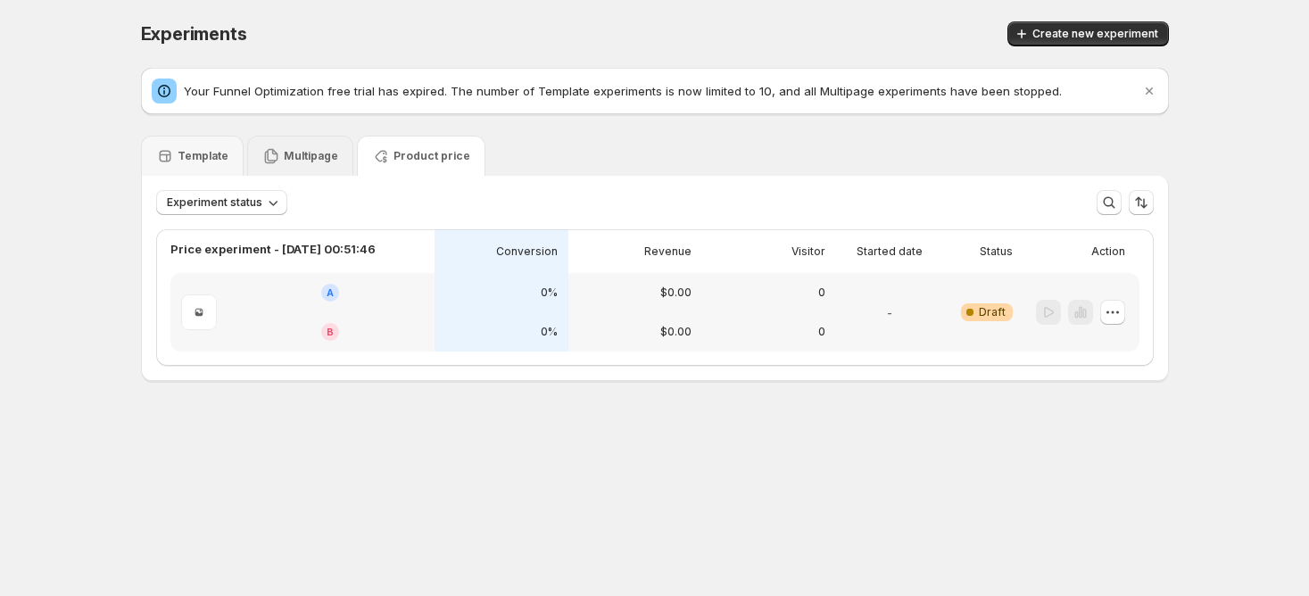
click at [300, 168] on div "Multipage" at bounding box center [300, 156] width 106 height 40
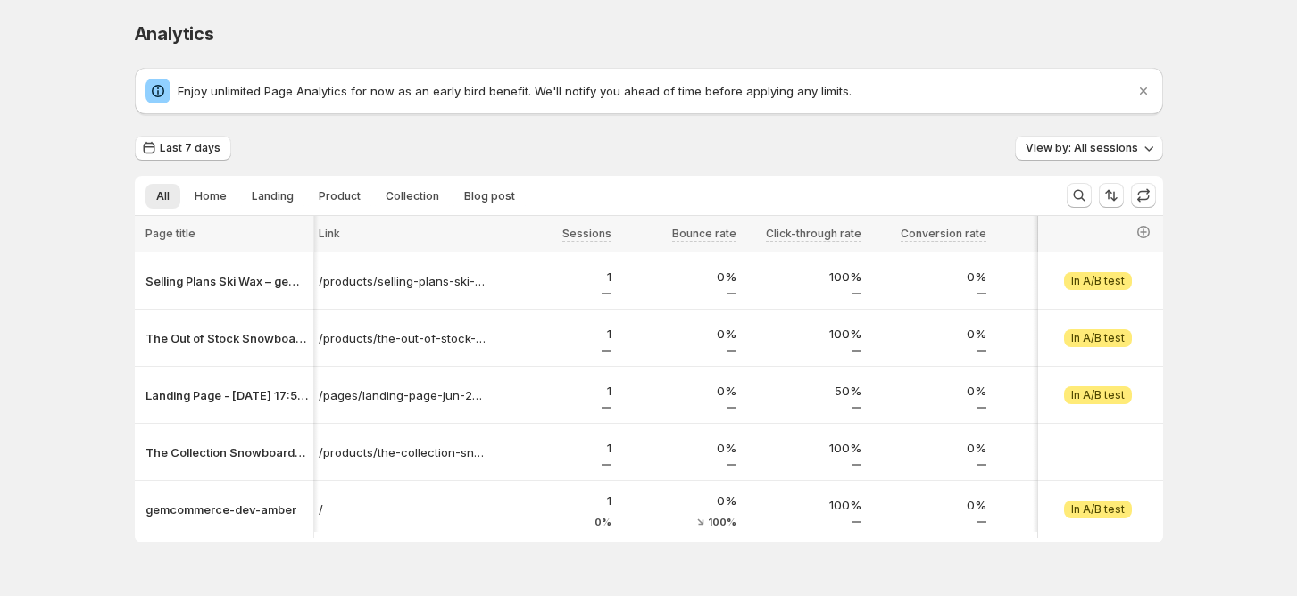
scroll to position [0, 67]
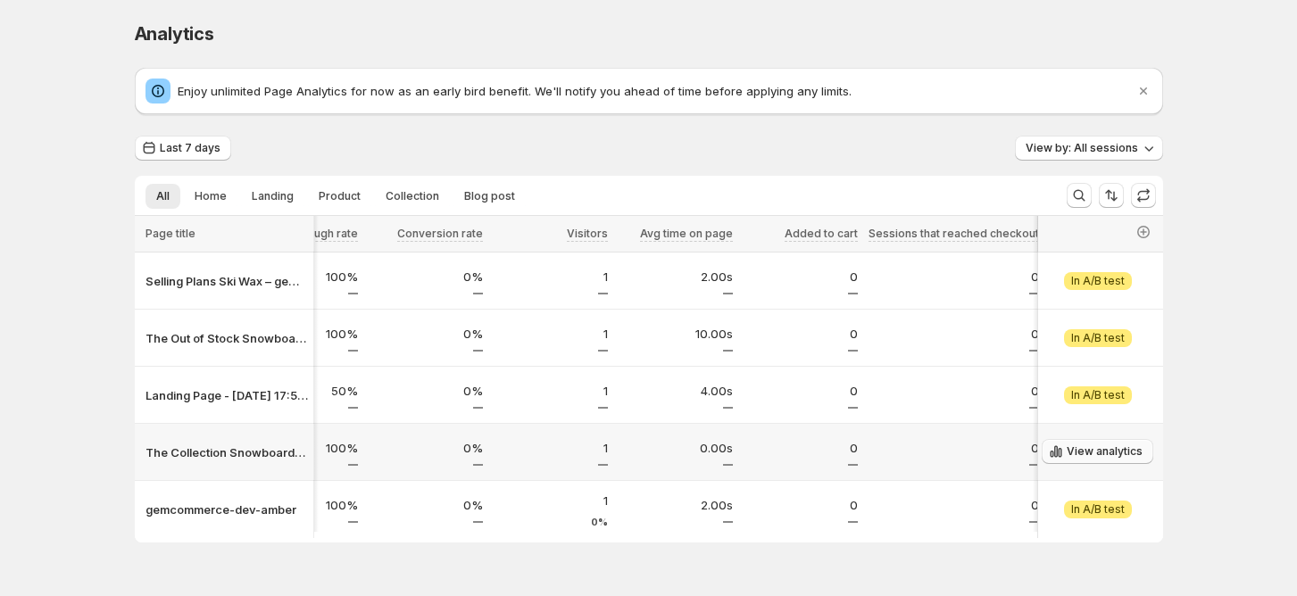
click at [1100, 453] on span "View analytics" at bounding box center [1105, 451] width 76 height 14
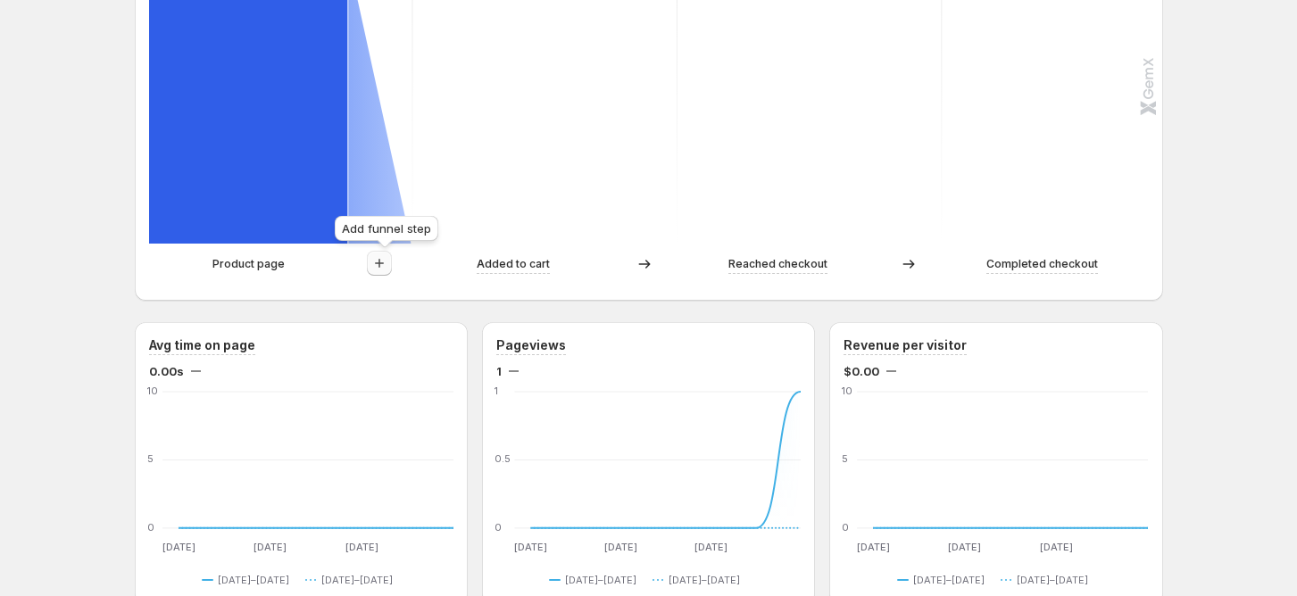
click at [384, 267] on icon "button" at bounding box center [379, 263] width 9 height 9
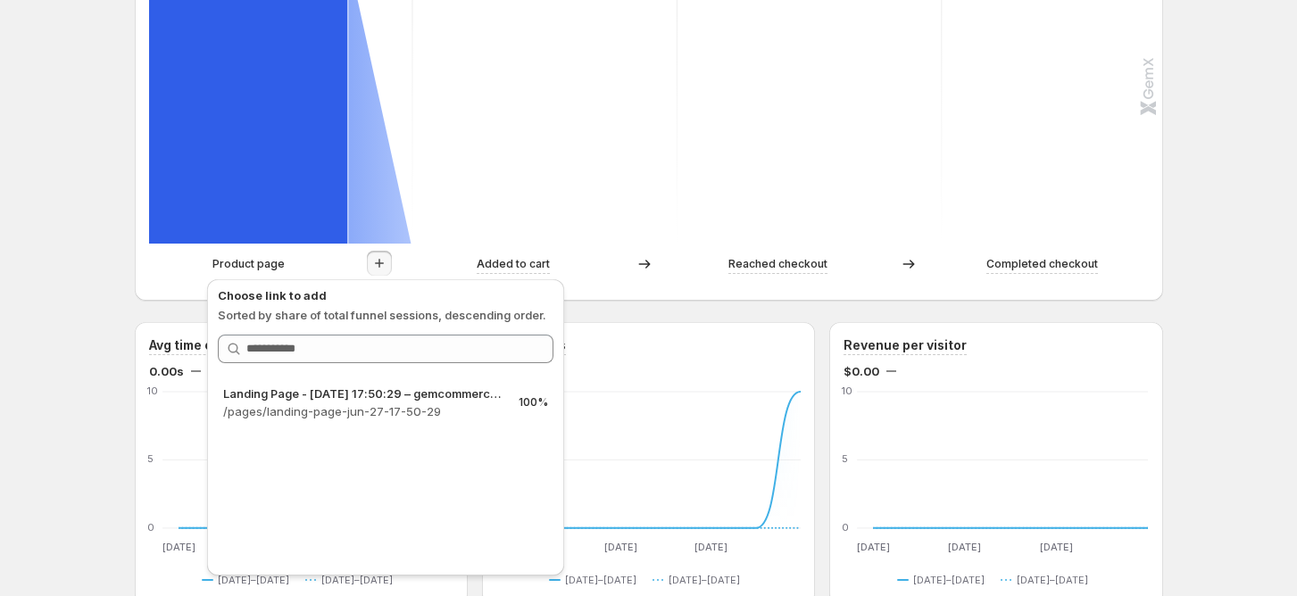
drag, startPoint x: 335, startPoint y: 401, endPoint x: 273, endPoint y: 385, distance: 63.6
click at [335, 402] on div "Landing Page - Jun 27, 17:50:29 – gemcommerce-dev-amber /pages/landing-page-jun…" at bounding box center [363, 403] width 281 height 36
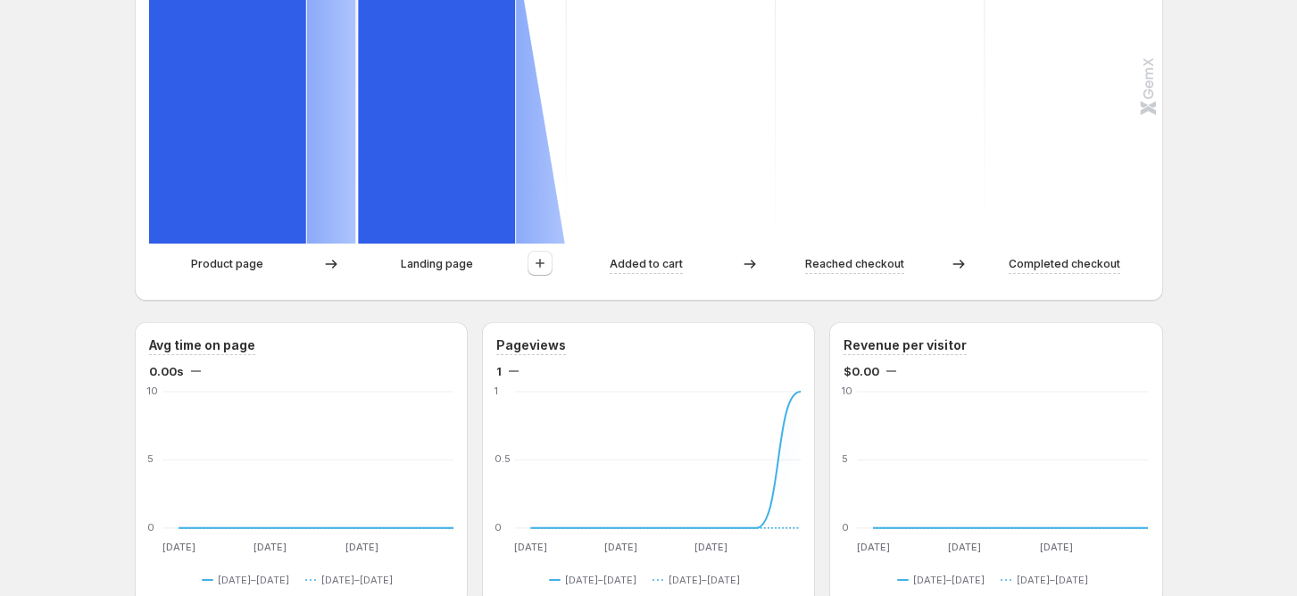
click at [148, 318] on div "Last 7 days Compare to: Aug 10, 2025 - Aug 16, 2025 View by: All sessions Sessi…" at bounding box center [649, 500] width 1028 height 2054
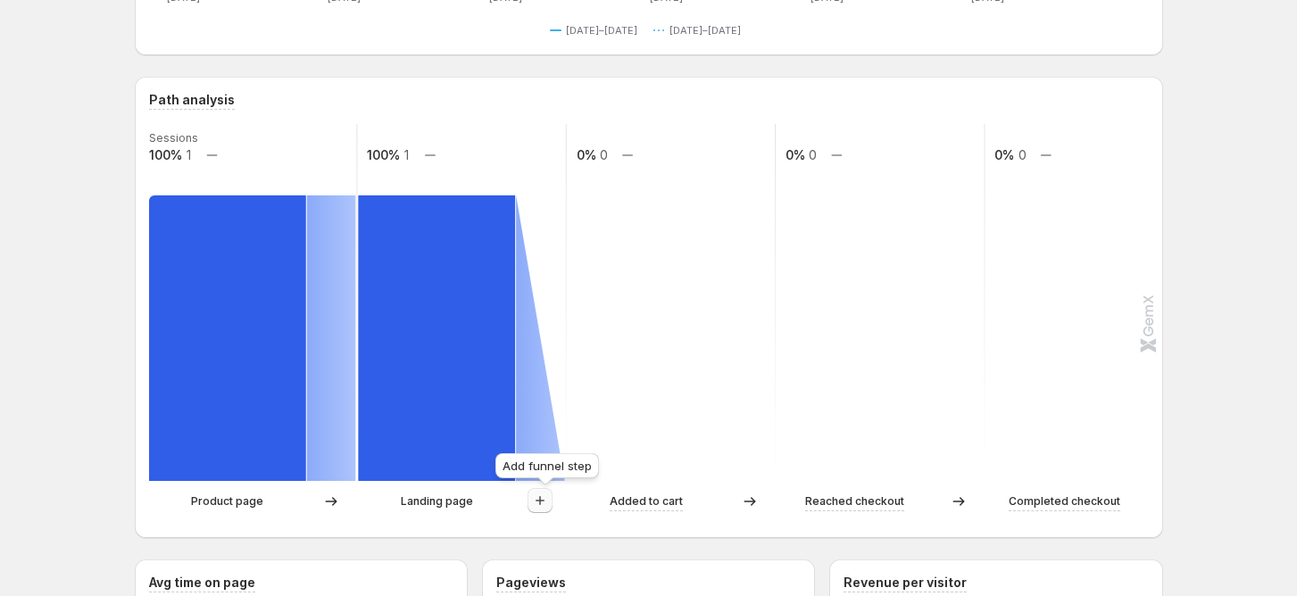
click at [549, 502] on icon "button" at bounding box center [540, 501] width 18 height 18
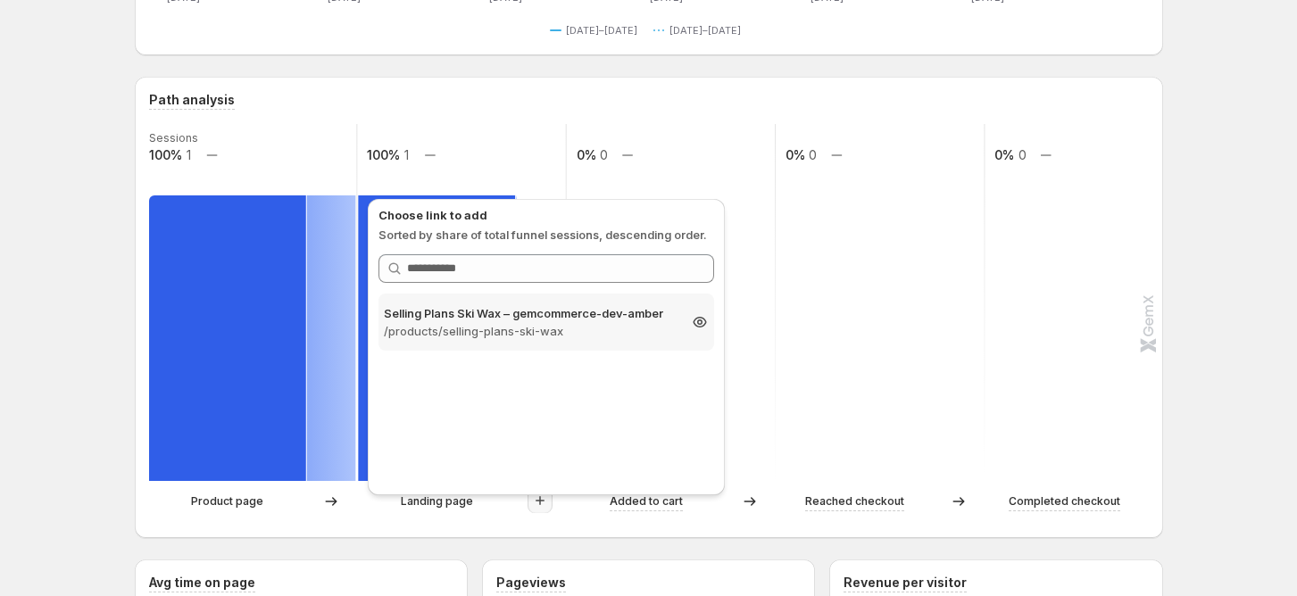
click at [473, 327] on p "/products/selling-plans-ski-wax" at bounding box center [530, 331] width 293 height 18
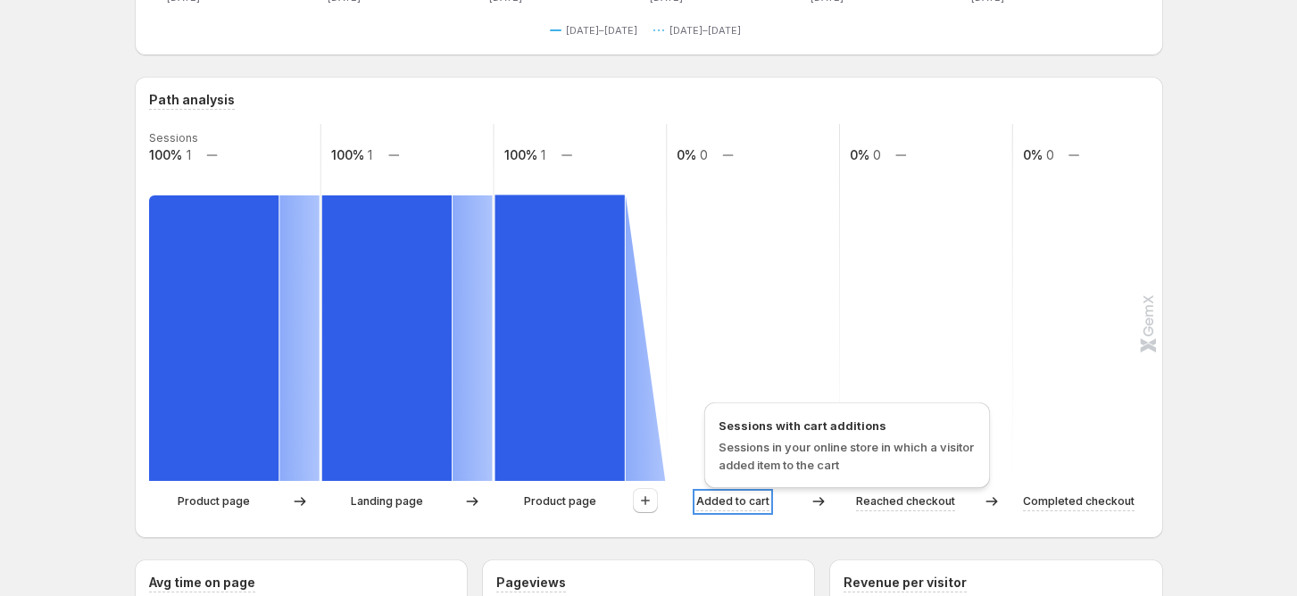
click at [760, 503] on p "Added to cart" at bounding box center [732, 502] width 73 height 18
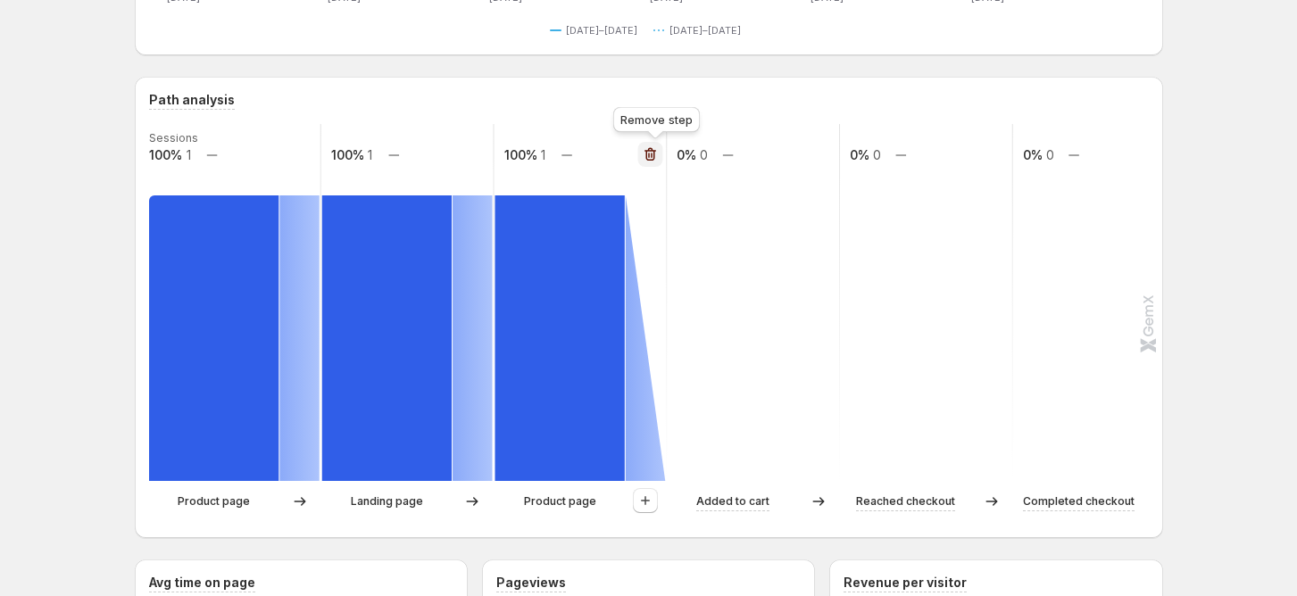
click at [656, 145] on icon "button" at bounding box center [650, 154] width 18 height 18
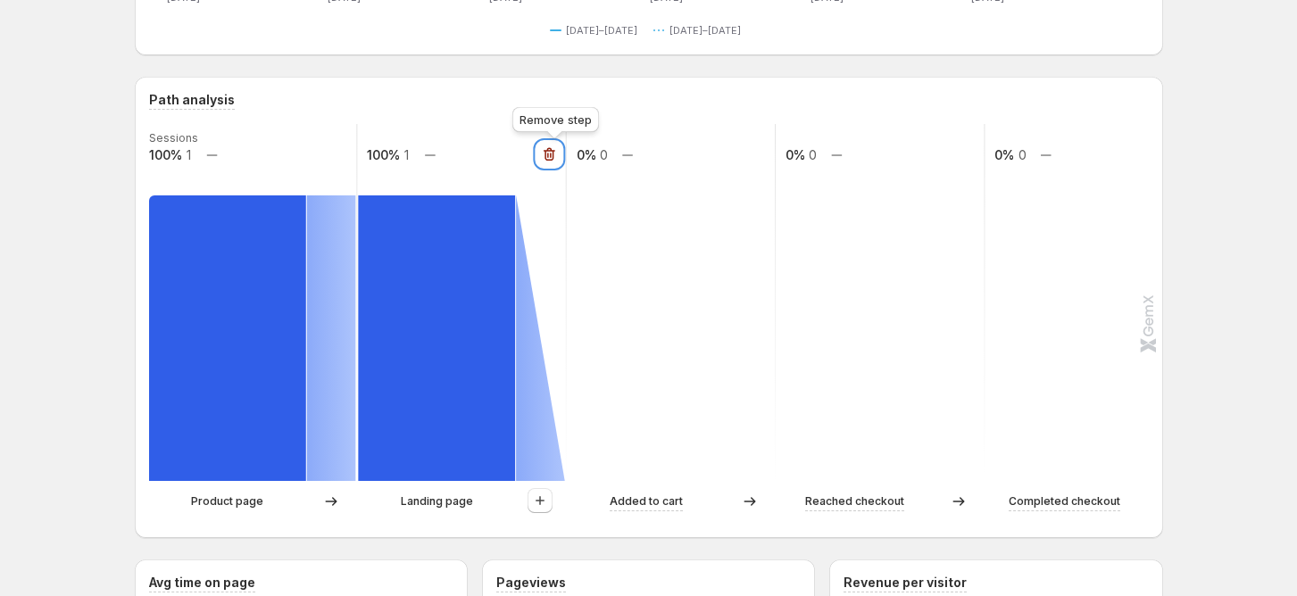
click at [555, 146] on button "button" at bounding box center [548, 154] width 25 height 25
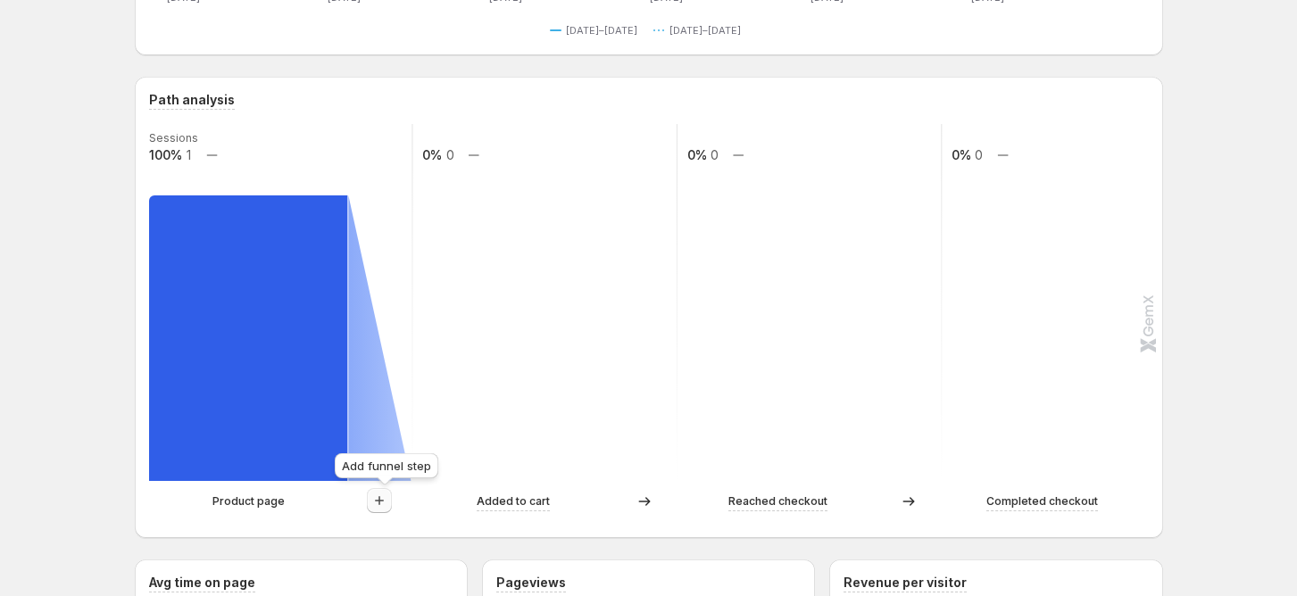
click at [387, 503] on icon "button" at bounding box center [379, 501] width 18 height 18
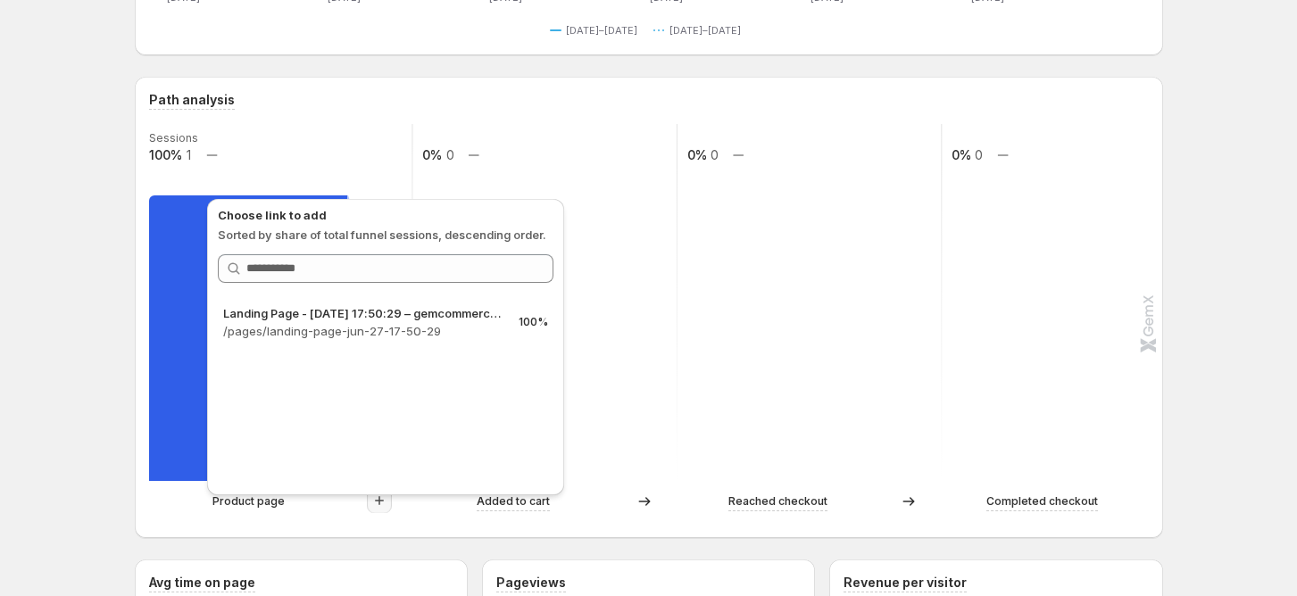
click at [220, 525] on div "Path analysis Sessions 100% 1 0% 0 0% 0 0% 0 Product page Added to cart Reached…" at bounding box center [649, 307] width 1028 height 461
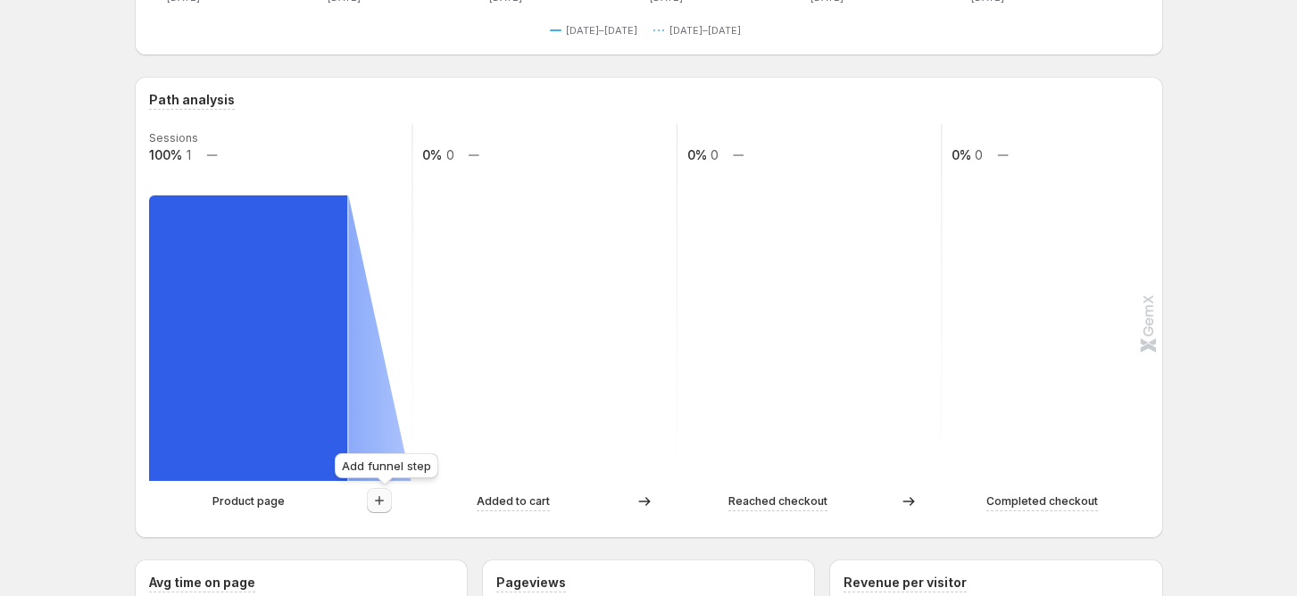
click at [388, 494] on icon "button" at bounding box center [379, 501] width 18 height 18
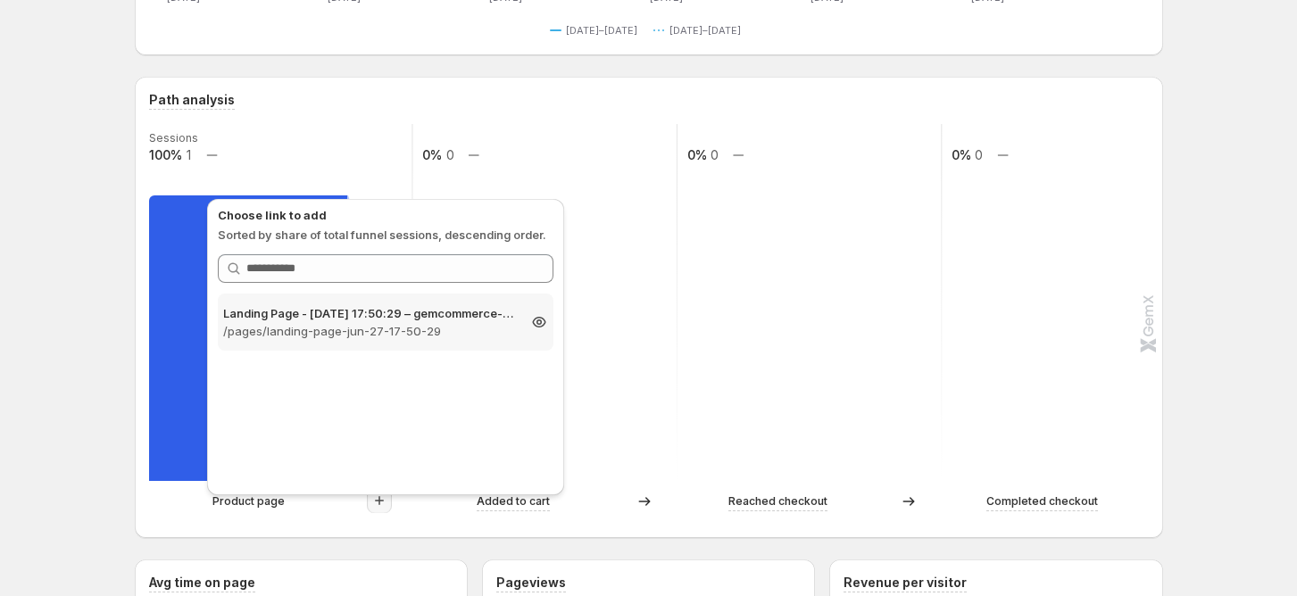
click at [365, 334] on p "/pages/landing-page-jun-27-17-50-29" at bounding box center [369, 331] width 293 height 18
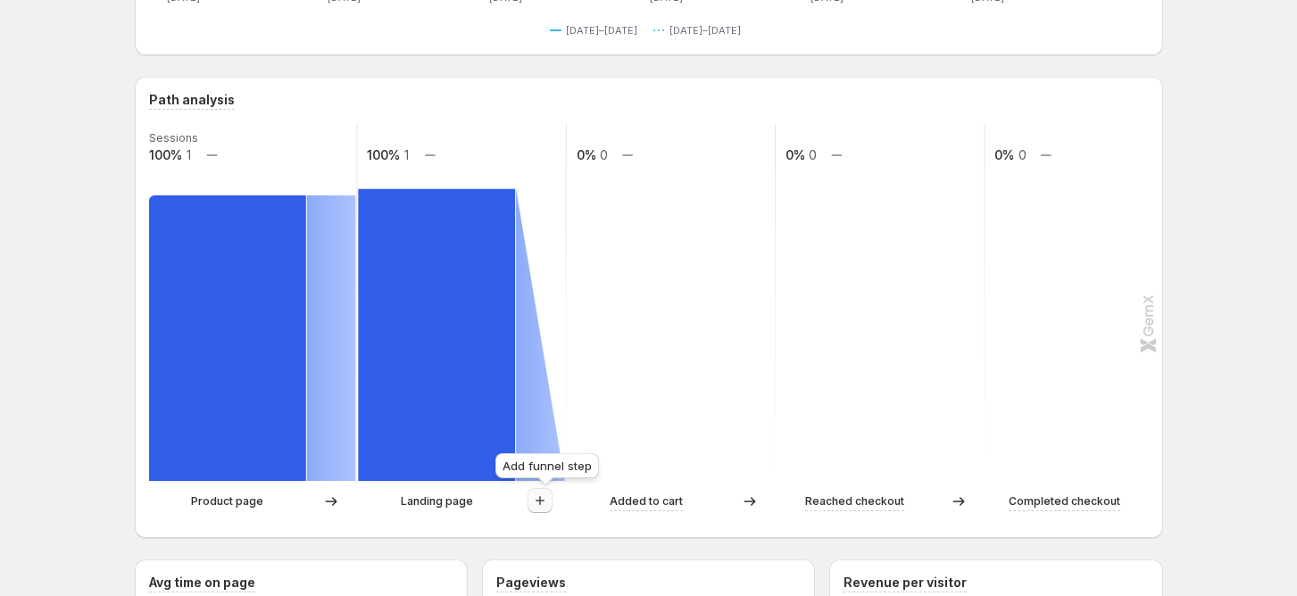
click at [546, 509] on icon "button" at bounding box center [540, 501] width 18 height 18
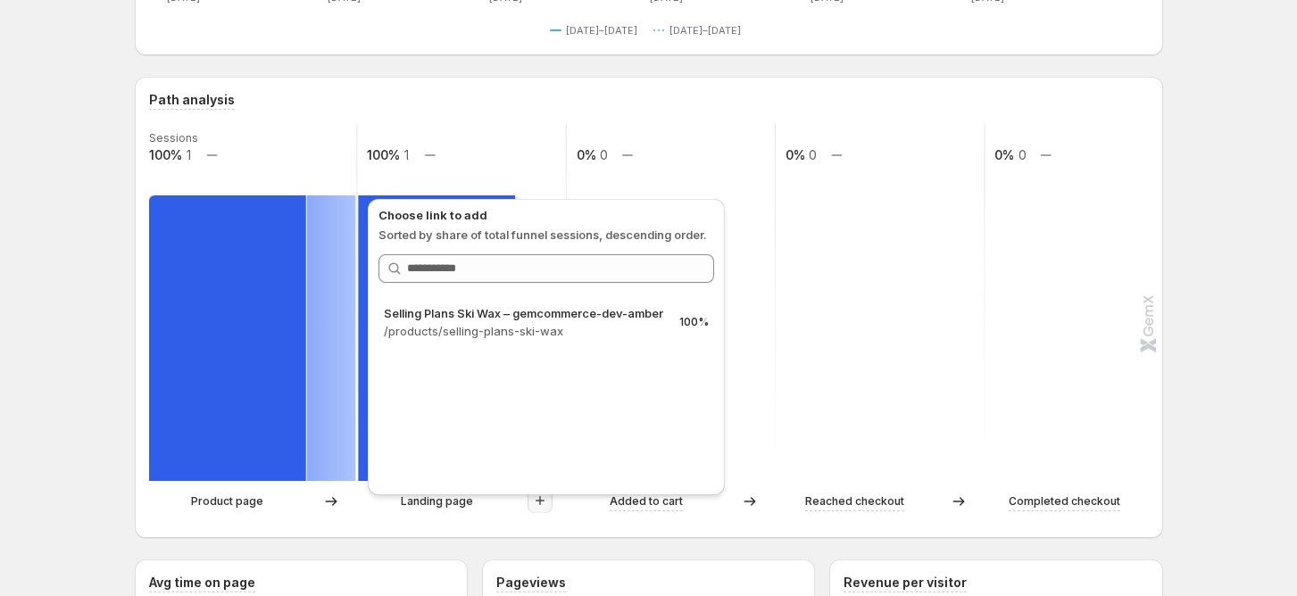
click at [821, 413] on rect at bounding box center [880, 302] width 211 height 357
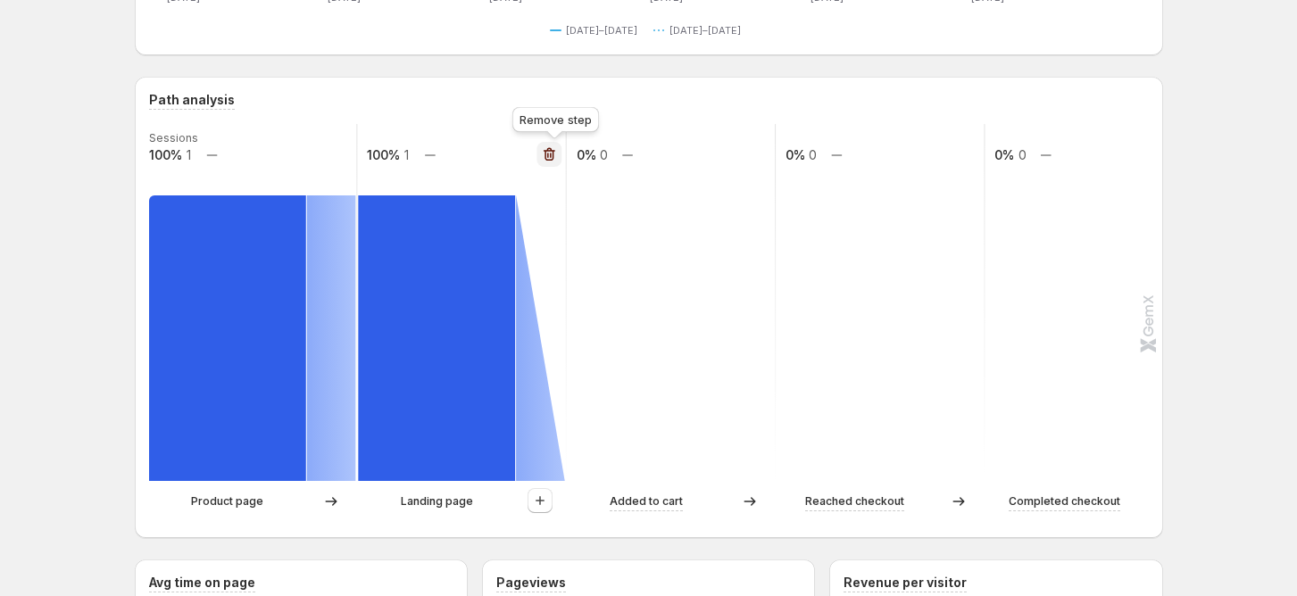
click at [550, 149] on icon "button" at bounding box center [549, 154] width 18 height 18
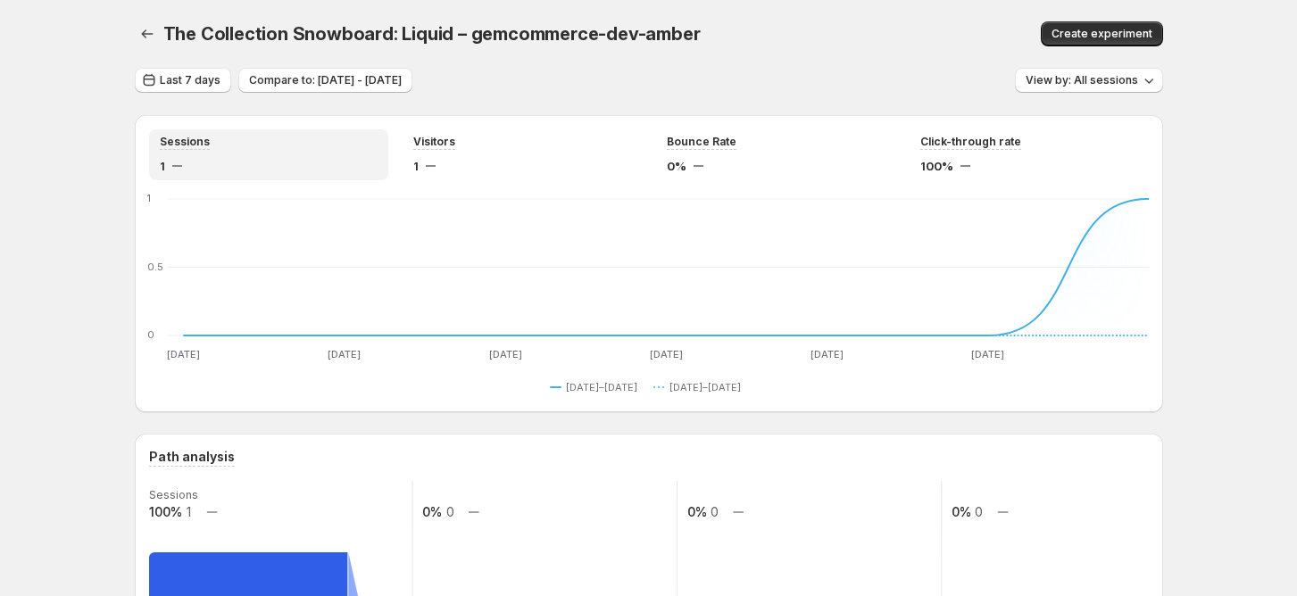
scroll to position [594, 0]
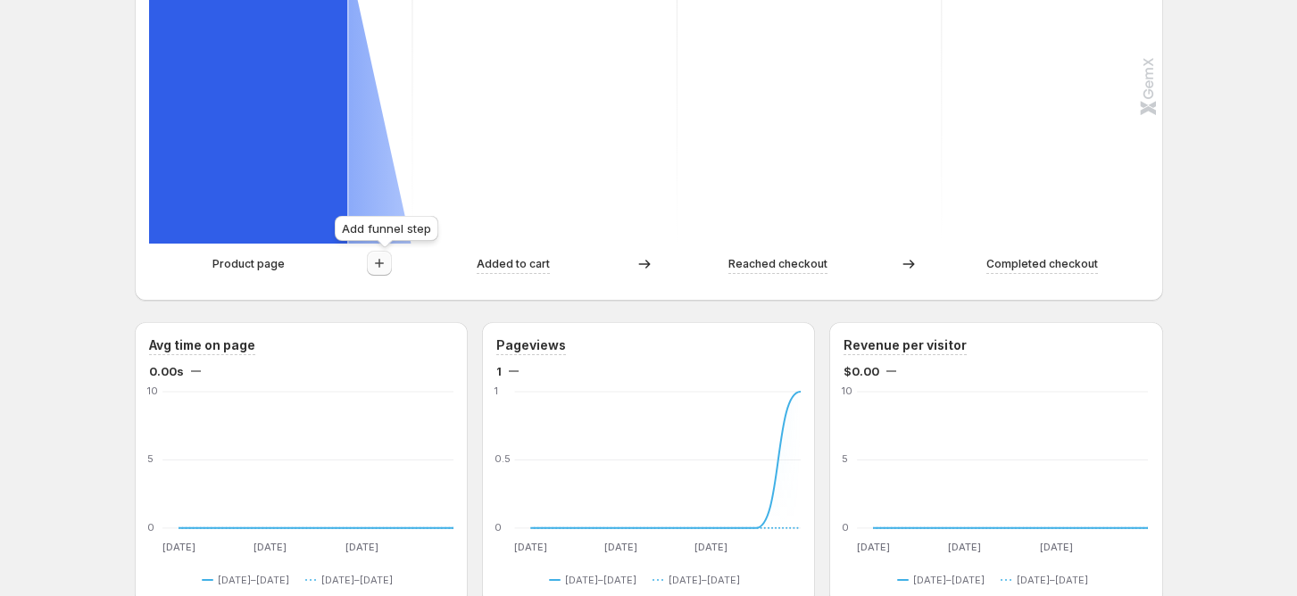
click at [388, 256] on icon "button" at bounding box center [379, 263] width 18 height 18
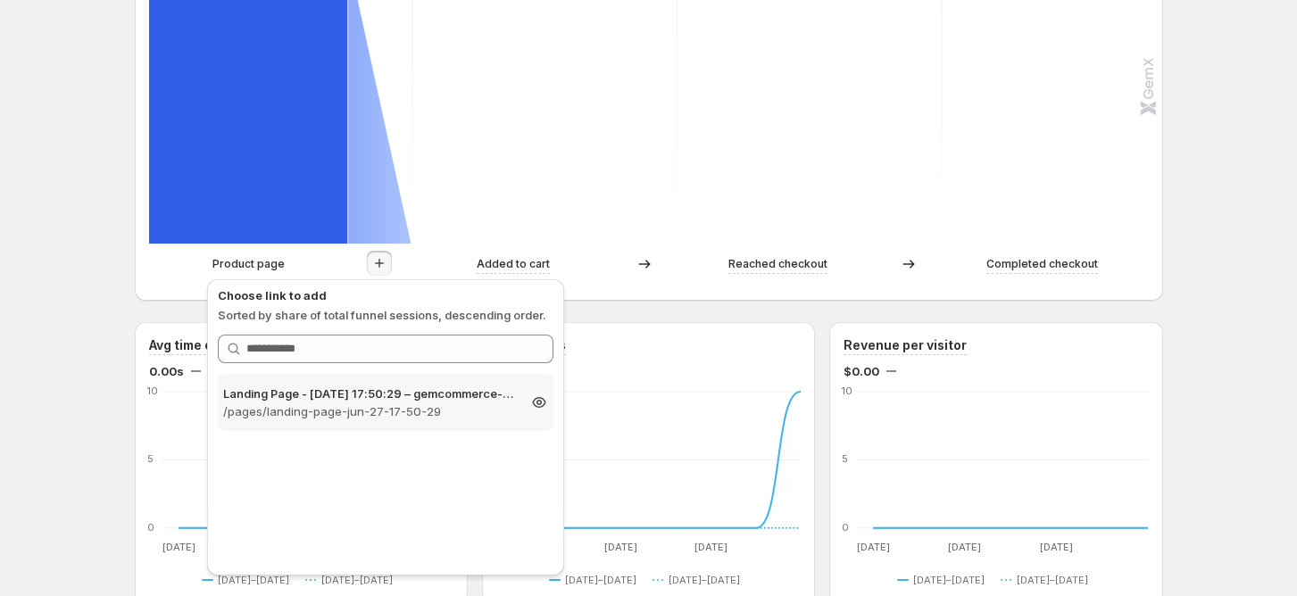
click at [355, 399] on p "Landing Page - [DATE] 17:50:29 – gemcommerce-dev-amber" at bounding box center [369, 394] width 293 height 18
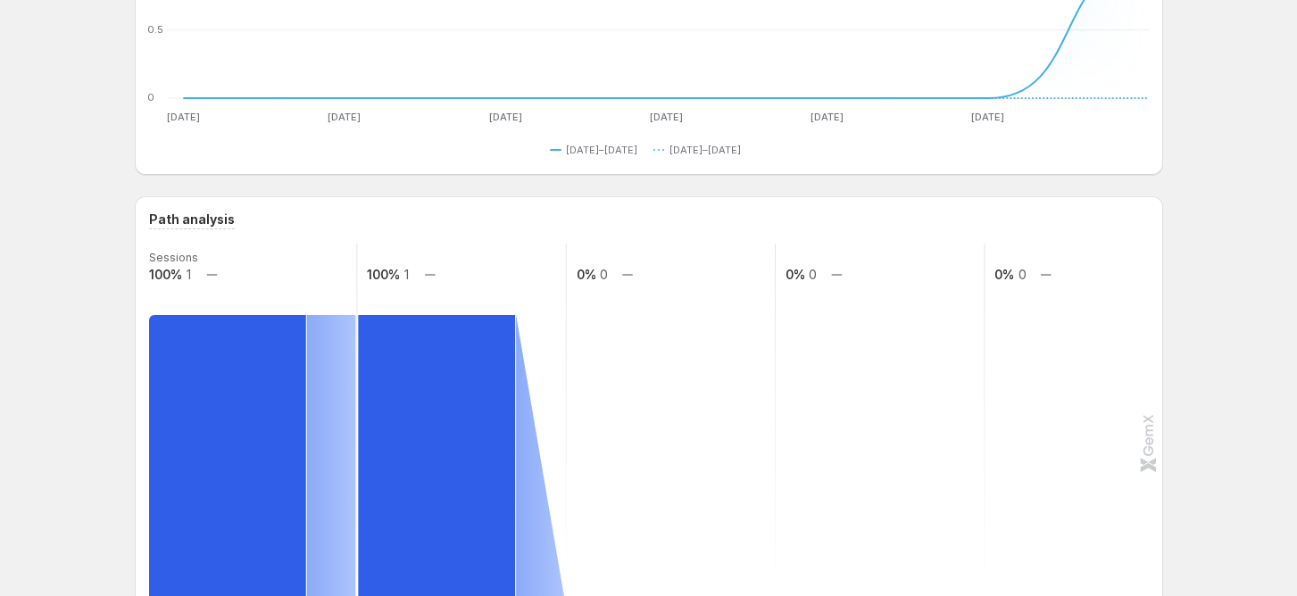
scroll to position [476, 0]
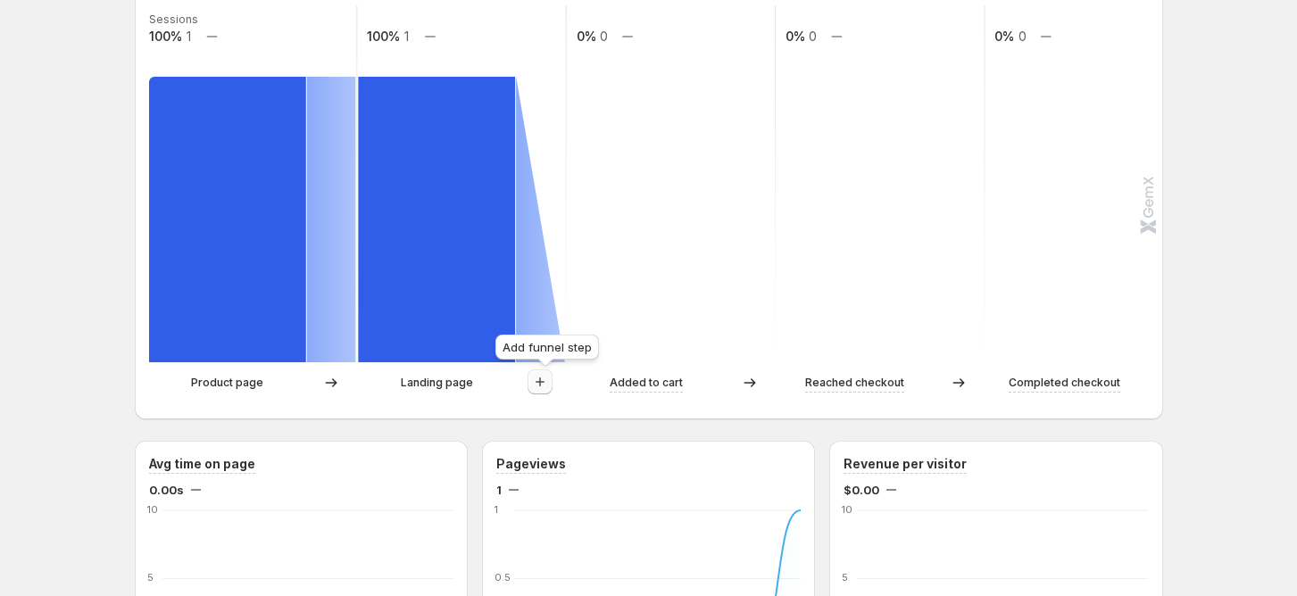
click at [543, 386] on icon "button" at bounding box center [540, 382] width 18 height 18
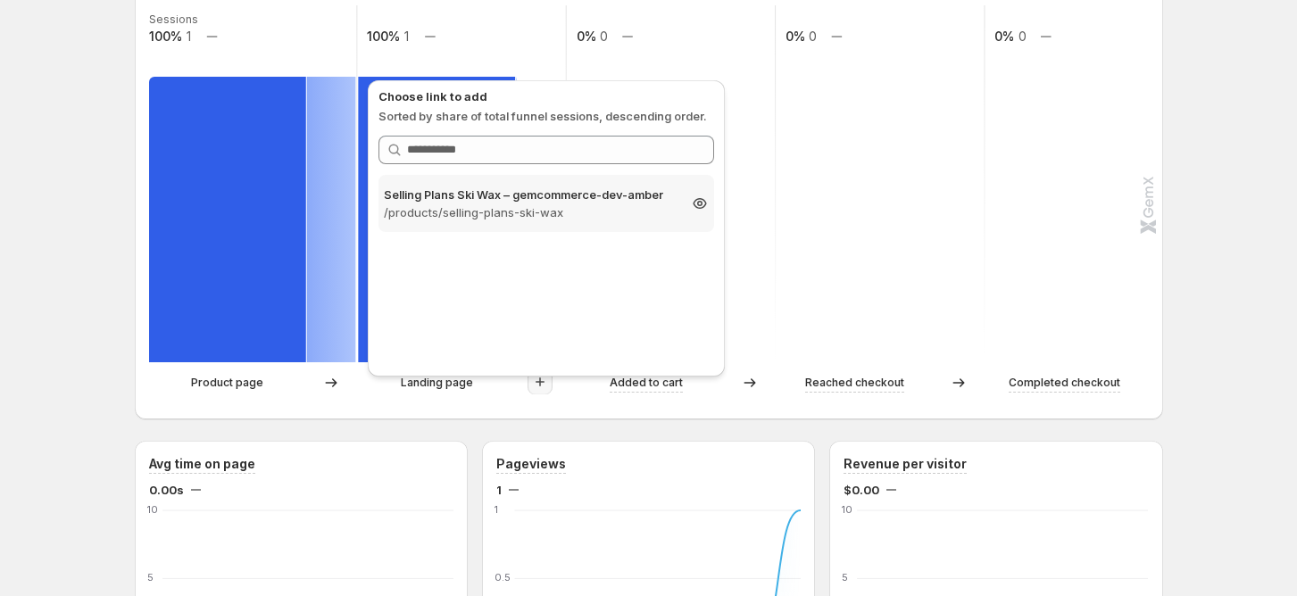
click at [582, 205] on p "/products/selling-plans-ski-wax" at bounding box center [530, 212] width 293 height 18
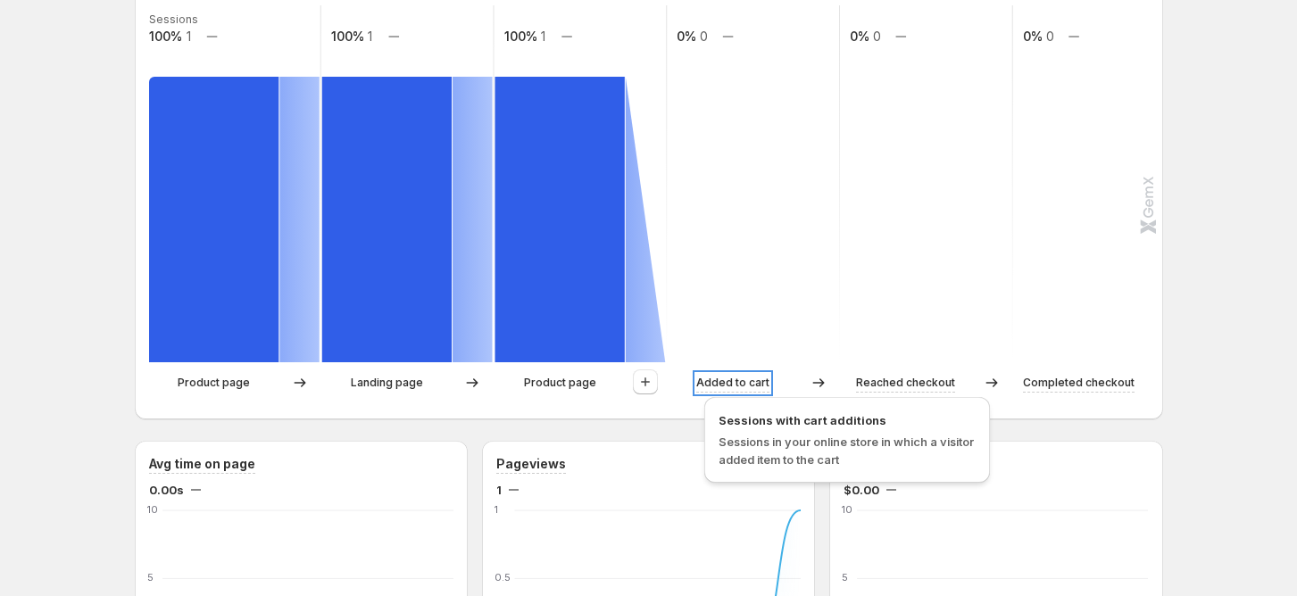
click at [764, 386] on p "Added to cart" at bounding box center [732, 383] width 73 height 18
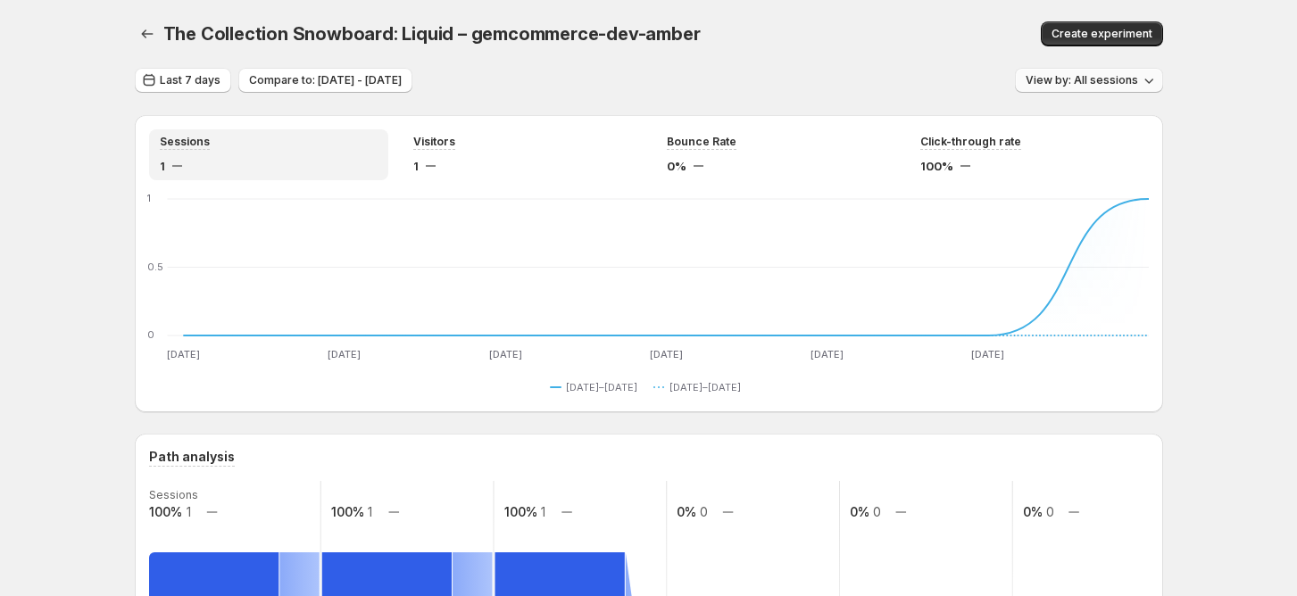
click at [1118, 76] on span "View by: All sessions" at bounding box center [1081, 80] width 112 height 14
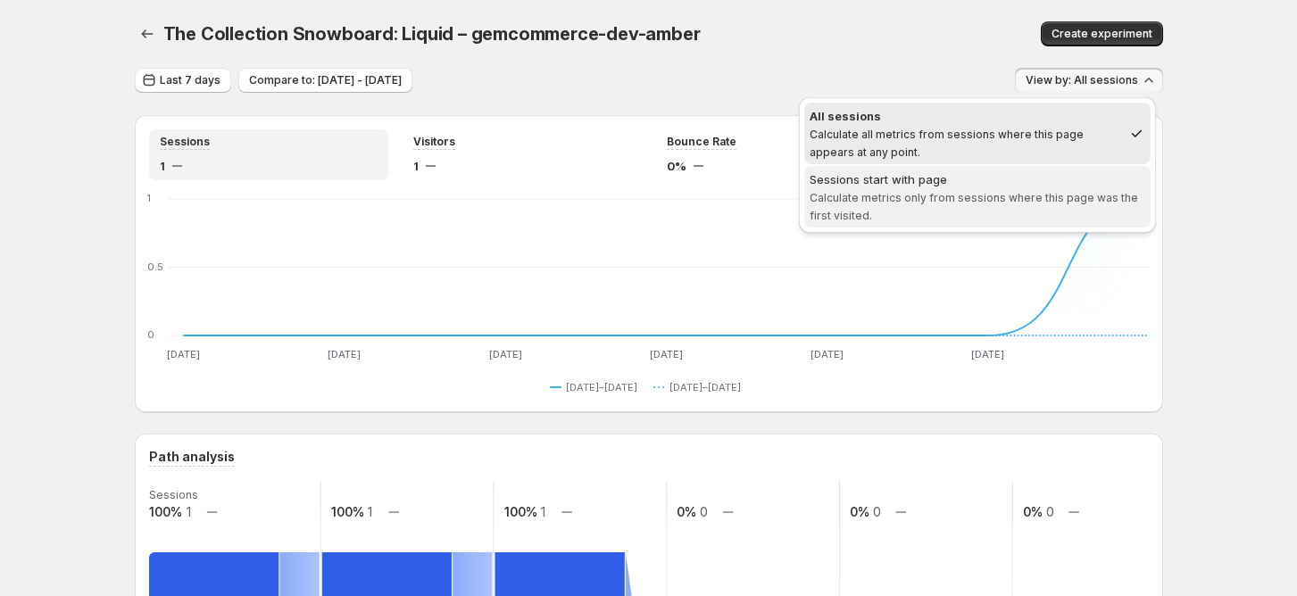
click at [1024, 195] on span "Calculate metrics only from sessions where this page was the first visited." at bounding box center [973, 206] width 328 height 31
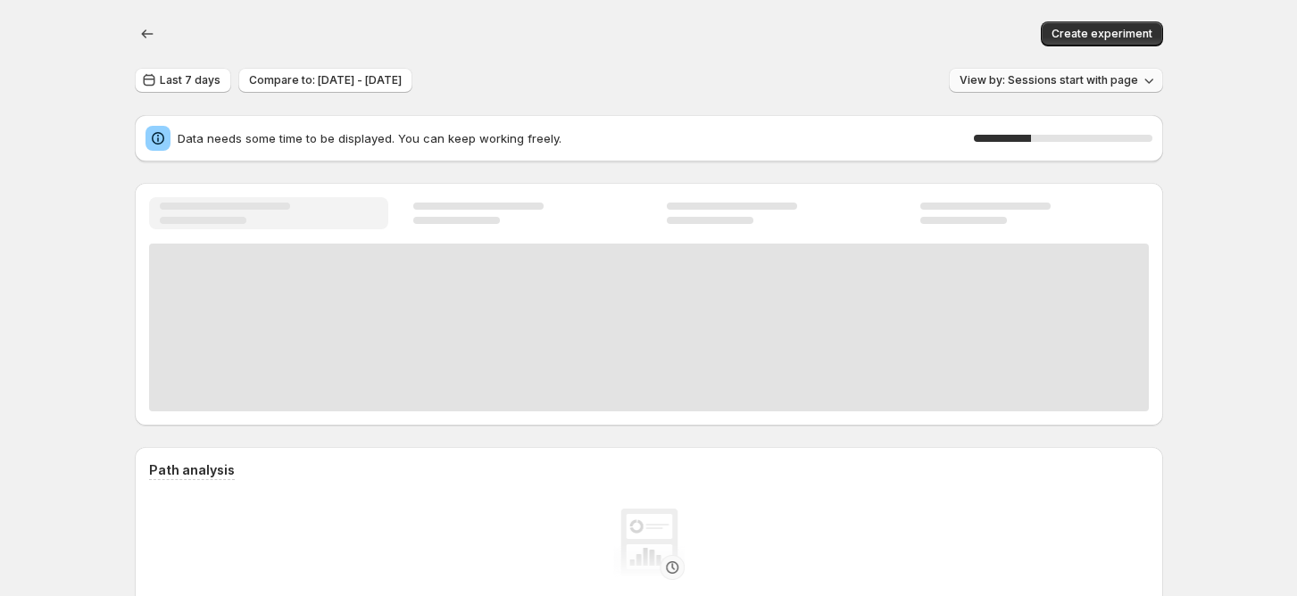
click at [1026, 86] on span "View by: Sessions start with page" at bounding box center [1048, 80] width 178 height 14
click at [1134, 81] on span "View by: Sessions start with page" at bounding box center [1048, 80] width 178 height 14
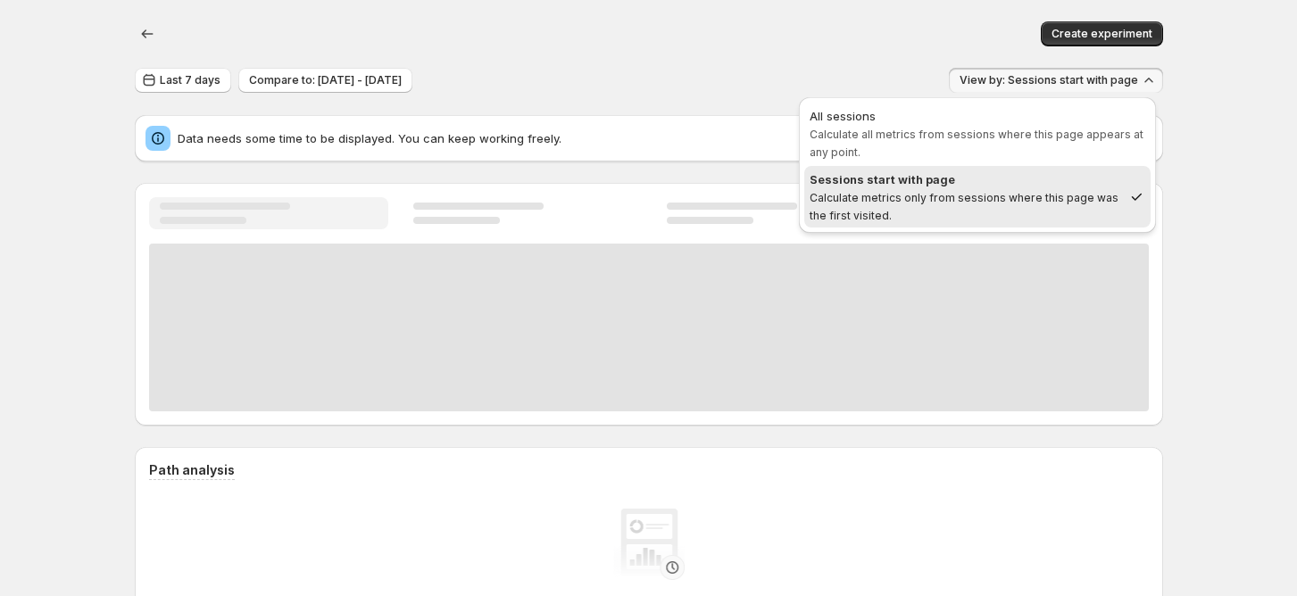
click at [1053, 122] on div "All sessions" at bounding box center [977, 116] width 336 height 18
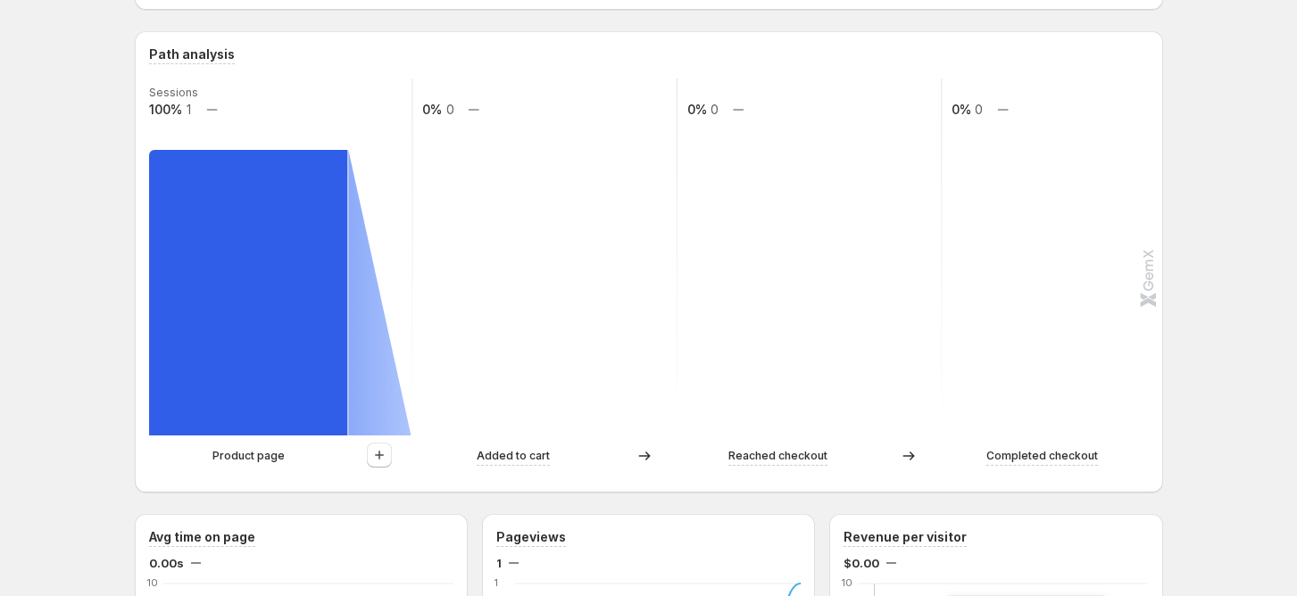
scroll to position [357, 0]
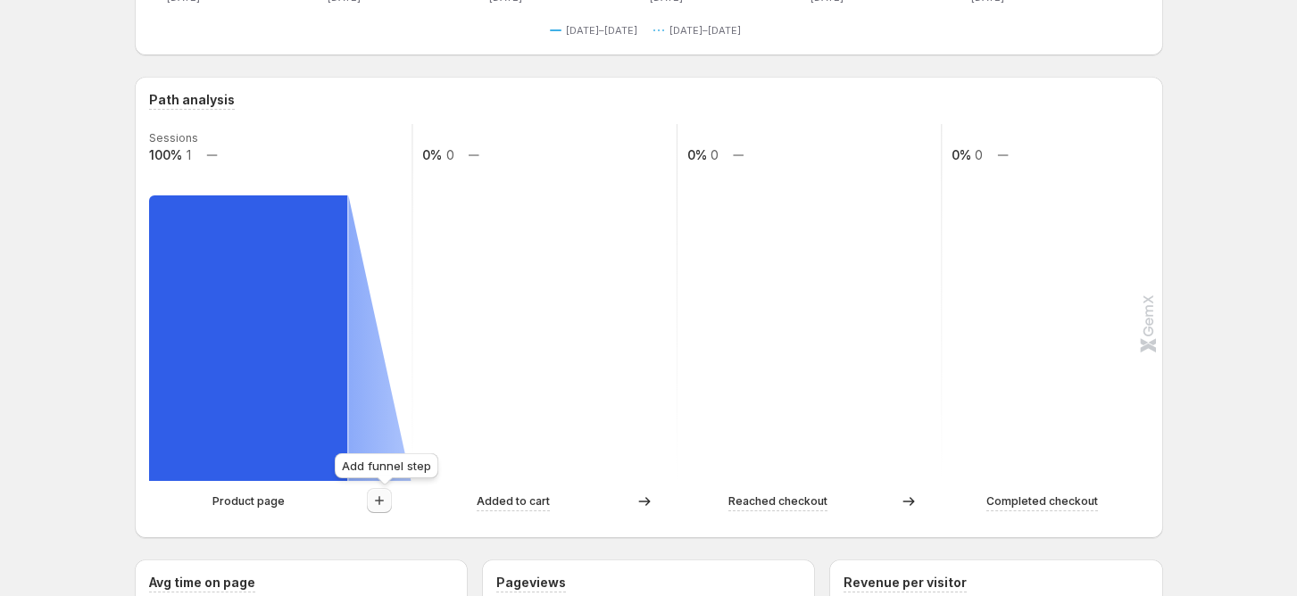
click at [383, 496] on icon "button" at bounding box center [379, 501] width 18 height 18
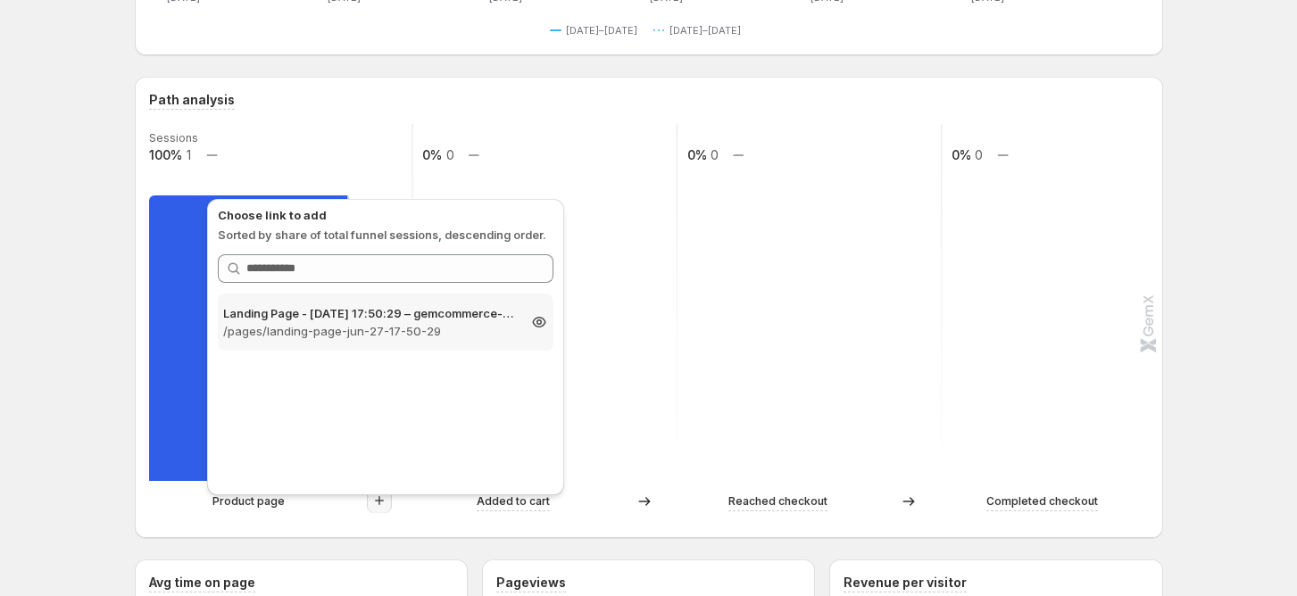
click at [386, 337] on p "/pages/landing-page-jun-27-17-50-29" at bounding box center [369, 331] width 293 height 18
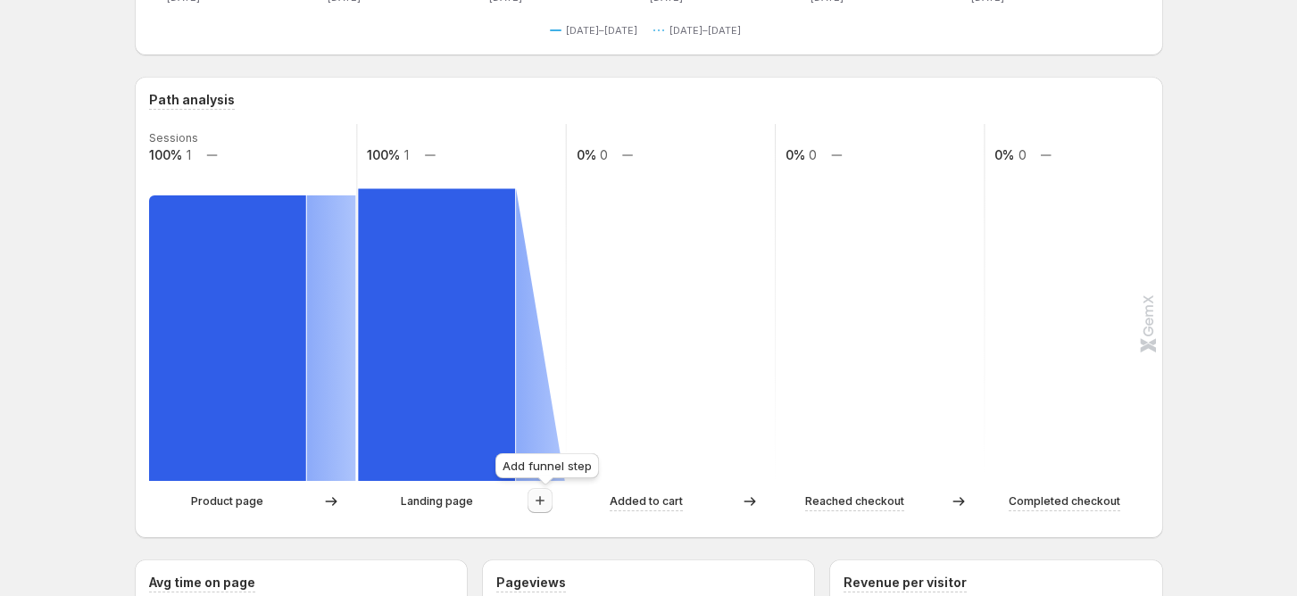
click at [548, 501] on icon "button" at bounding box center [540, 501] width 18 height 18
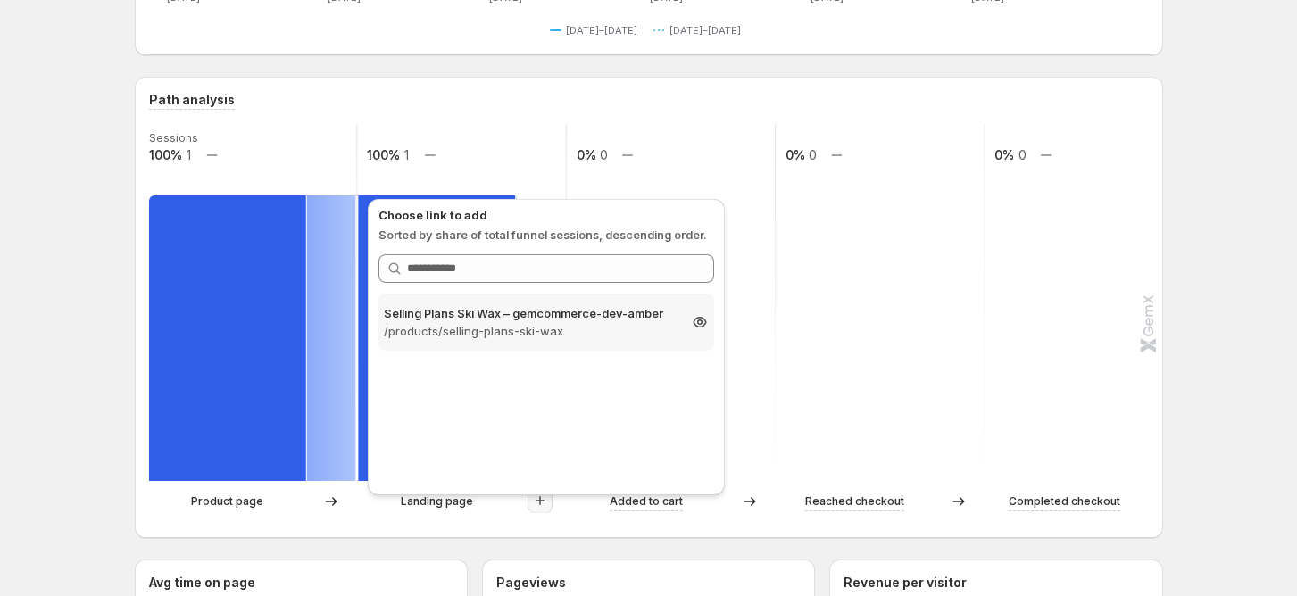
click at [531, 322] on p "/products/selling-plans-ski-wax" at bounding box center [530, 331] width 293 height 18
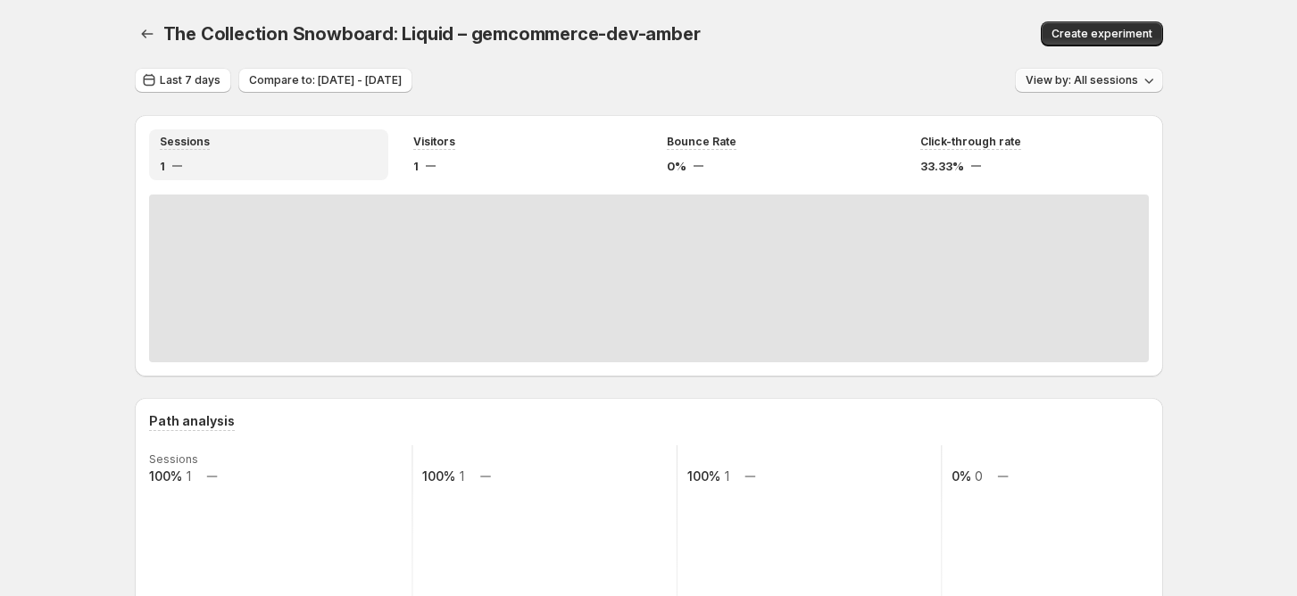
click at [1138, 78] on span "View by: All sessions" at bounding box center [1081, 80] width 112 height 14
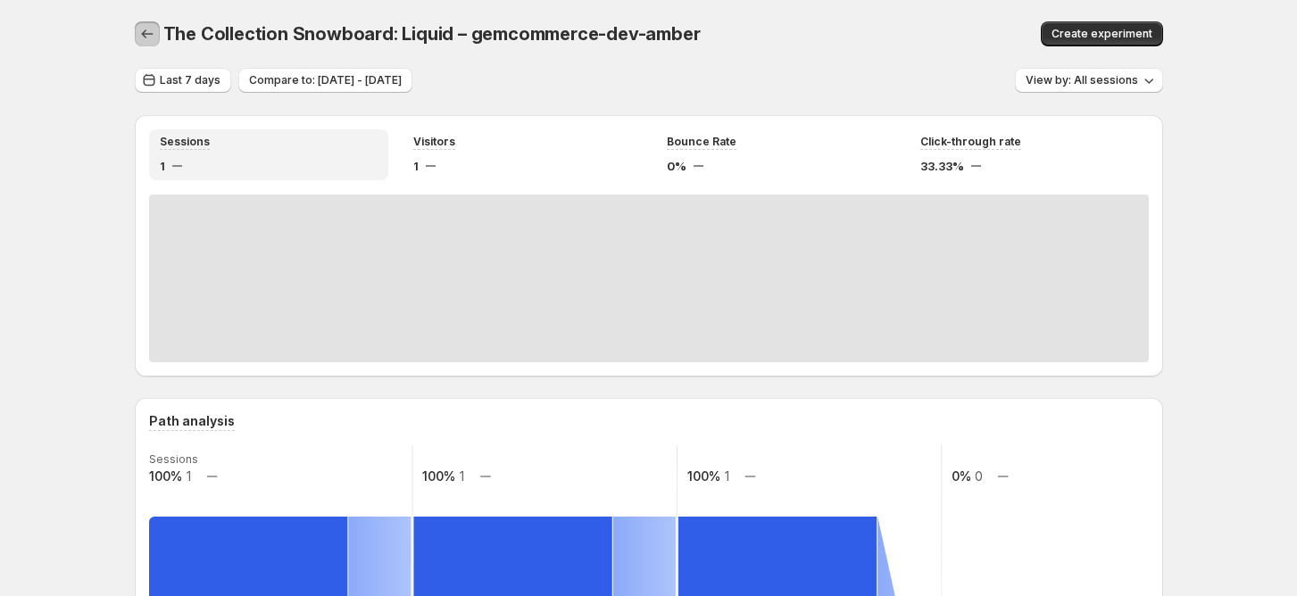
click at [147, 36] on icon "button" at bounding box center [147, 34] width 18 height 18
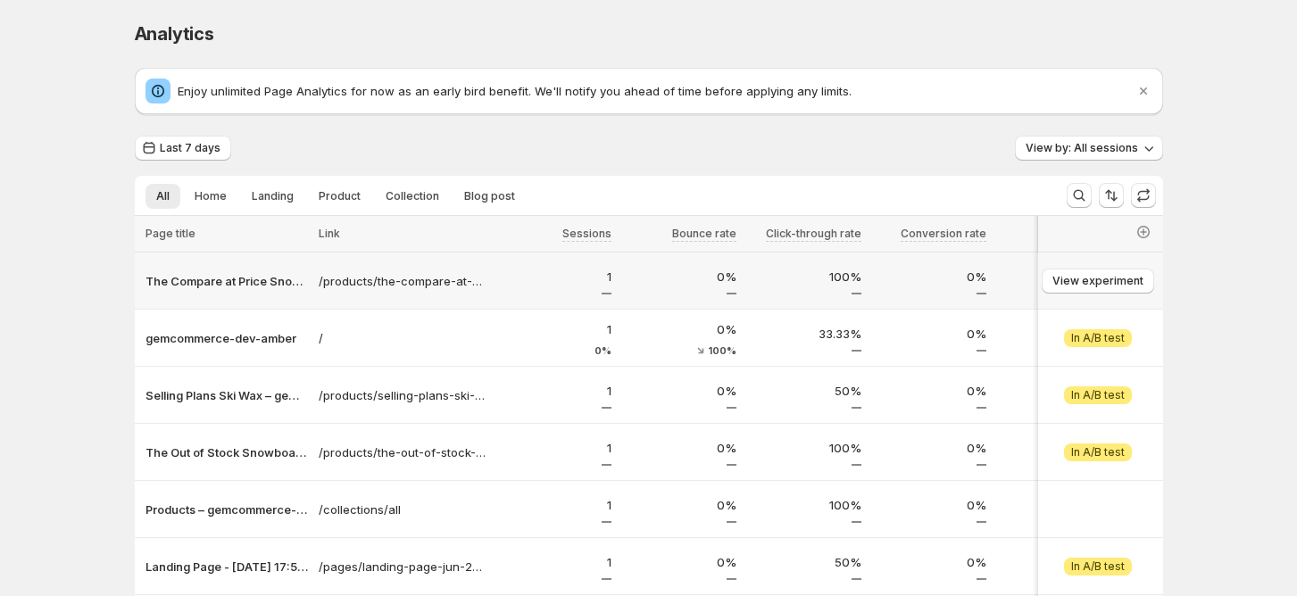
scroll to position [119, 0]
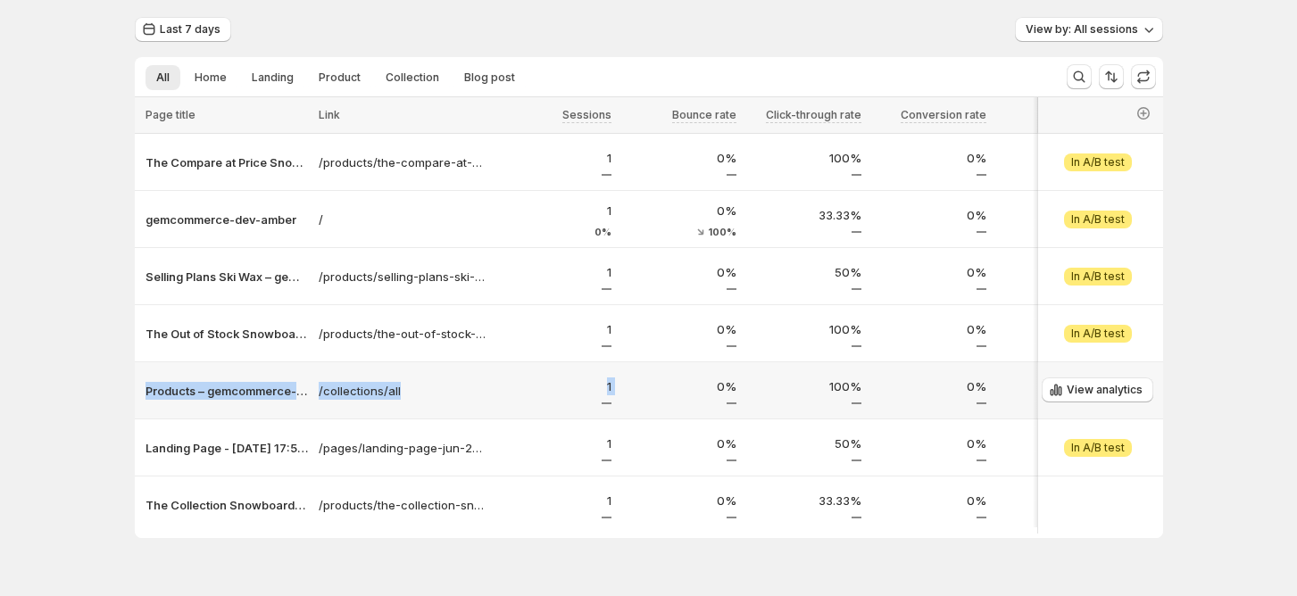
drag, startPoint x: 157, startPoint y: 384, endPoint x: 703, endPoint y: 384, distance: 546.2
click at [703, 384] on tr "Products – gemcommerce-dev-amber /collections/all 1 0% 100% 0% 1 10.00s 2 0 Vie…" at bounding box center [904, 390] width 1538 height 57
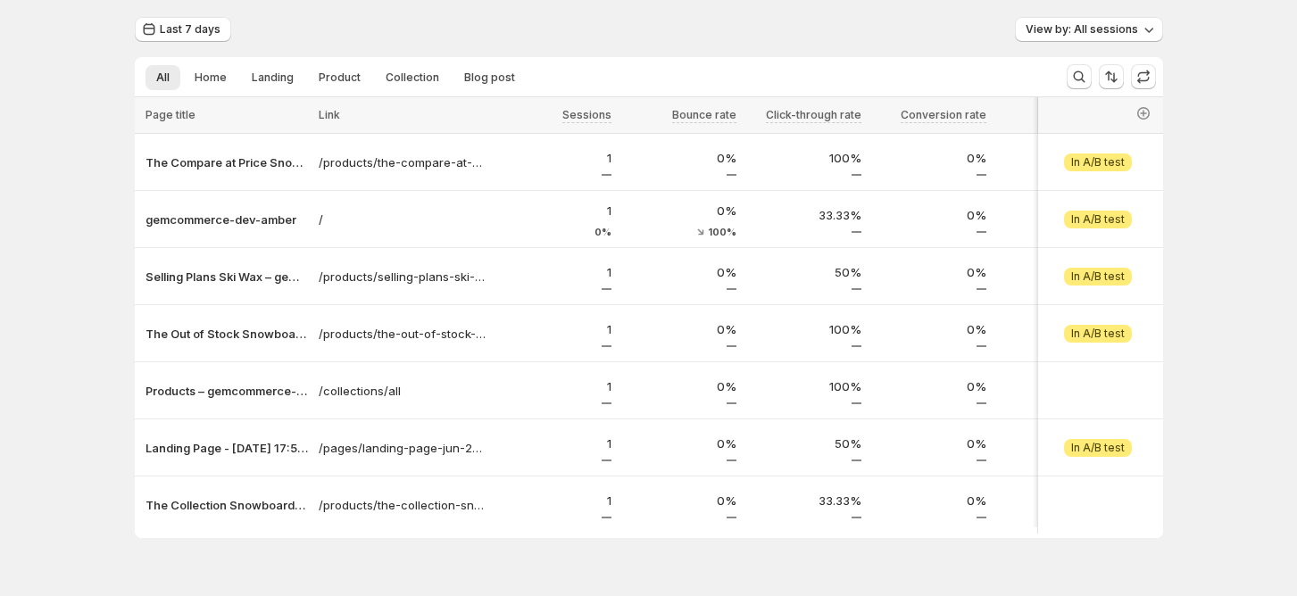
click at [1270, 407] on div "Analytics. This page is ready Analytics Enjoy unlimited Page Analytics for now …" at bounding box center [648, 257] width 1297 height 753
click at [1082, 504] on span "View analytics" at bounding box center [1105, 504] width 76 height 14
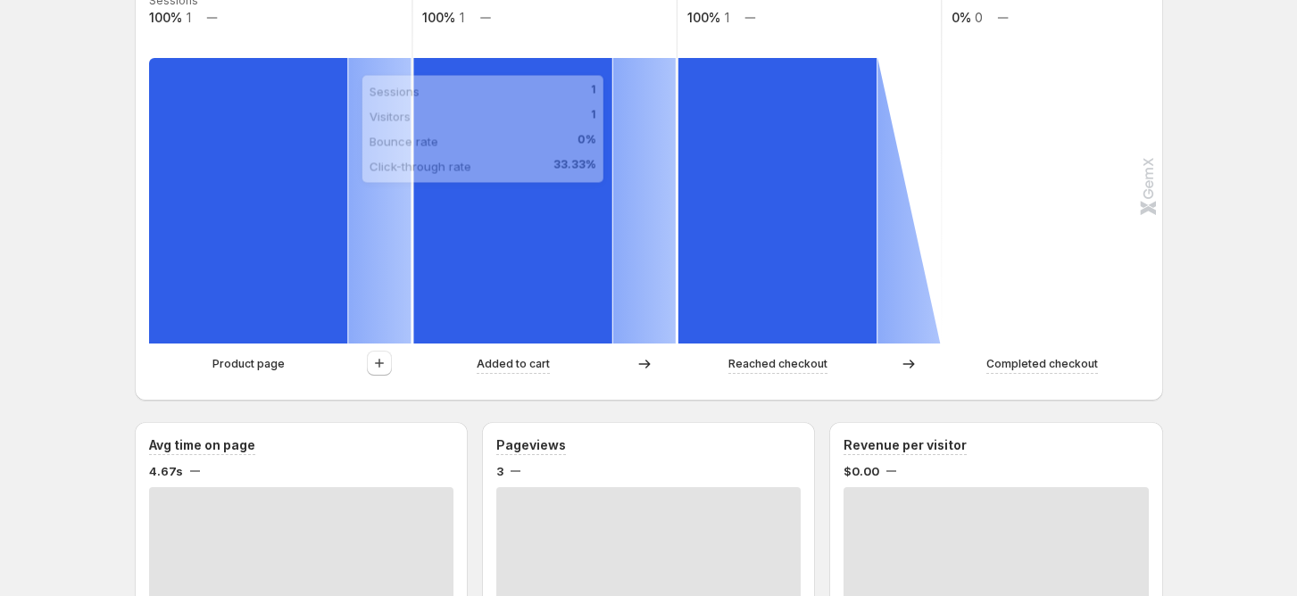
scroll to position [357, 0]
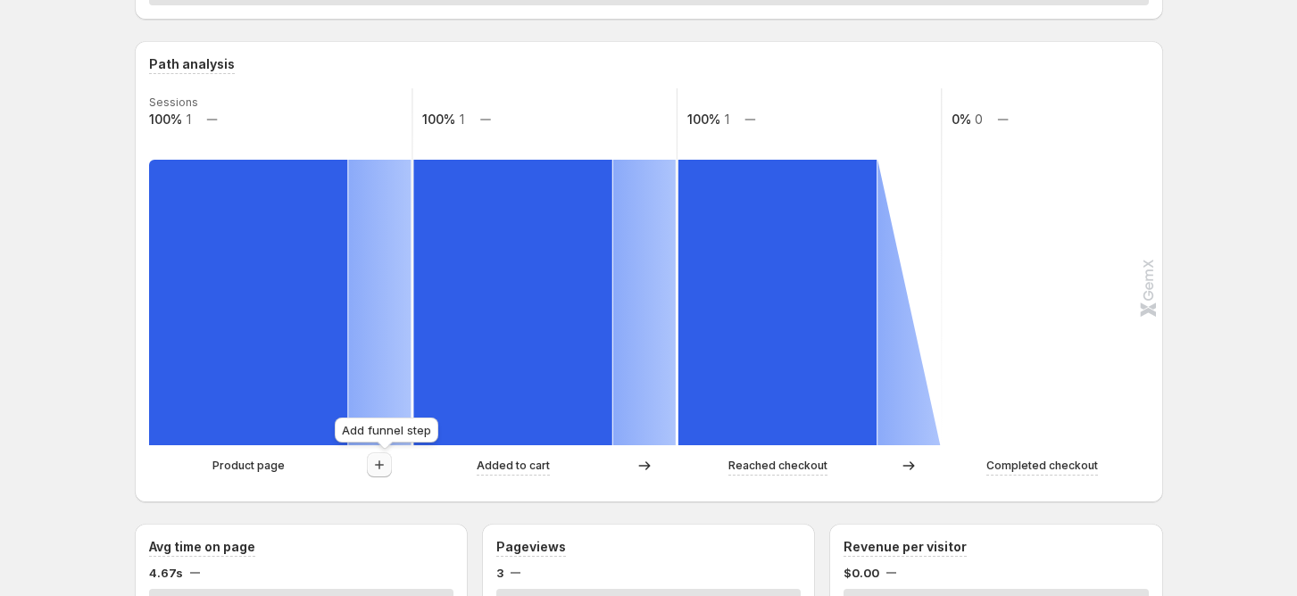
click at [386, 470] on icon "button" at bounding box center [379, 465] width 18 height 18
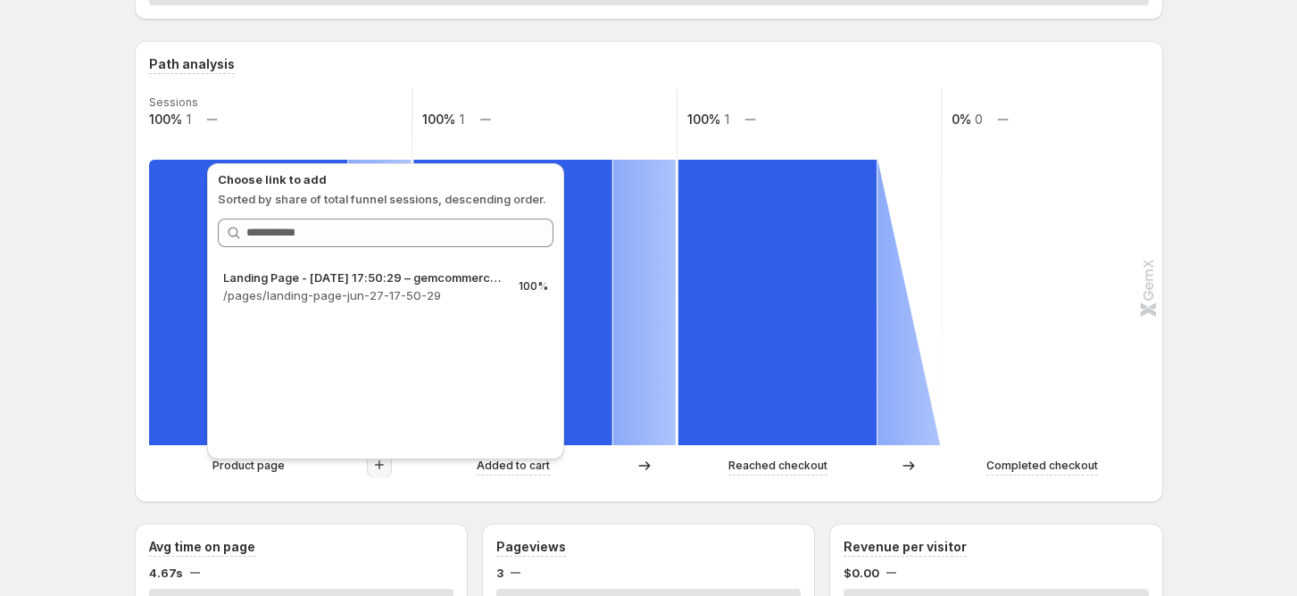
click at [651, 129] on rect at bounding box center [544, 266] width 266 height 357
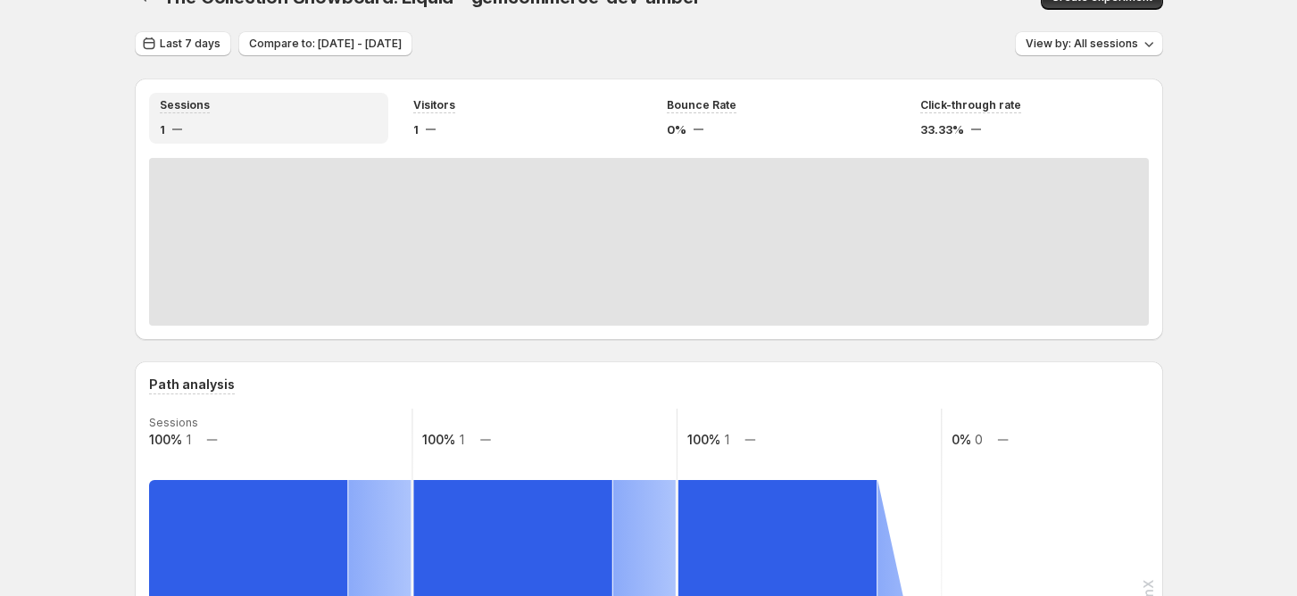
scroll to position [0, 0]
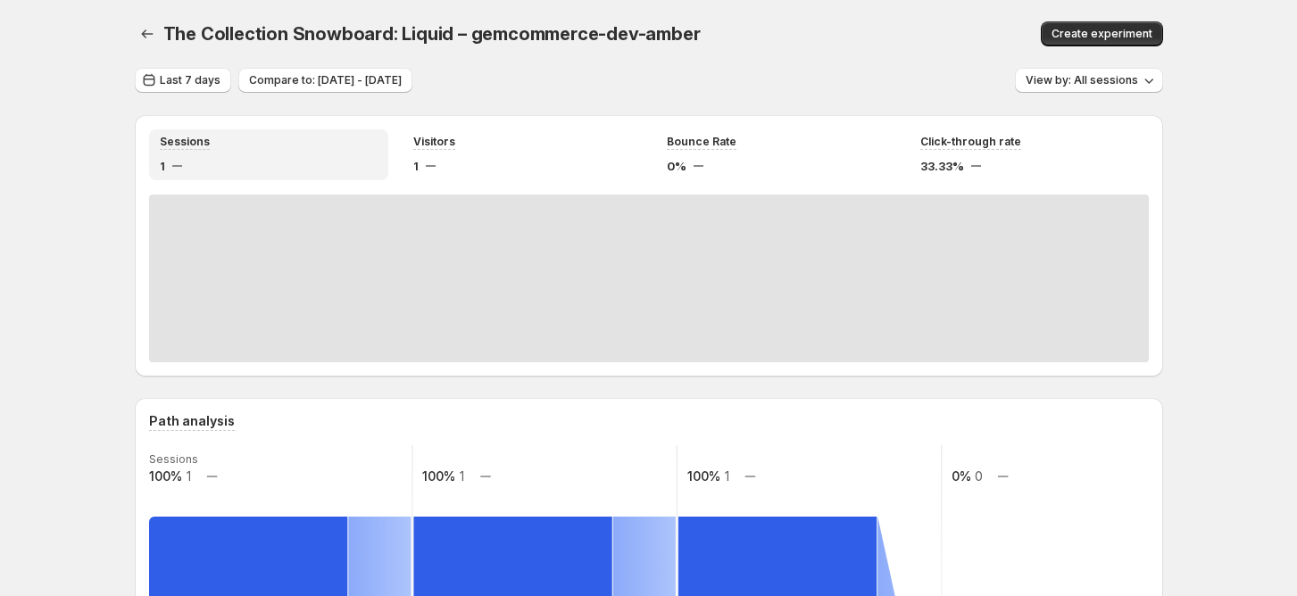
click at [162, 19] on div "The Collection Snowboard: Liquid – gemcommerce-dev-amber. This page is ready Th…" at bounding box center [649, 34] width 1028 height 68
click at [156, 29] on icon "button" at bounding box center [147, 34] width 18 height 18
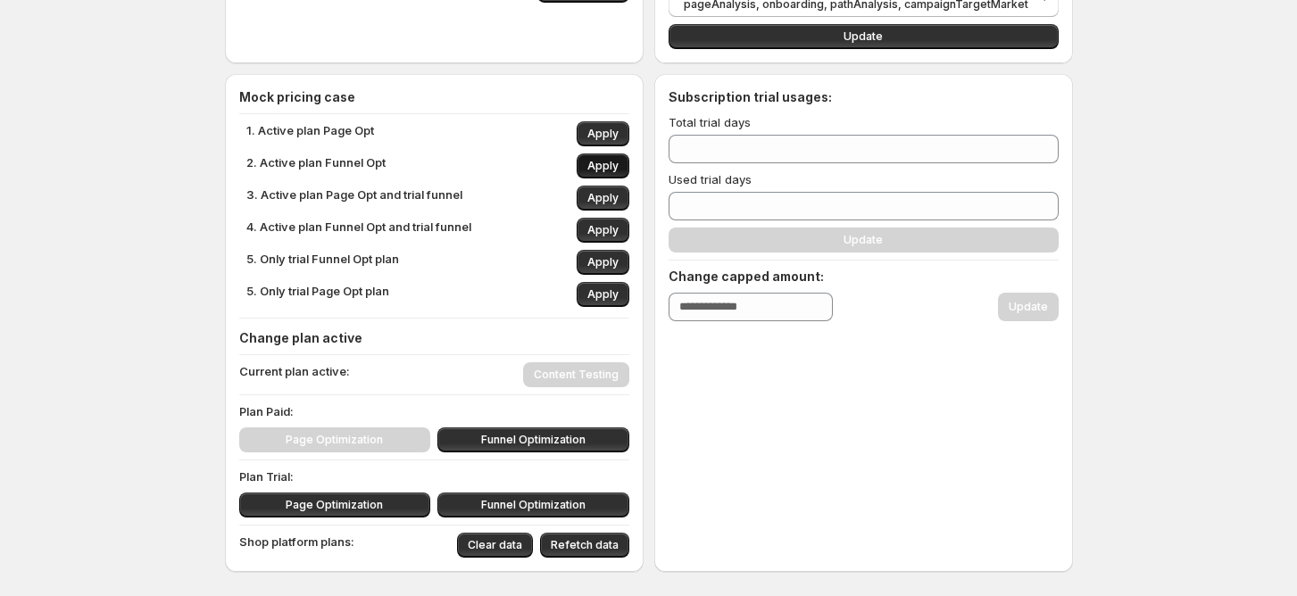
click at [616, 170] on span "Apply" at bounding box center [602, 166] width 31 height 14
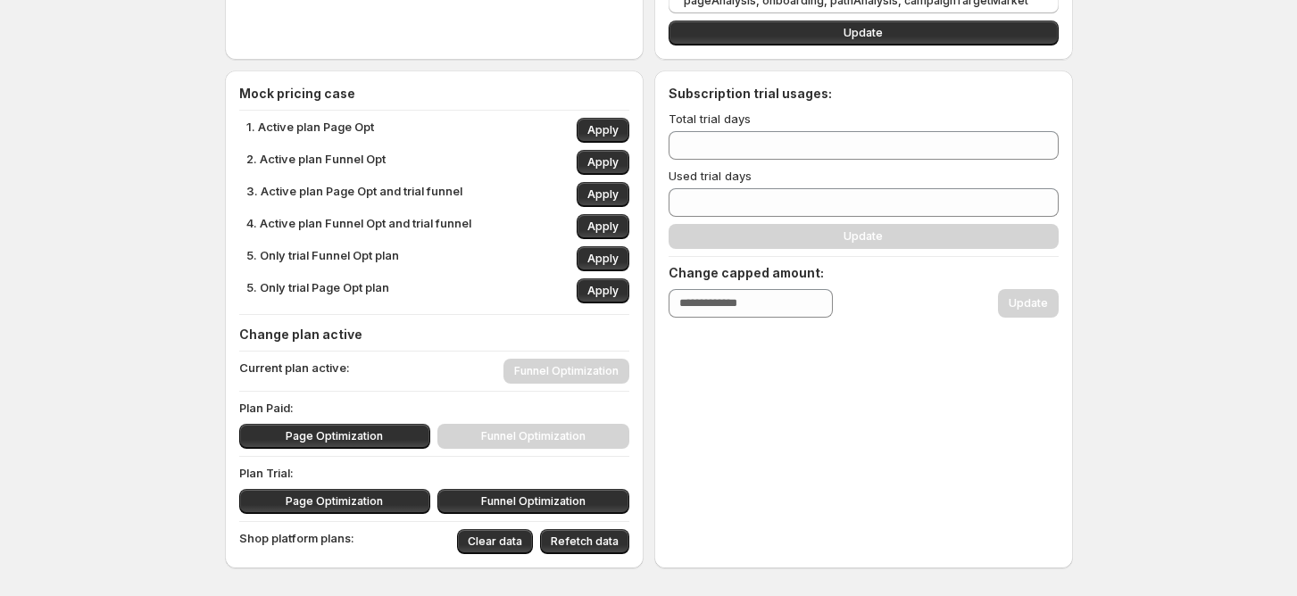
scroll to position [190, 0]
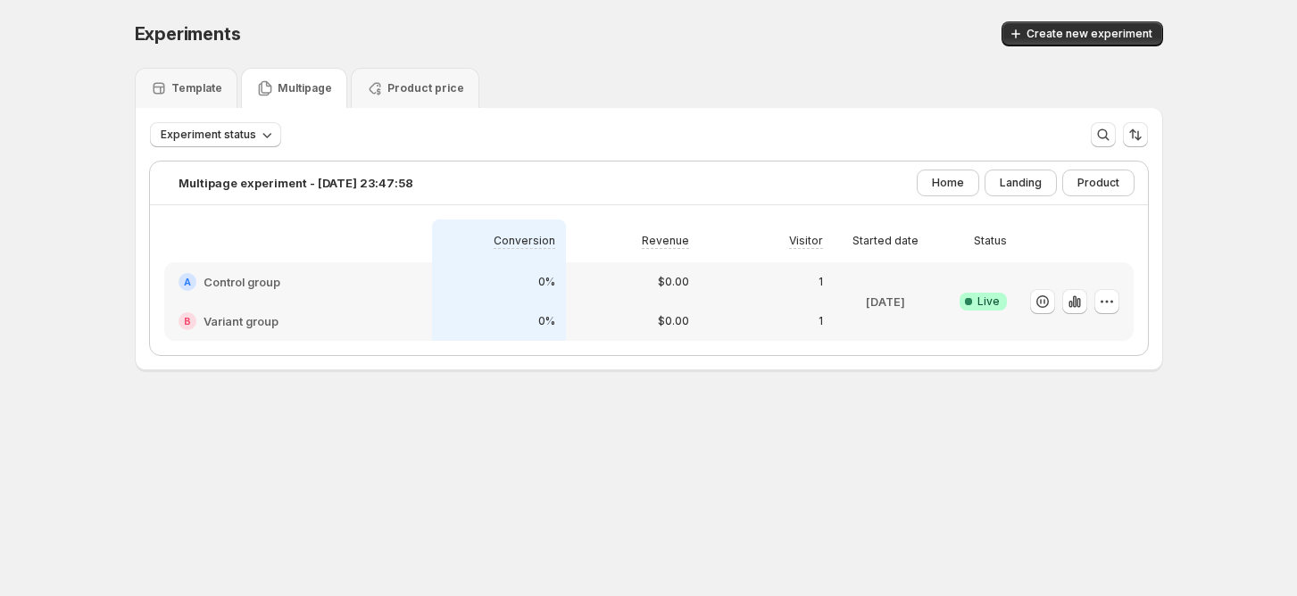
click at [302, 87] on p "Multipage" at bounding box center [305, 88] width 54 height 14
click at [1081, 298] on icon "button" at bounding box center [1075, 302] width 18 height 18
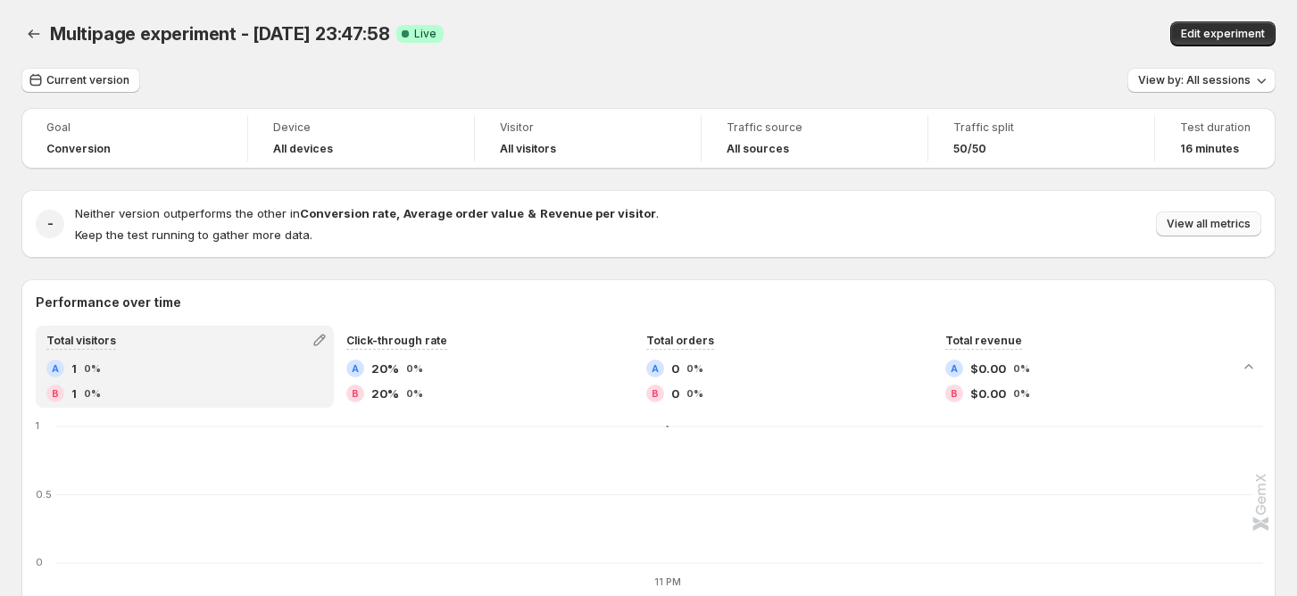
click at [1218, 226] on span "View all metrics" at bounding box center [1208, 224] width 84 height 14
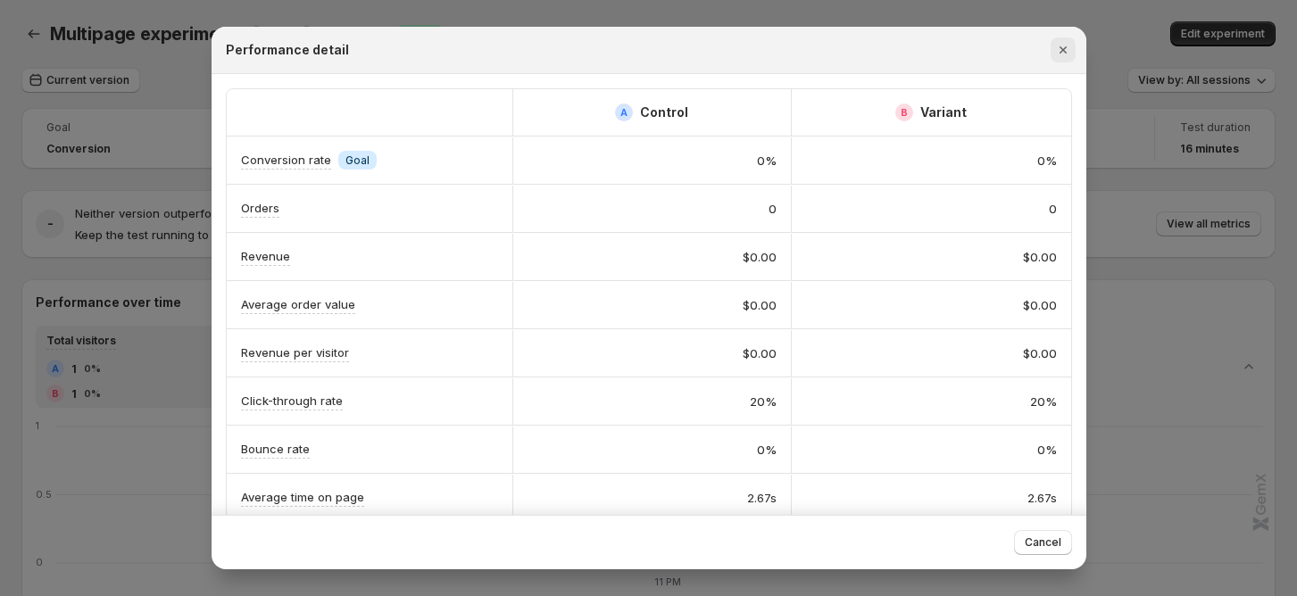
click at [1052, 54] on button "Close" at bounding box center [1062, 49] width 25 height 25
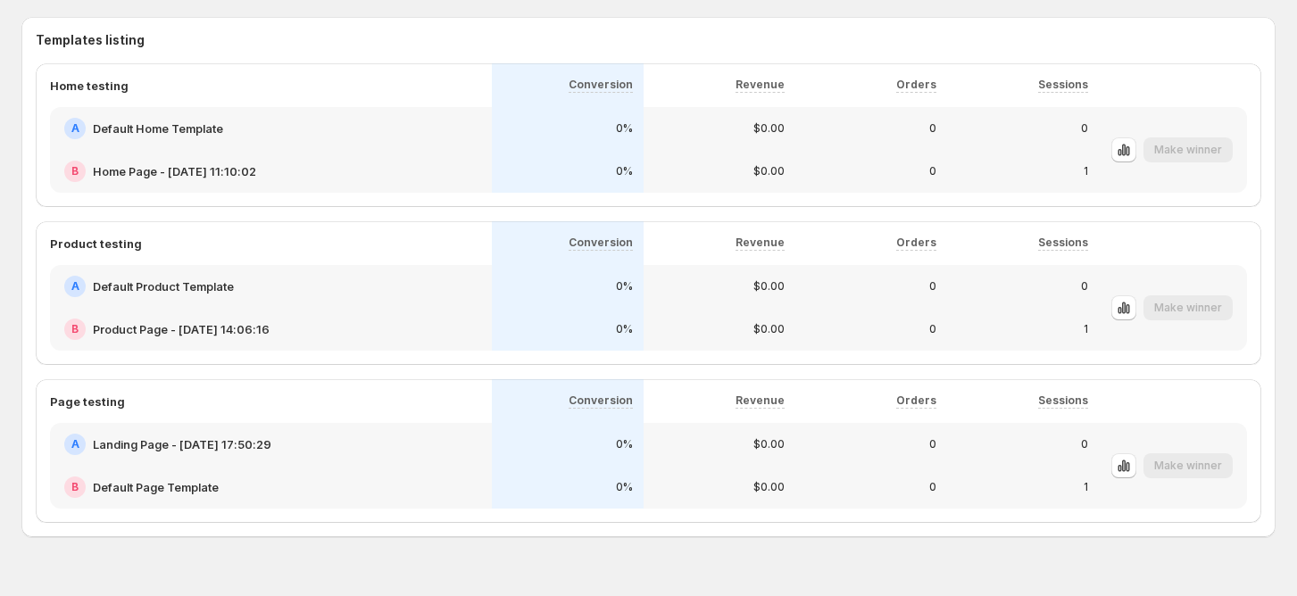
scroll to position [1018, 0]
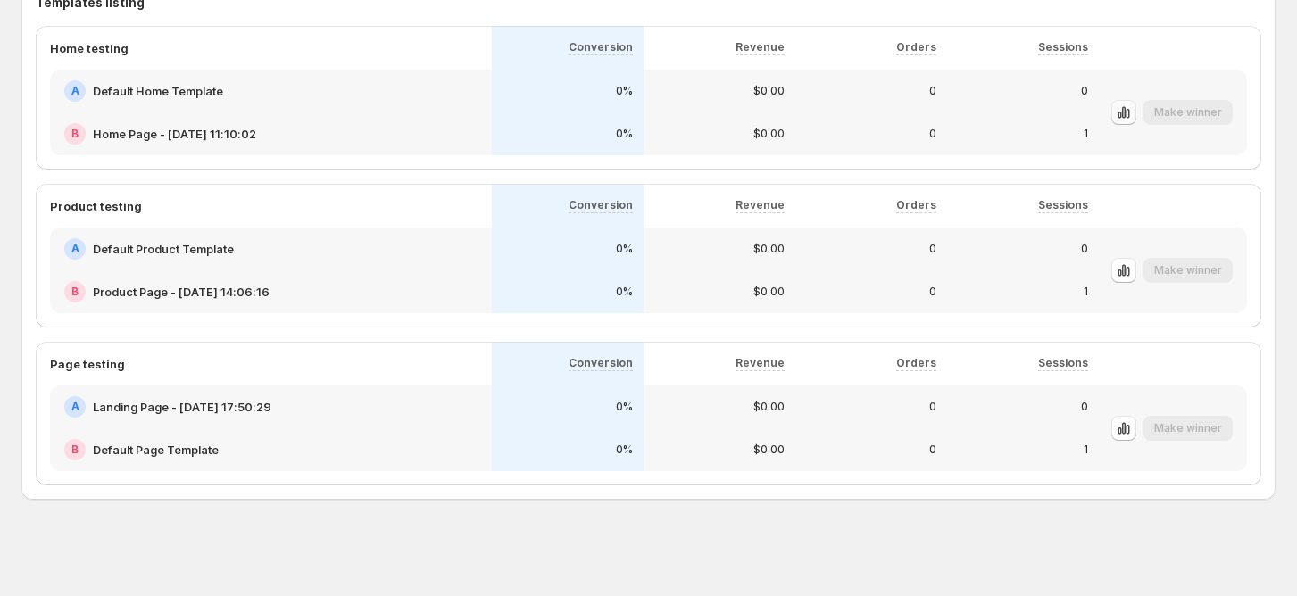
click at [1127, 111] on button "button" at bounding box center [1123, 112] width 25 height 25
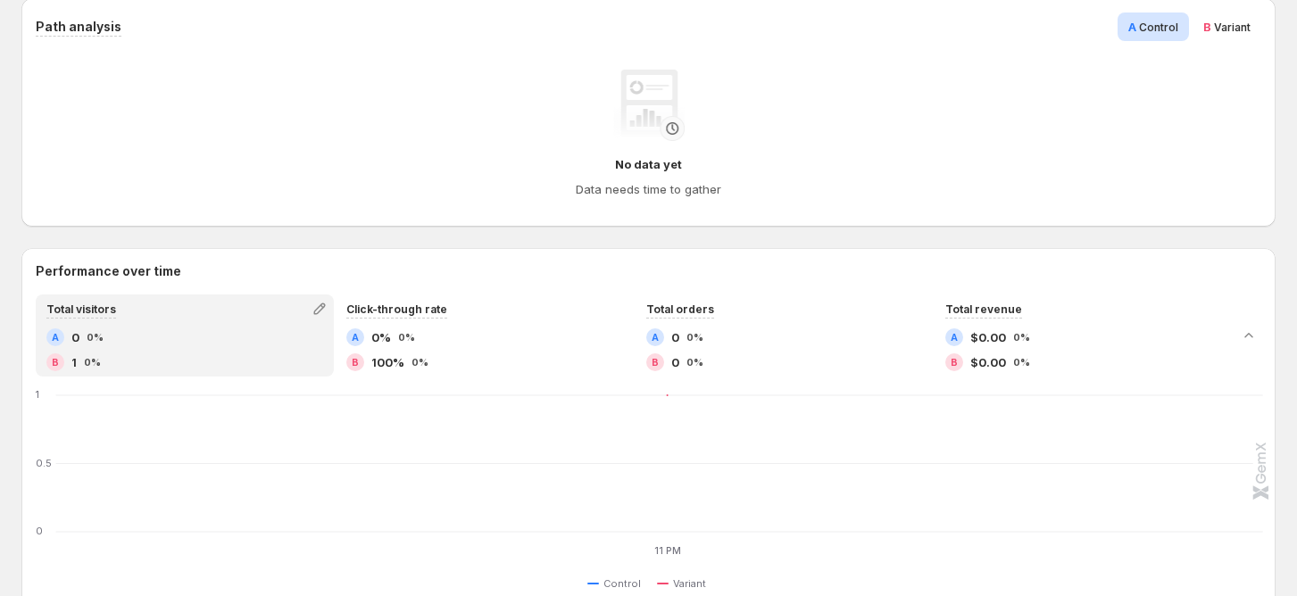
scroll to position [357, 0]
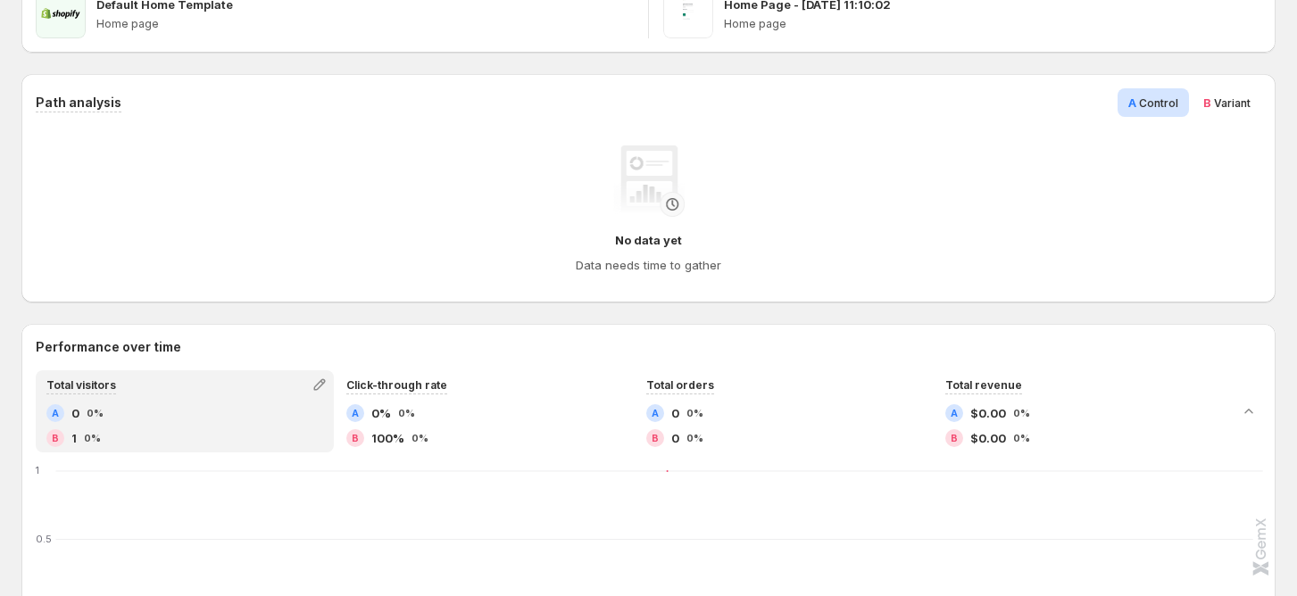
click at [1236, 107] on span "Variant" at bounding box center [1232, 102] width 37 height 13
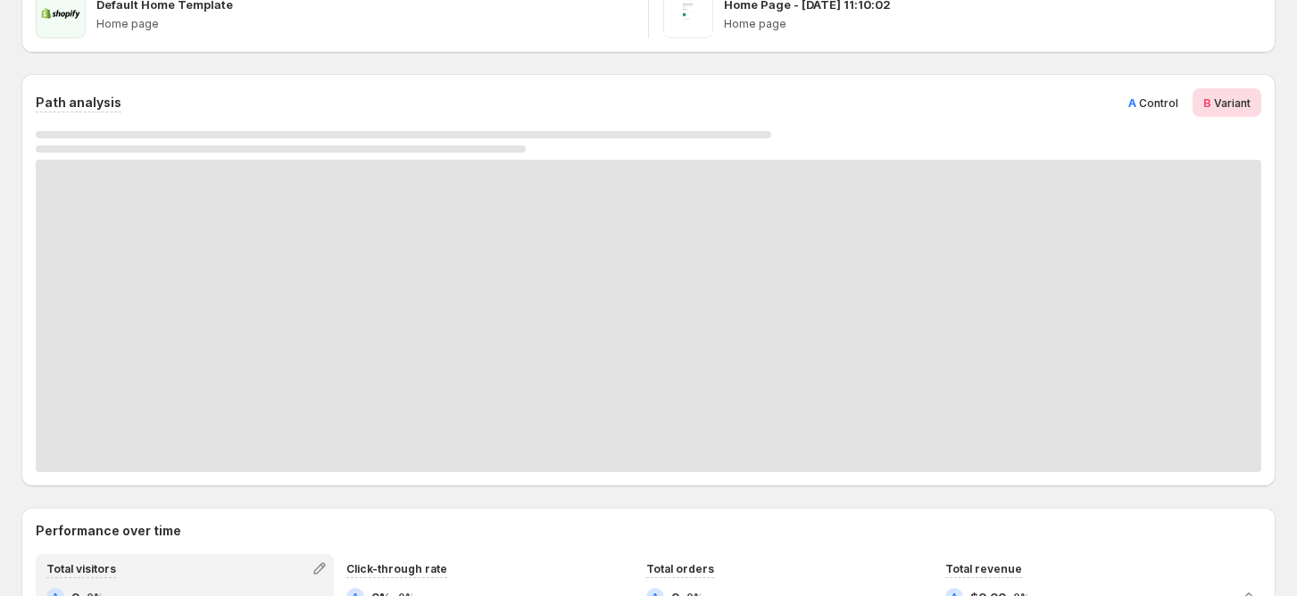
scroll to position [418, 0]
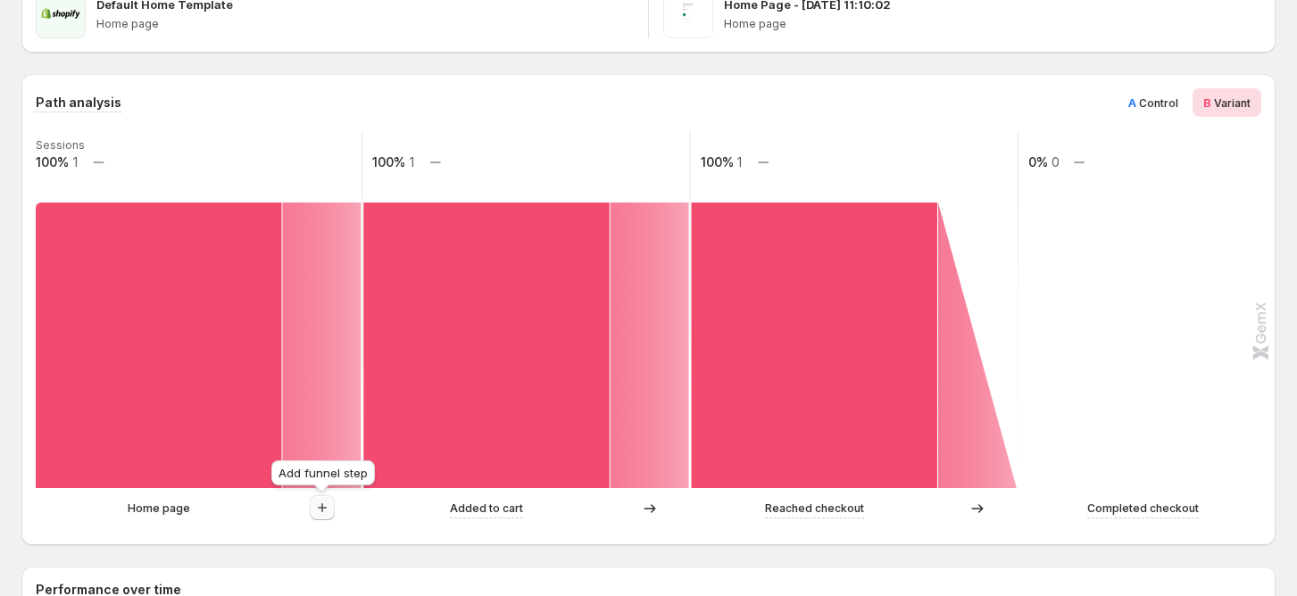
click at [328, 502] on icon "button" at bounding box center [322, 508] width 18 height 18
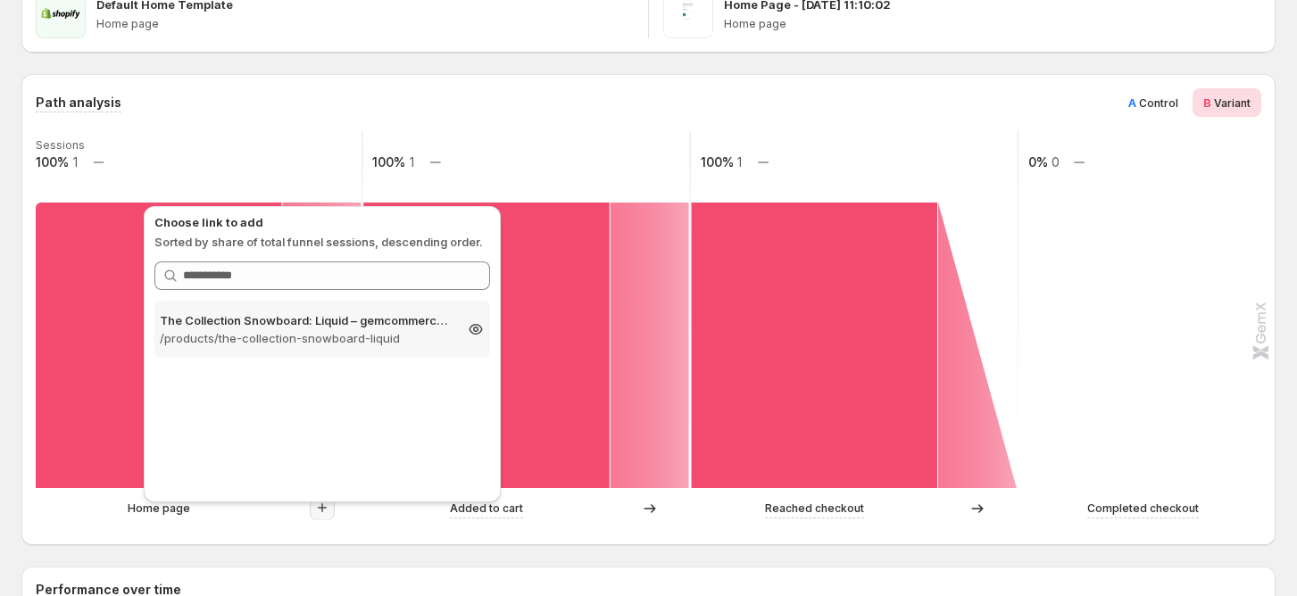
click at [340, 332] on p "/products/the-collection-snowboard-liquid" at bounding box center [306, 338] width 293 height 18
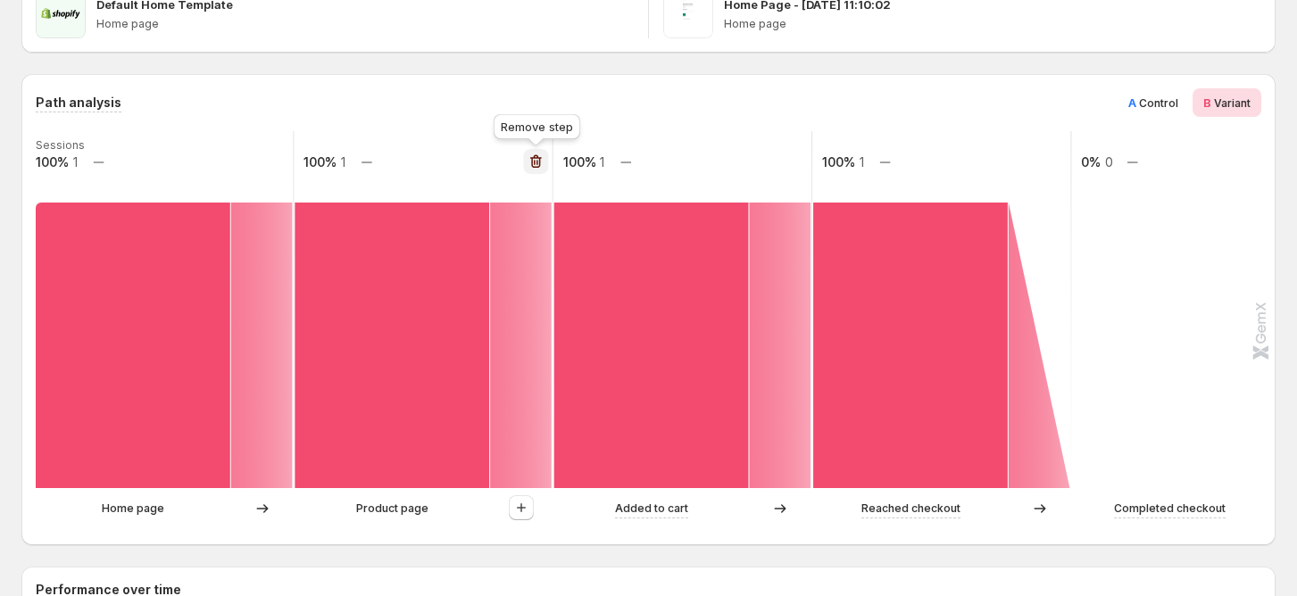
click at [534, 170] on icon "button" at bounding box center [536, 162] width 18 height 18
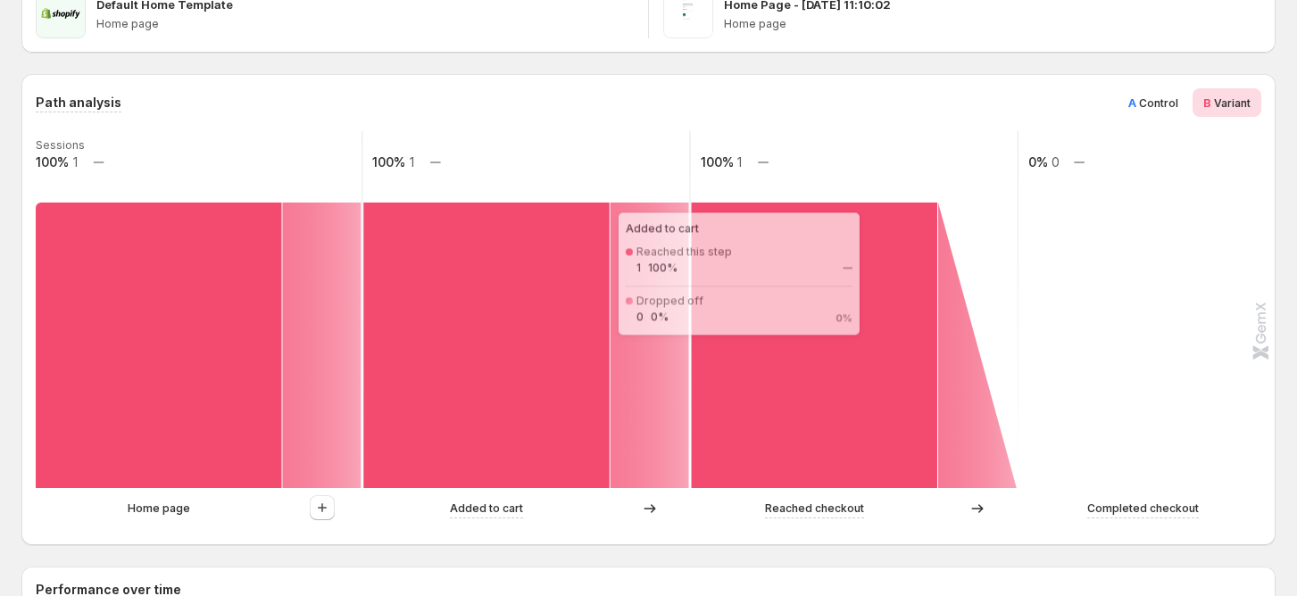
click at [418, 426] on rect at bounding box center [485, 346] width 245 height 286
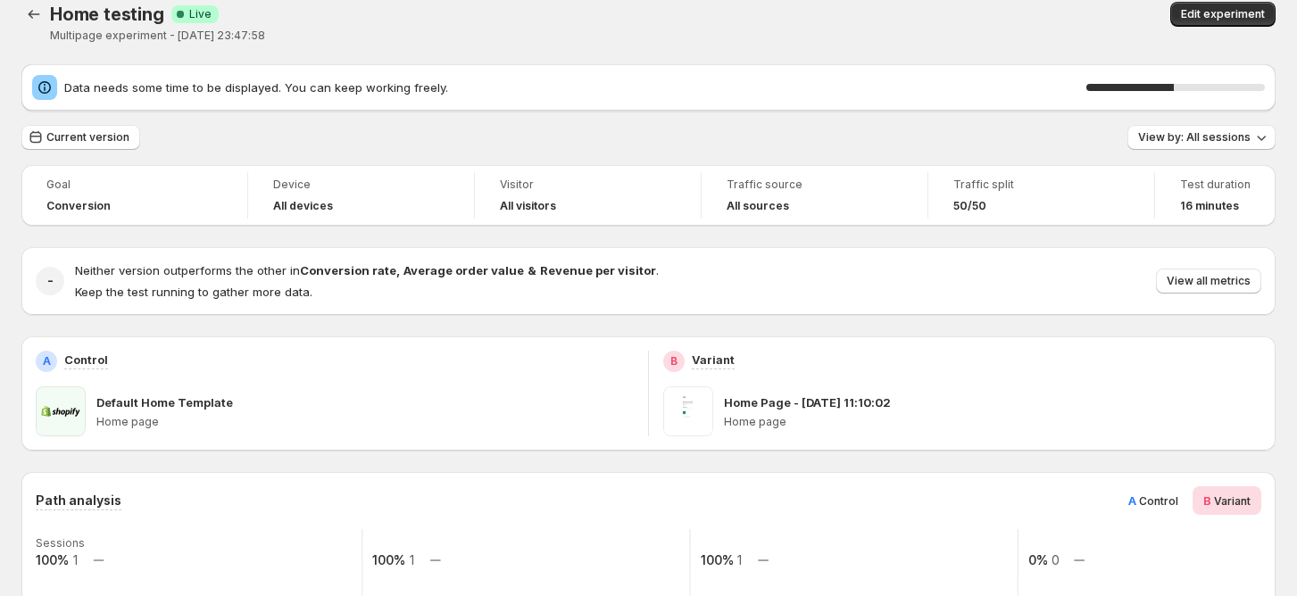
scroll to position [0, 0]
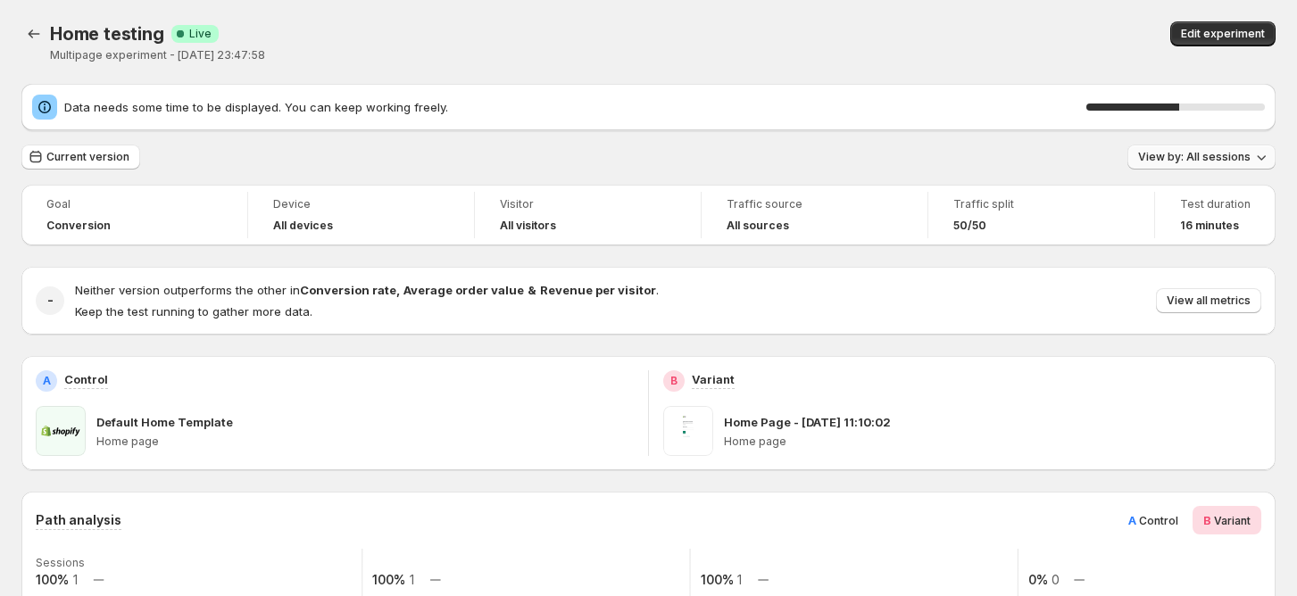
click at [1216, 162] on span "View by: All sessions" at bounding box center [1194, 157] width 112 height 14
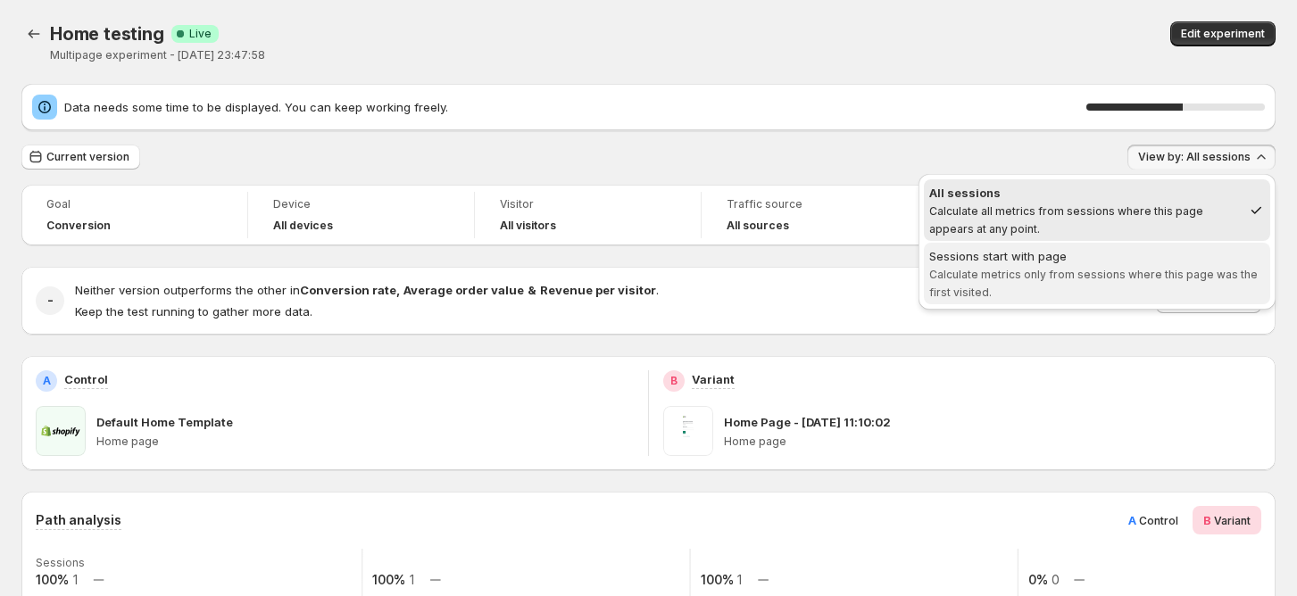
click at [1095, 254] on div "Sessions start with page" at bounding box center [1097, 256] width 336 height 18
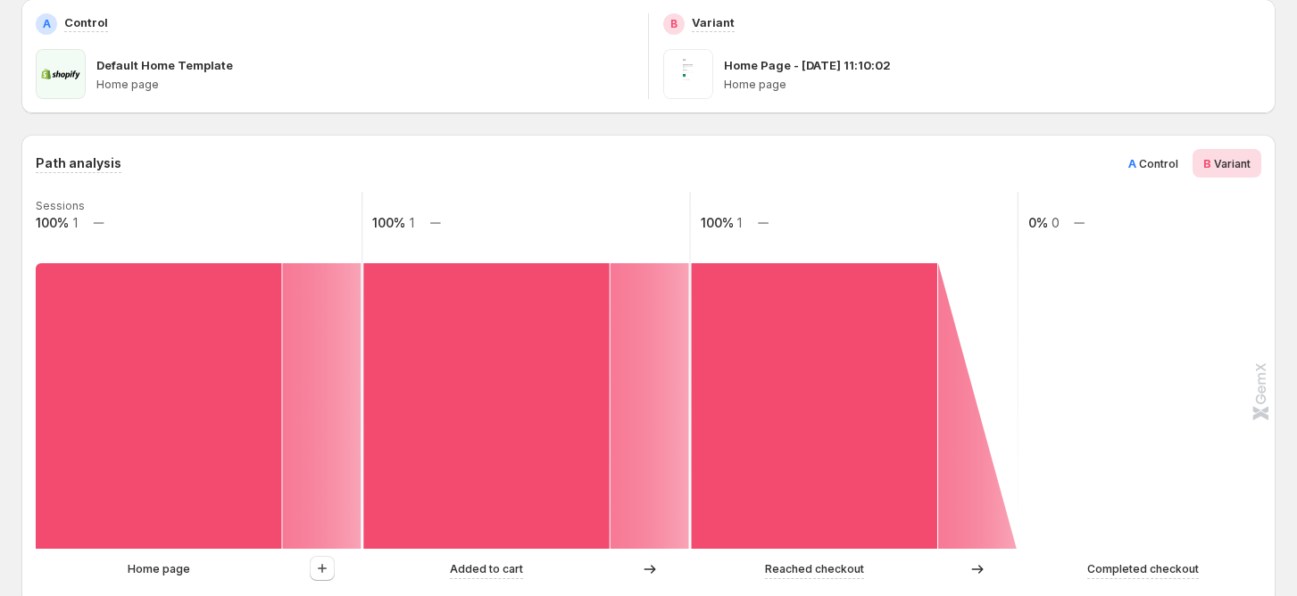
scroll to position [119, 0]
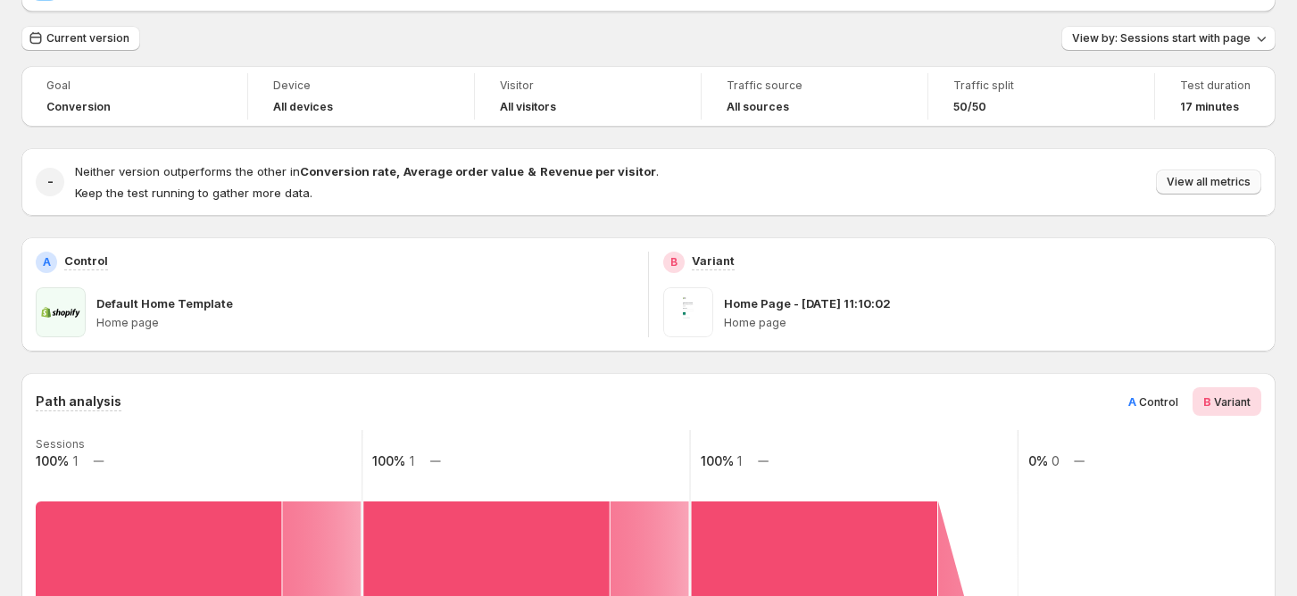
click at [1206, 182] on span "View all metrics" at bounding box center [1208, 182] width 84 height 14
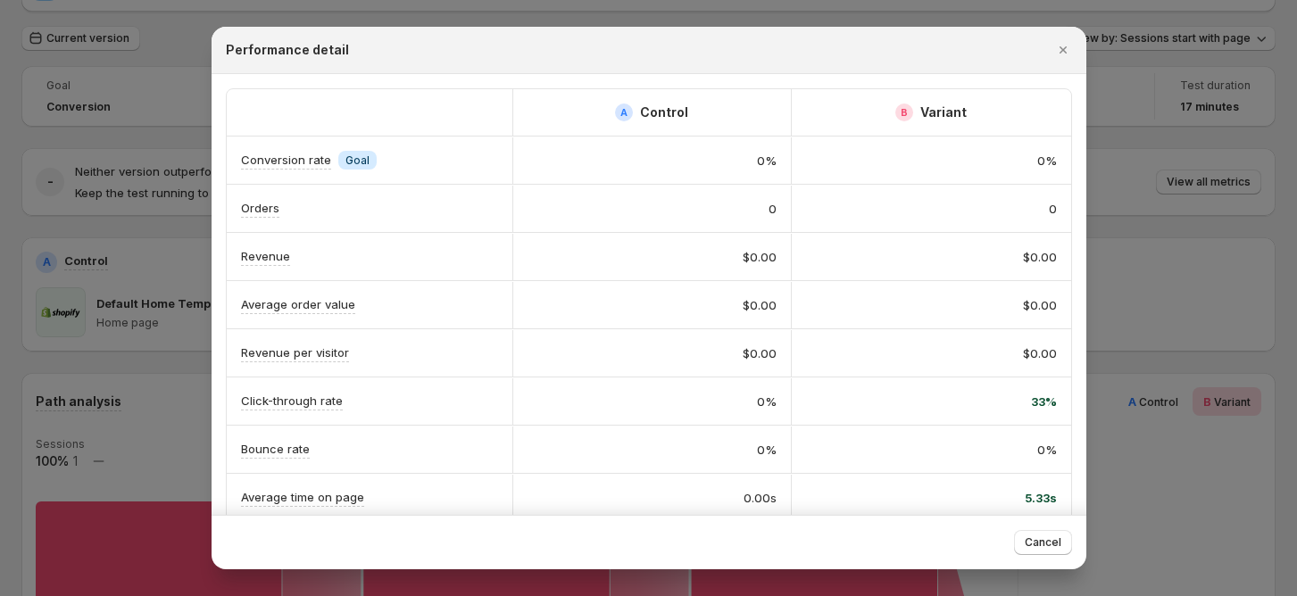
click at [1175, 148] on div at bounding box center [648, 298] width 1297 height 596
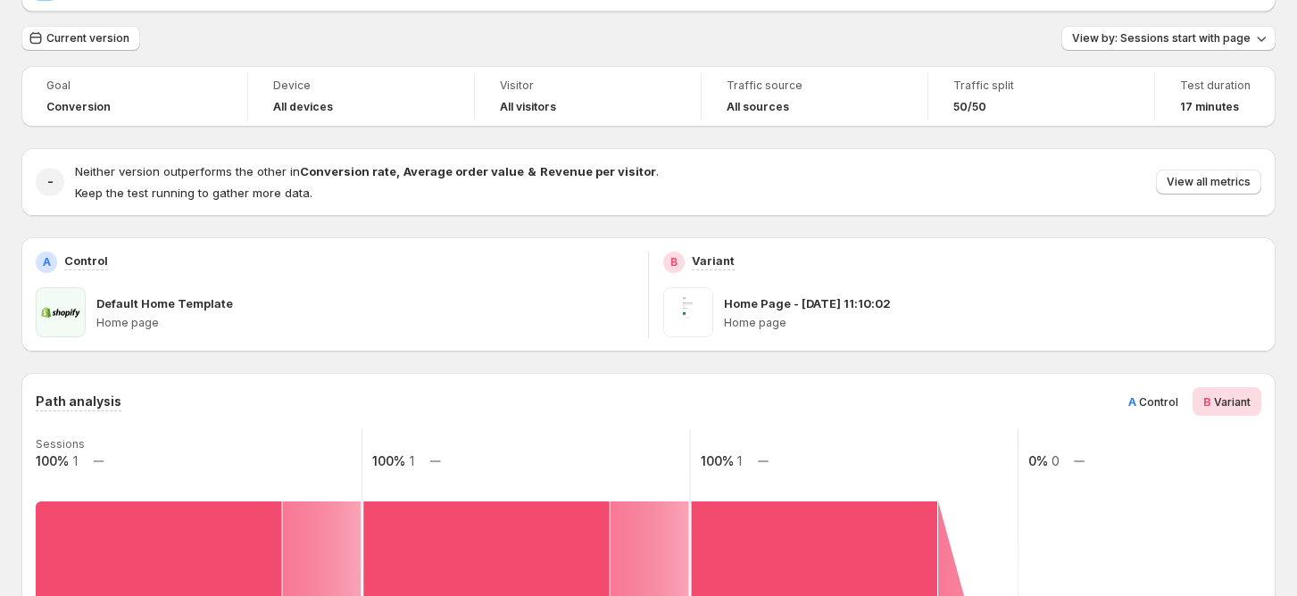
scroll to position [0, 0]
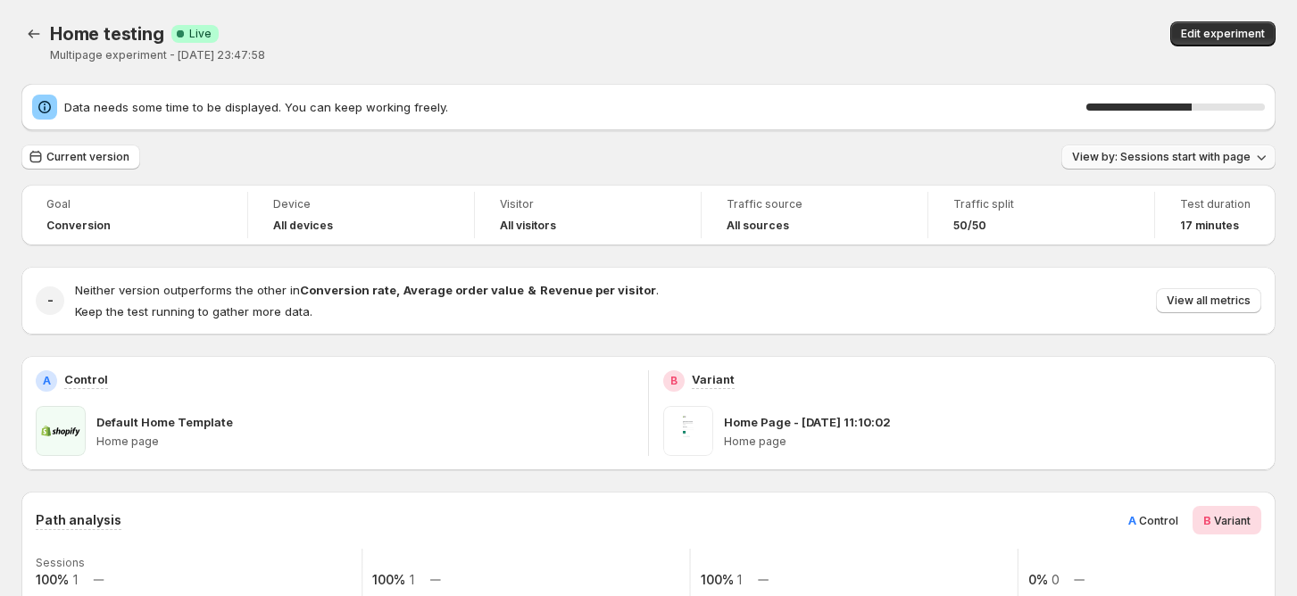
click at [1198, 151] on span "View by: Sessions start with page" at bounding box center [1161, 157] width 178 height 14
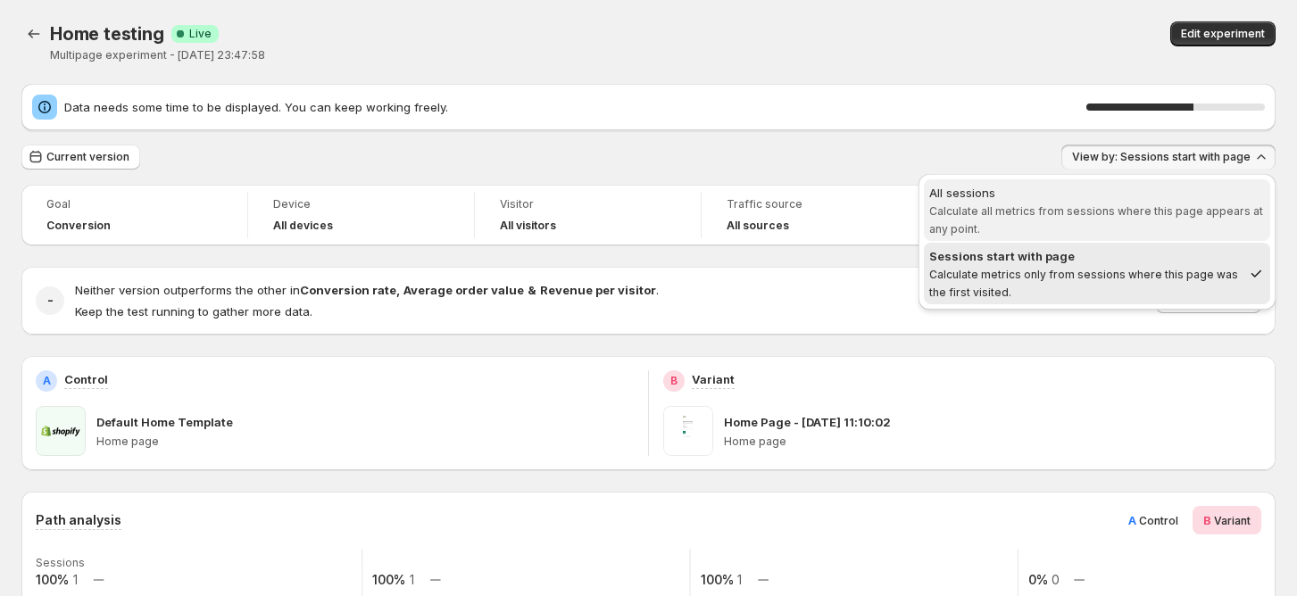
click at [1162, 188] on div "All sessions" at bounding box center [1097, 193] width 336 height 18
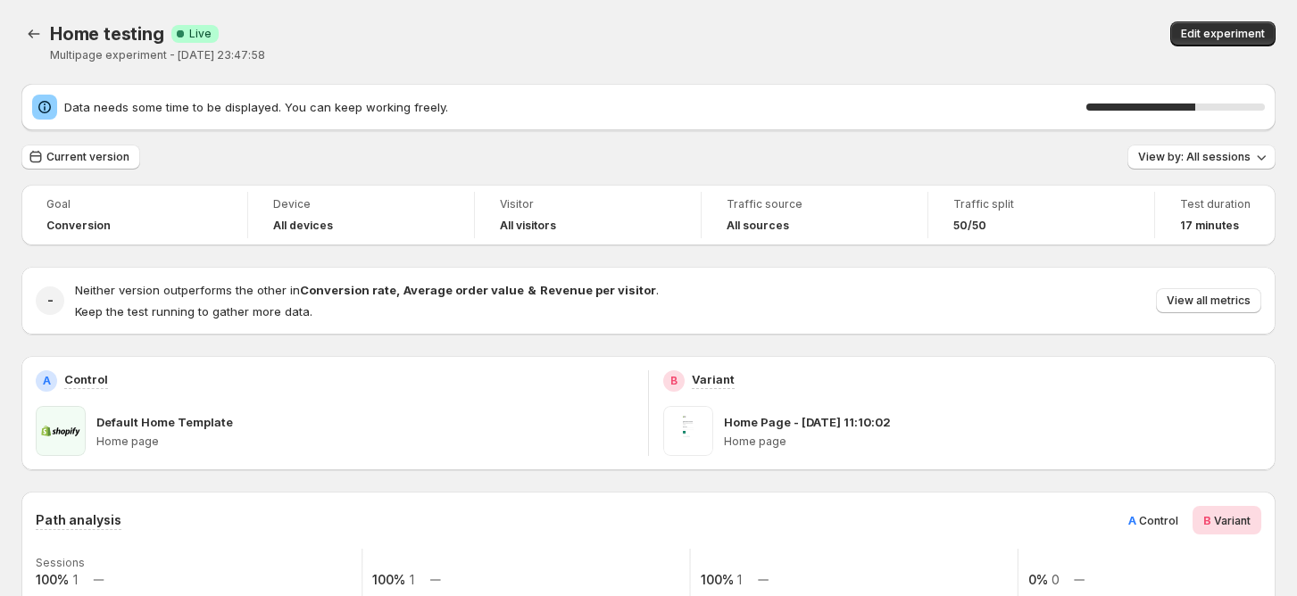
click at [1012, 168] on div "Current version View by: All sessions" at bounding box center [648, 158] width 1254 height 26
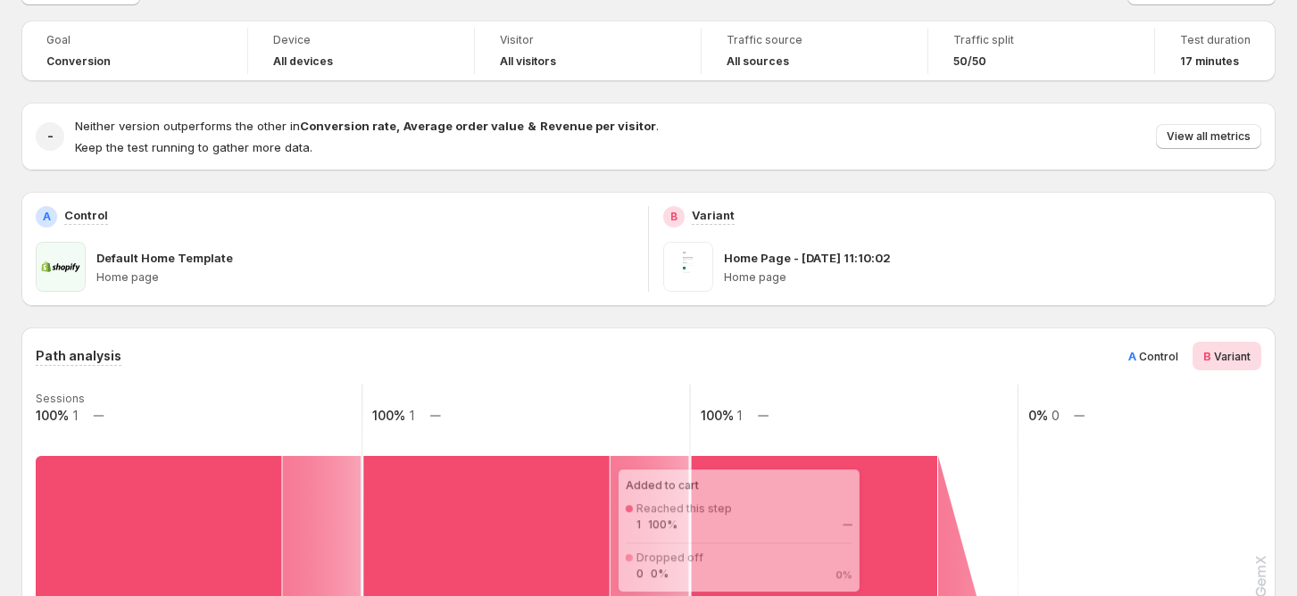
scroll to position [125, 0]
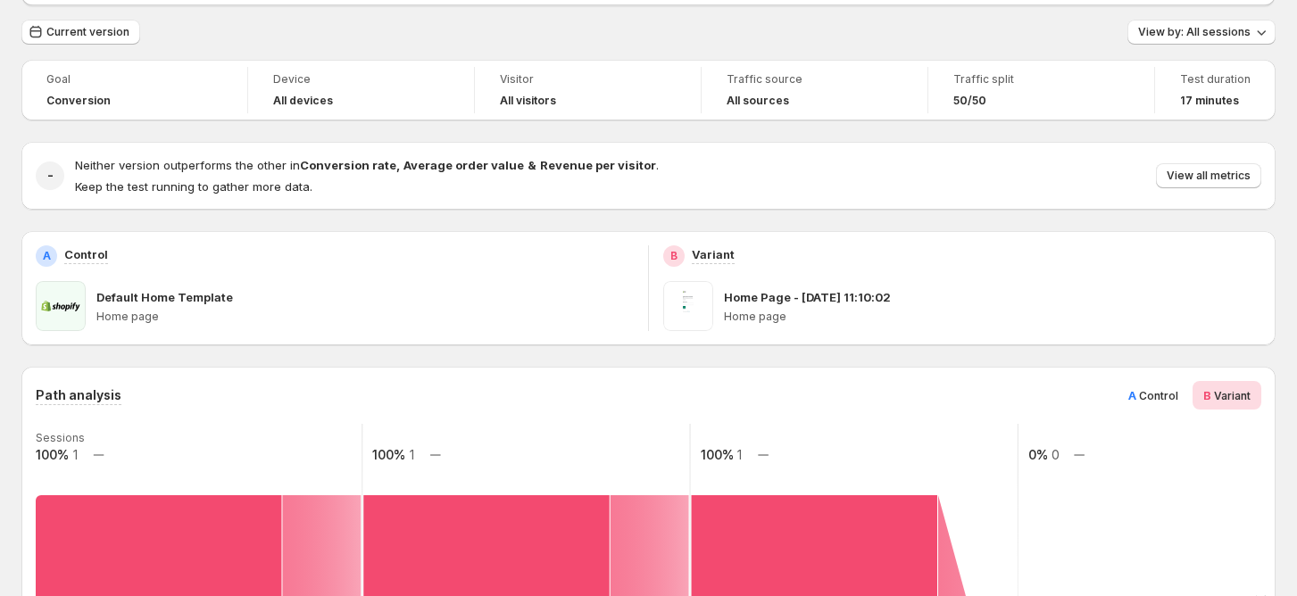
click at [1178, 403] on span "A Control" at bounding box center [1153, 395] width 50 height 18
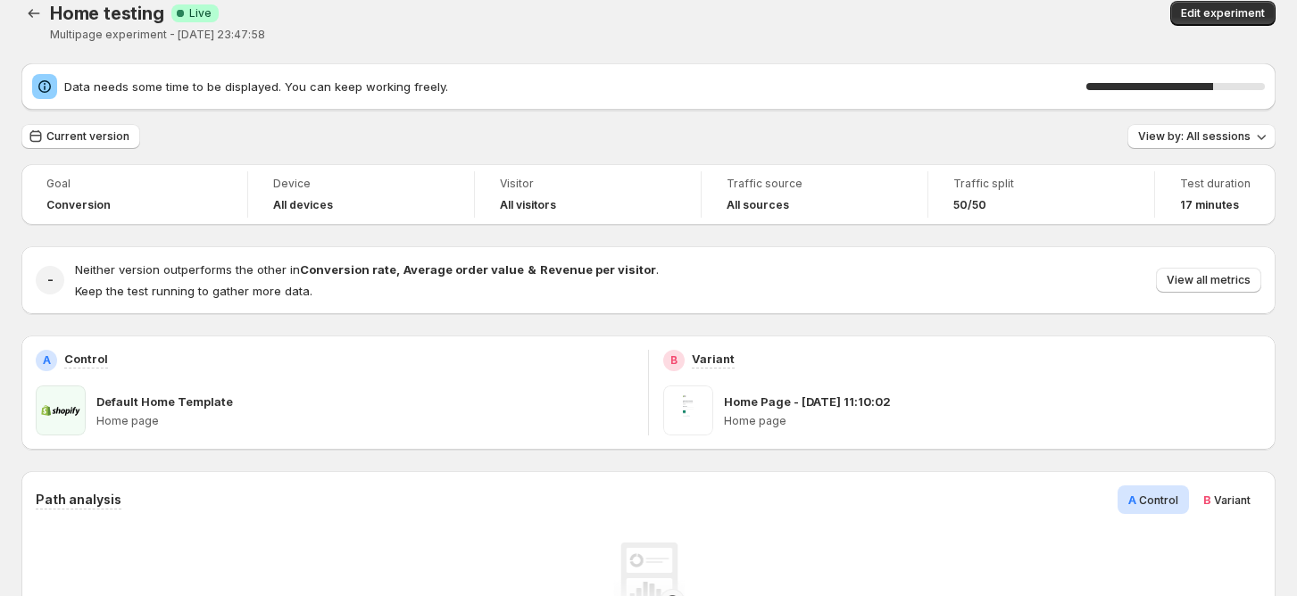
scroll to position [0, 0]
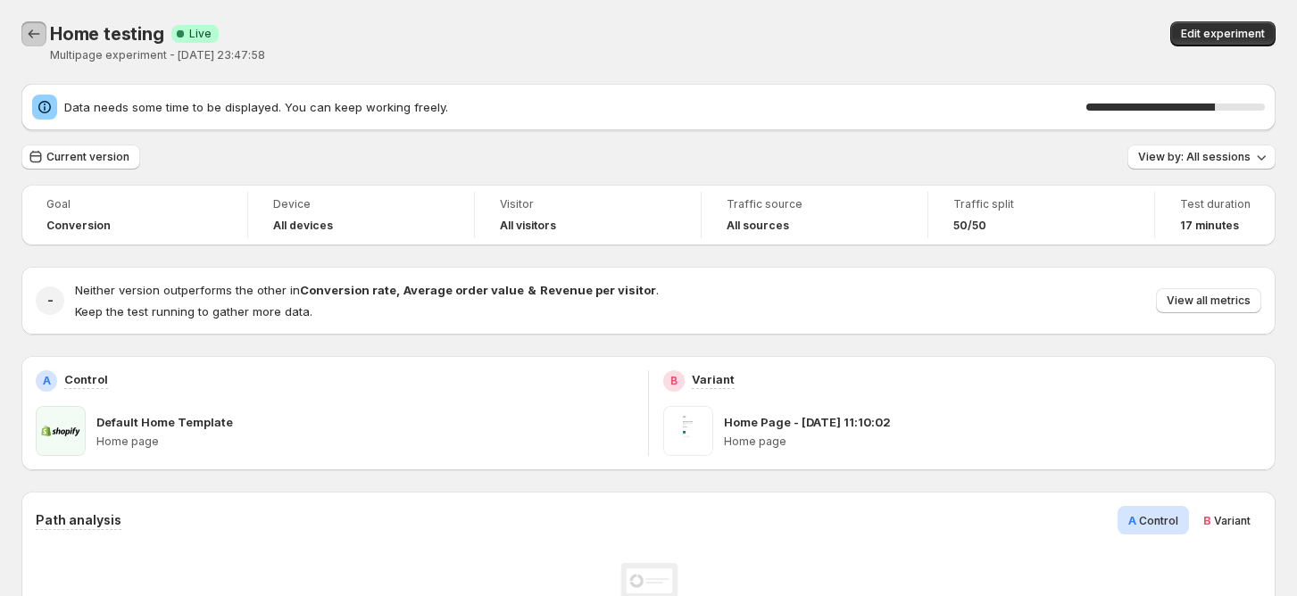
click at [39, 40] on icon "Back" at bounding box center [34, 34] width 18 height 18
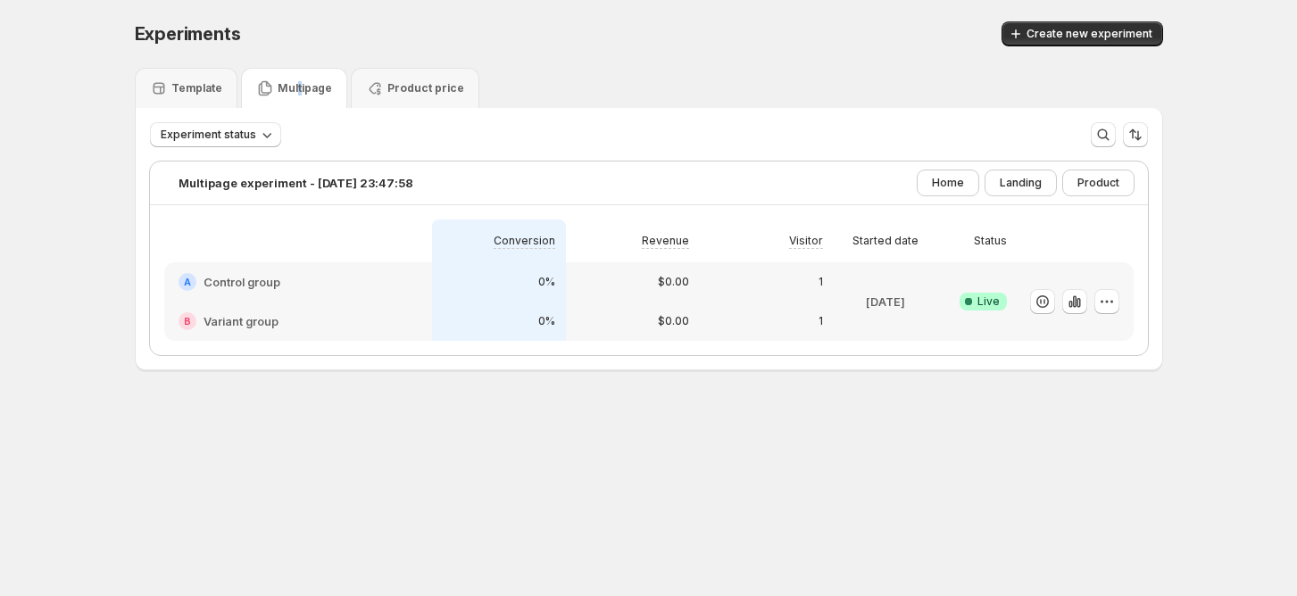
click at [302, 89] on p "Multipage" at bounding box center [305, 88] width 54 height 14
click at [257, 284] on h2 "Control group" at bounding box center [241, 282] width 77 height 18
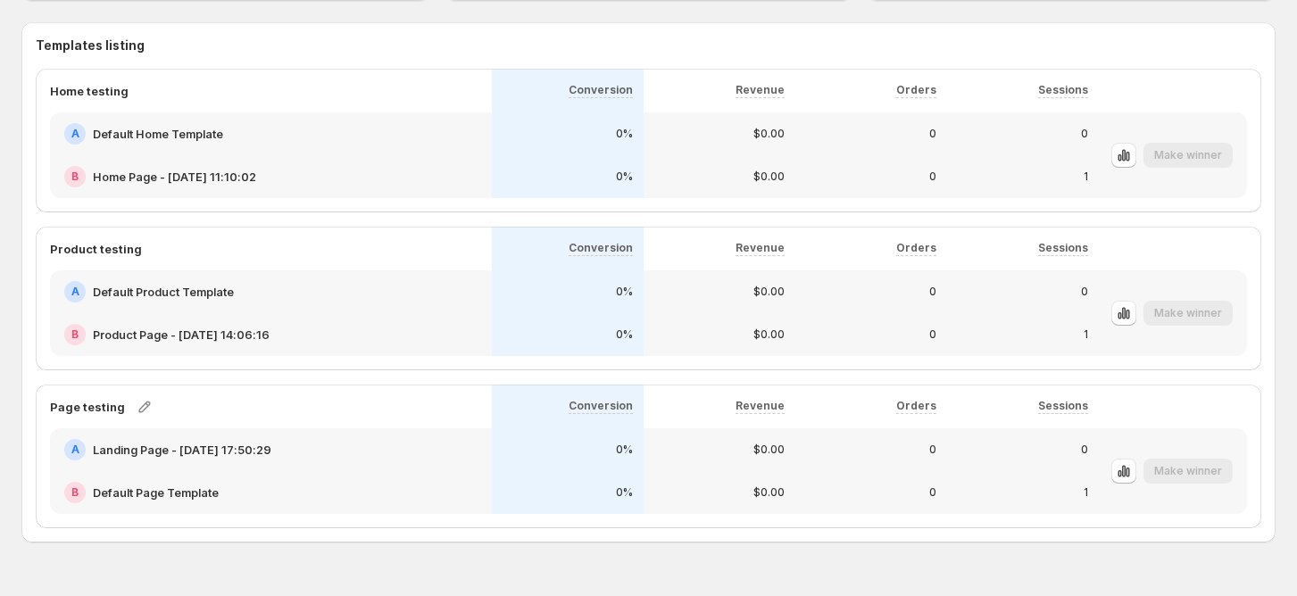
scroll to position [1018, 0]
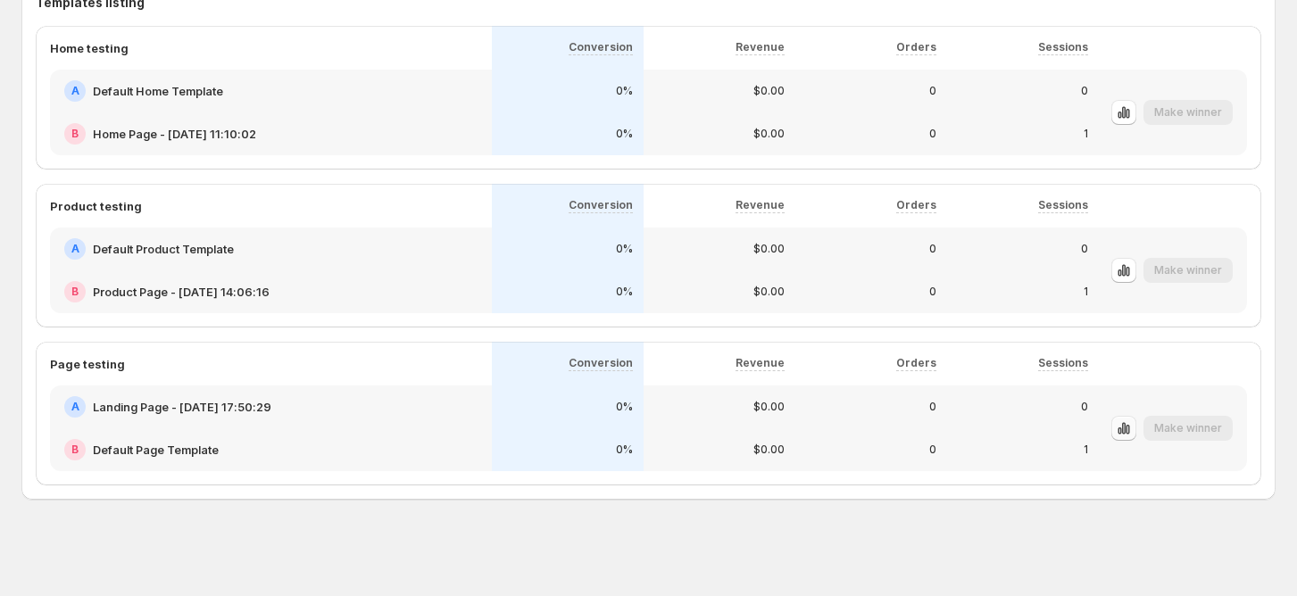
click at [1133, 427] on icon "button" at bounding box center [1124, 428] width 18 height 18
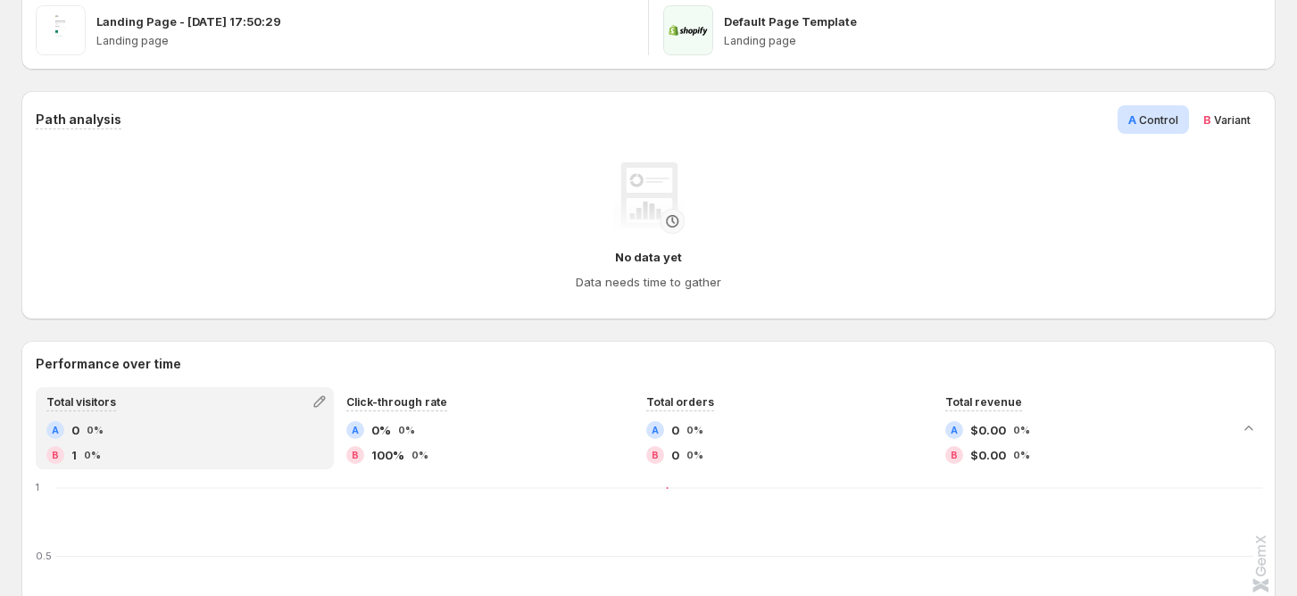
scroll to position [119, 0]
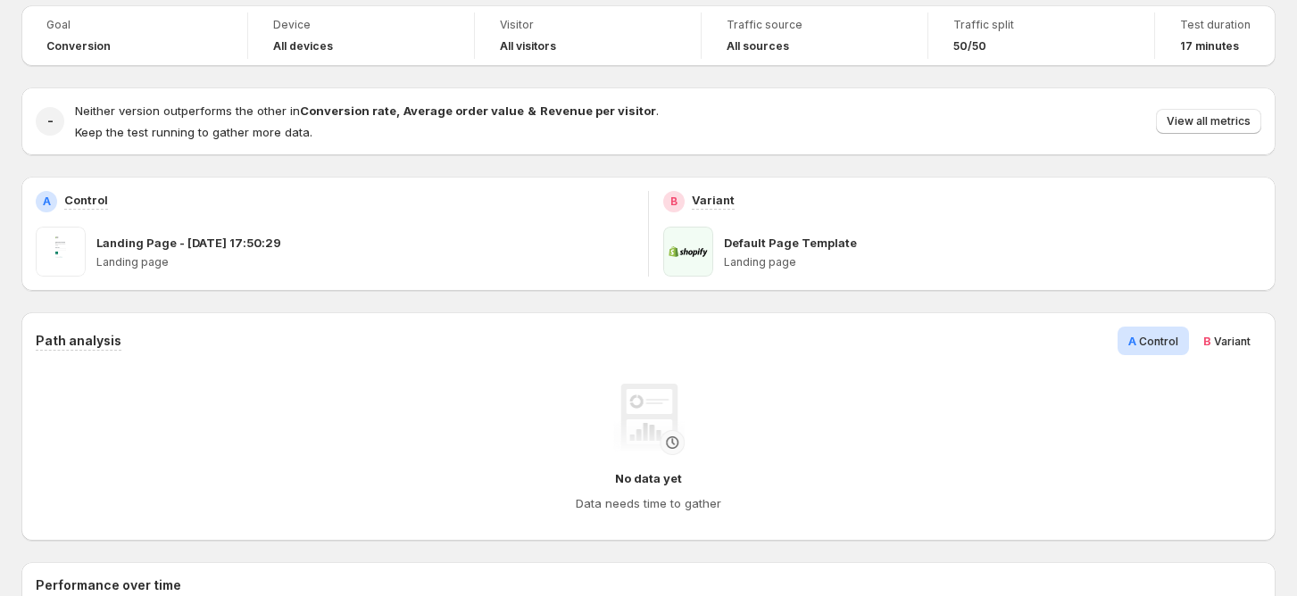
click at [1242, 347] on span "B Variant" at bounding box center [1226, 341] width 47 height 18
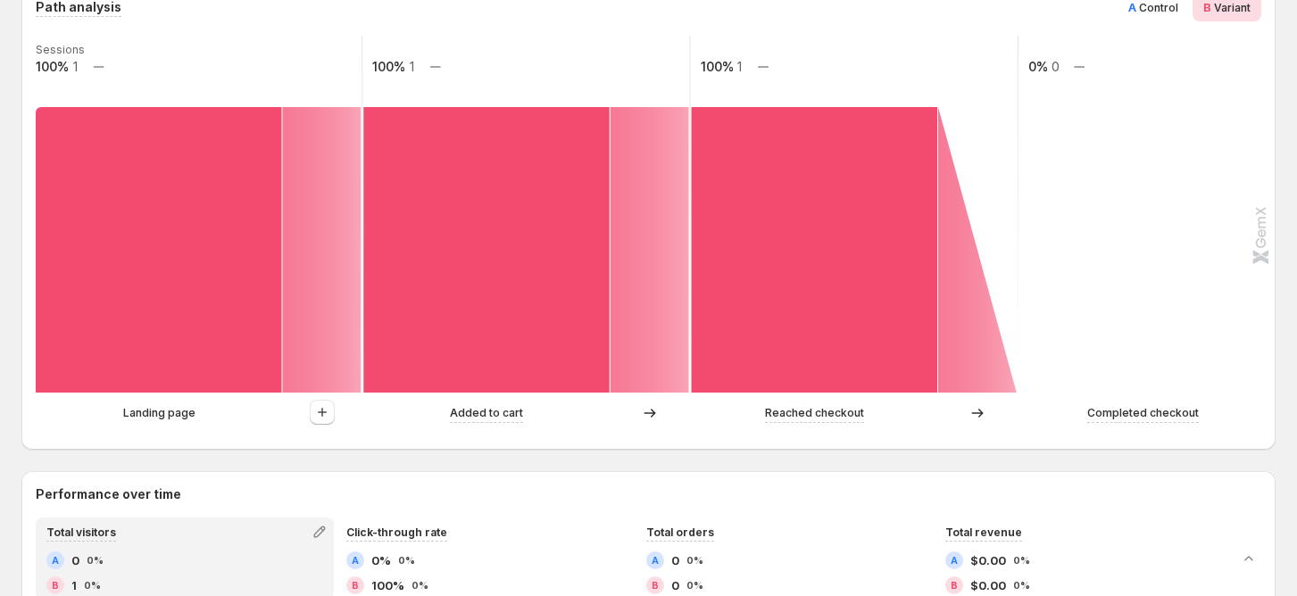
scroll to position [476, 0]
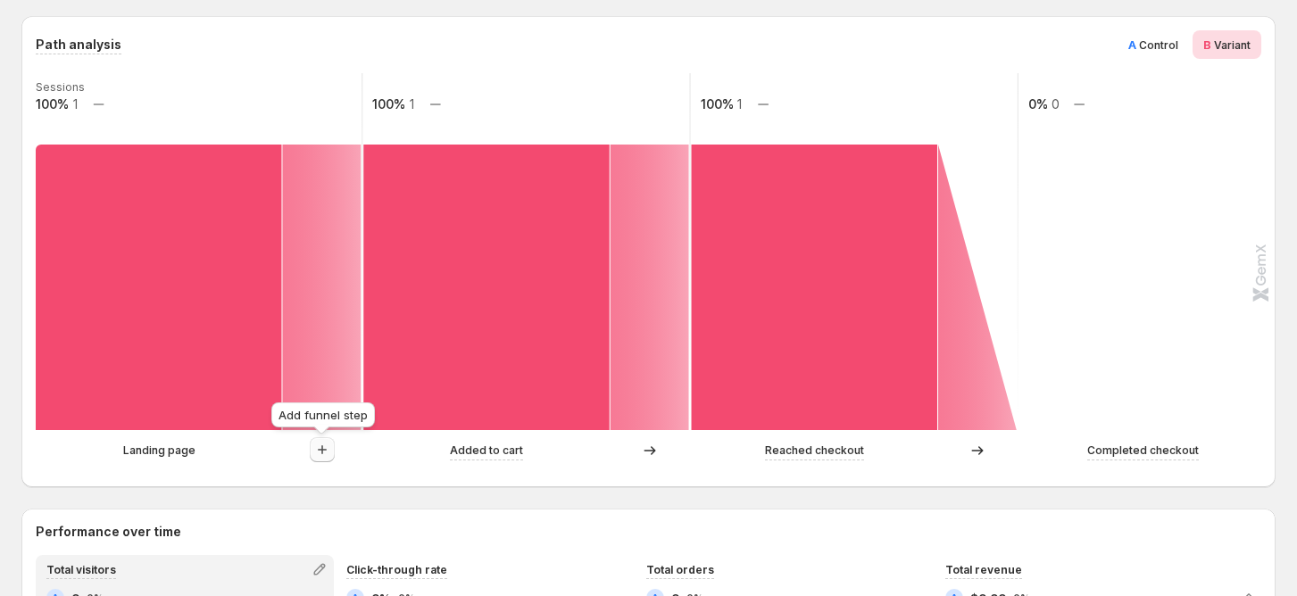
click at [320, 451] on icon "button" at bounding box center [322, 450] width 18 height 18
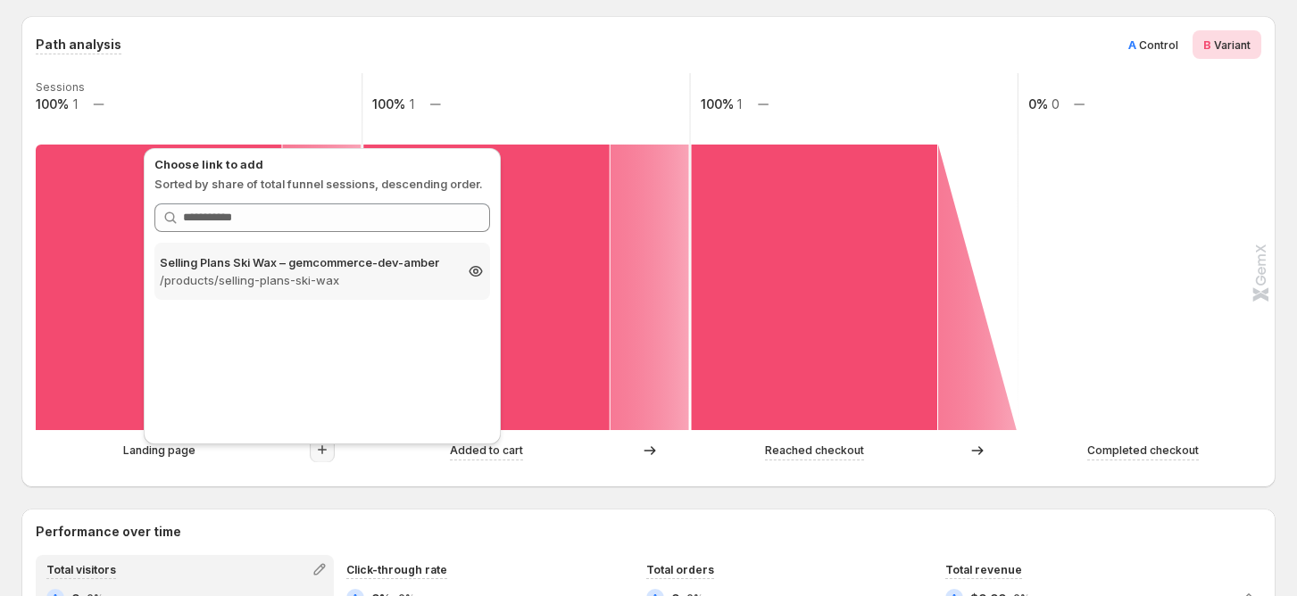
click at [324, 278] on p "/products/selling-plans-ski-wax" at bounding box center [306, 280] width 293 height 18
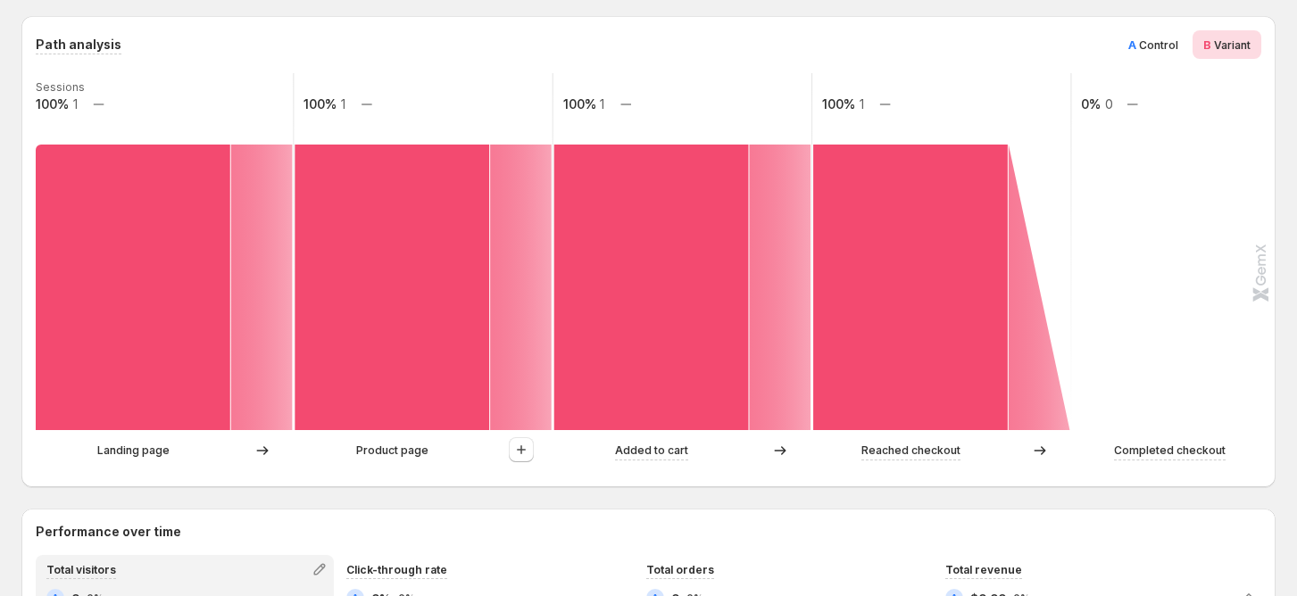
click at [411, 452] on p "Product page" at bounding box center [392, 451] width 72 height 18
click at [515, 451] on icon "button" at bounding box center [521, 450] width 18 height 18
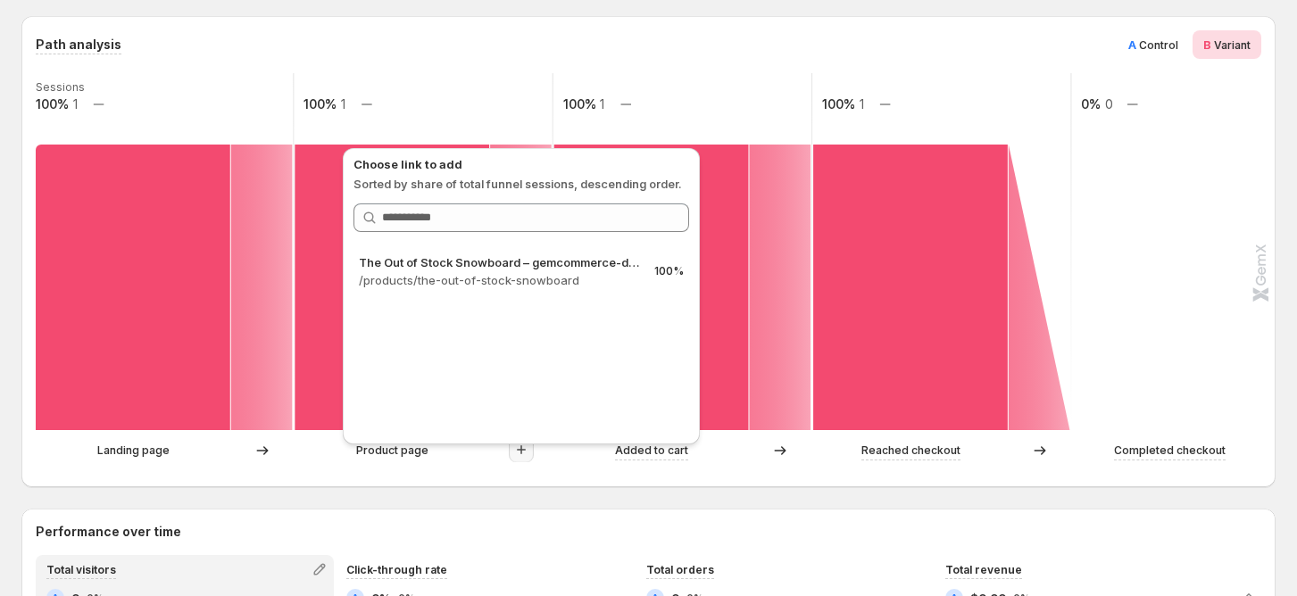
drag, startPoint x: 419, startPoint y: 464, endPoint x: 471, endPoint y: 461, distance: 51.9
click at [428, 465] on div "Landing page Product page Added to cart Reached checkout Completed checkout" at bounding box center [647, 455] width 1222 height 36
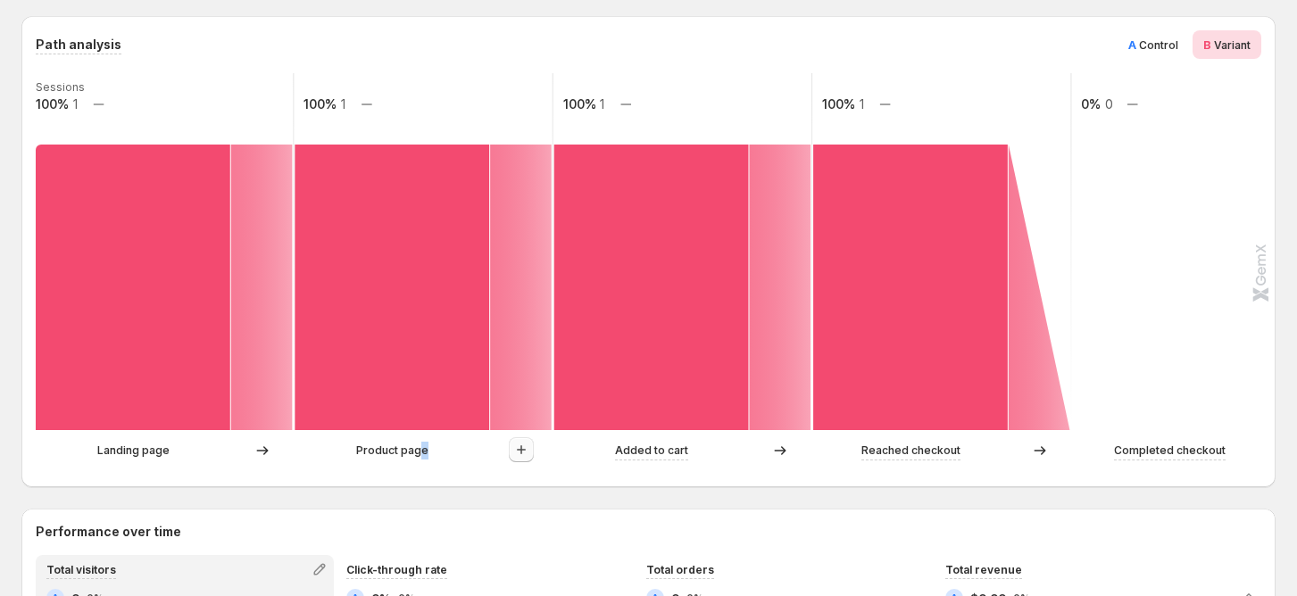
click at [515, 457] on icon "button" at bounding box center [521, 450] width 18 height 18
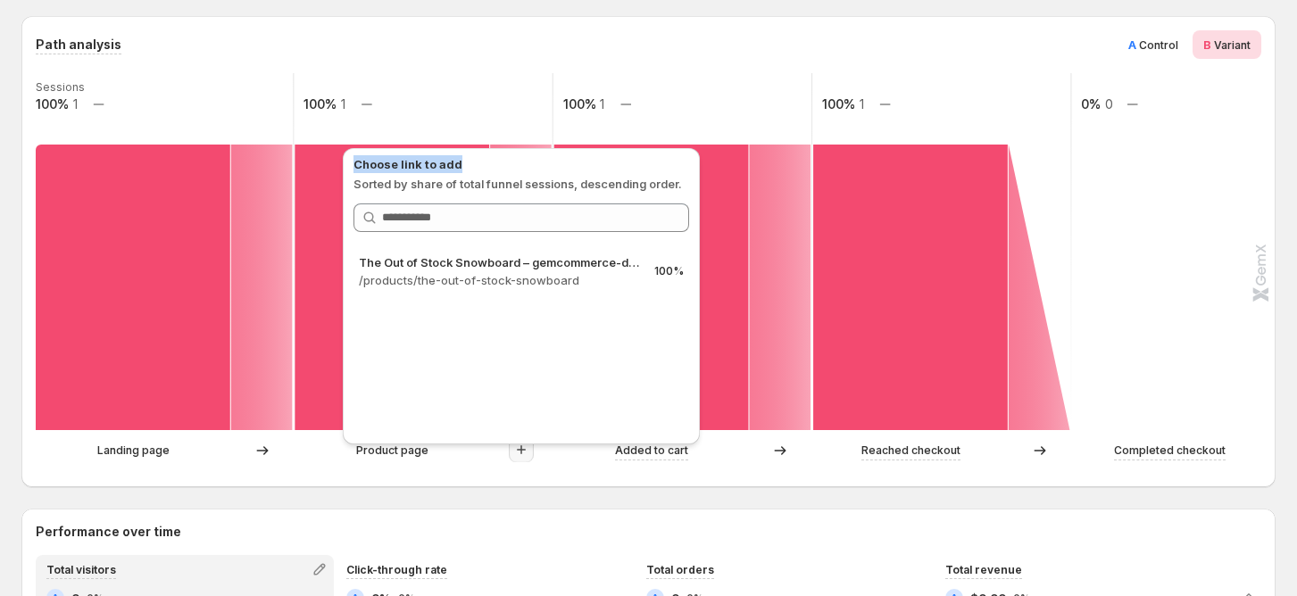
drag, startPoint x: 344, startPoint y: 162, endPoint x: 509, endPoint y: 162, distance: 164.2
click at [509, 162] on div "Choose link to add Sorted by share of total funnel sessions, descending order. …" at bounding box center [521, 296] width 357 height 296
drag, startPoint x: 444, startPoint y: 175, endPoint x: 639, endPoint y: 175, distance: 195.5
click at [643, 172] on div "Choose link to add Sorted by share of total funnel sessions, descending order." at bounding box center [521, 173] width 336 height 37
drag, startPoint x: 569, startPoint y: 189, endPoint x: 645, endPoint y: 185, distance: 76.9
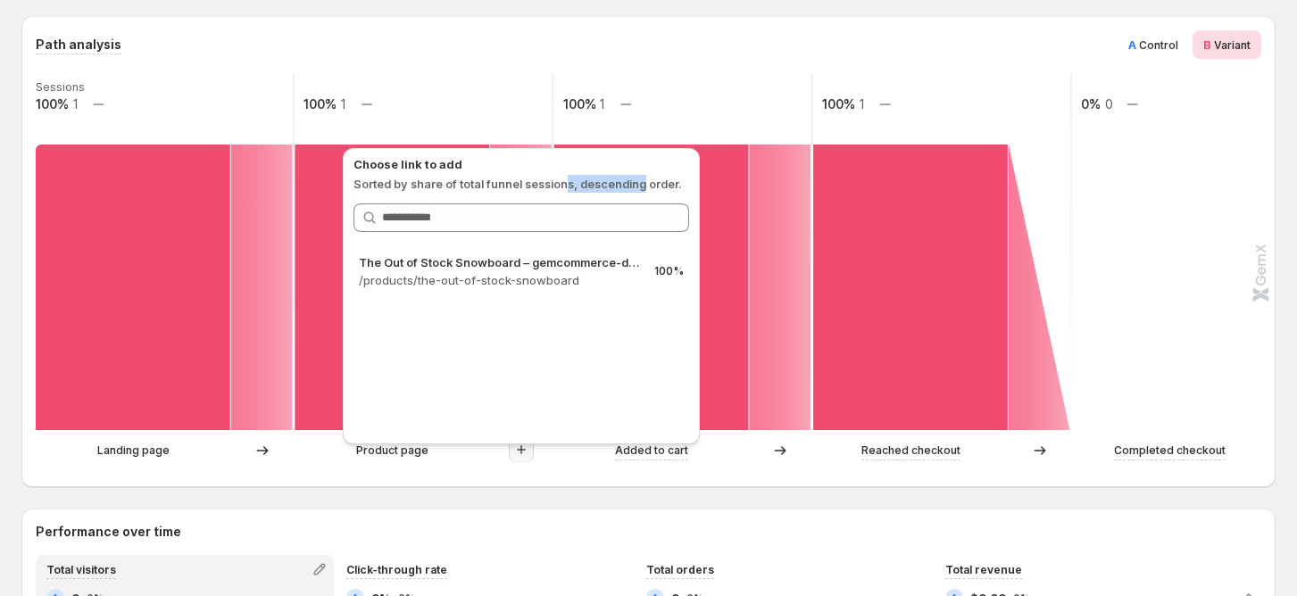
click at [645, 185] on p "Sorted by share of total funnel sessions, descending order." at bounding box center [521, 184] width 336 height 18
click at [625, 175] on p "Sorted by share of total funnel sessions, descending order." at bounding box center [521, 184] width 336 height 18
drag, startPoint x: 579, startPoint y: 185, endPoint x: 658, endPoint y: 185, distance: 78.5
click at [658, 185] on p "Sorted by share of total funnel sessions, descending order." at bounding box center [521, 184] width 336 height 18
click at [665, 185] on p "Sorted by share of total funnel sessions, descending order." at bounding box center [521, 184] width 336 height 18
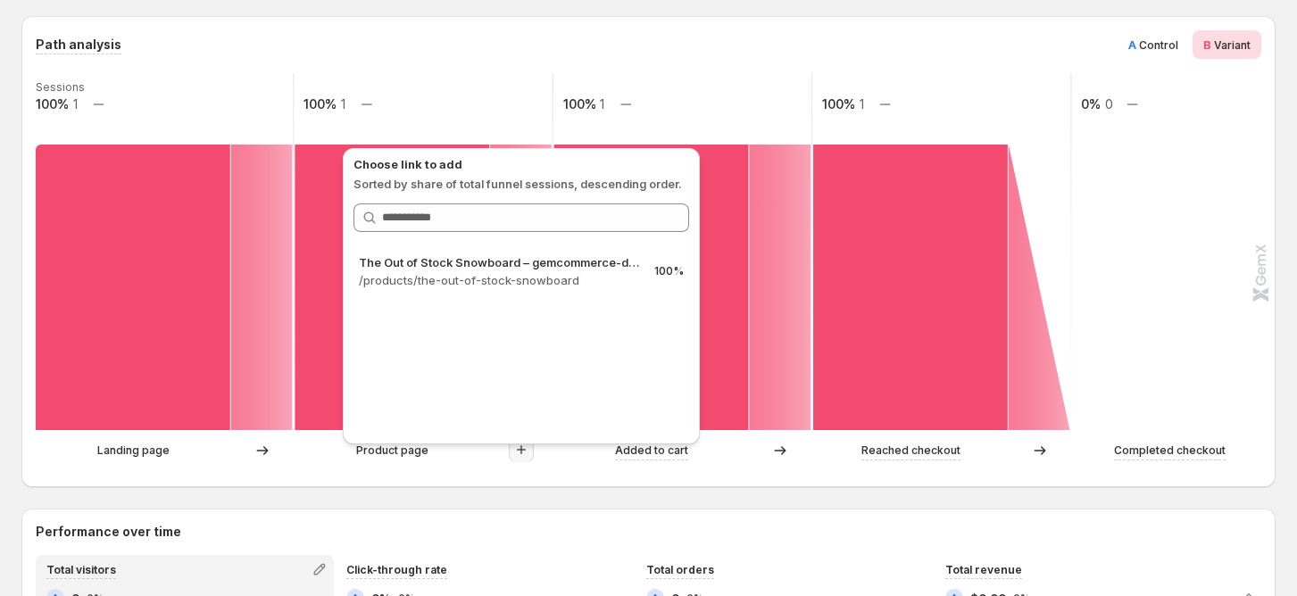
click at [983, 29] on div "Path analysis A Control B Variant Sessions 100% 1 100% 1 100% 1 100% 1 0% 0 Lan…" at bounding box center [648, 251] width 1254 height 471
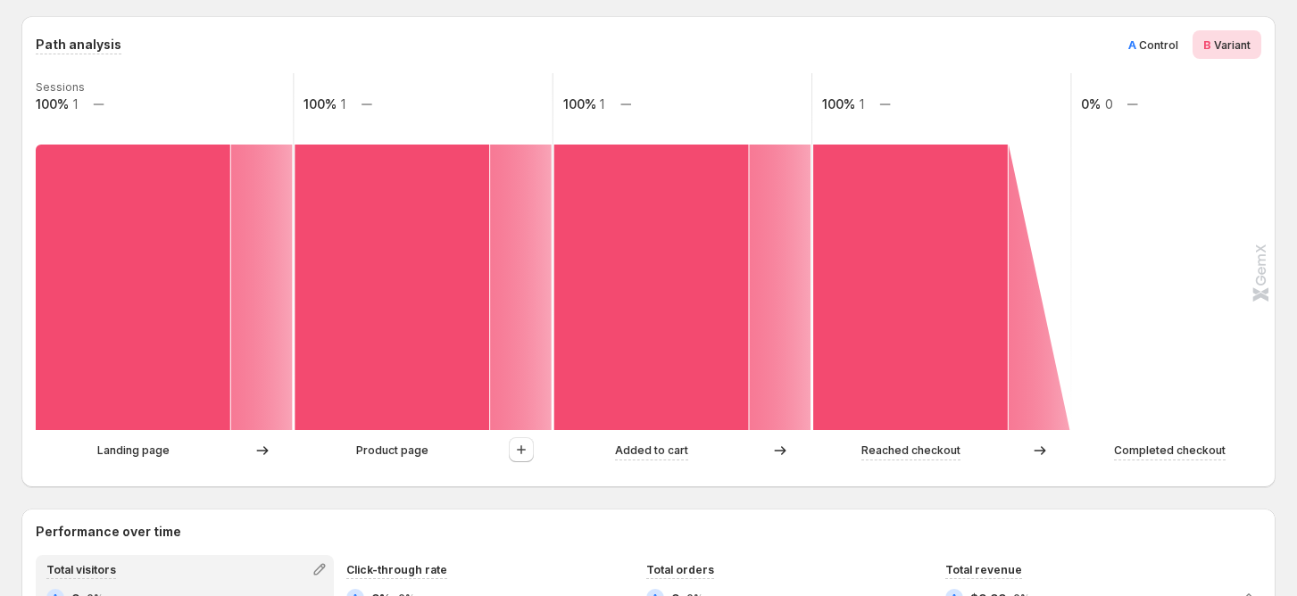
click at [1157, 42] on span "Control" at bounding box center [1158, 44] width 39 height 13
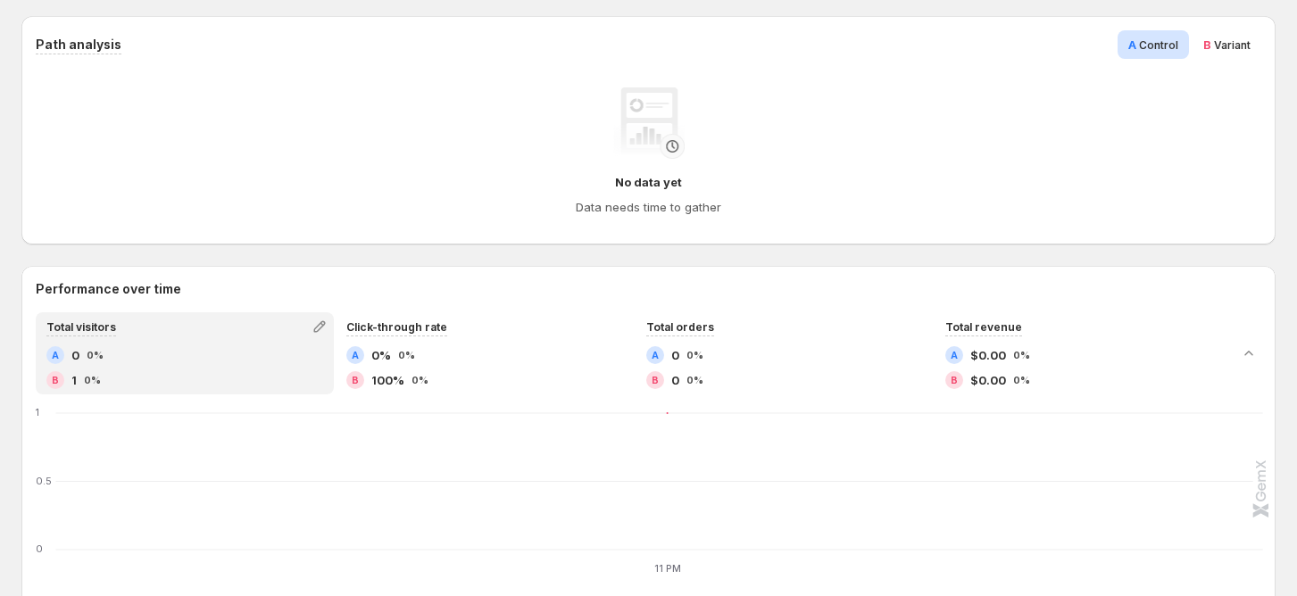
click at [1228, 37] on span "B Variant" at bounding box center [1226, 45] width 47 height 18
